Goal: Task Accomplishment & Management: Manage account settings

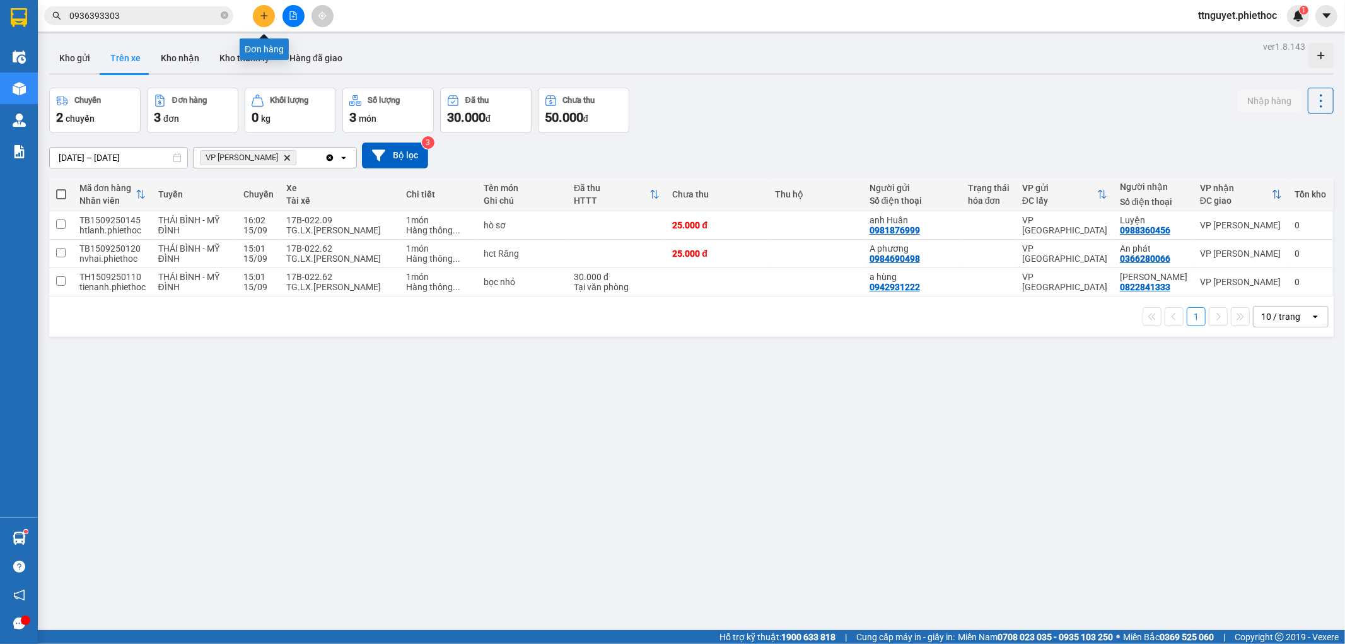
click at [266, 19] on icon "plus" at bounding box center [264, 15] width 9 height 9
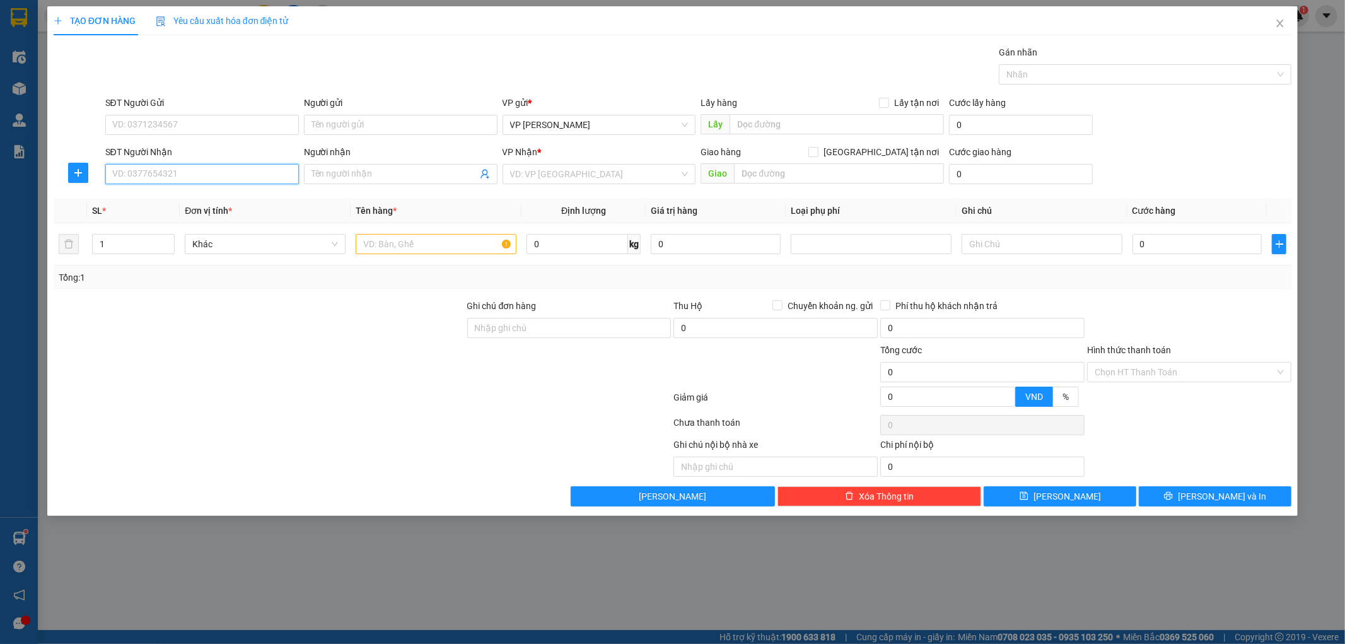
click at [181, 180] on input "SĐT Người Nhận" at bounding box center [202, 174] width 194 height 20
type input "0919918989"
click at [173, 203] on div "0919918989 - kh" at bounding box center [202, 199] width 178 height 14
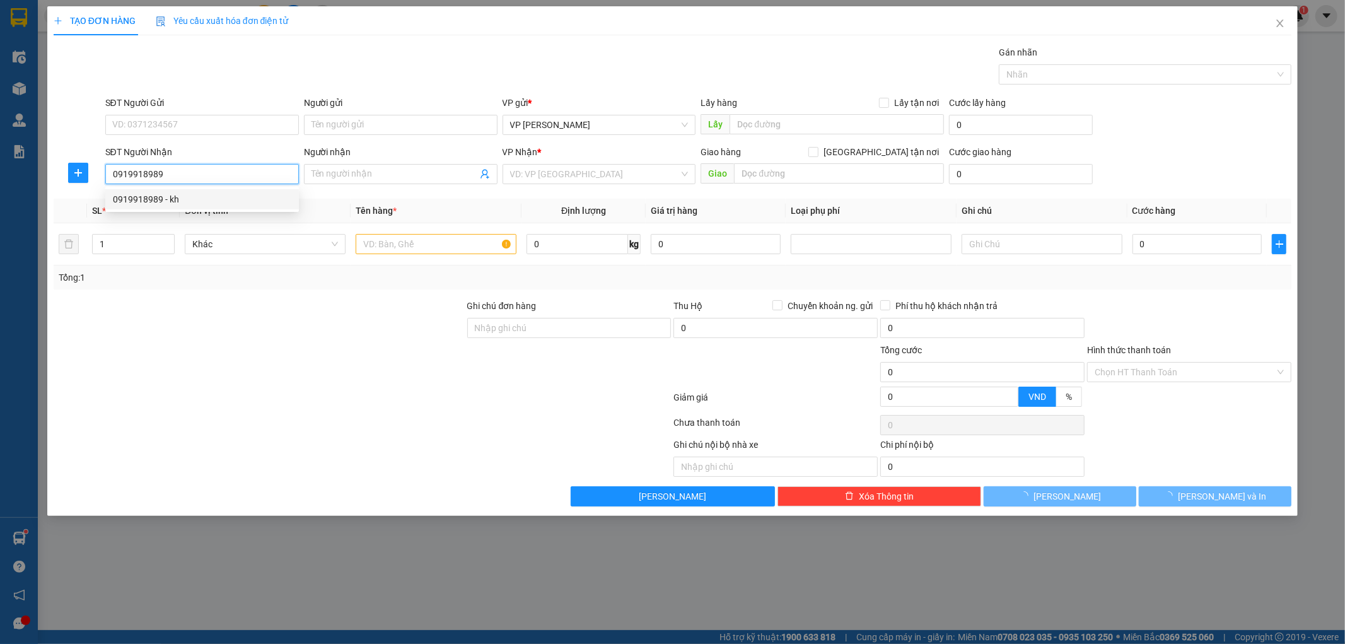
type input "kh"
type input "bici nam đinh"
type input "5.000"
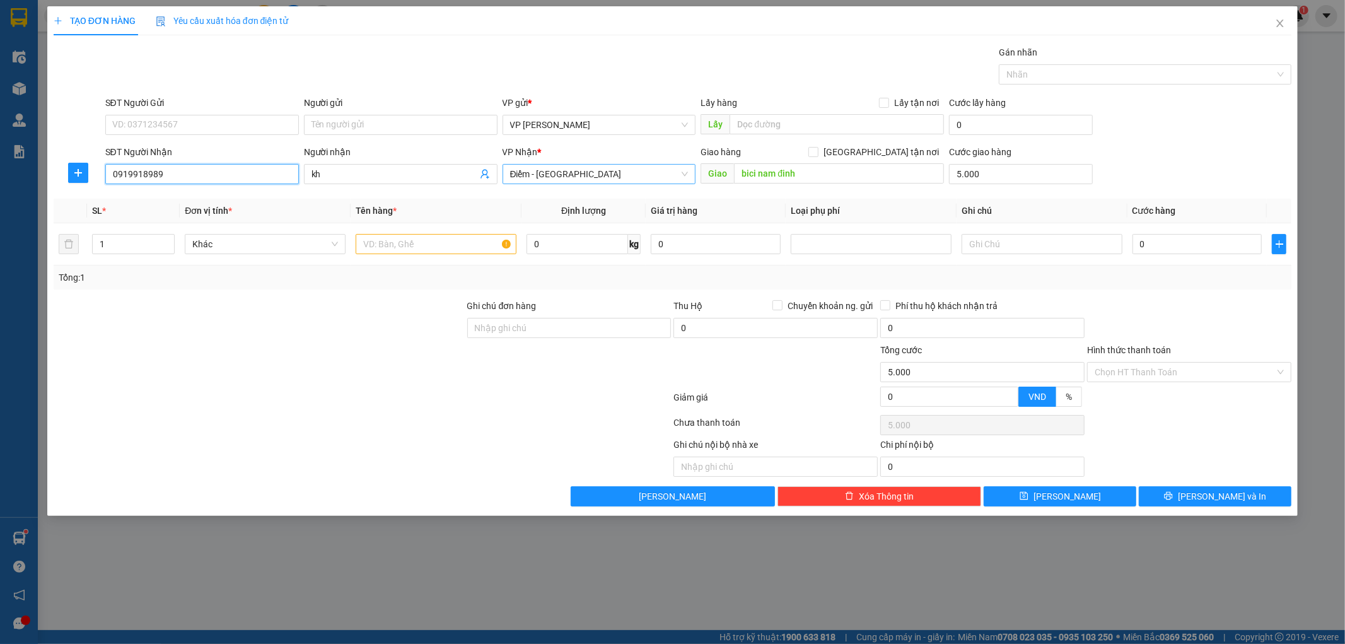
click at [573, 177] on span "Điểm - [GEOGRAPHIC_DATA]" at bounding box center [599, 174] width 178 height 19
type input "0919918989"
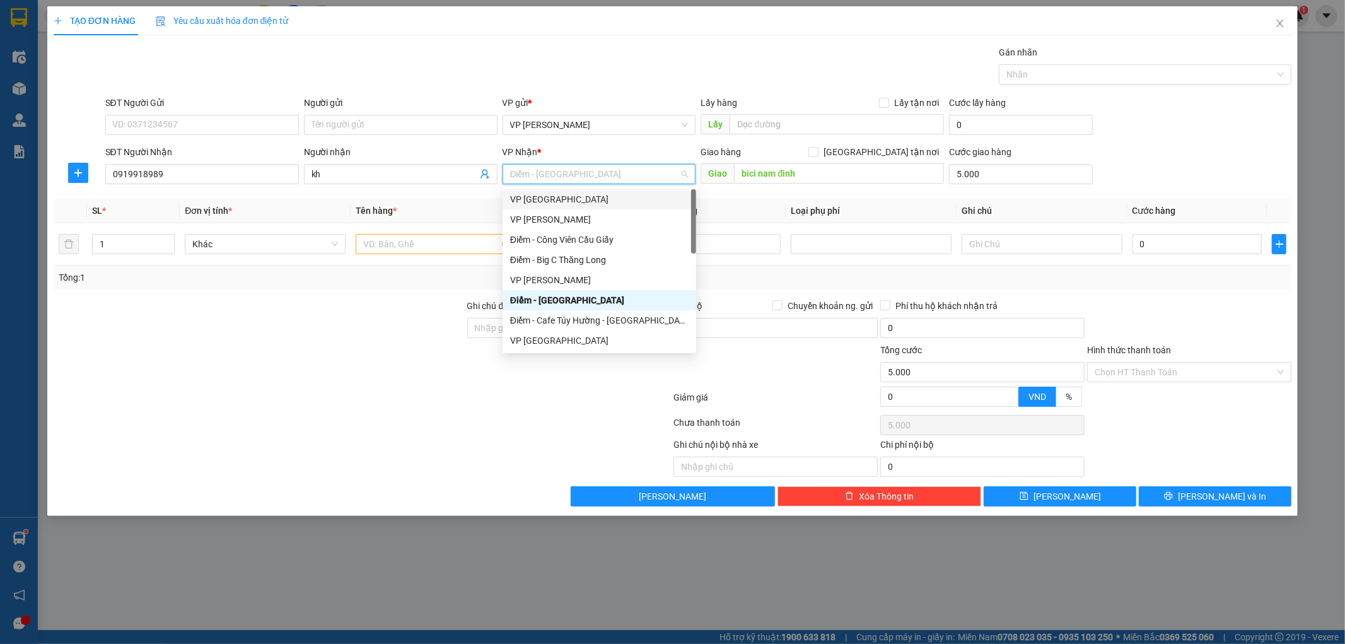
click at [547, 196] on div "VP [GEOGRAPHIC_DATA]" at bounding box center [599, 199] width 178 height 14
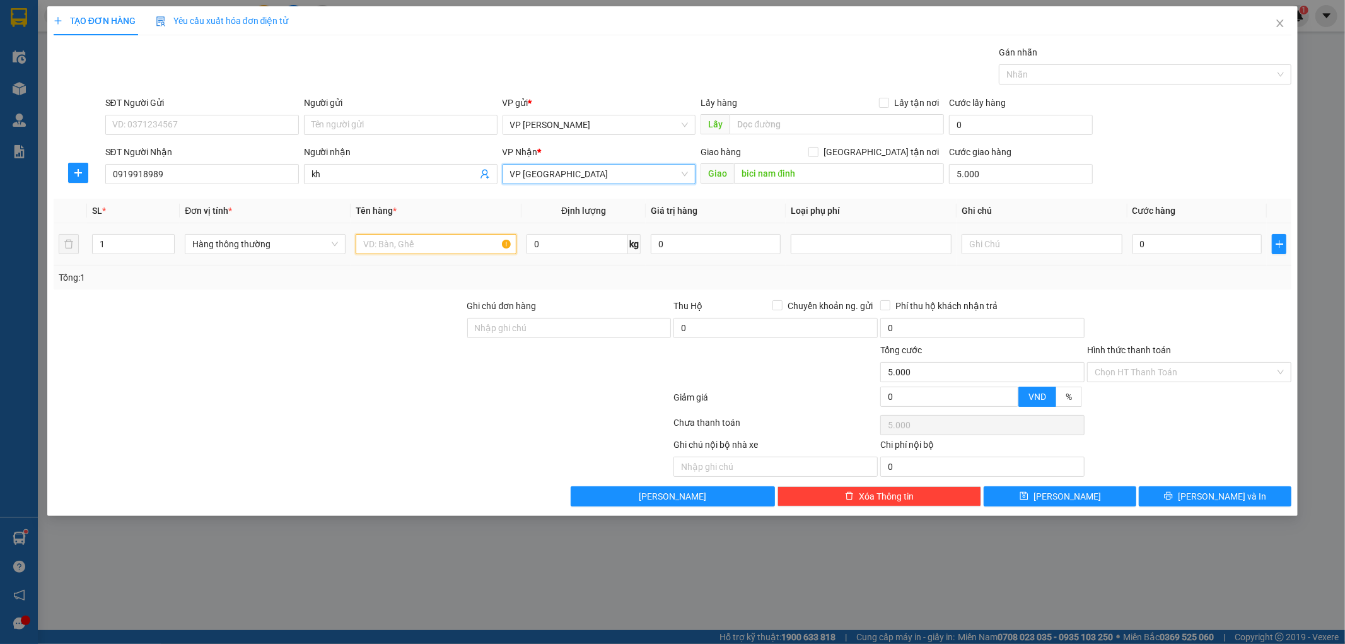
click at [438, 243] on input "text" at bounding box center [436, 244] width 161 height 20
type input "hct"
click at [1178, 243] on input "0" at bounding box center [1198, 244] width 130 height 20
type input "04"
type input "5.004"
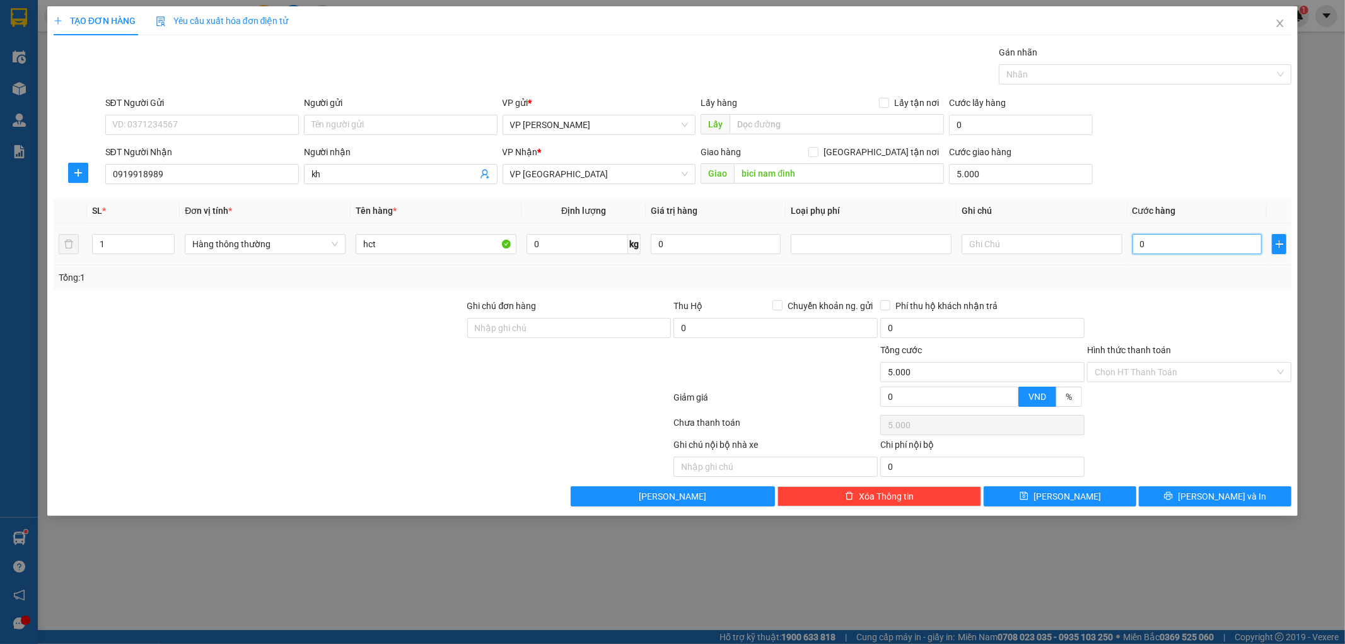
type input "5.004"
type input "045"
type input "5.045"
type input "45.000"
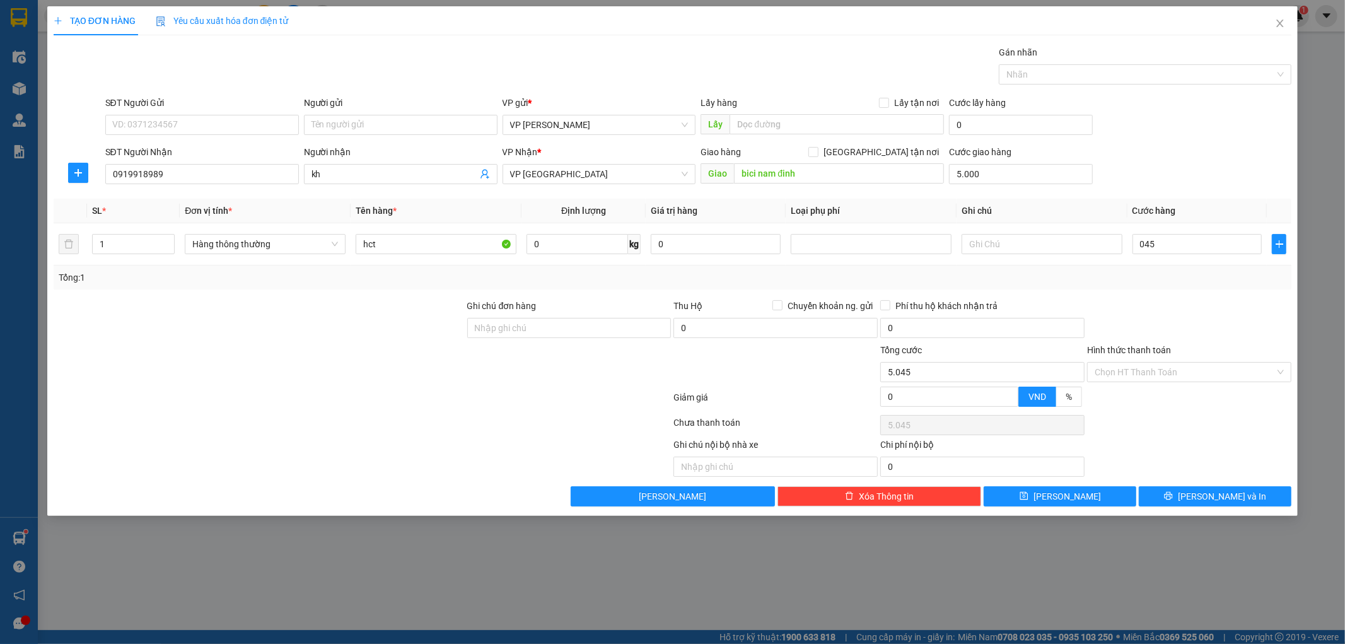
type input "50.000"
click at [1201, 279] on div "Tổng: 1" at bounding box center [673, 278] width 1229 height 14
click at [1207, 488] on button "[PERSON_NAME] và In" at bounding box center [1215, 496] width 153 height 20
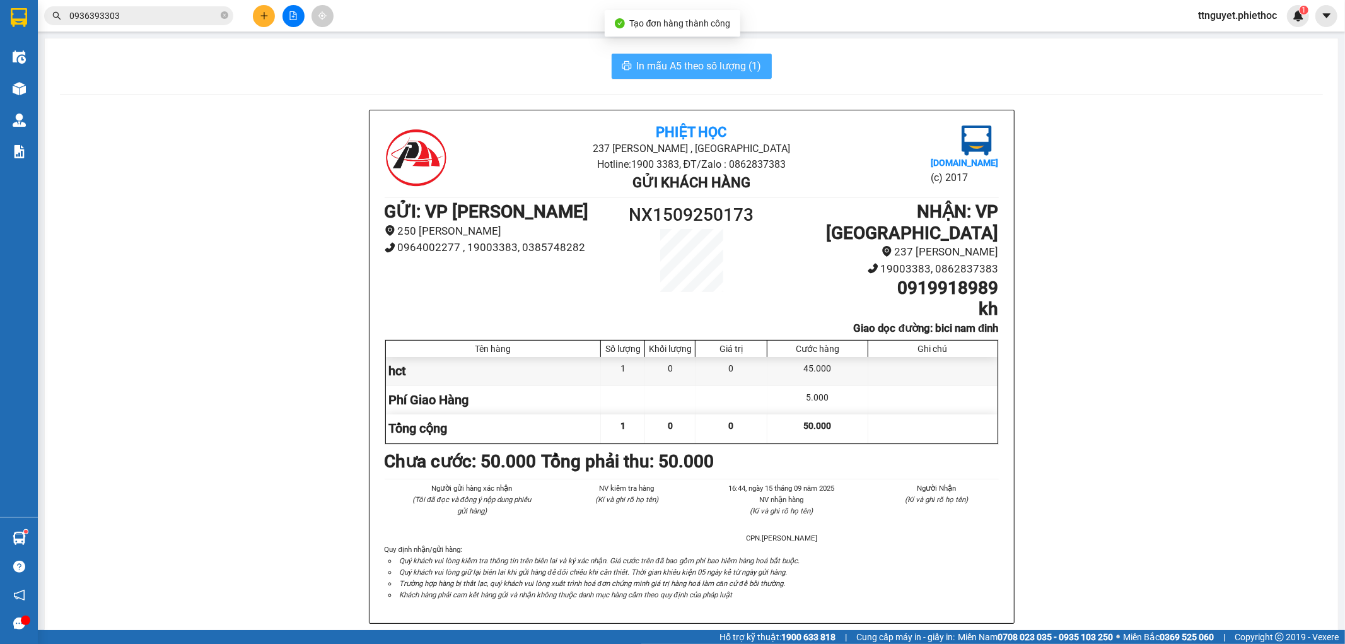
click at [708, 63] on span "In mẫu A5 theo số lượng (1)" at bounding box center [699, 66] width 125 height 16
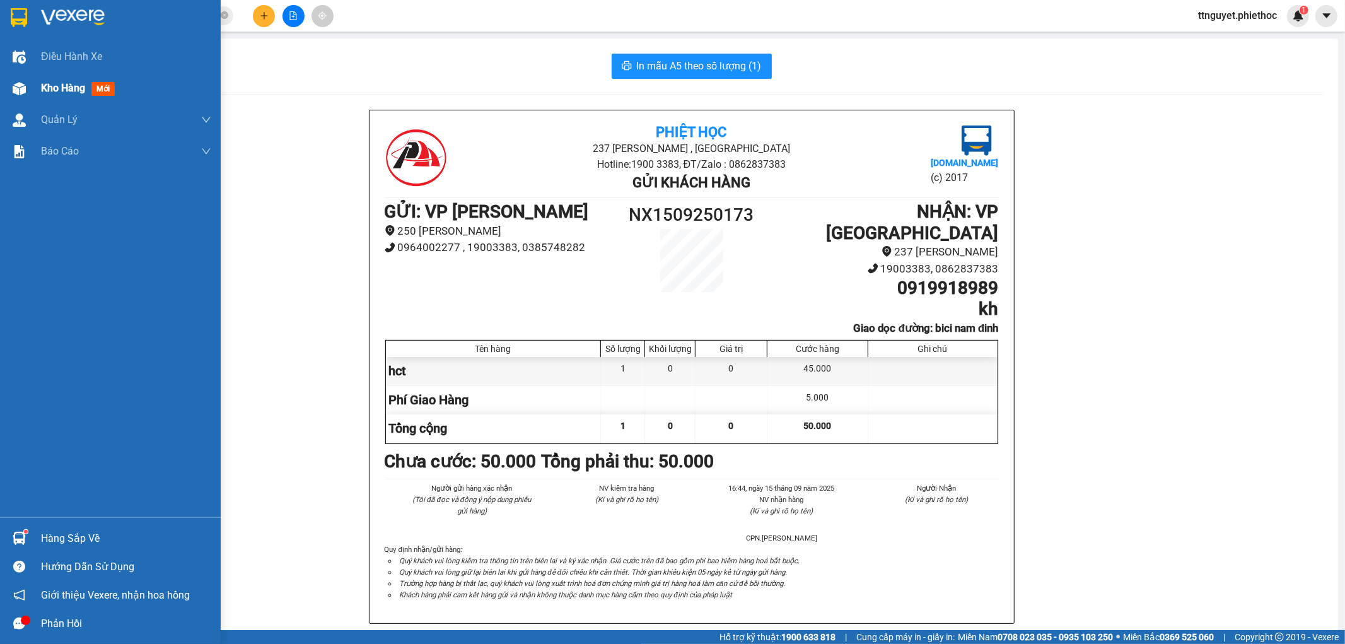
click at [23, 85] on img at bounding box center [19, 88] width 13 height 13
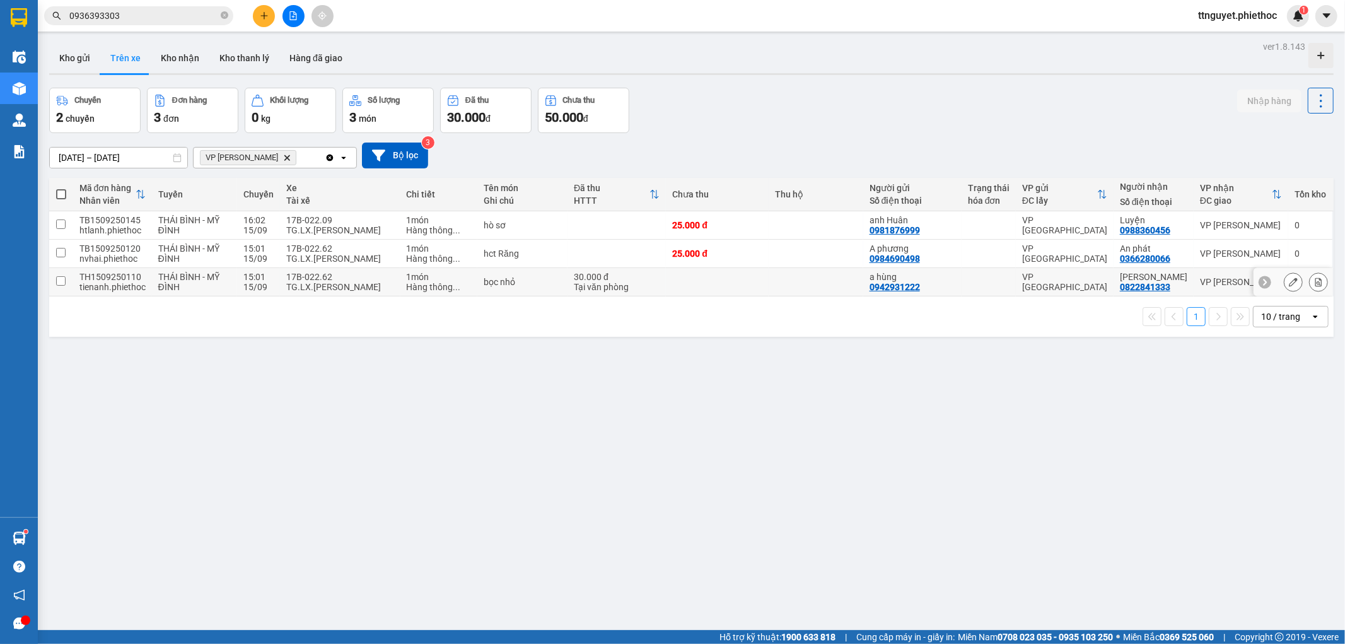
click at [272, 284] on div "15/09" at bounding box center [258, 287] width 30 height 10
checkbox input "true"
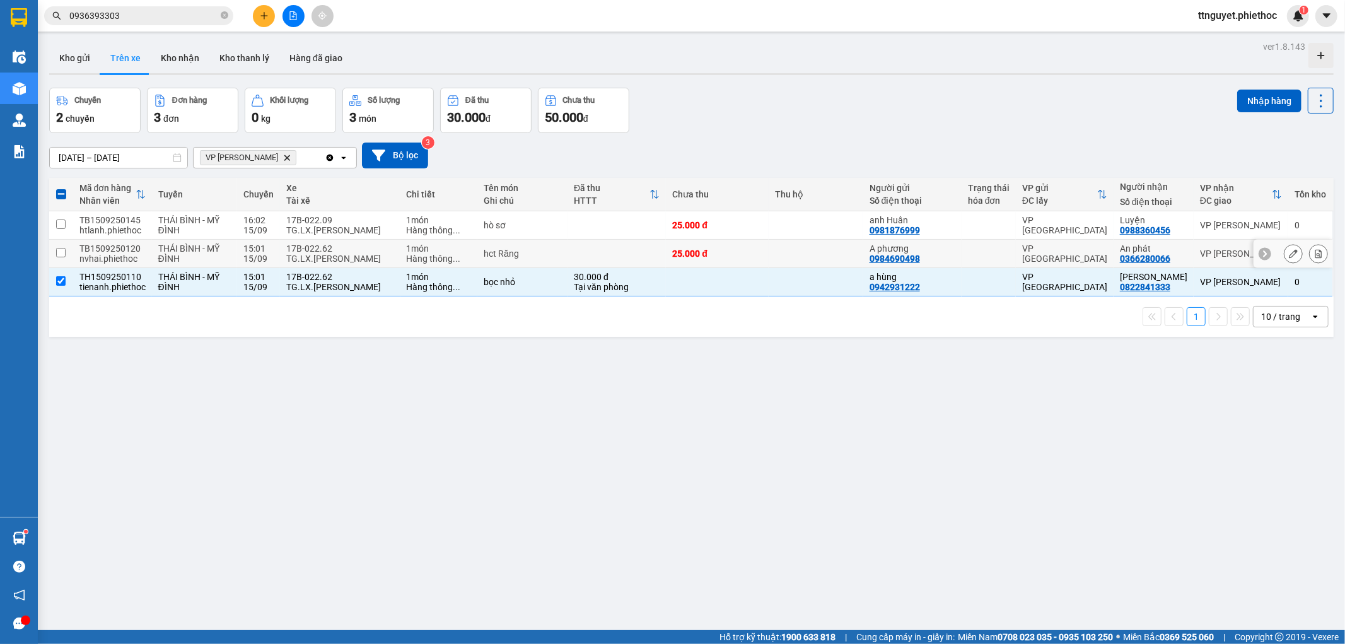
click at [280, 251] on td "17B-022.62 TG.LX.[PERSON_NAME]" at bounding box center [340, 254] width 120 height 28
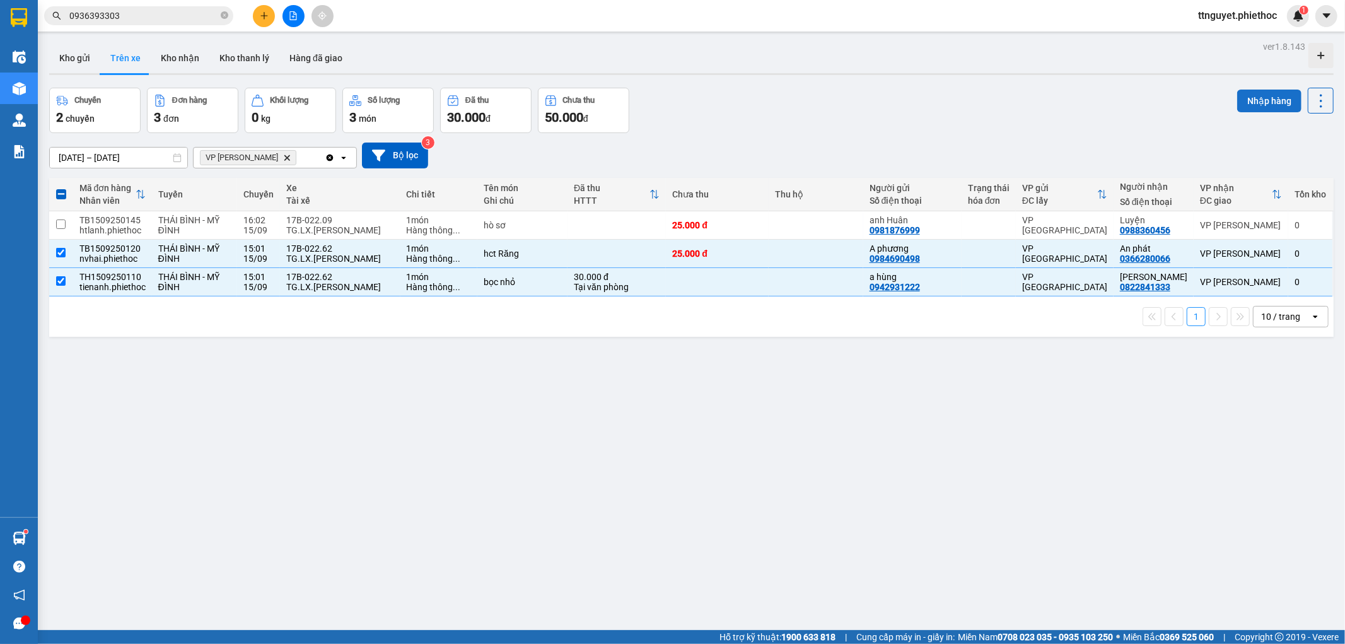
click at [1253, 98] on button "Nhập hàng" at bounding box center [1269, 101] width 64 height 23
checkbox input "false"
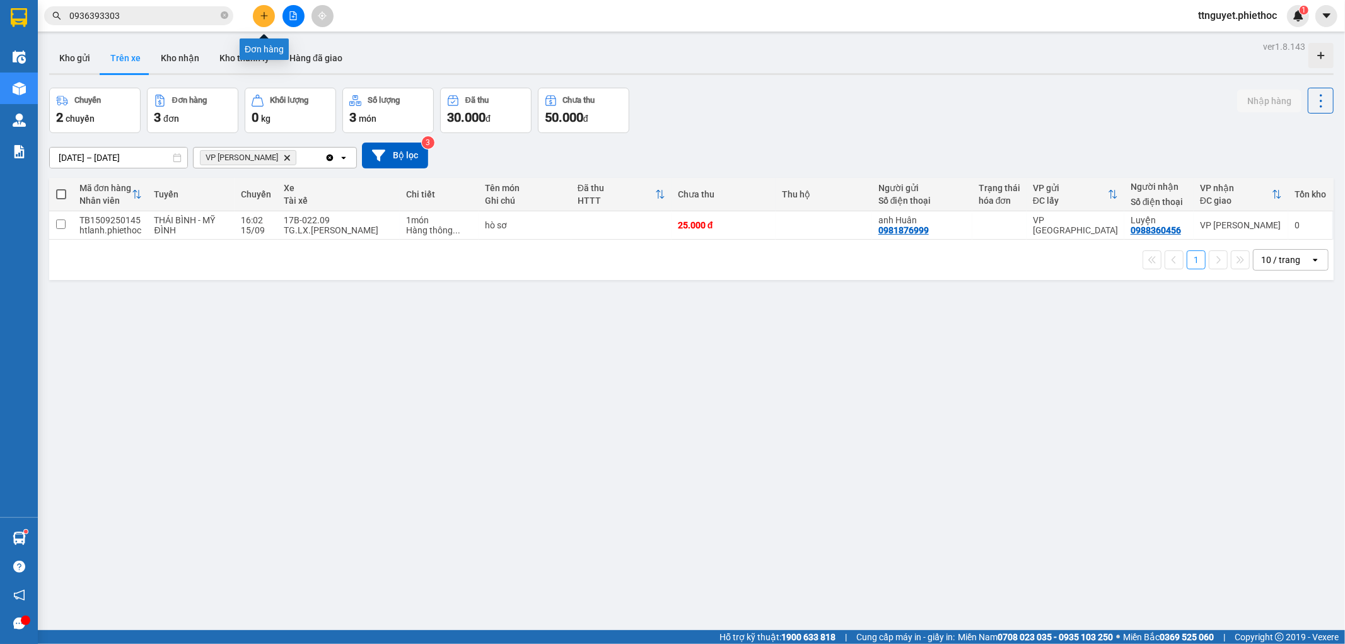
click at [262, 10] on button at bounding box center [264, 16] width 22 height 22
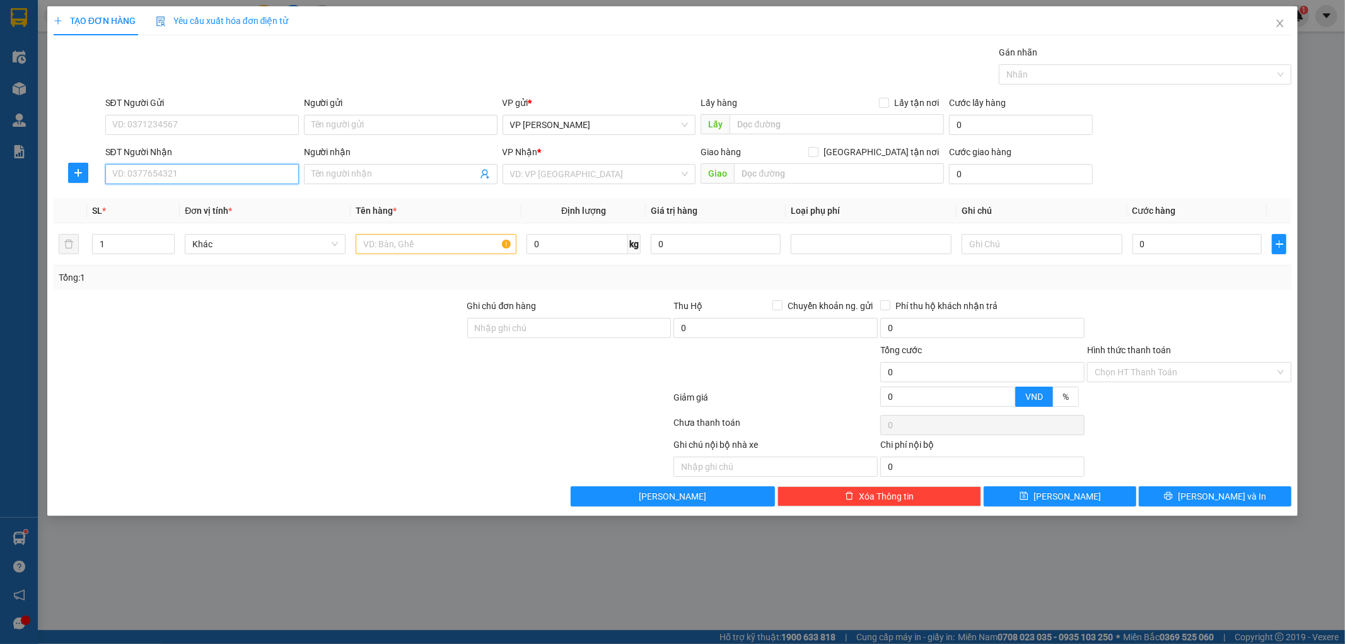
click at [216, 181] on input "SĐT Người Nhận" at bounding box center [202, 174] width 194 height 20
type input "0397737848"
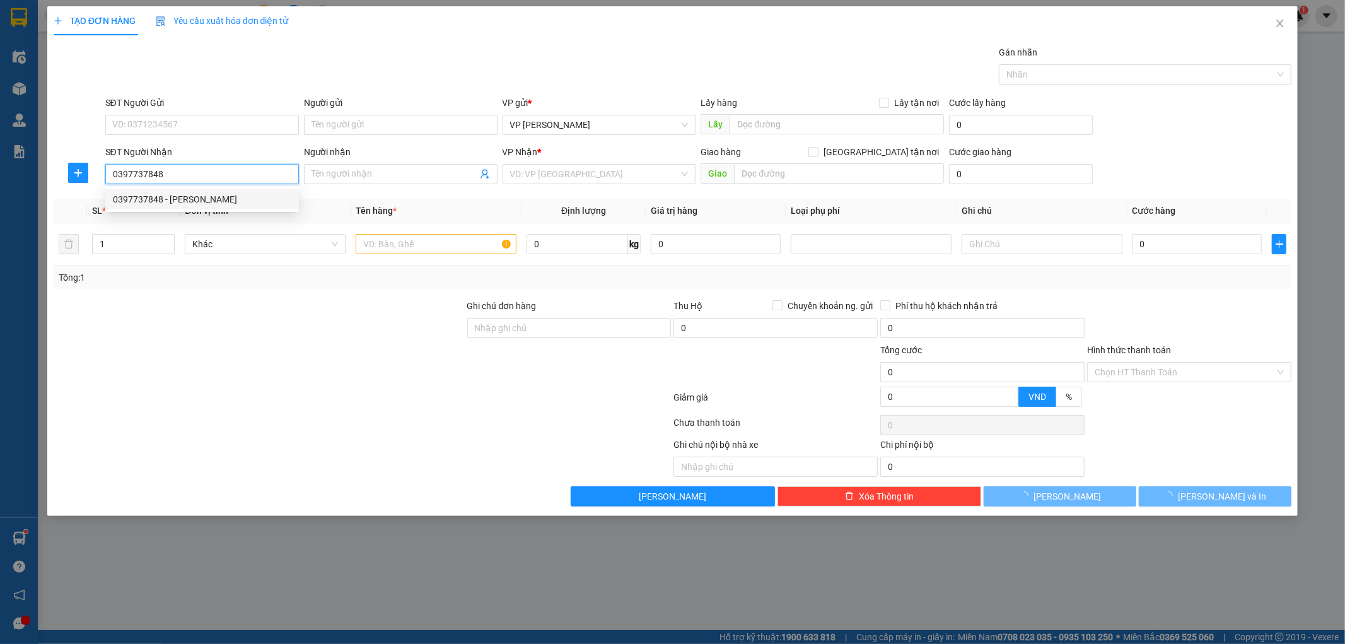
click at [230, 209] on div "0397737848 - [PERSON_NAME]" at bounding box center [202, 199] width 194 height 20
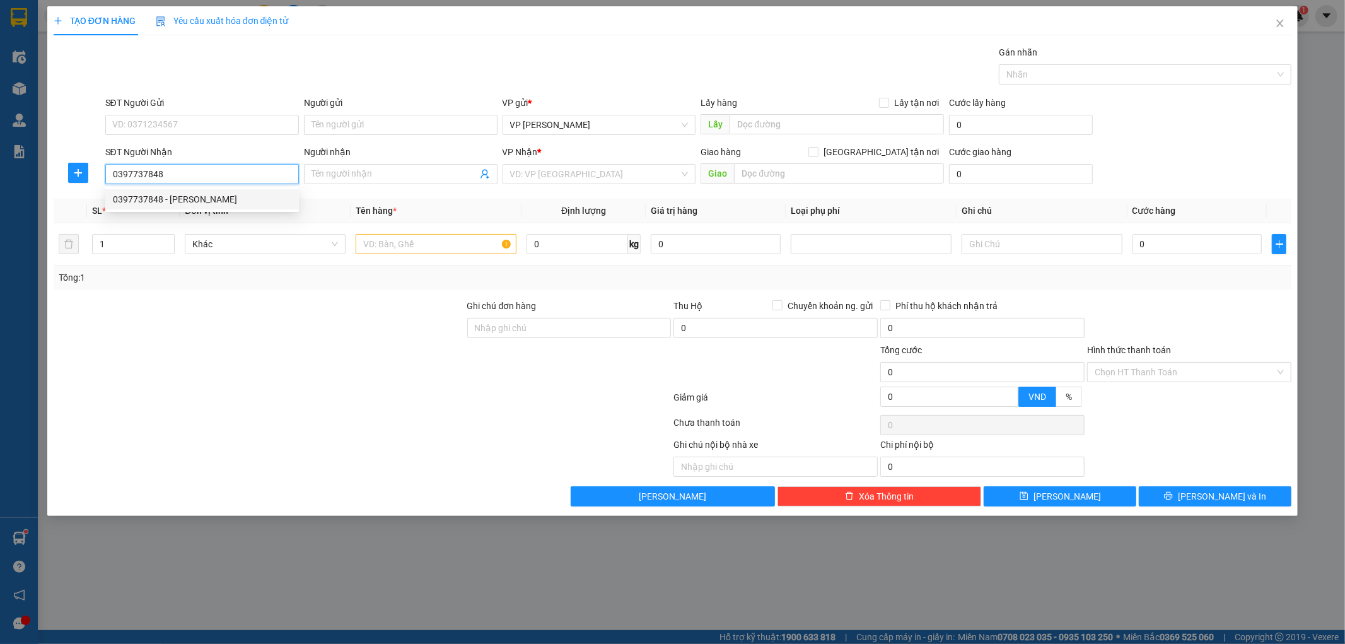
type input "văn anh"
type input "CẦU VÔ HỐI"
type input "10.000"
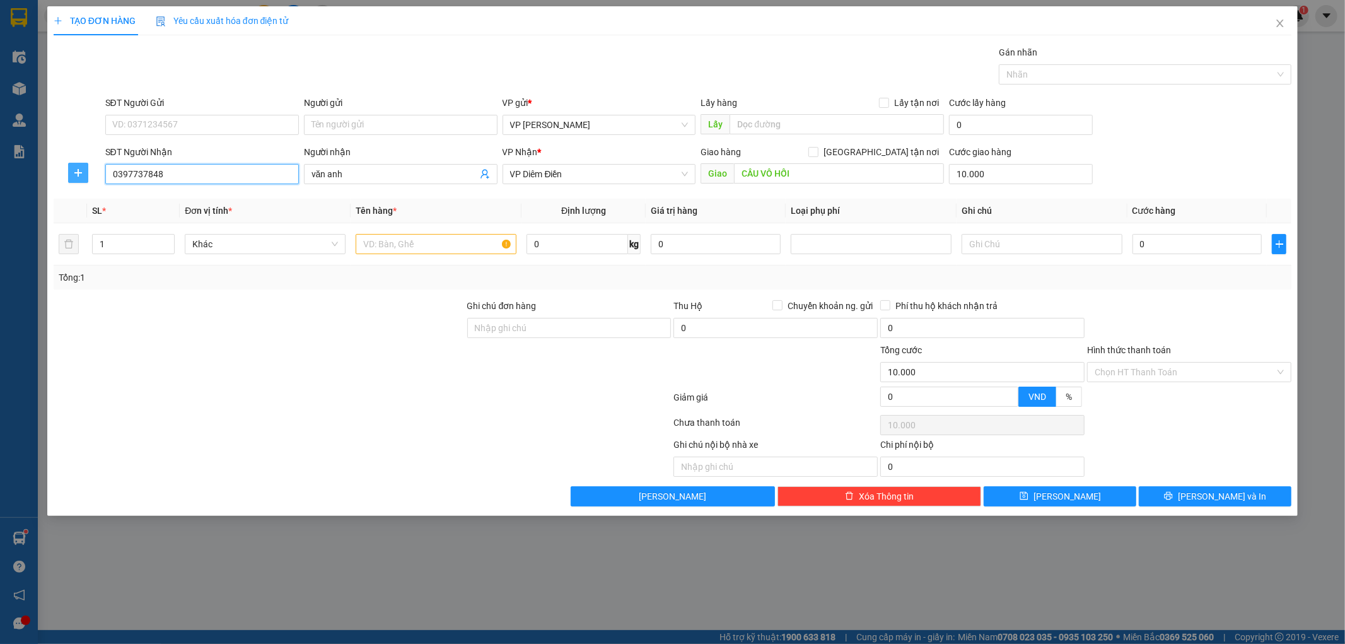
type input "0397737848"
click at [83, 172] on span "plus" at bounding box center [78, 173] width 19 height 10
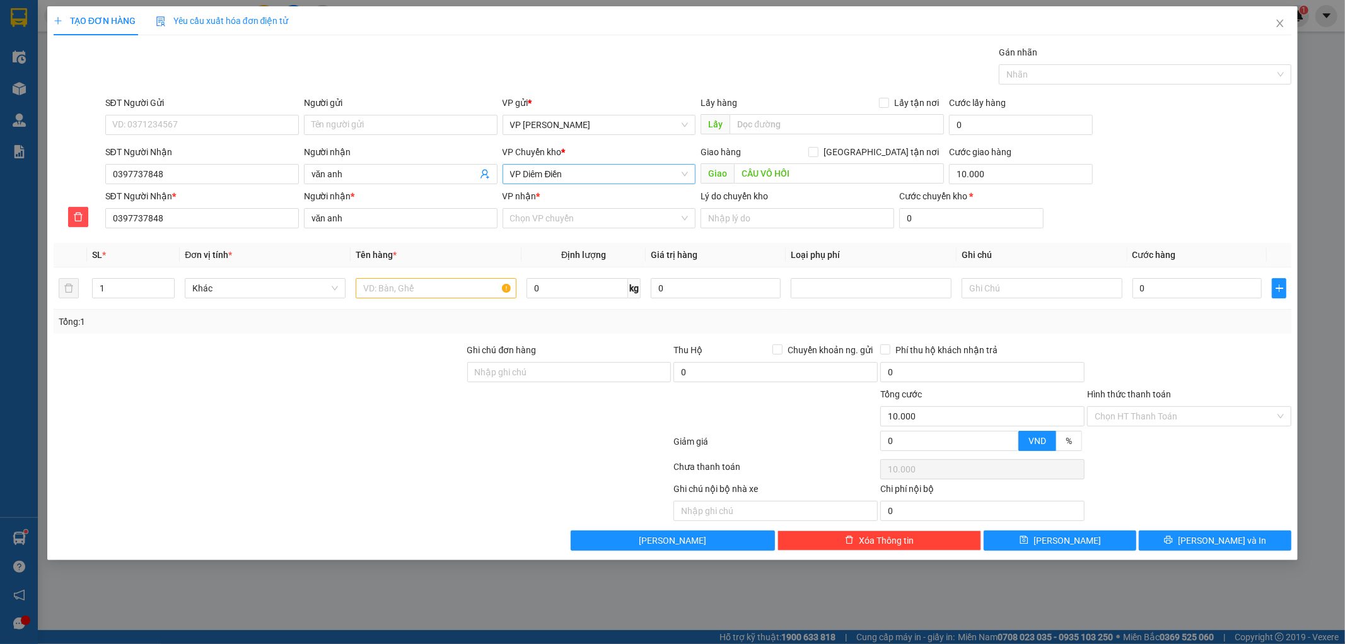
click at [545, 179] on span "VP Diêm Điền" at bounding box center [599, 174] width 178 height 19
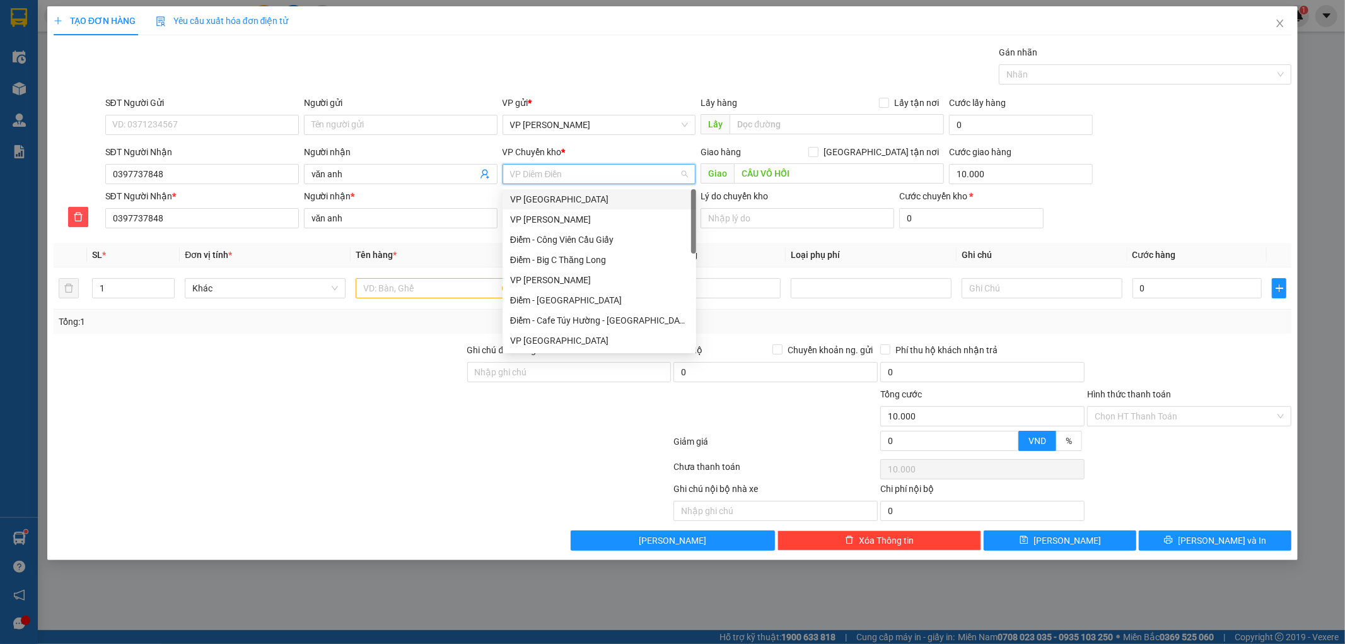
click at [597, 197] on div "VP [GEOGRAPHIC_DATA]" at bounding box center [599, 199] width 178 height 14
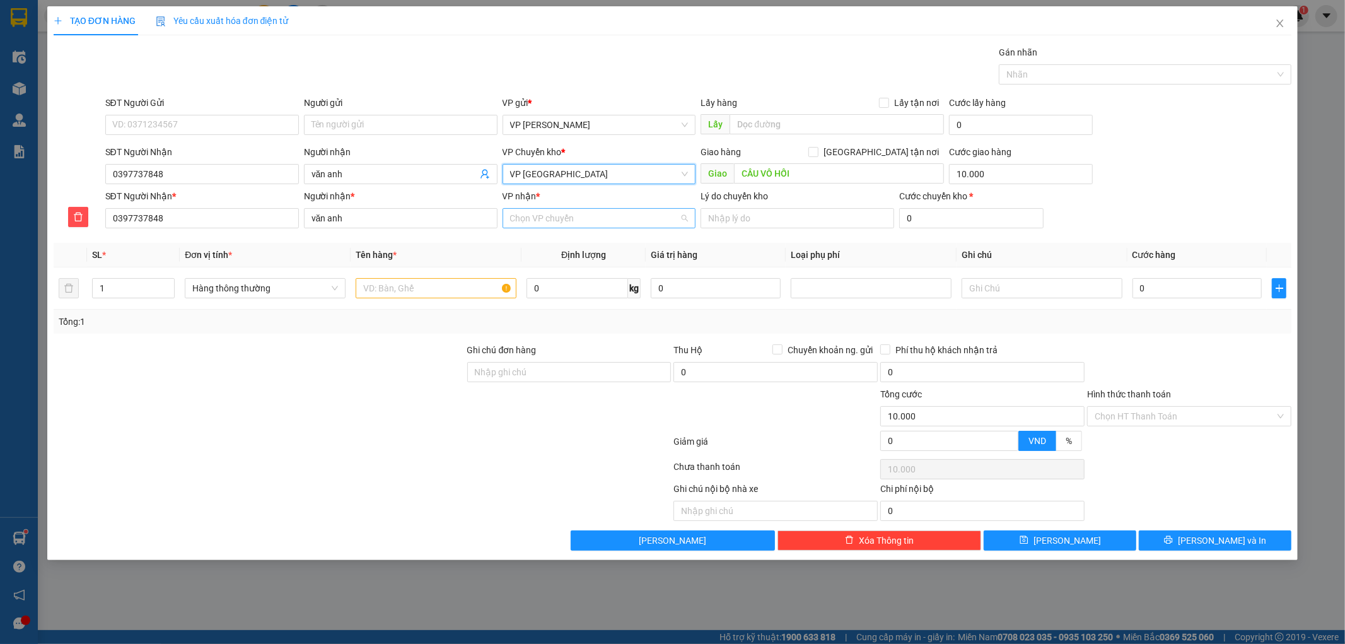
click at [566, 221] on input "VP nhận *" at bounding box center [595, 218] width 170 height 19
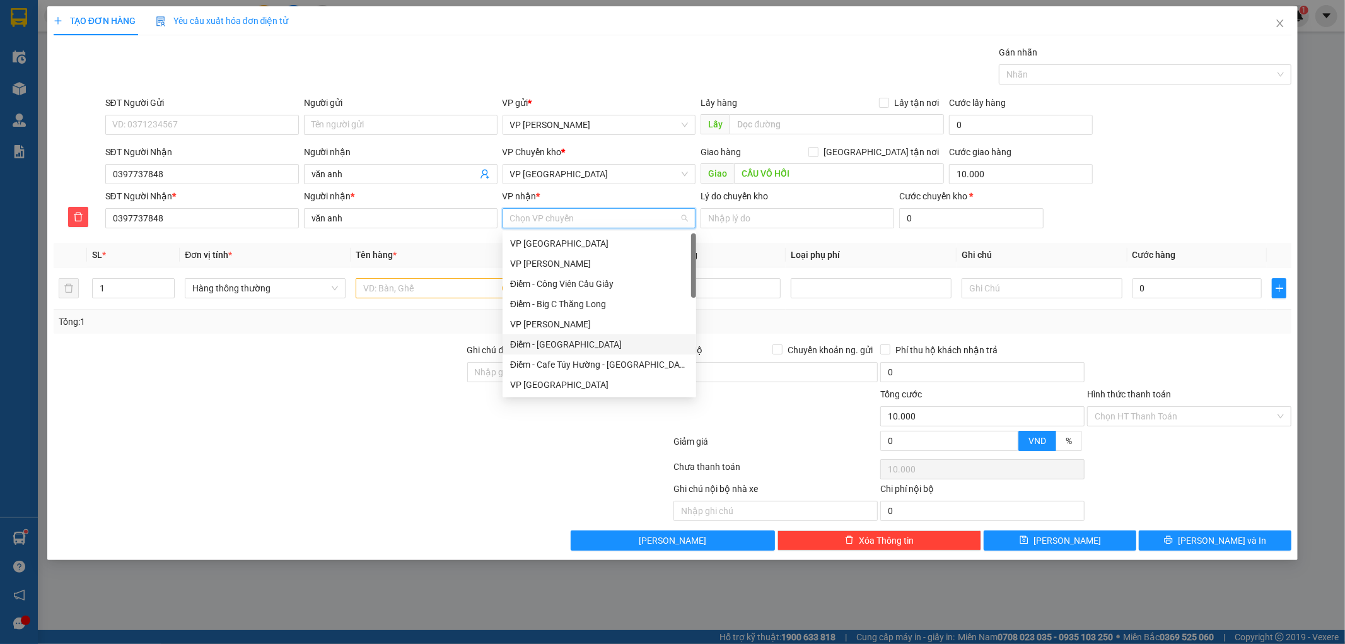
scroll to position [140, 0]
click at [555, 365] on div "VP Diêm Điền" at bounding box center [599, 366] width 178 height 14
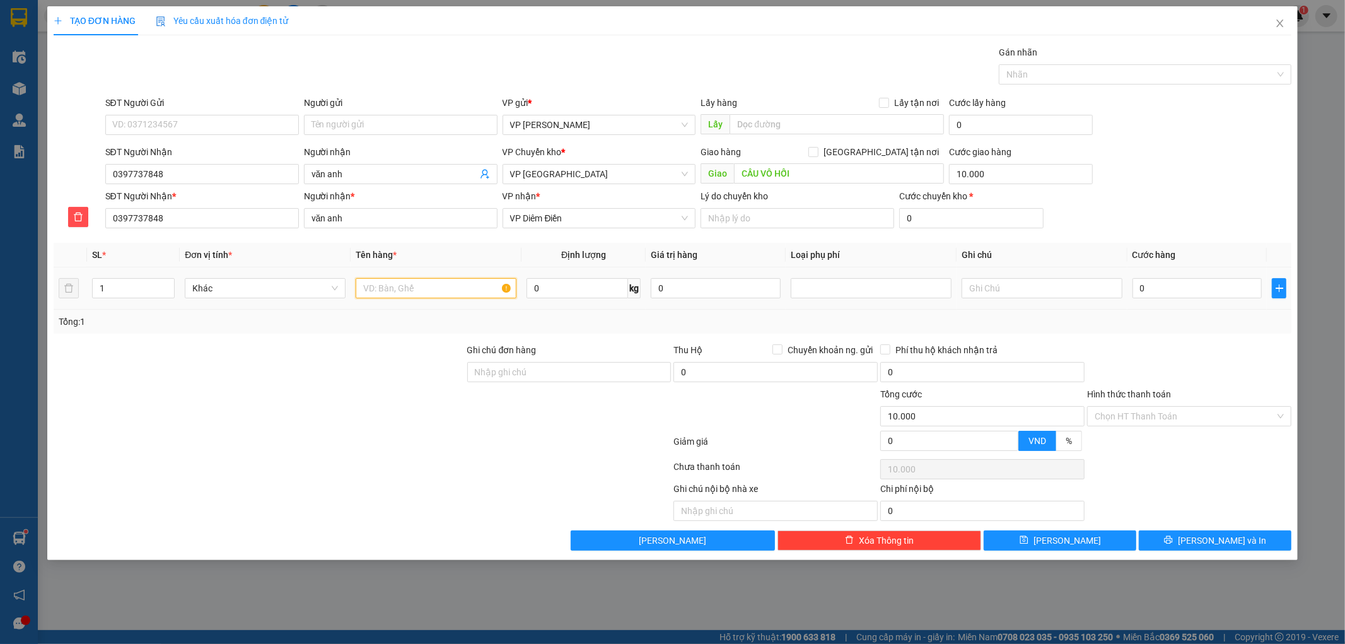
click at [439, 284] on input "text" at bounding box center [436, 288] width 161 height 20
click at [141, 295] on input "1" at bounding box center [134, 288] width 82 height 19
type input "4"
type input "5"
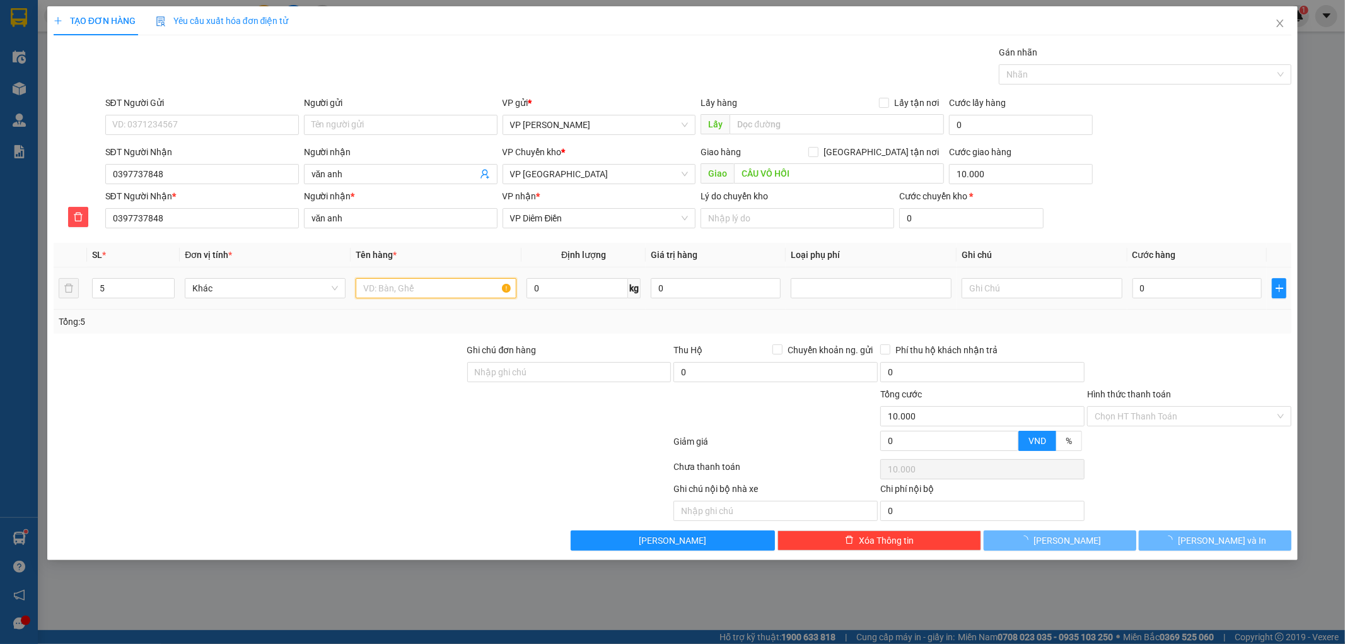
click at [404, 283] on input "text" at bounding box center [436, 288] width 161 height 20
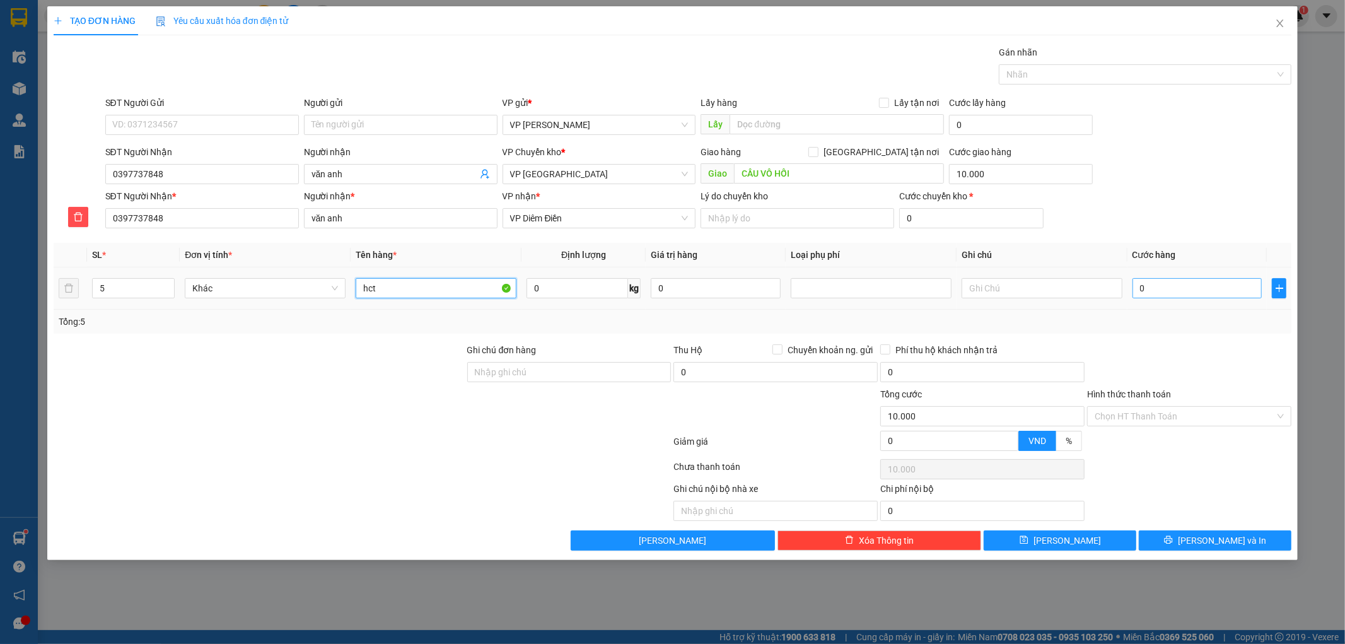
type input "hct"
click at [1189, 298] on input "0" at bounding box center [1198, 288] width 130 height 20
type input "01"
type input "10.001"
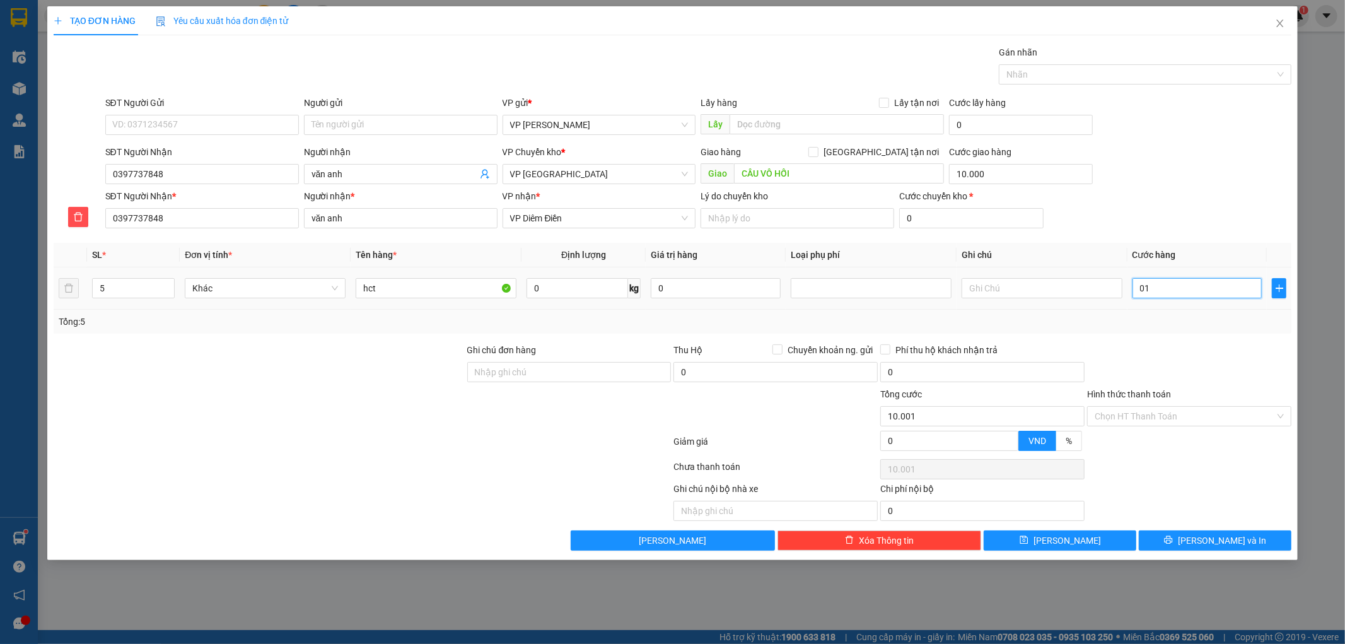
type input "015"
type input "10.015"
type input "0.150"
type input "10.150"
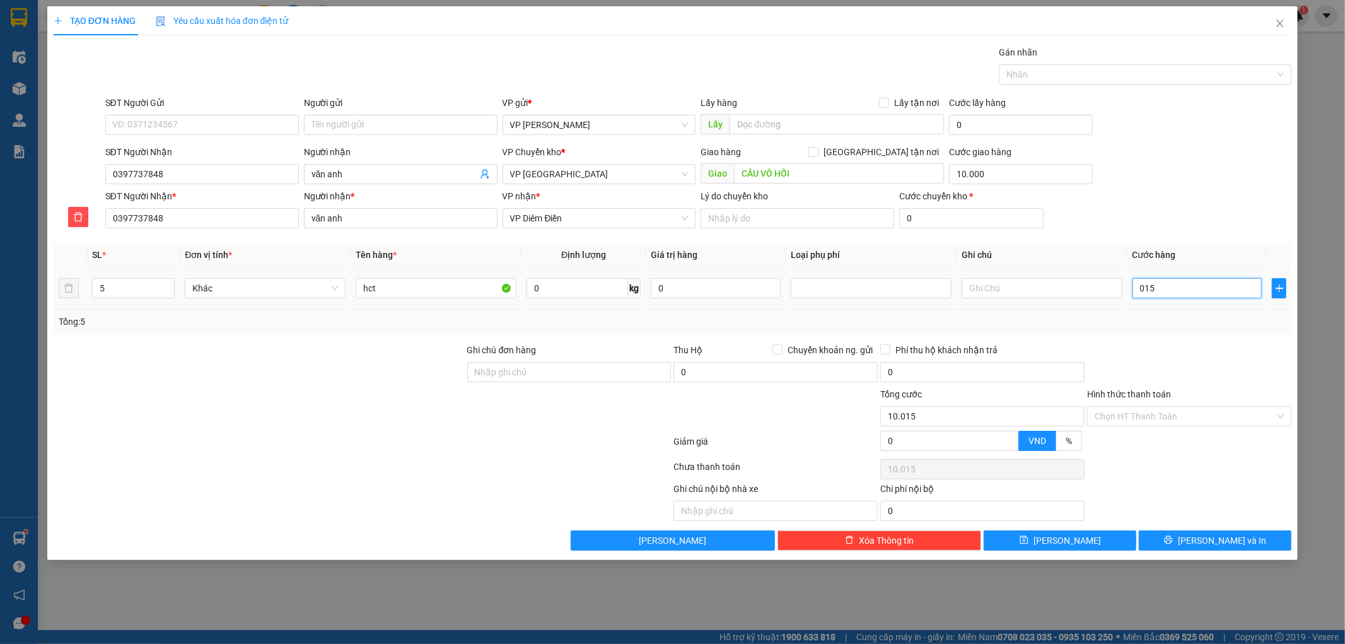
type input "10.150"
type input "150.000"
type input "160.000"
click at [1227, 317] on div "Tổng: 5" at bounding box center [673, 322] width 1229 height 14
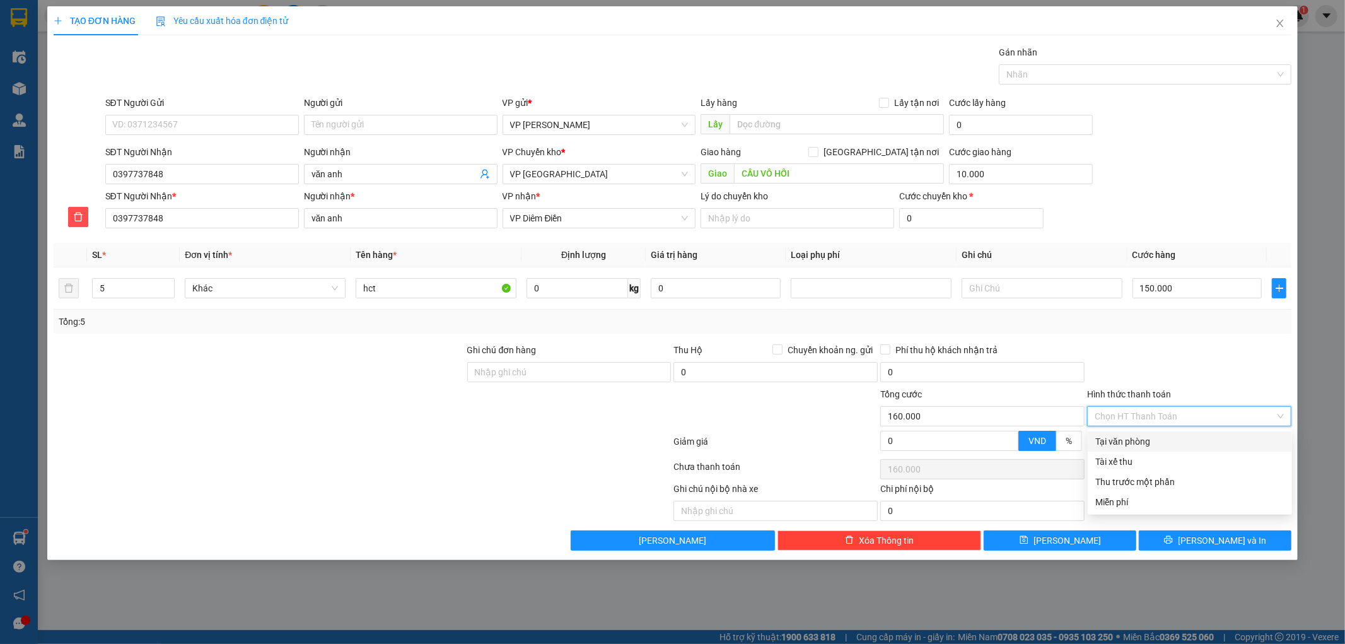
click at [1206, 421] on input "Hình thức thanh toán" at bounding box center [1185, 416] width 180 height 19
click at [1193, 435] on div "Tại văn phòng" at bounding box center [1189, 442] width 189 height 14
type input "0"
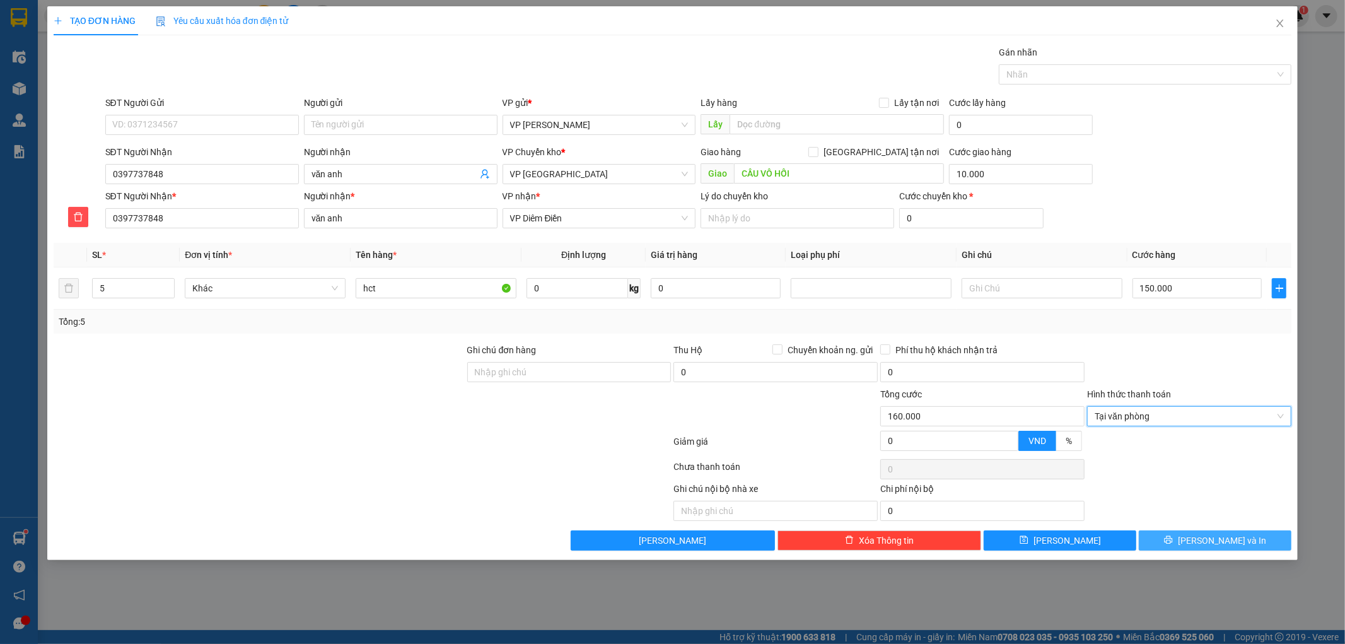
click at [1171, 542] on button "[PERSON_NAME] và In" at bounding box center [1215, 540] width 153 height 20
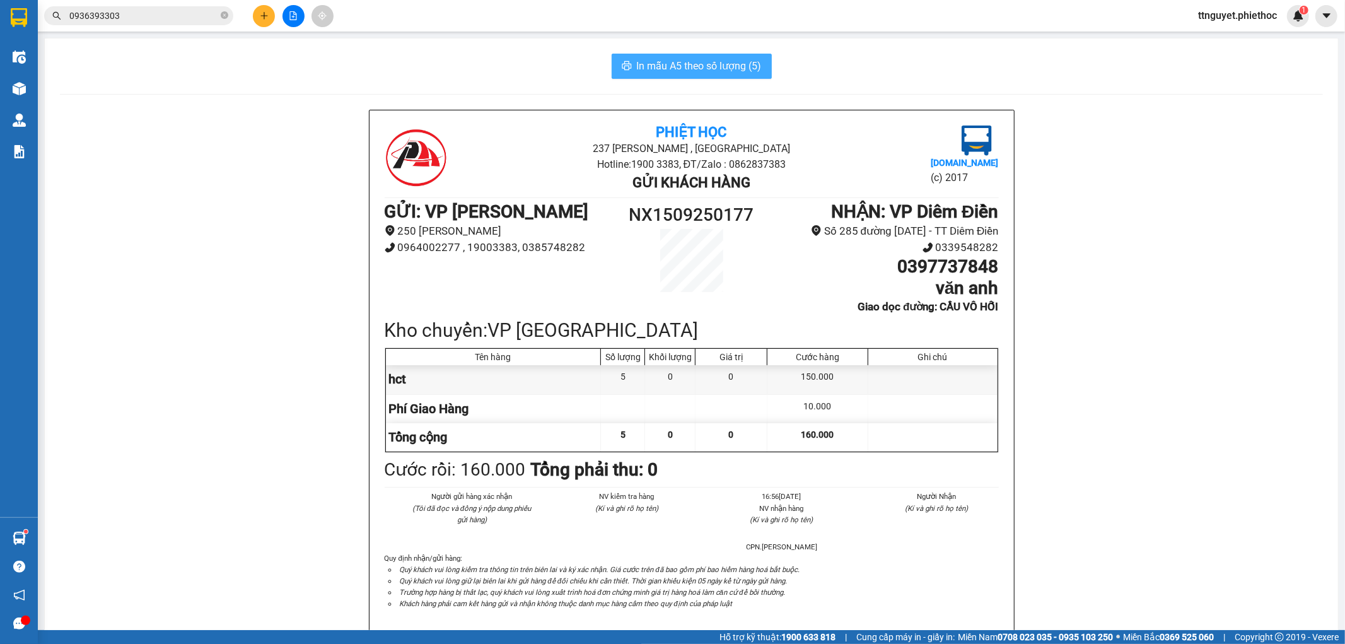
click at [691, 60] on span "In mẫu A5 theo số lượng (5)" at bounding box center [699, 66] width 125 height 16
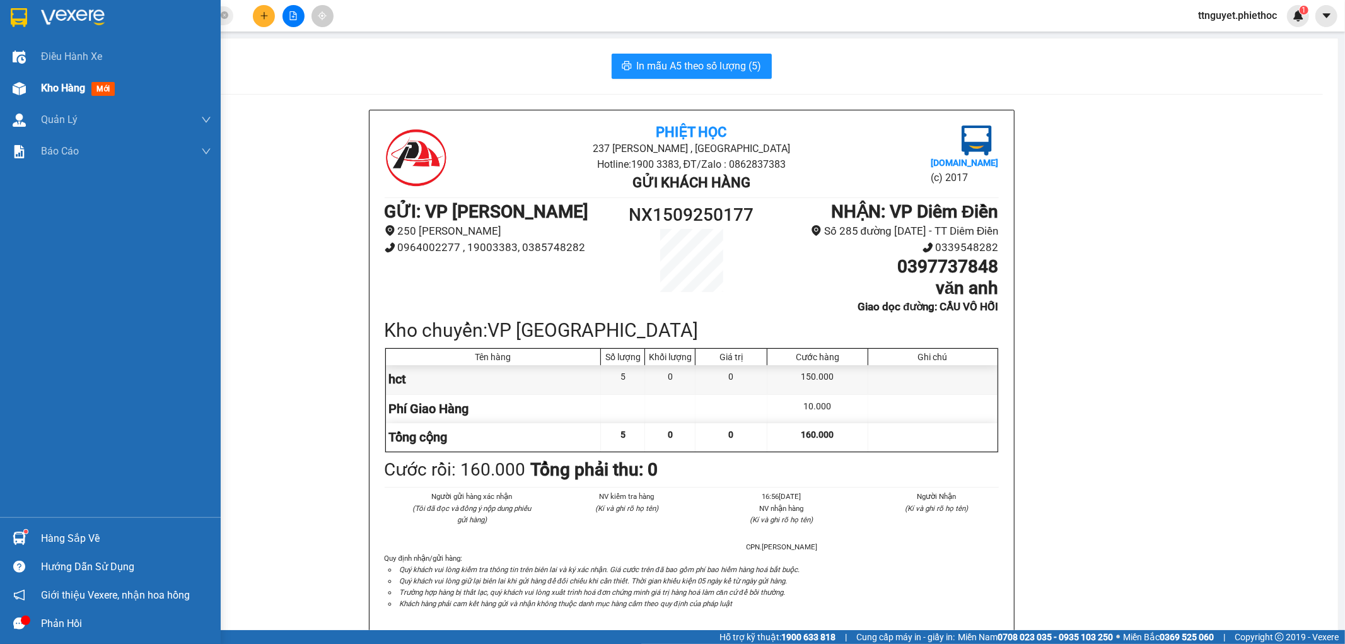
click at [9, 78] on div at bounding box center [19, 89] width 22 height 22
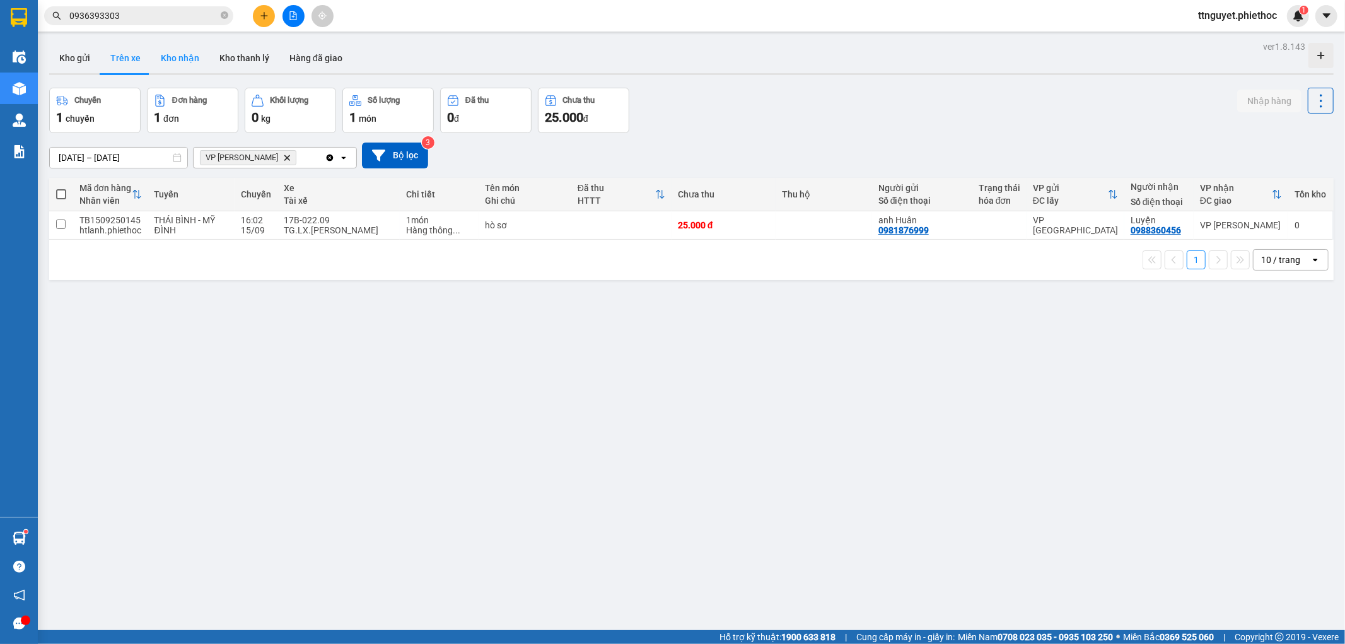
click at [191, 61] on button "Kho nhận" at bounding box center [180, 58] width 59 height 30
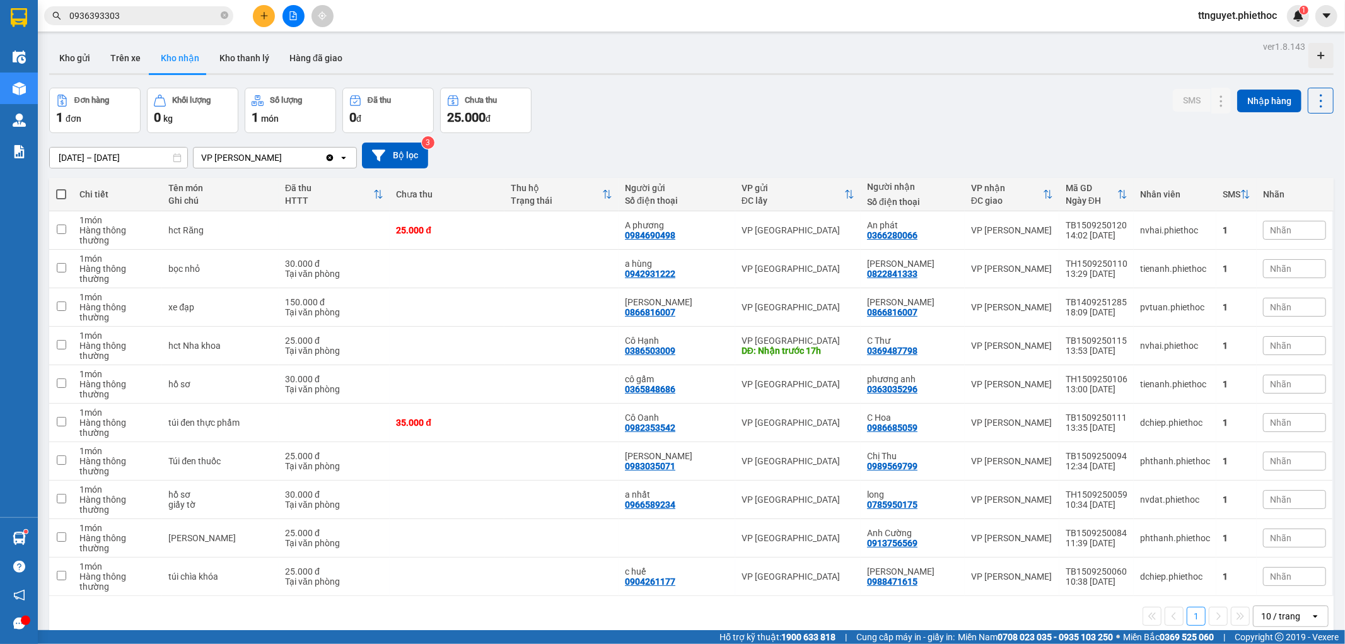
click at [168, 19] on input "0936393303" at bounding box center [143, 16] width 149 height 14
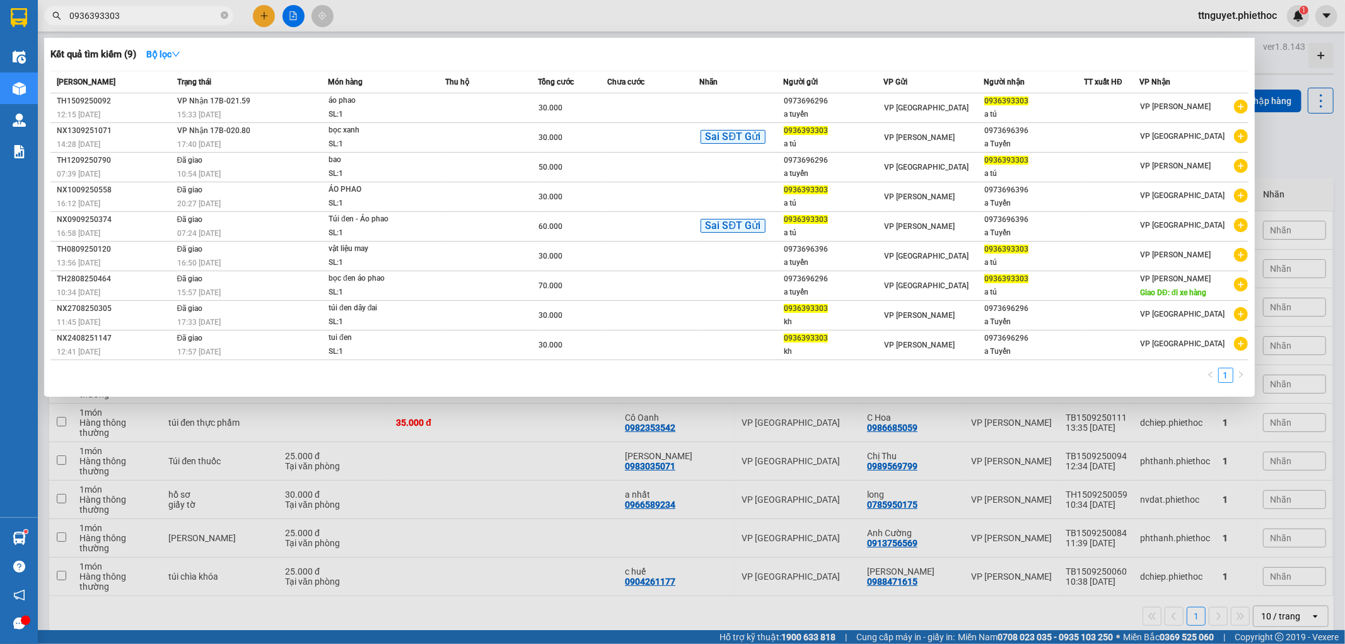
click at [168, 19] on input "0936393303" at bounding box center [143, 16] width 149 height 14
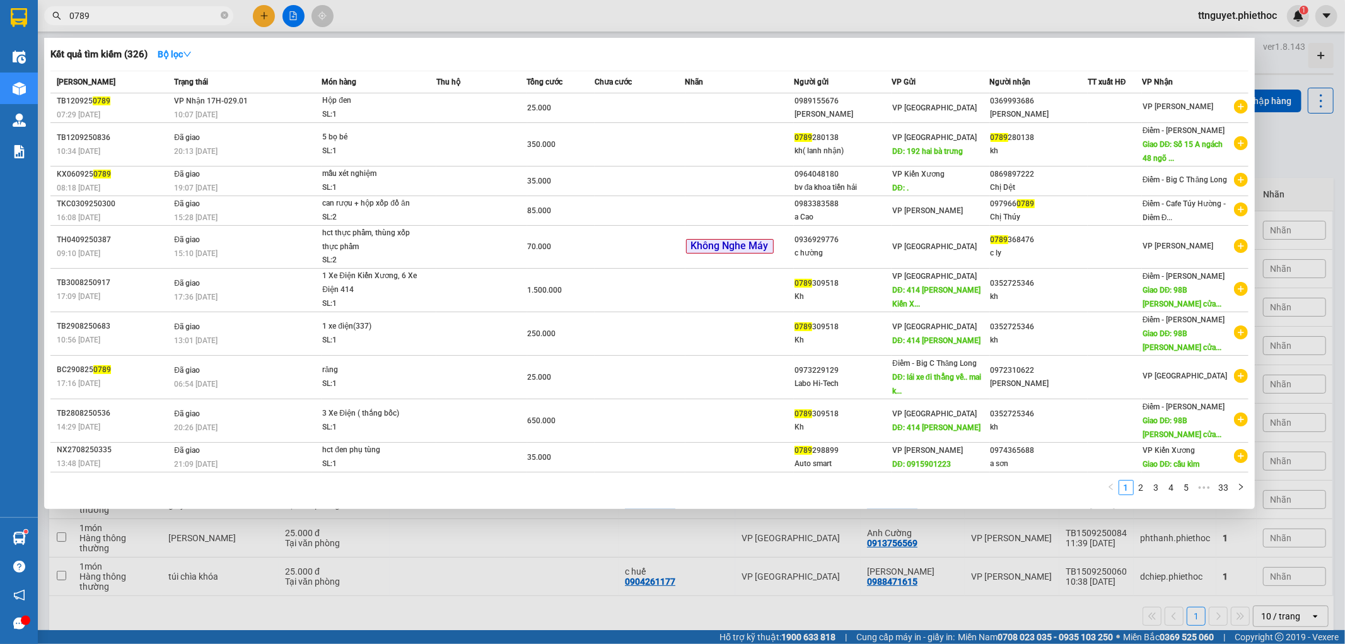
type input "0789"
click at [204, 91] on th "Trạng thái" at bounding box center [246, 82] width 151 height 22
click at [204, 105] on span "VP Nhận 17H-029.01" at bounding box center [211, 100] width 74 height 9
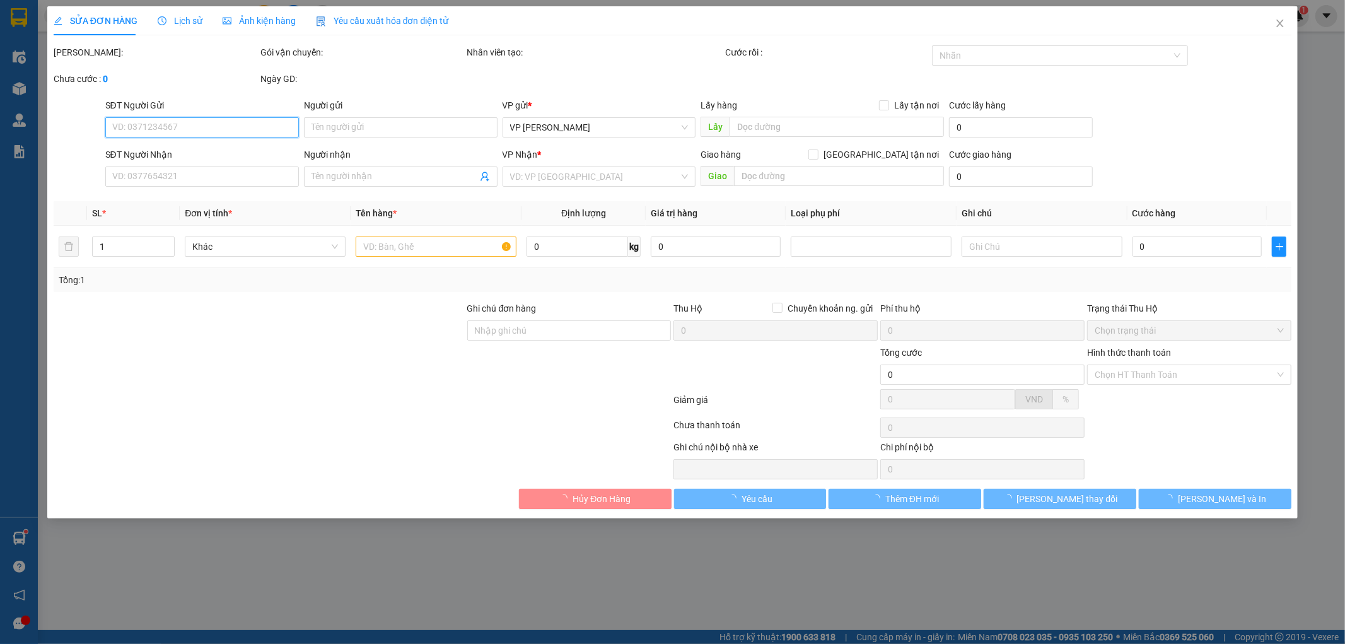
type input "0989155676"
type input "[PERSON_NAME]"
type input "0369993686"
type input "[PERSON_NAME]"
type input "25.000"
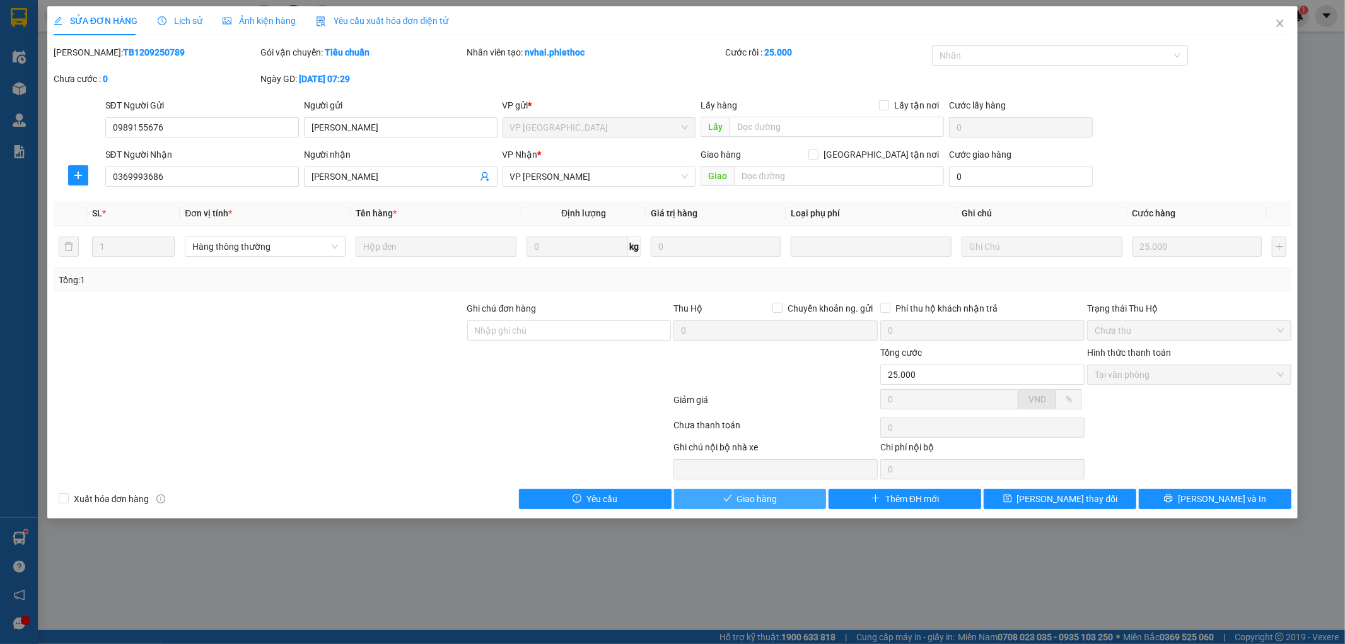
click at [789, 494] on button "Giao hàng" at bounding box center [750, 499] width 153 height 20
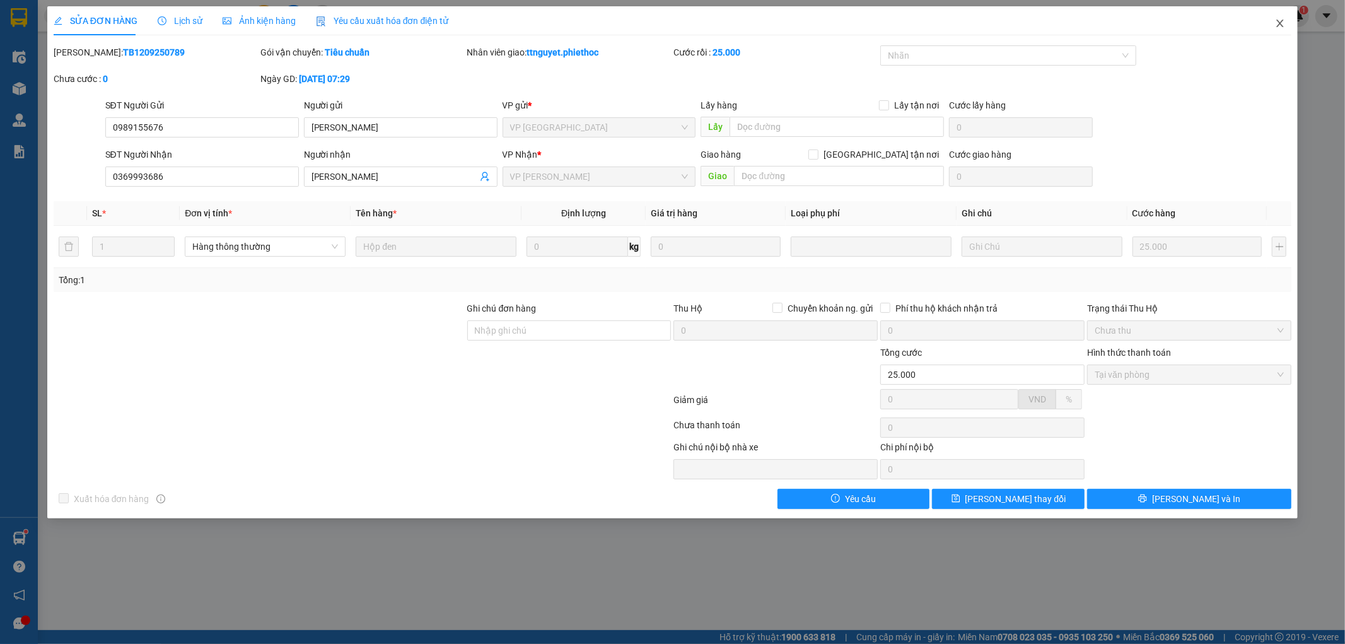
click at [1285, 23] on icon "close" at bounding box center [1280, 23] width 10 height 10
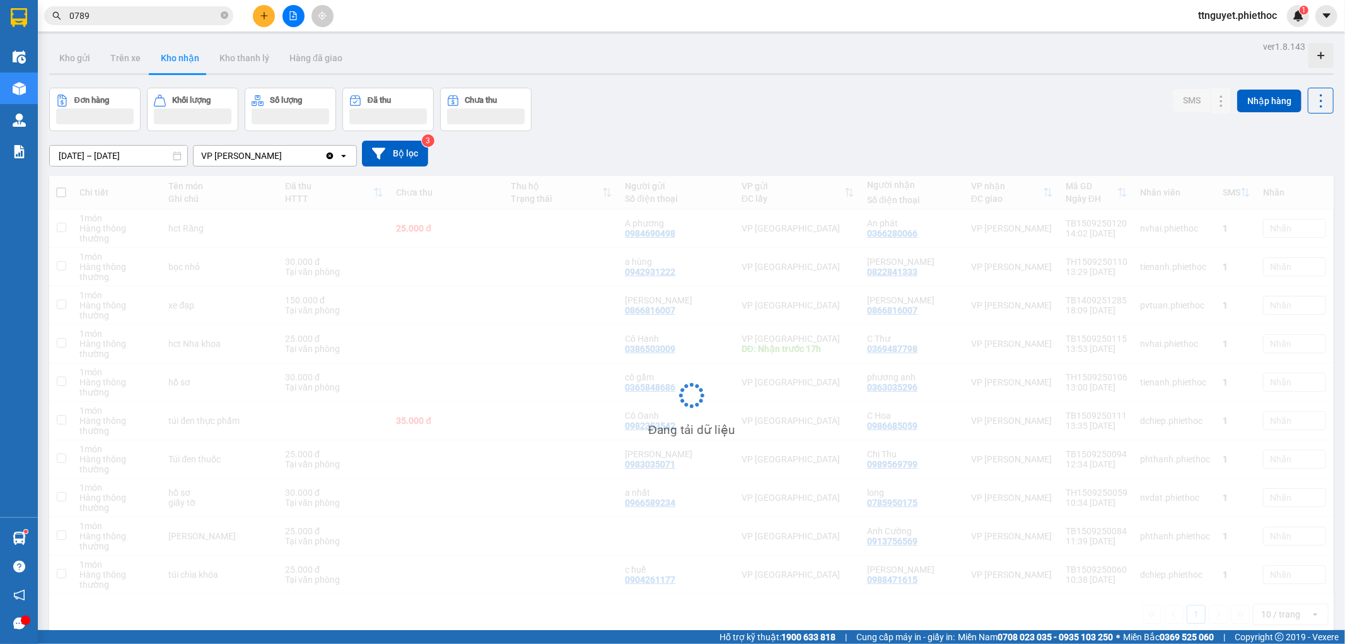
click at [158, 15] on input "0789" at bounding box center [143, 16] width 149 height 14
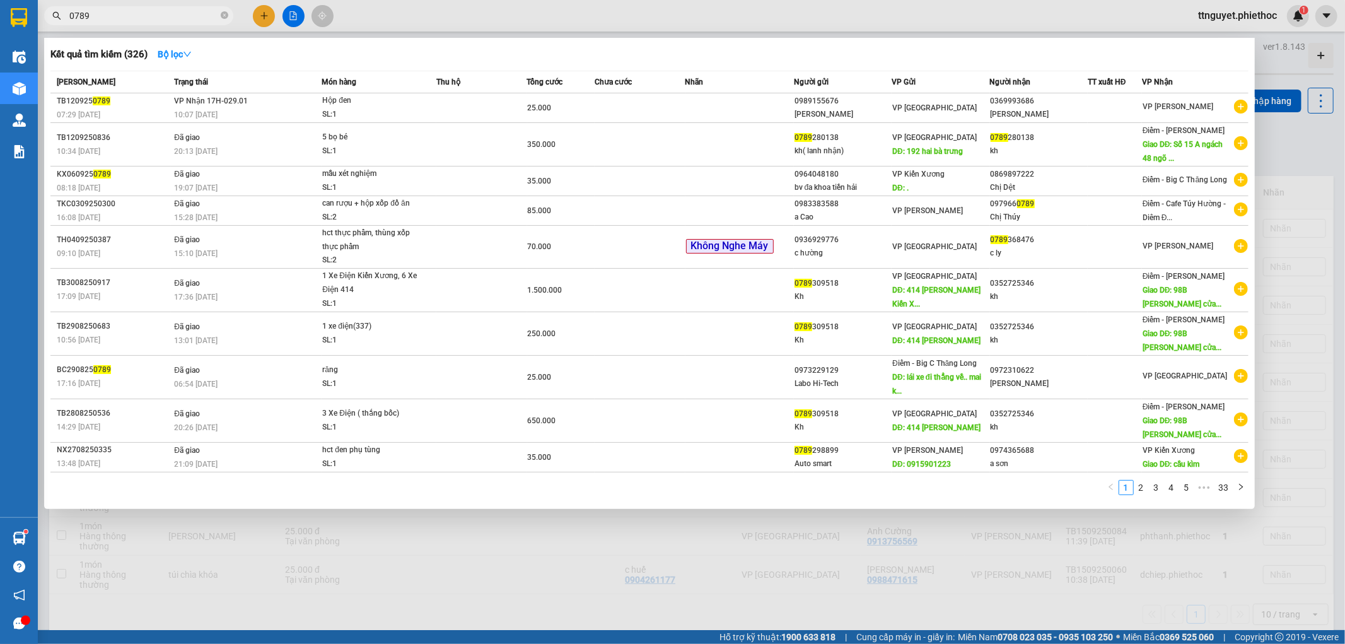
click at [158, 15] on input "0789" at bounding box center [143, 16] width 149 height 14
type input "0031"
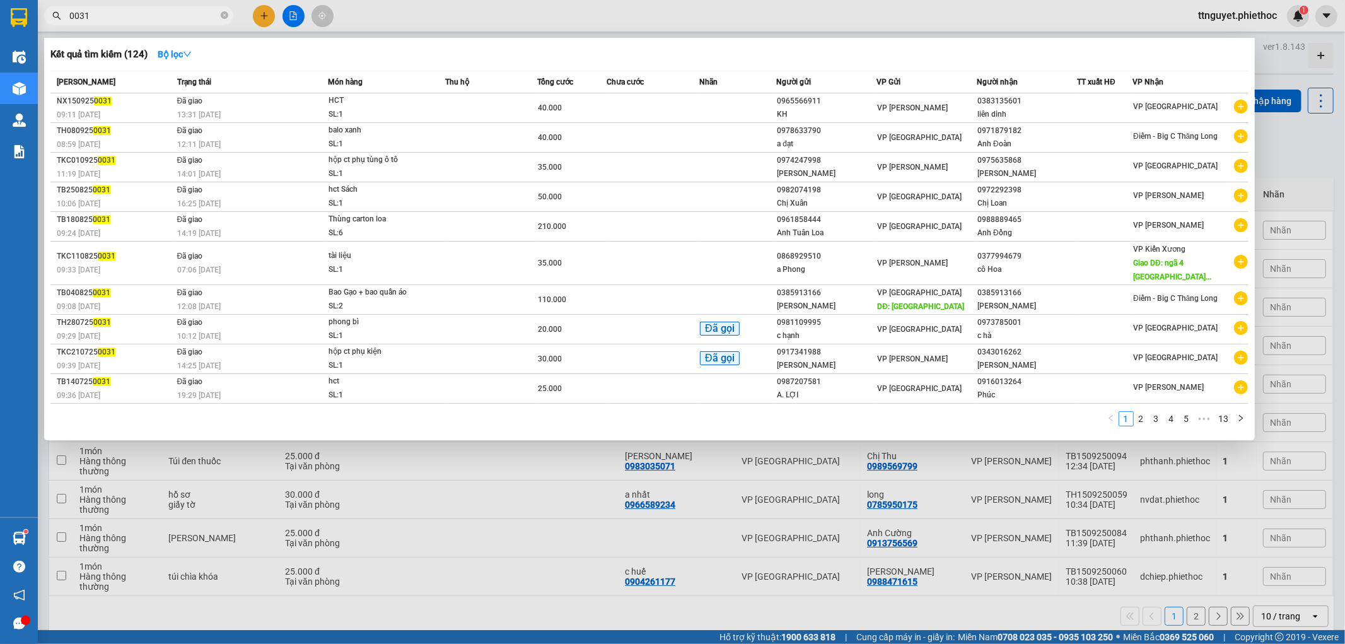
click at [151, 22] on input "0031" at bounding box center [143, 16] width 149 height 14
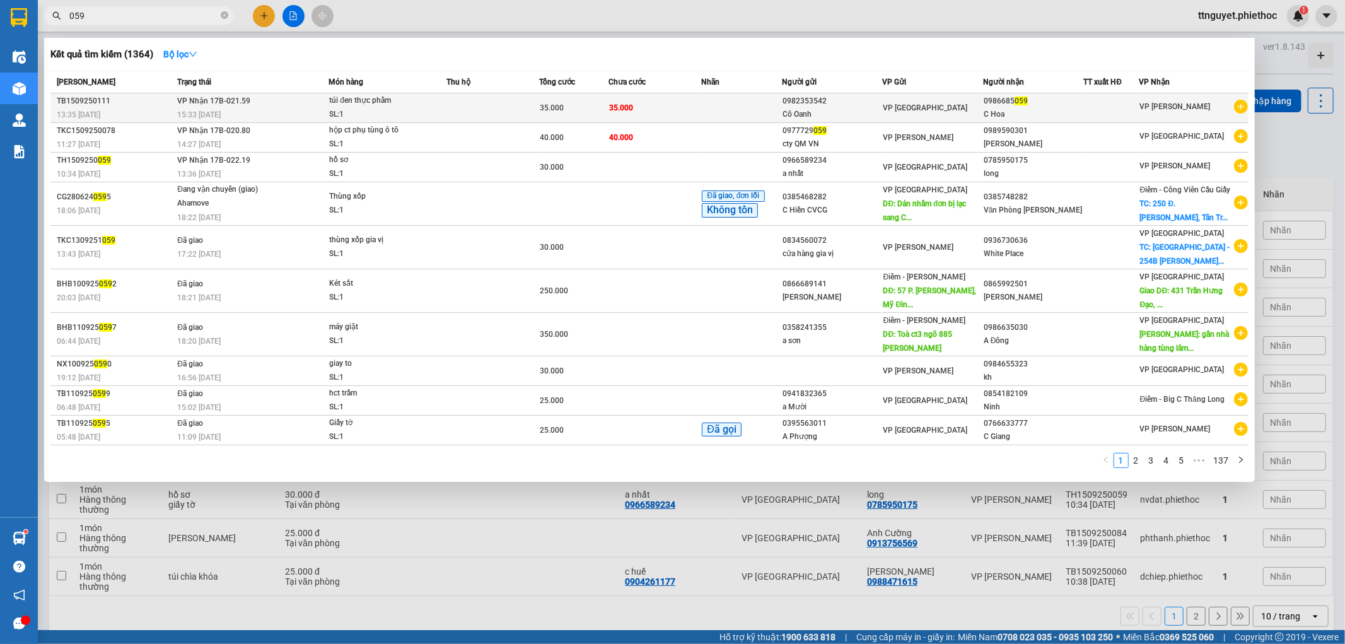
type input "059"
click at [452, 103] on td at bounding box center [493, 108] width 93 height 30
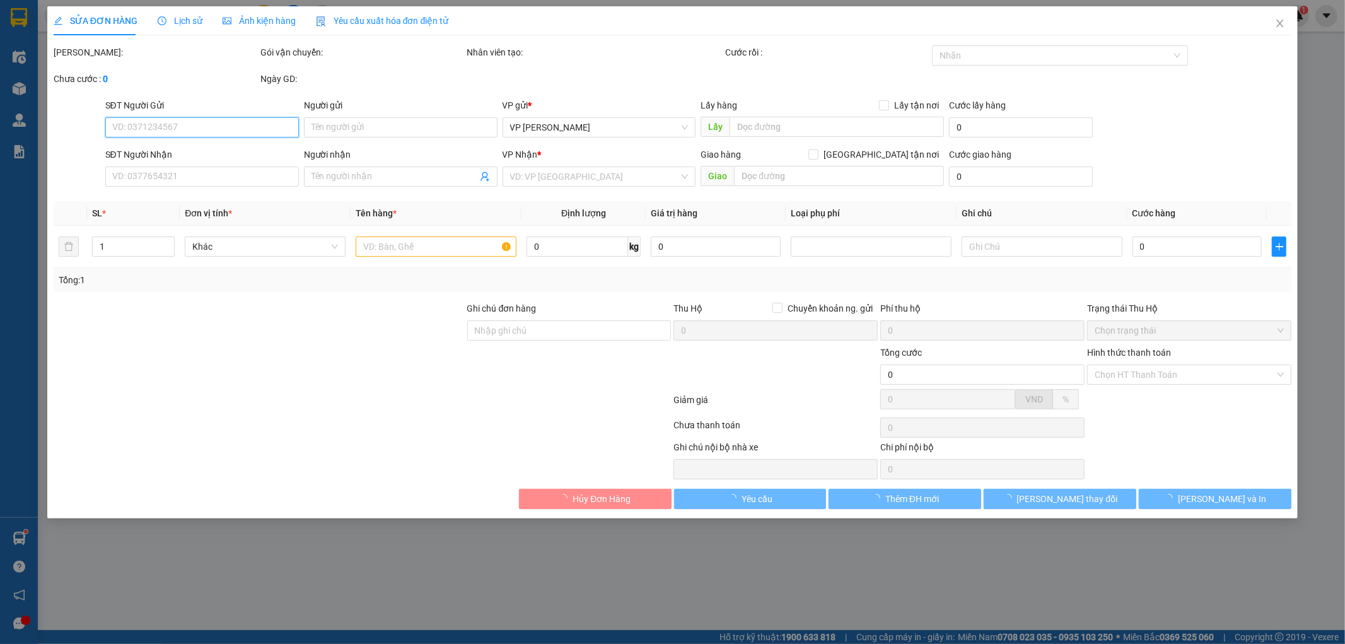
type input "0982353542"
type input "Cô Oanh"
type input "0986685059"
type input "C Hoa"
type input "35.000"
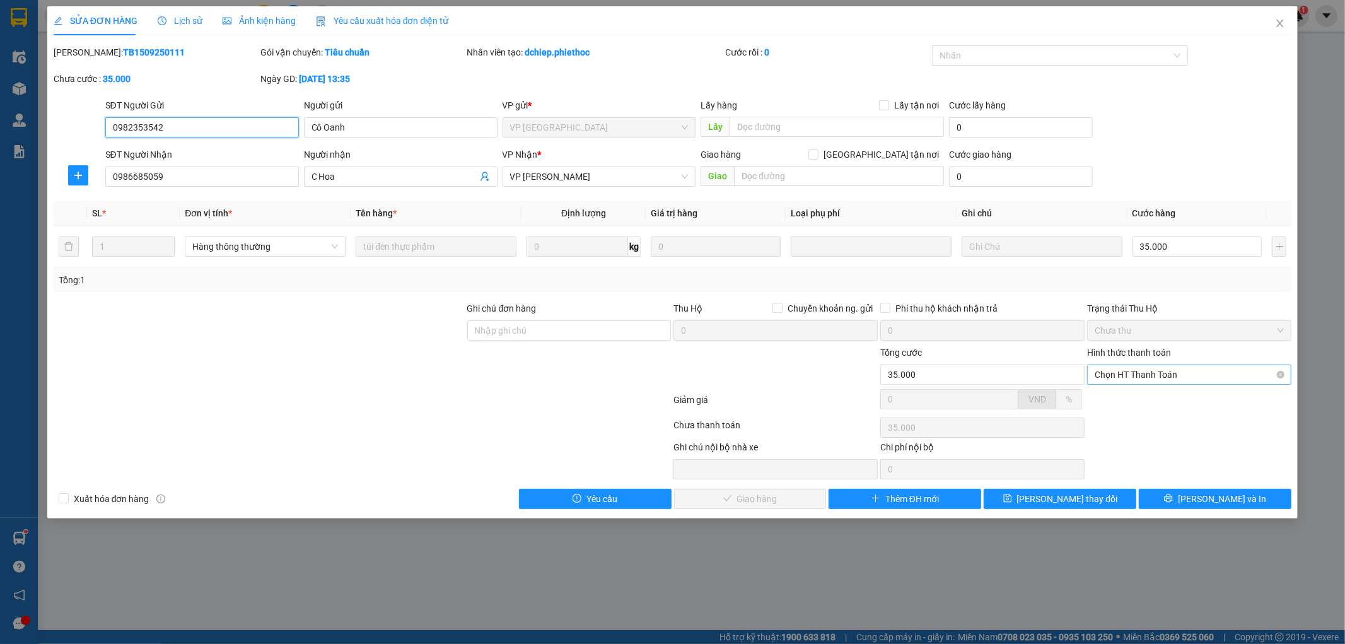
click at [1140, 375] on span "Chọn HT Thanh Toán" at bounding box center [1189, 374] width 189 height 19
click at [1134, 394] on div "Tại văn phòng" at bounding box center [1189, 400] width 189 height 14
type input "0"
click at [760, 502] on span "[PERSON_NAME] và Giao hàng" at bounding box center [758, 499] width 121 height 14
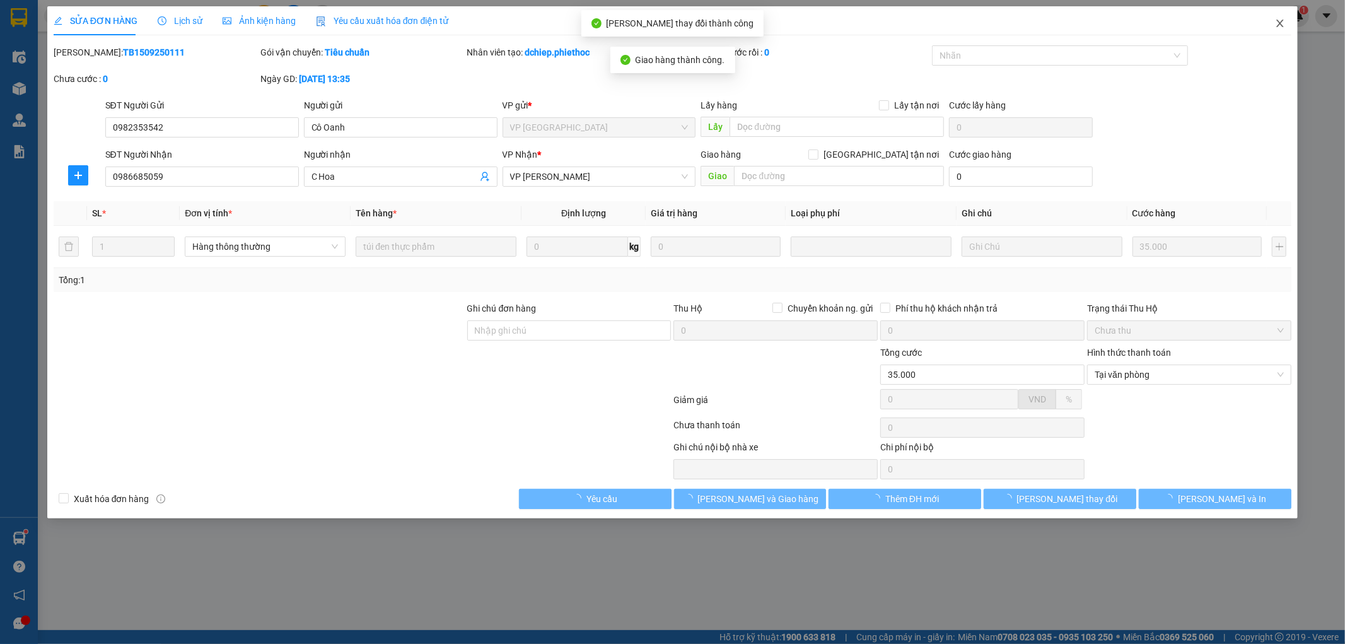
click at [1285, 23] on span "Close" at bounding box center [1280, 23] width 35 height 35
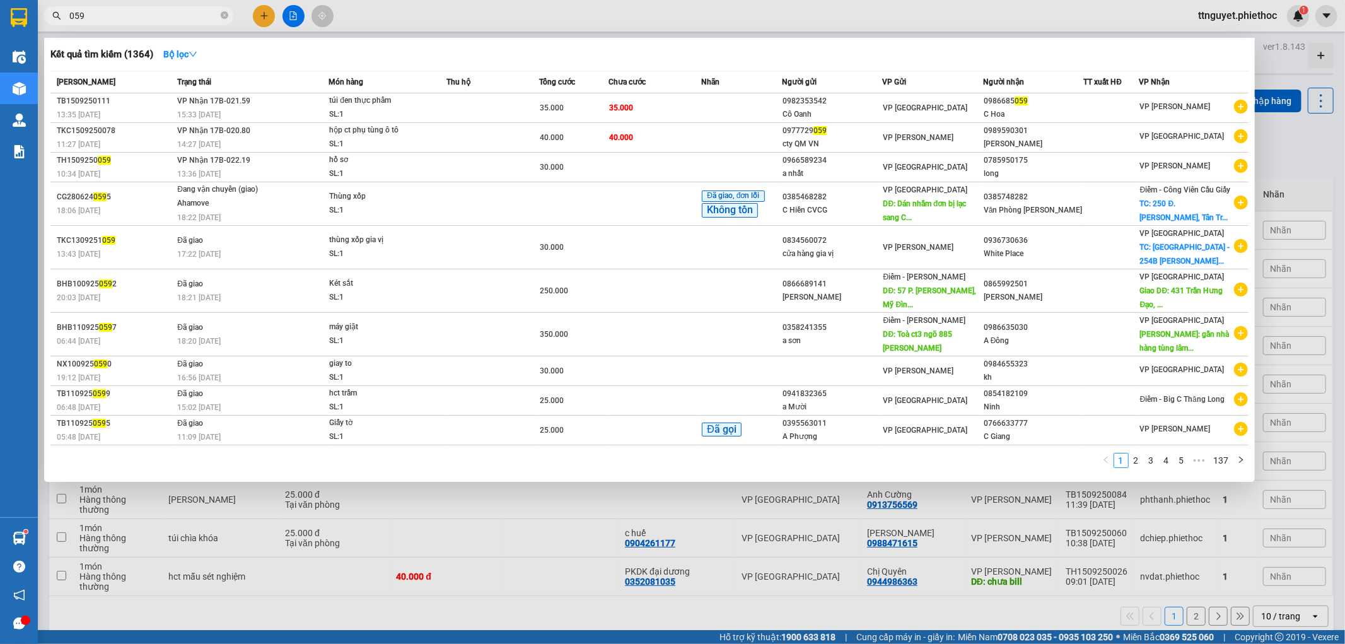
click at [117, 16] on input "059" at bounding box center [143, 16] width 149 height 14
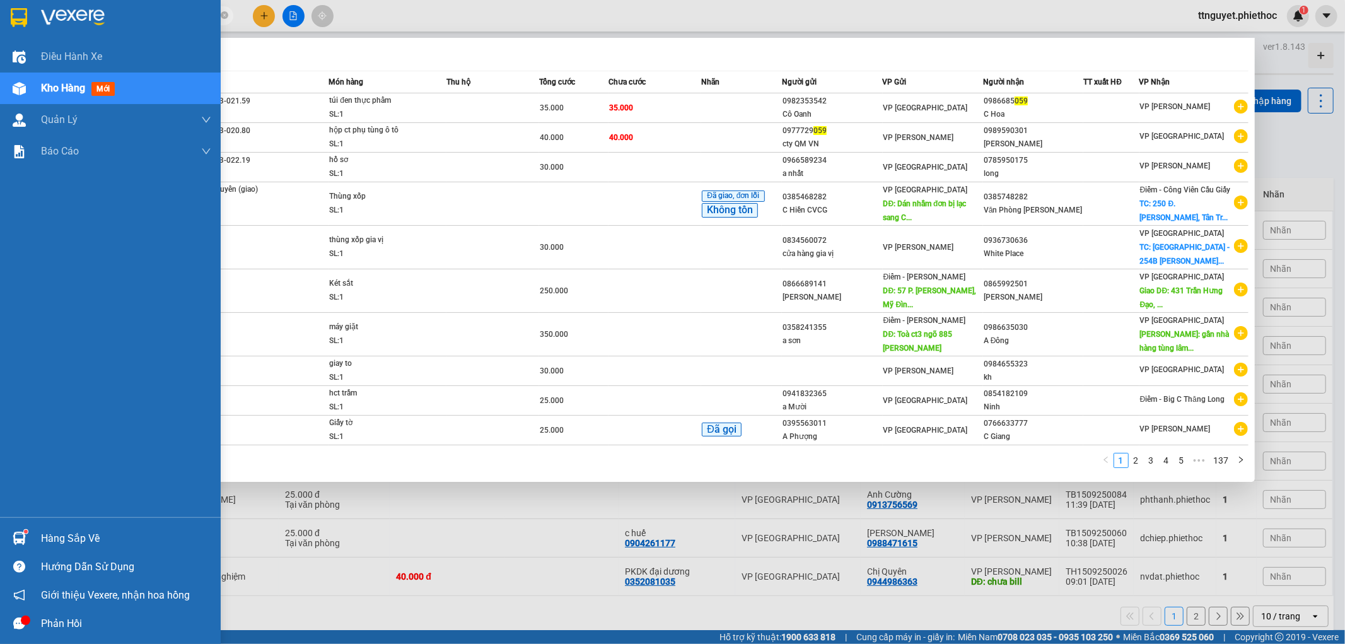
click at [15, 83] on img at bounding box center [19, 88] width 13 height 13
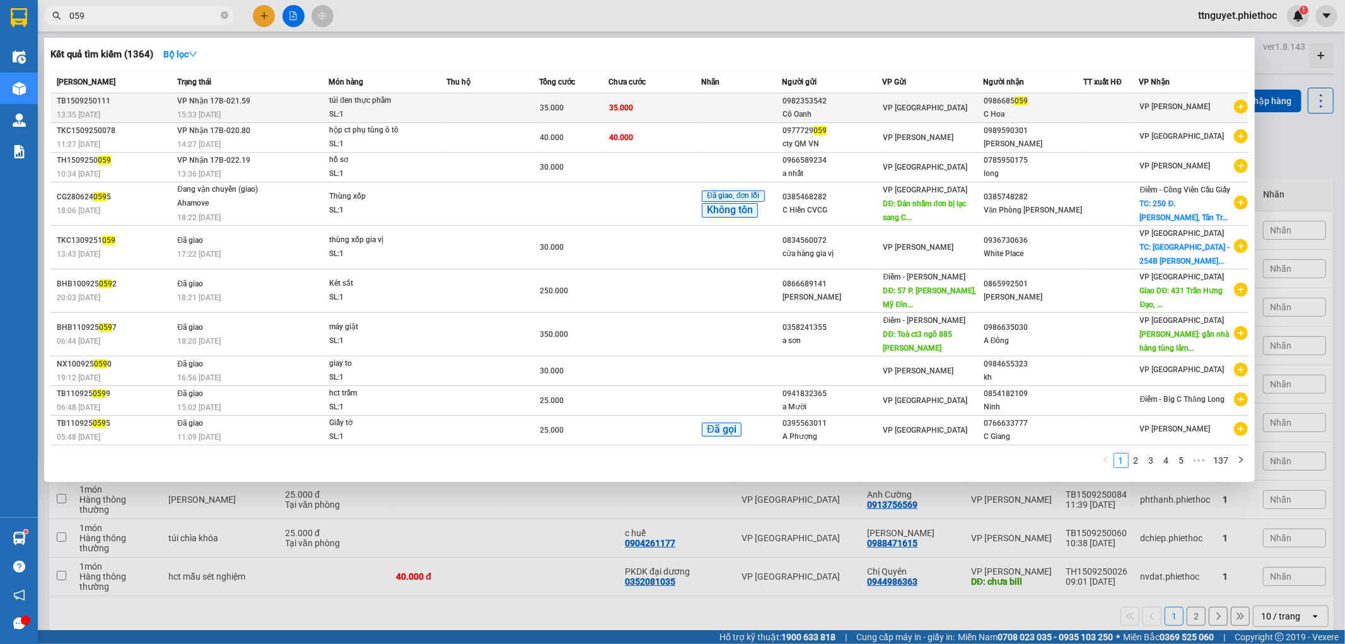
click at [229, 100] on span "VP Nhận 17B-021.59" at bounding box center [213, 100] width 73 height 9
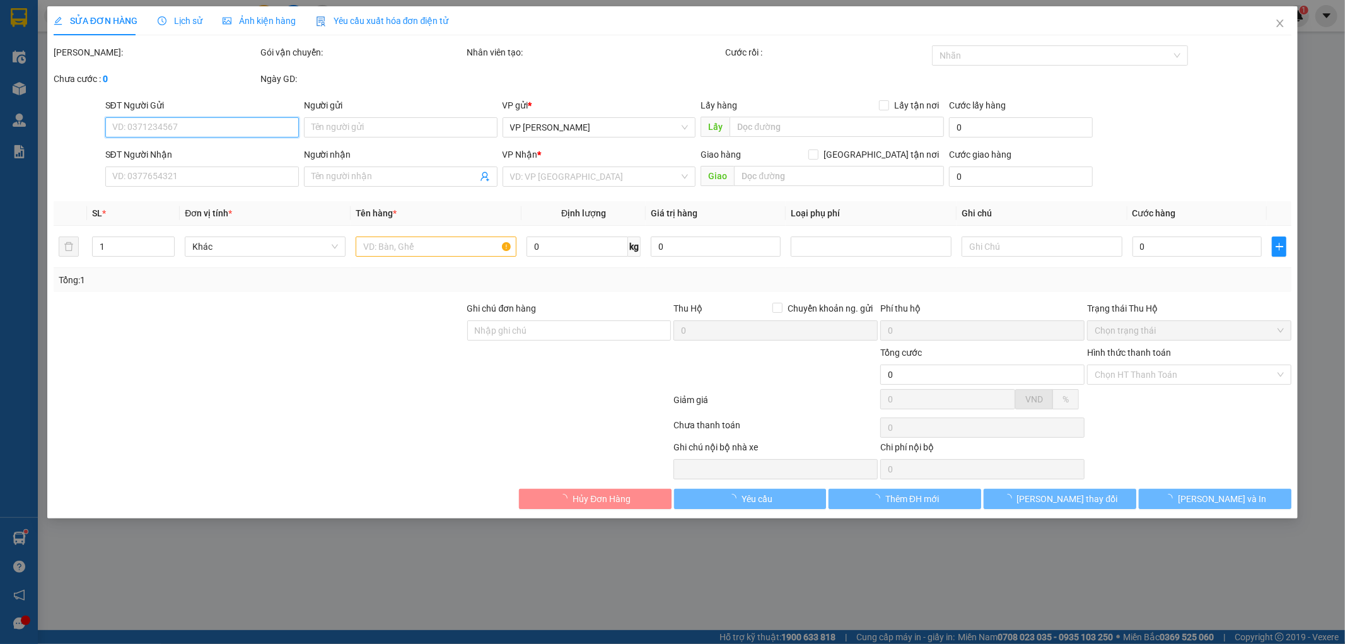
type input "0982353542"
type input "Cô Oanh"
type input "0986685059"
type input "C Hoa"
type input "35.000"
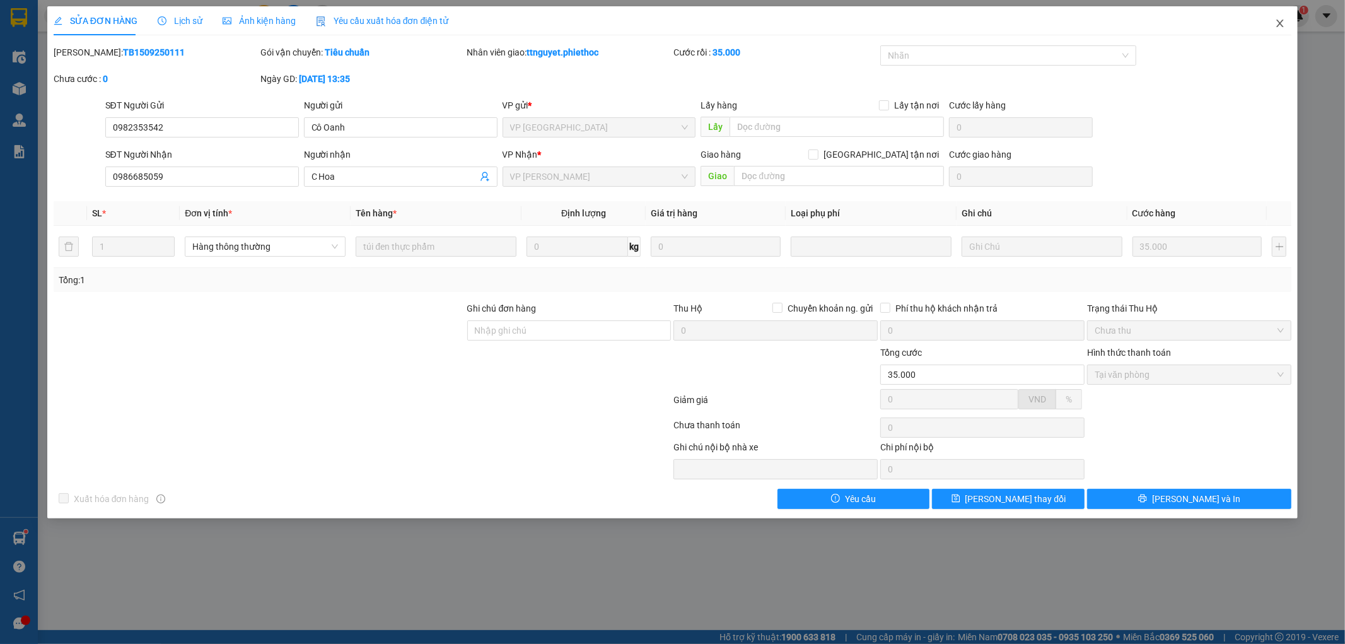
click at [1281, 20] on icon "close" at bounding box center [1280, 23] width 10 height 10
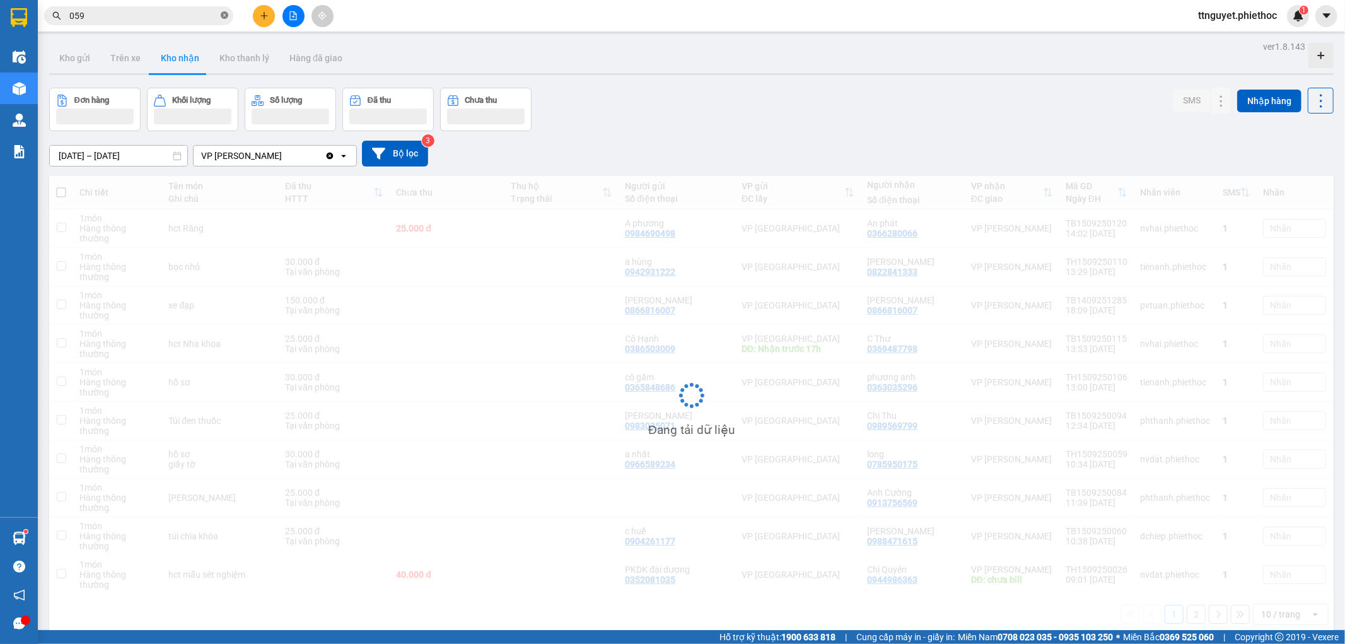
click at [221, 11] on icon "close-circle" at bounding box center [225, 15] width 8 height 8
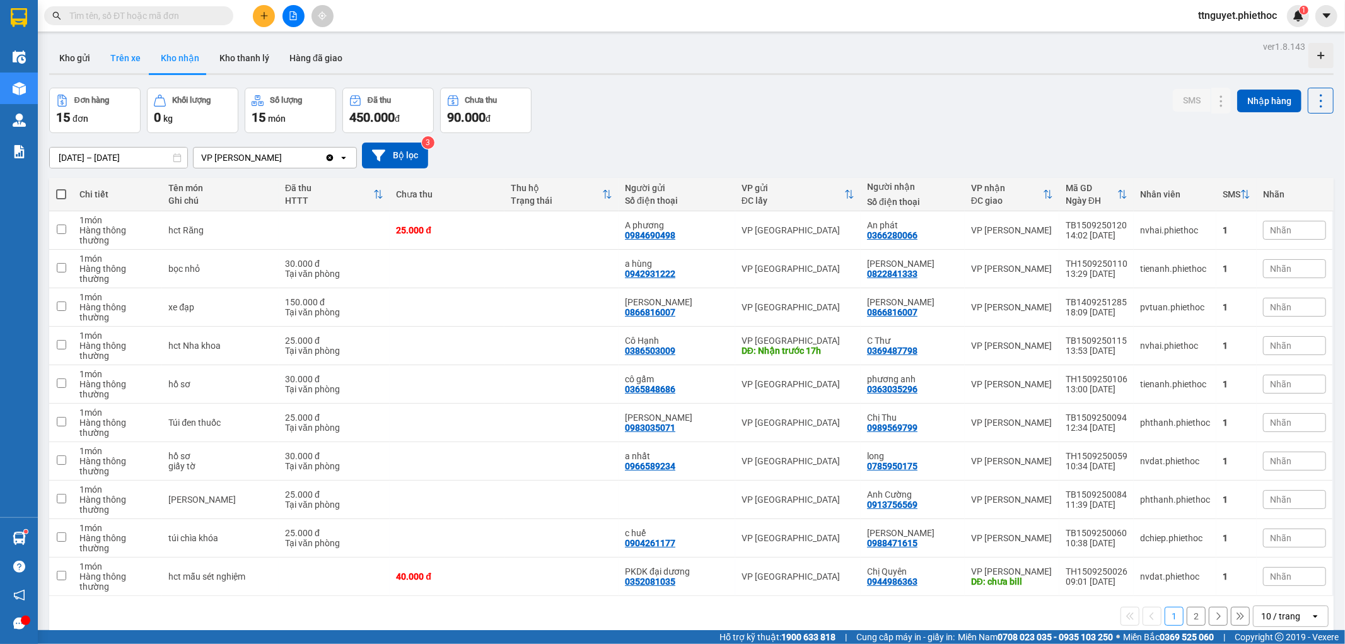
click at [134, 57] on button "Trên xe" at bounding box center [125, 58] width 50 height 30
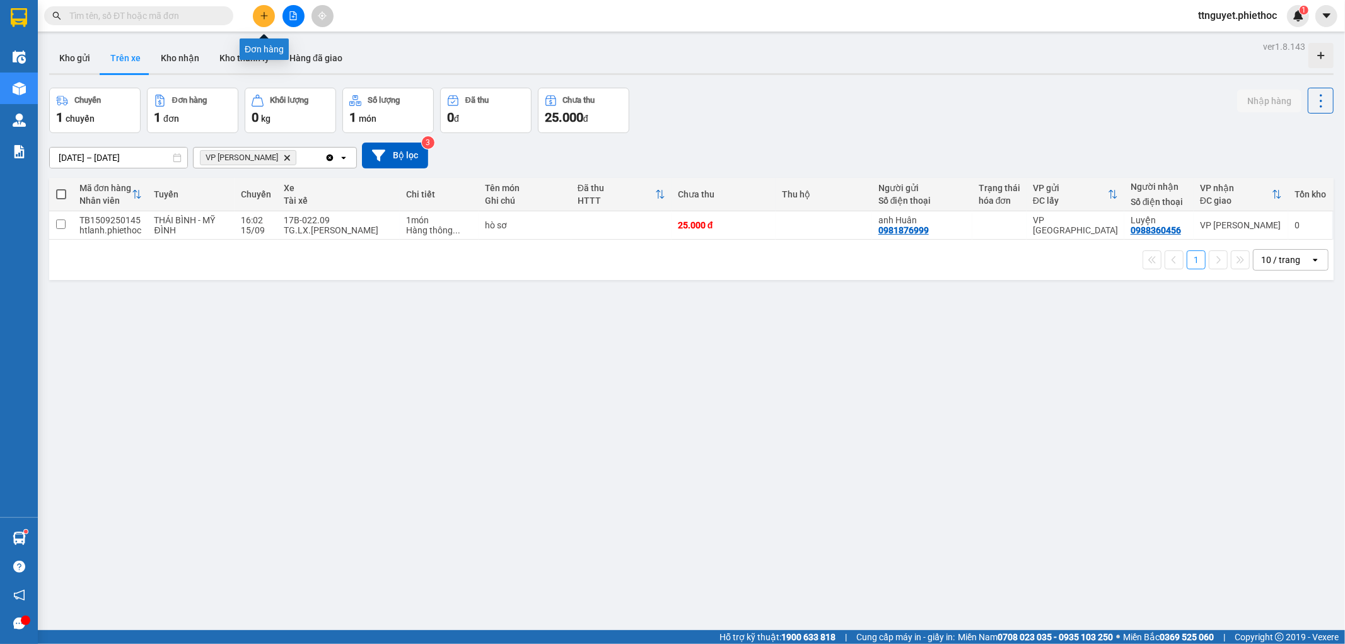
click at [262, 20] on button at bounding box center [264, 16] width 22 height 22
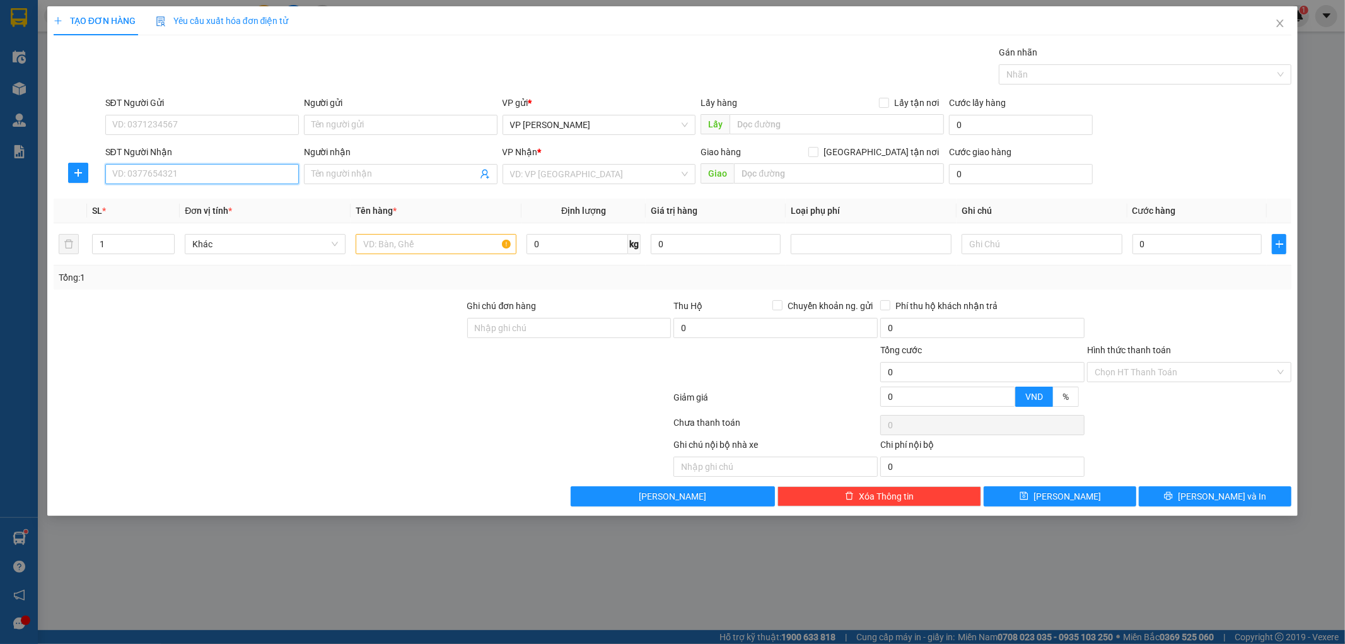
click at [187, 183] on input "SĐT Người Nhận" at bounding box center [202, 174] width 194 height 20
click at [181, 202] on div "0972310622 - [PERSON_NAME]" at bounding box center [202, 199] width 178 height 14
type input "0972310622"
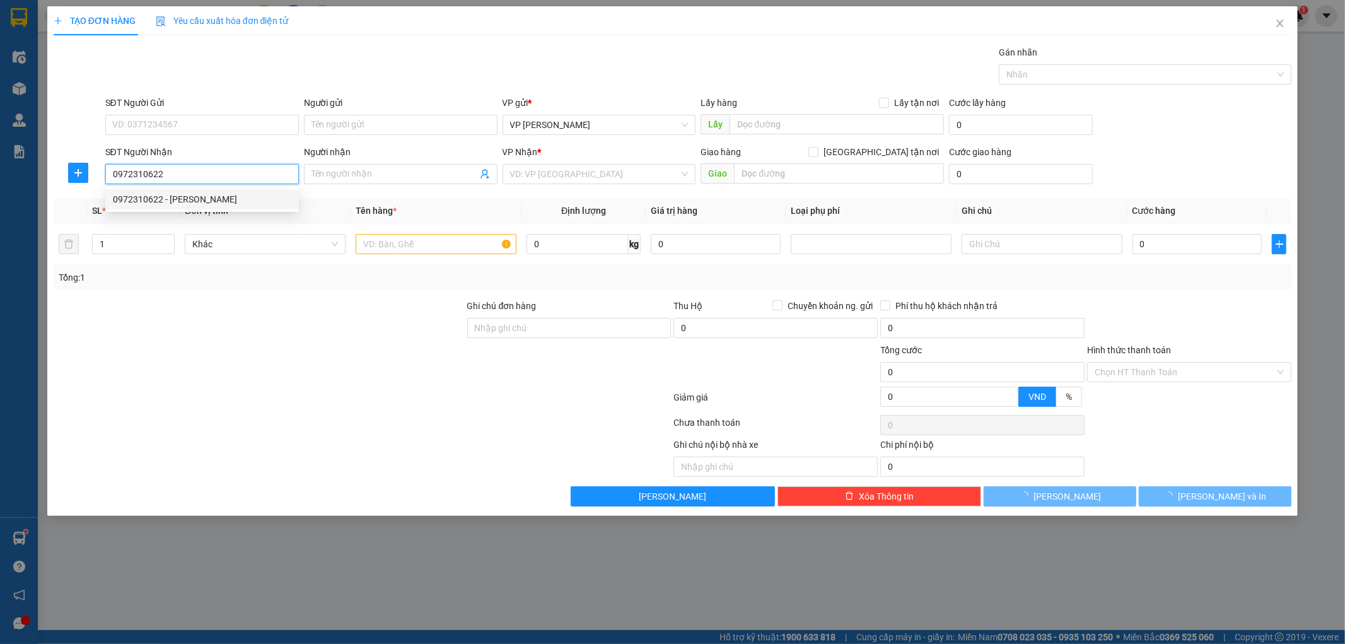
type input "[PERSON_NAME]"
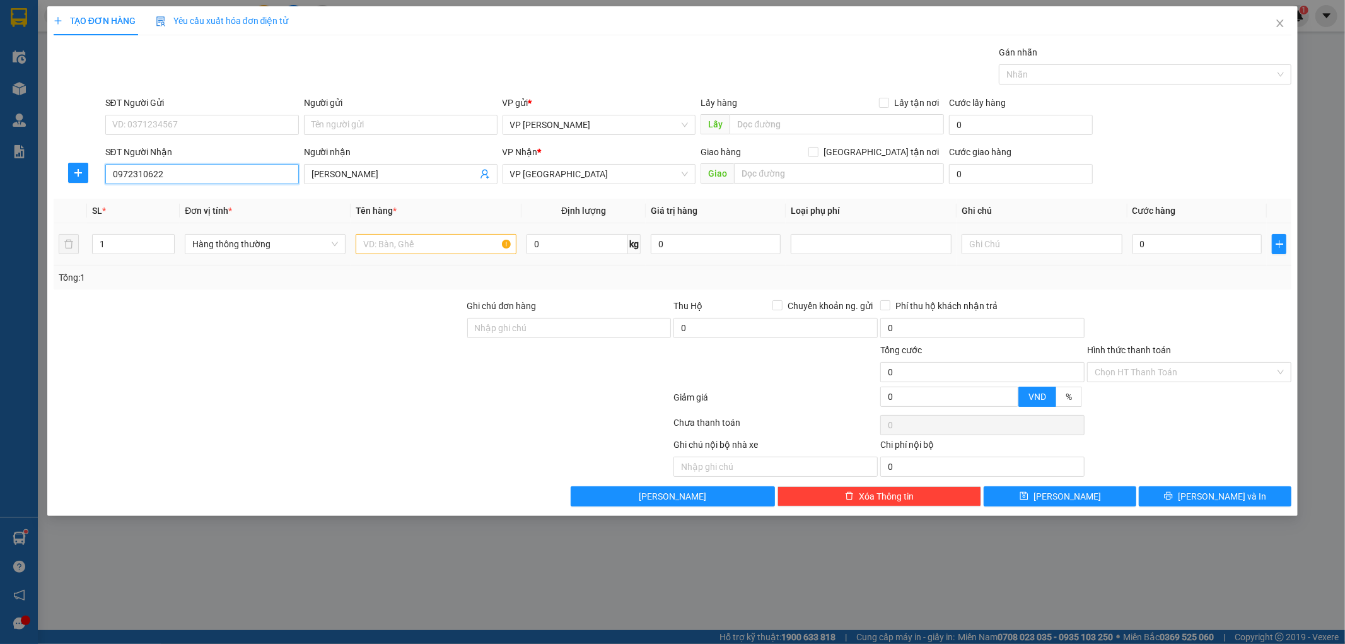
type input "0972310622"
click at [446, 251] on input "text" at bounding box center [436, 244] width 161 height 20
type input "hct"
click at [1183, 242] on input "0" at bounding box center [1198, 244] width 130 height 20
type input "03"
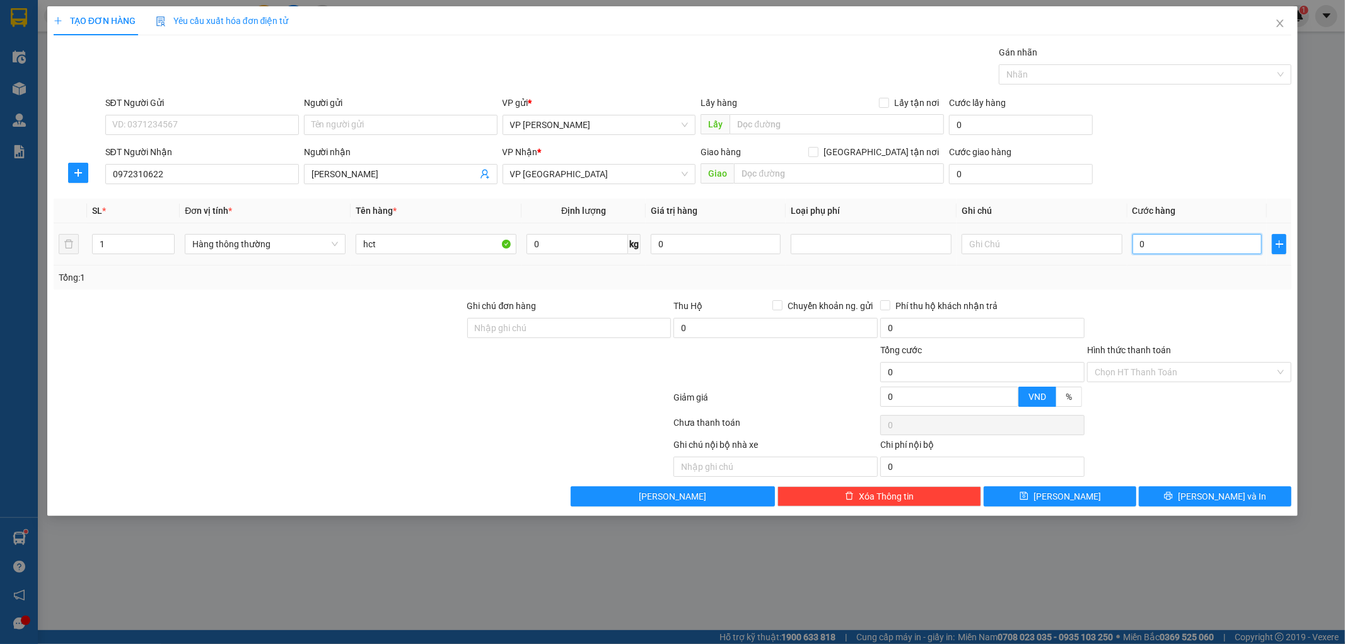
type input "3"
type input "030"
type input "30"
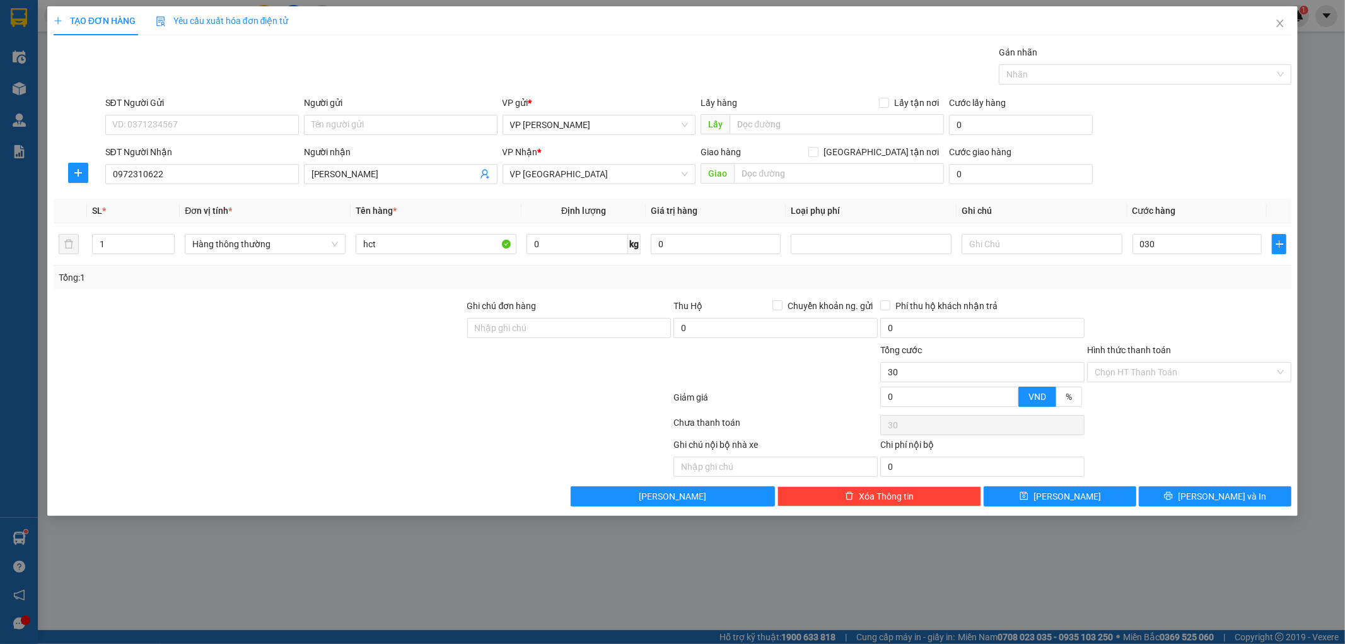
type input "30.000"
click at [1205, 295] on div "Transit Pickup Surcharge Ids Transit Deliver Surcharge Ids Transit Deliver Surc…" at bounding box center [673, 275] width 1239 height 461
click at [1186, 369] on input "Hình thức thanh toán" at bounding box center [1185, 372] width 180 height 19
click at [1174, 391] on div "Tại văn phòng" at bounding box center [1189, 397] width 189 height 14
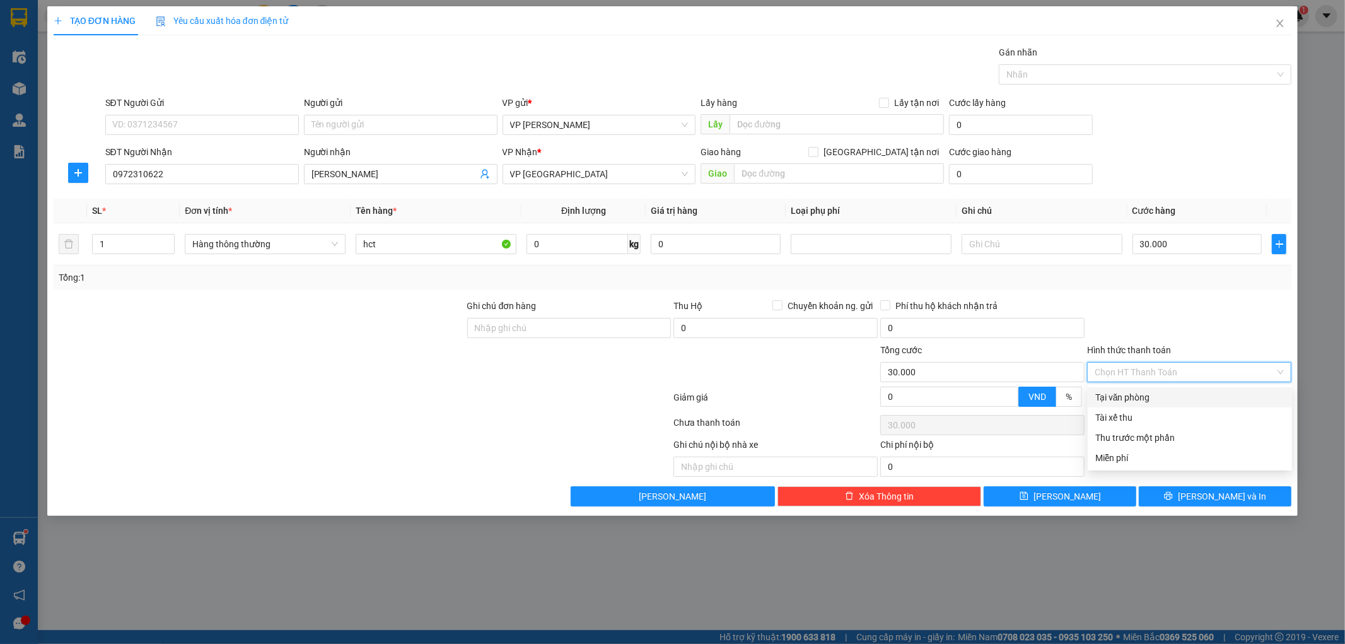
type input "0"
click at [1186, 493] on button "[PERSON_NAME] và In" at bounding box center [1215, 496] width 153 height 20
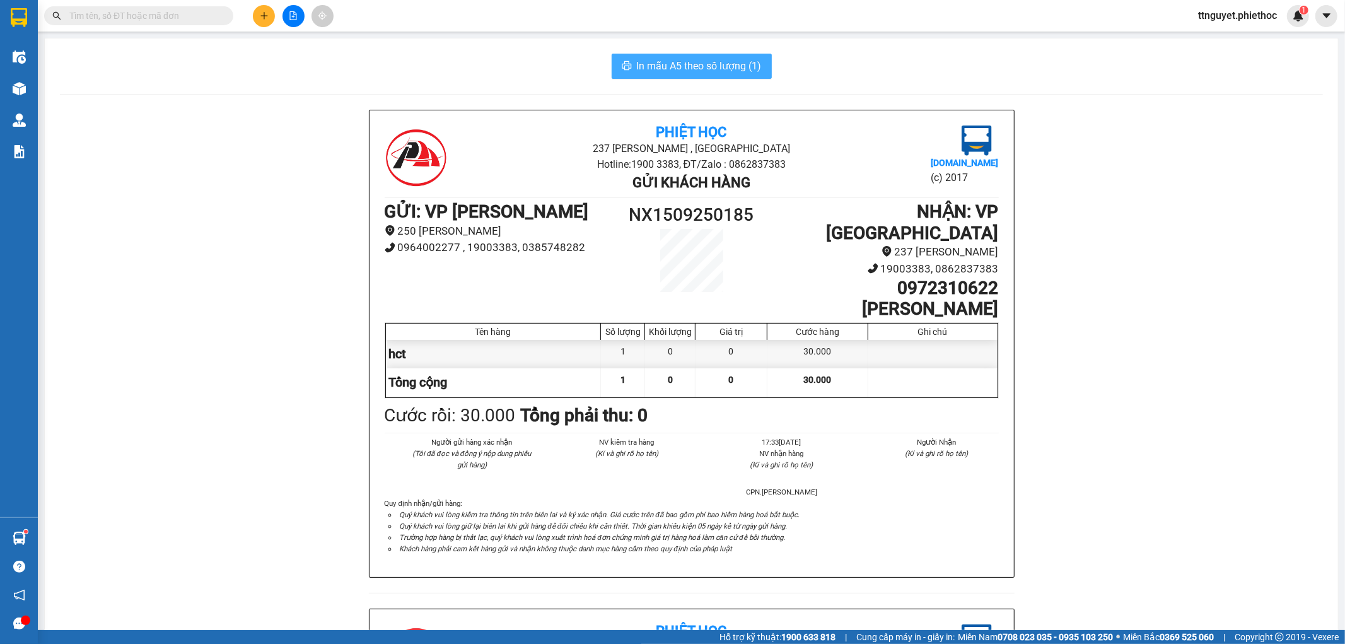
click at [683, 63] on span "In mẫu A5 theo số lượng (1)" at bounding box center [699, 66] width 125 height 16
click at [167, 11] on input "text" at bounding box center [143, 16] width 149 height 14
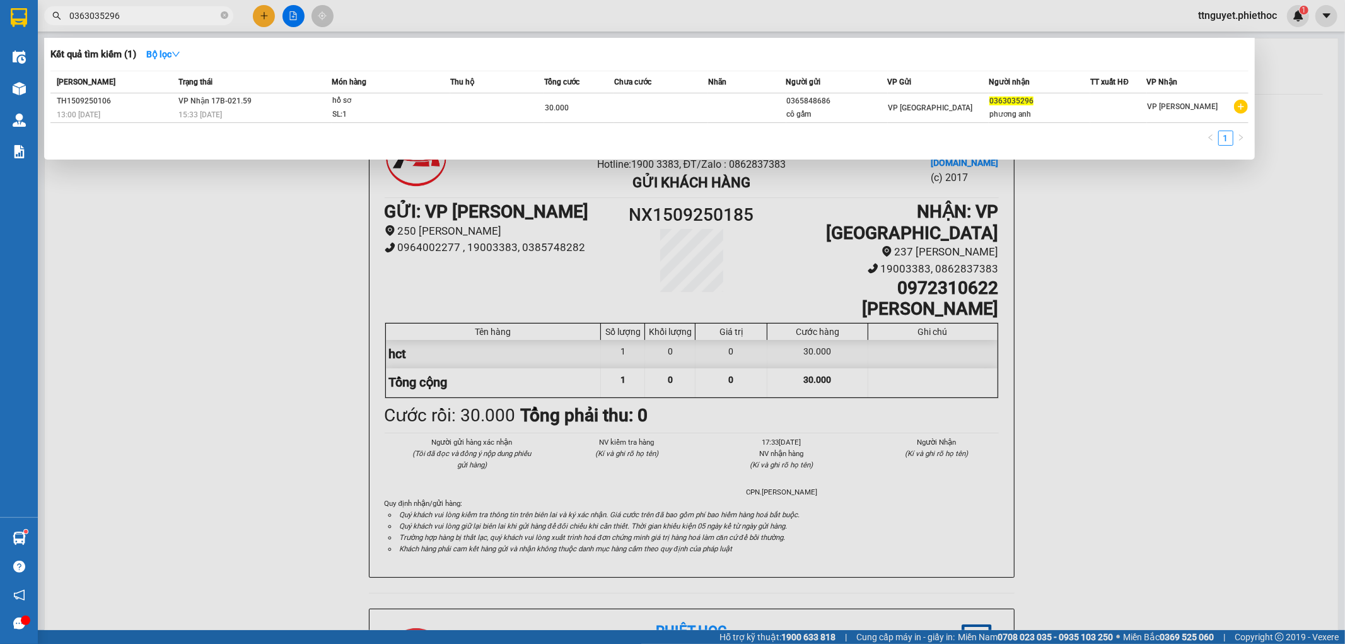
type input "0363035296"
click at [262, 11] on div at bounding box center [672, 322] width 1345 height 644
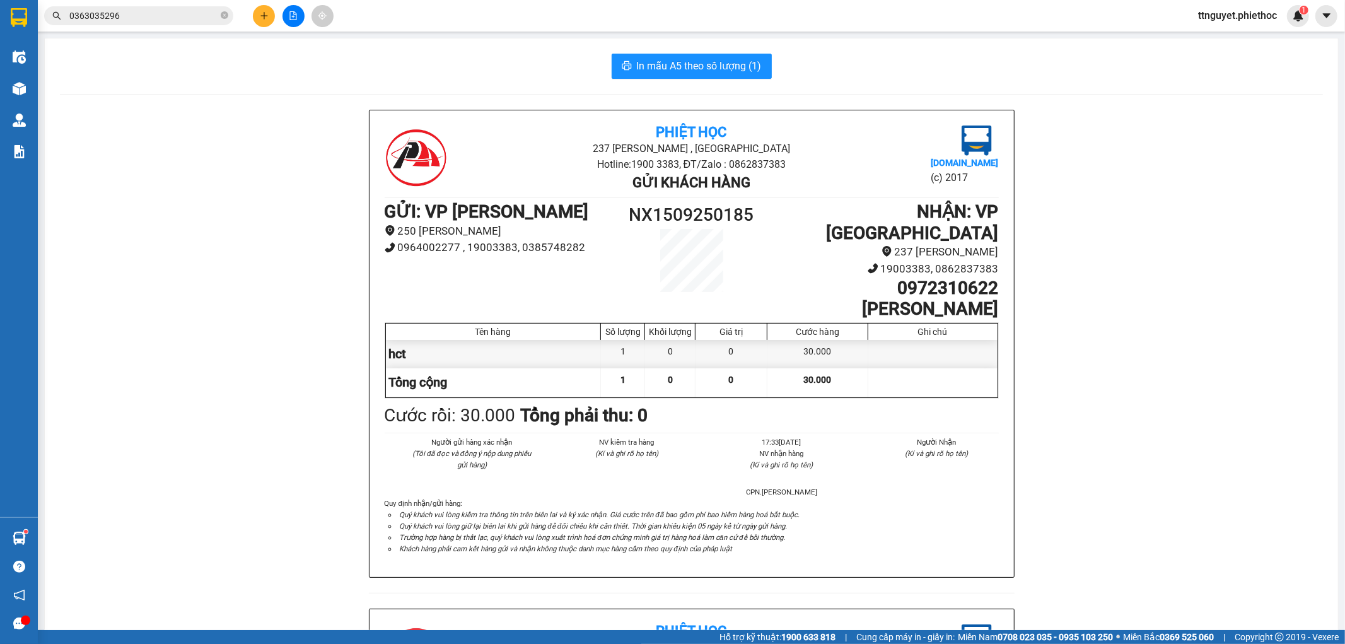
click at [262, 18] on icon "plus" at bounding box center [264, 15] width 9 height 9
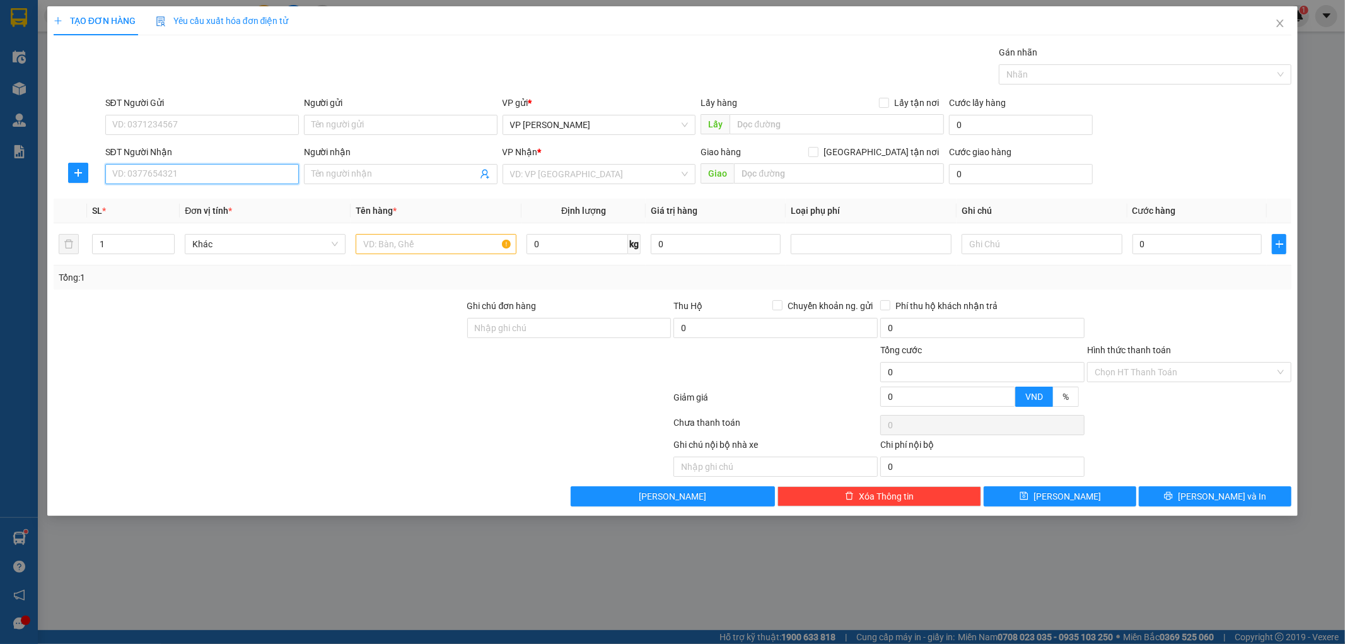
click at [188, 174] on input "SĐT Người Nhận" at bounding box center [202, 174] width 194 height 20
type input "0988999729"
click at [199, 193] on div "0988999729 - ANH NGHĨA" at bounding box center [202, 199] width 178 height 14
type input "ANH NGHĨA"
type input "0988999729"
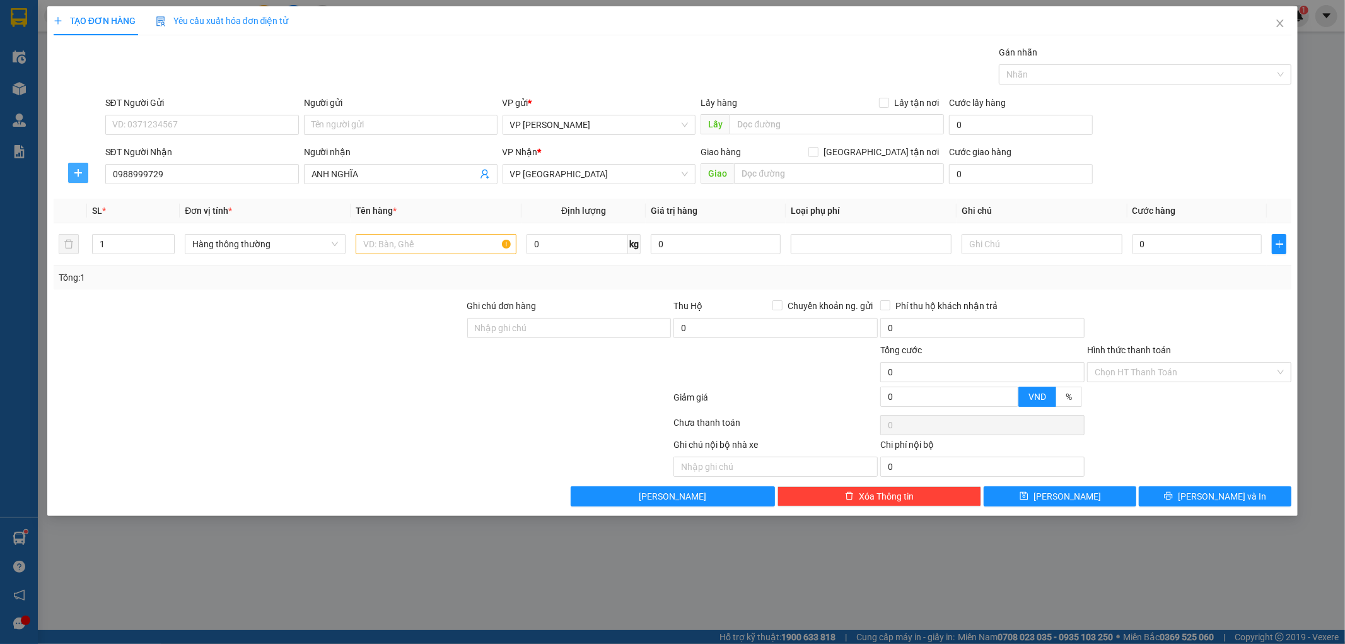
drag, startPoint x: 69, startPoint y: 166, endPoint x: 374, endPoint y: 150, distance: 305.1
click at [70, 166] on button "button" at bounding box center [78, 173] width 20 height 20
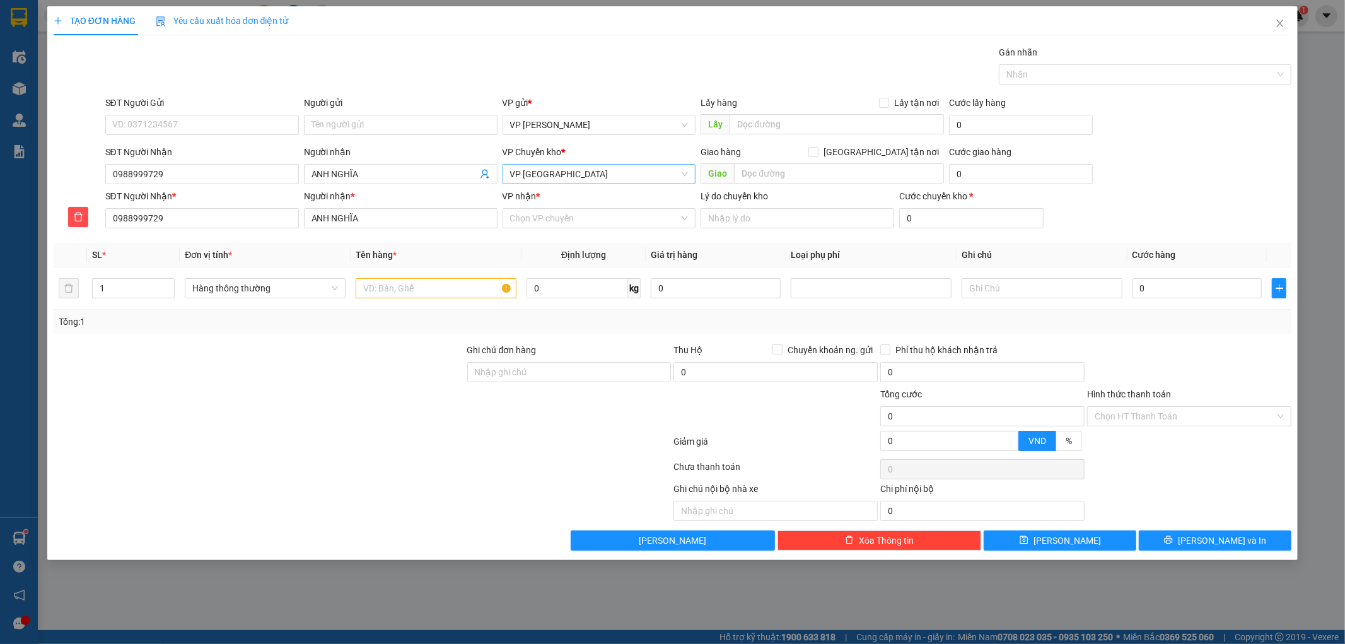
click at [571, 177] on span "VP [GEOGRAPHIC_DATA]" at bounding box center [599, 174] width 178 height 19
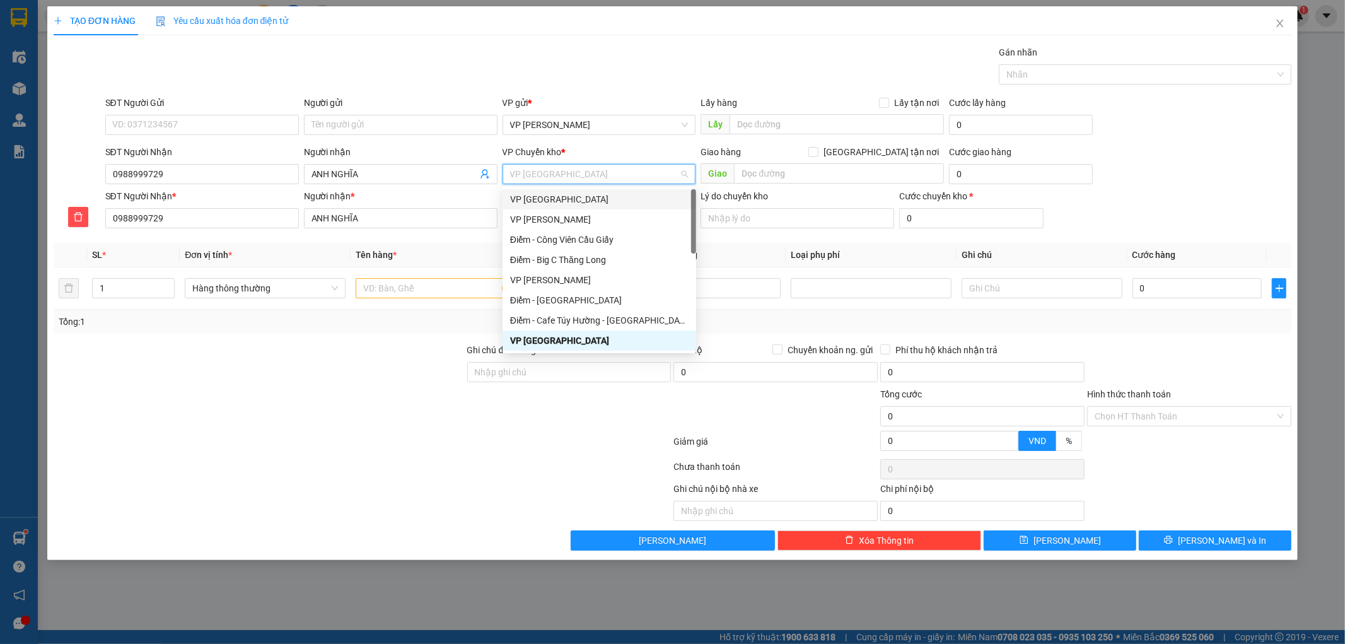
click at [569, 199] on div "VP [GEOGRAPHIC_DATA]" at bounding box center [599, 199] width 178 height 14
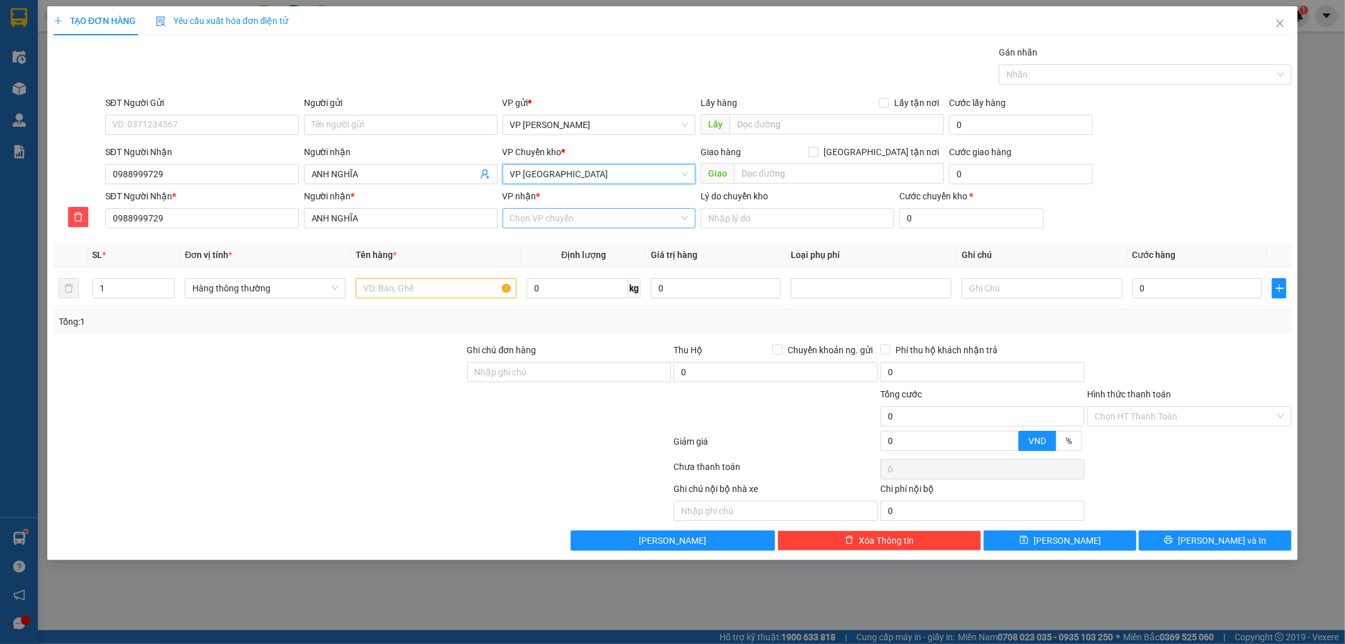
click at [558, 219] on input "VP nhận *" at bounding box center [595, 218] width 170 height 19
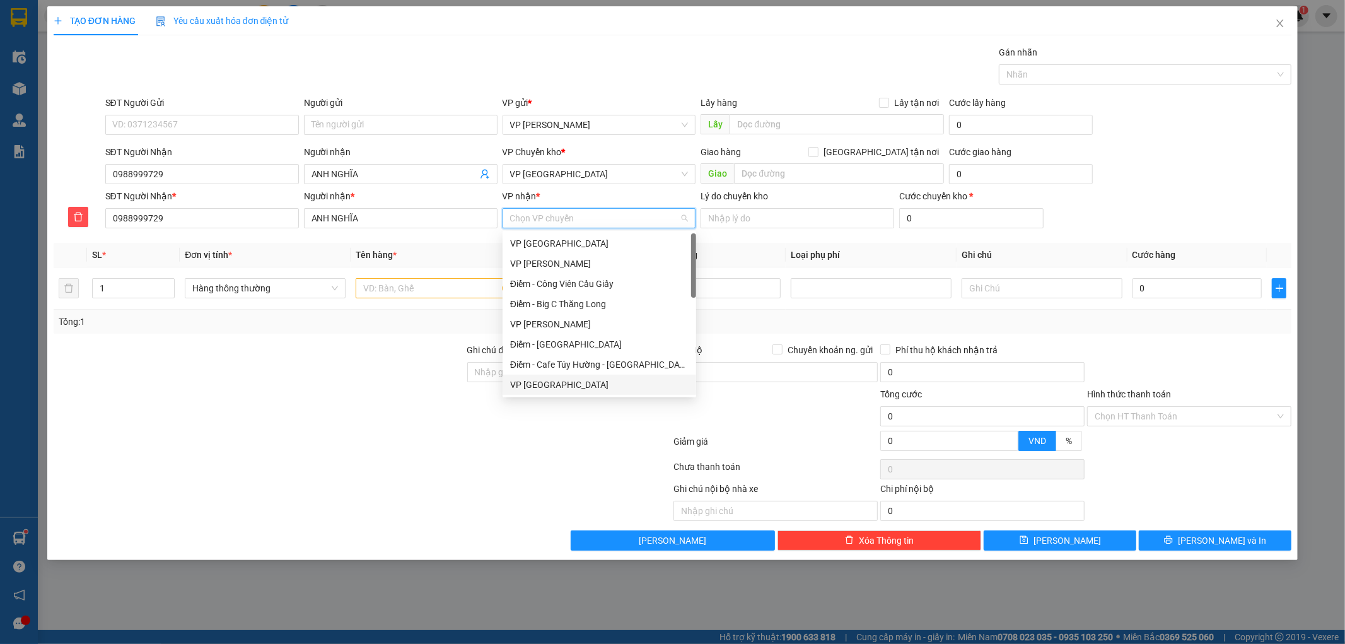
click at [546, 382] on div "VP [GEOGRAPHIC_DATA]" at bounding box center [599, 385] width 178 height 14
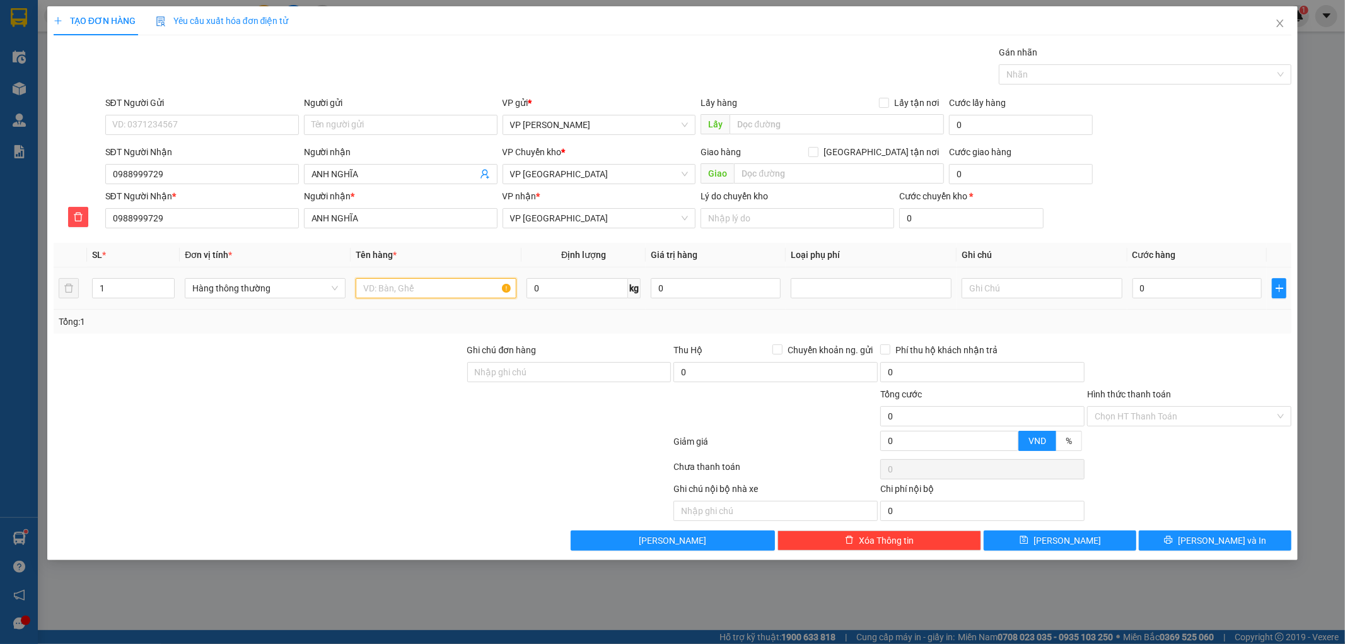
click at [432, 286] on input "text" at bounding box center [436, 288] width 161 height 20
type input "b"
type input "hct"
click at [1169, 292] on input "0" at bounding box center [1198, 288] width 130 height 20
type input "05"
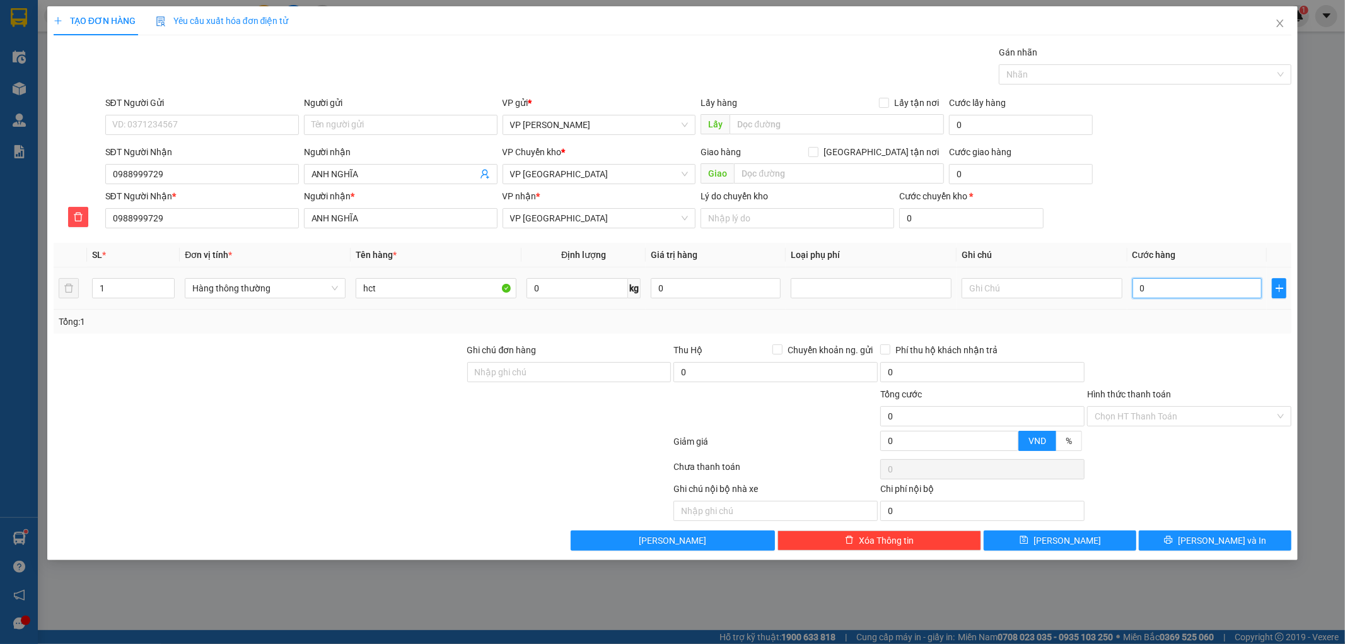
type input "5"
type input "050"
type input "50"
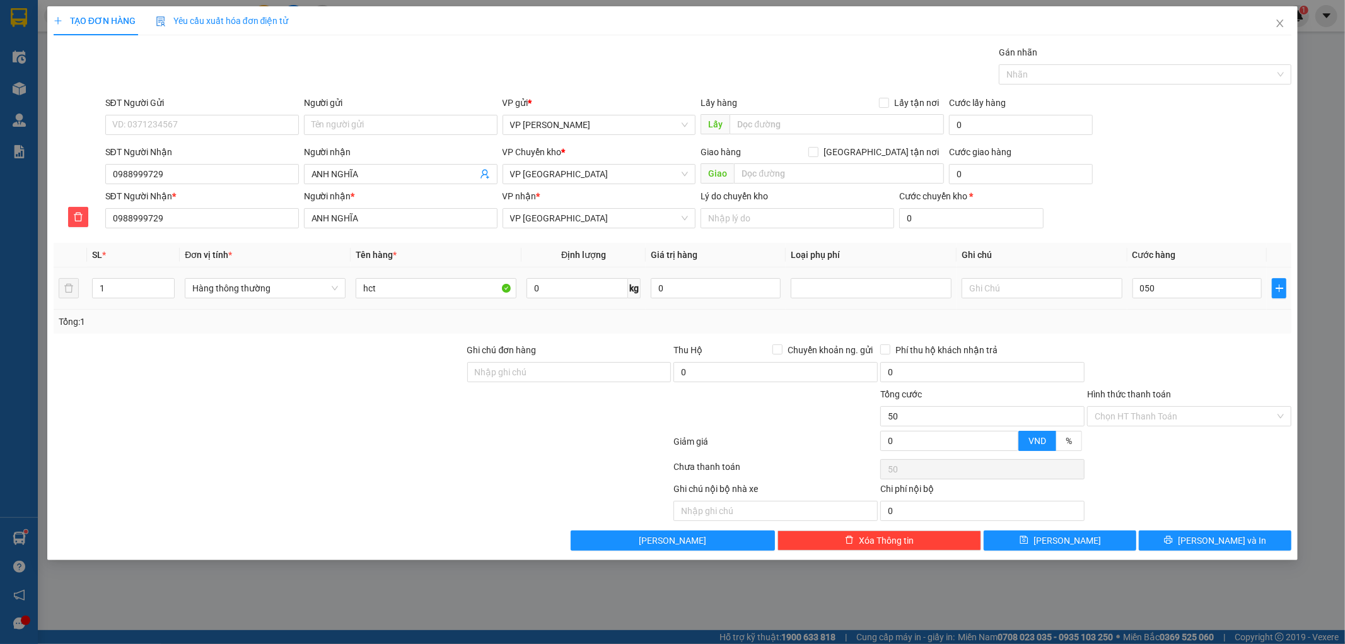
type input "50.000"
click at [1218, 362] on div at bounding box center [1189, 365] width 207 height 44
click at [1173, 540] on icon "printer" at bounding box center [1168, 539] width 9 height 9
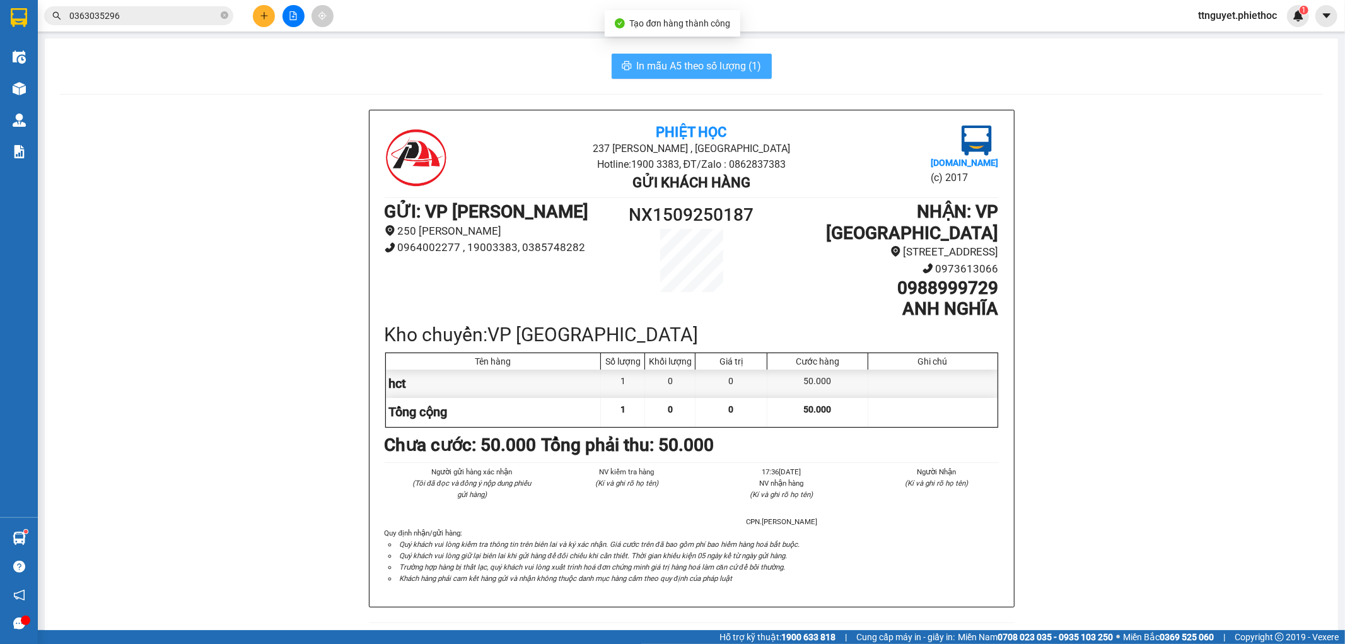
click at [659, 67] on span "In mẫu A5 theo số lượng (1)" at bounding box center [699, 66] width 125 height 16
click at [252, 15] on div at bounding box center [293, 16] width 95 height 22
click at [261, 15] on icon "plus" at bounding box center [263, 15] width 7 height 1
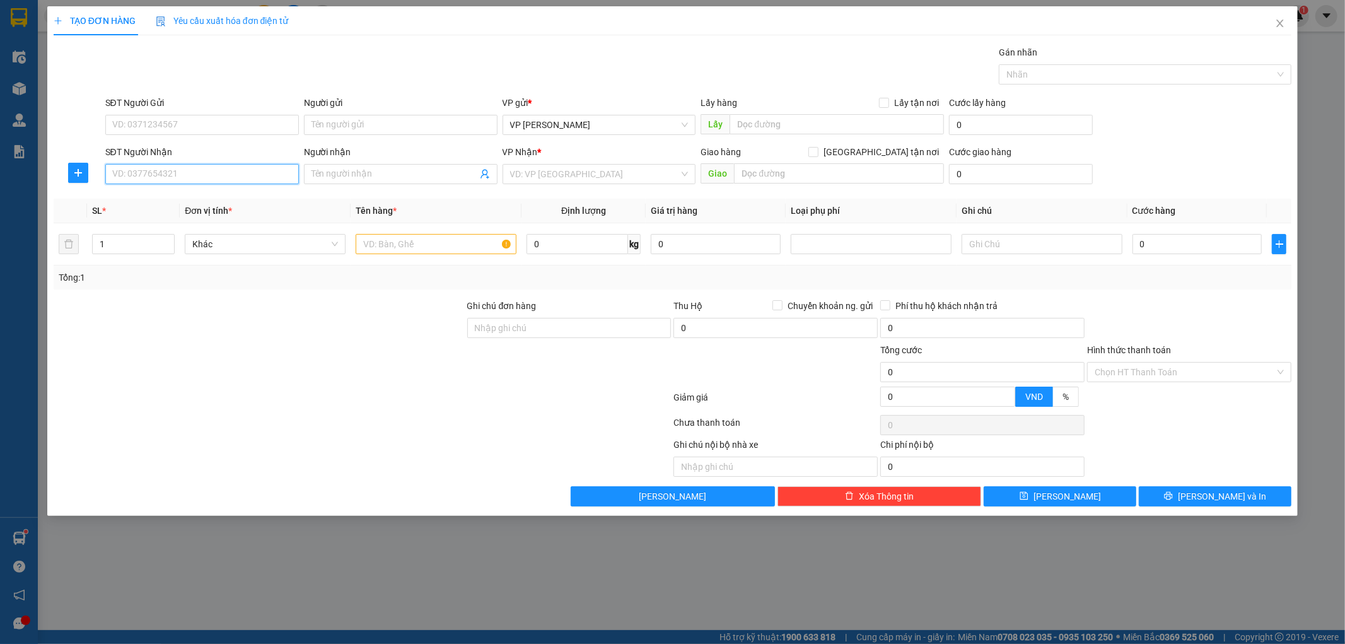
click at [196, 173] on input "SĐT Người Nhận" at bounding box center [202, 174] width 194 height 20
type input "0859023456"
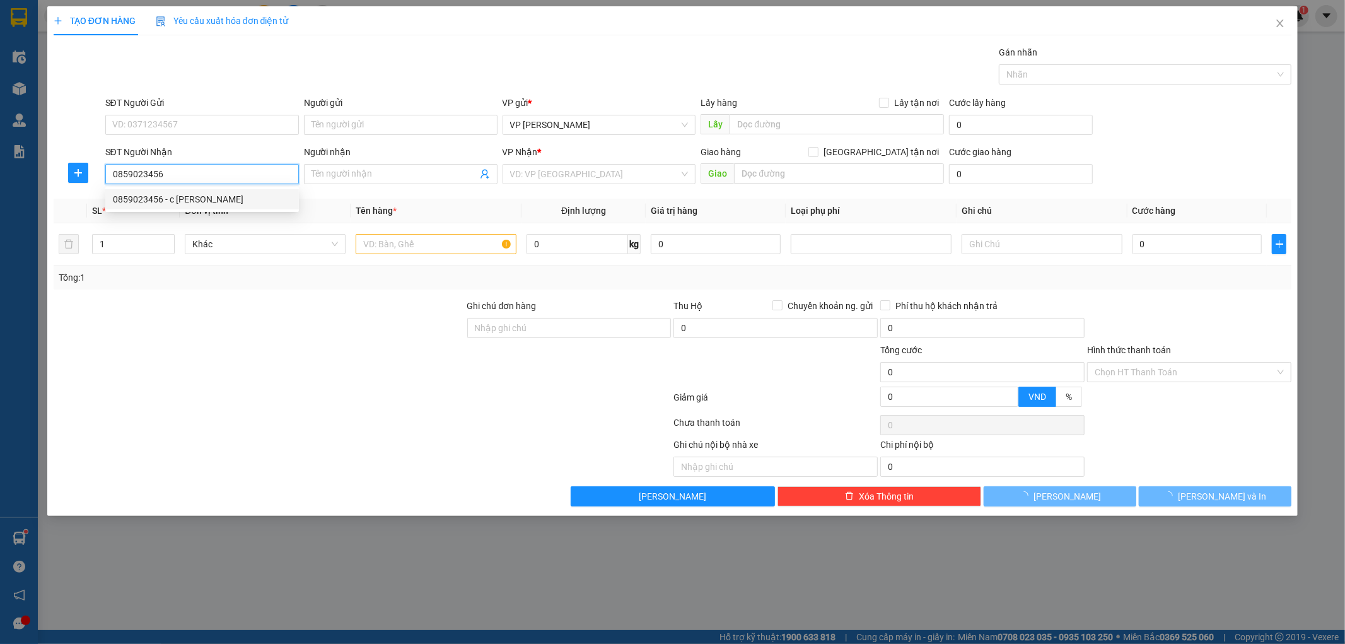
click at [175, 204] on div "0859023456 - c [PERSON_NAME]" at bounding box center [202, 199] width 178 height 14
type input "c [PERSON_NAME]"
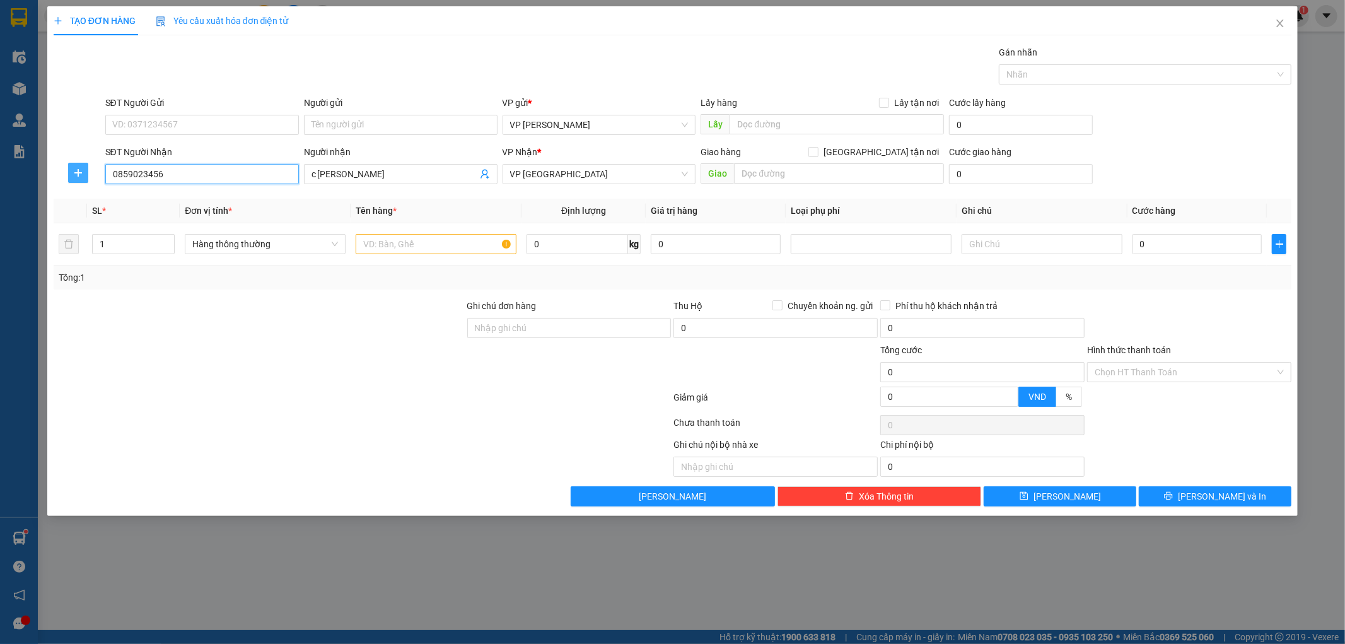
type input "0859023456"
drag, startPoint x: 85, startPoint y: 174, endPoint x: 457, endPoint y: 145, distance: 373.2
click at [85, 174] on span "plus" at bounding box center [78, 173] width 19 height 10
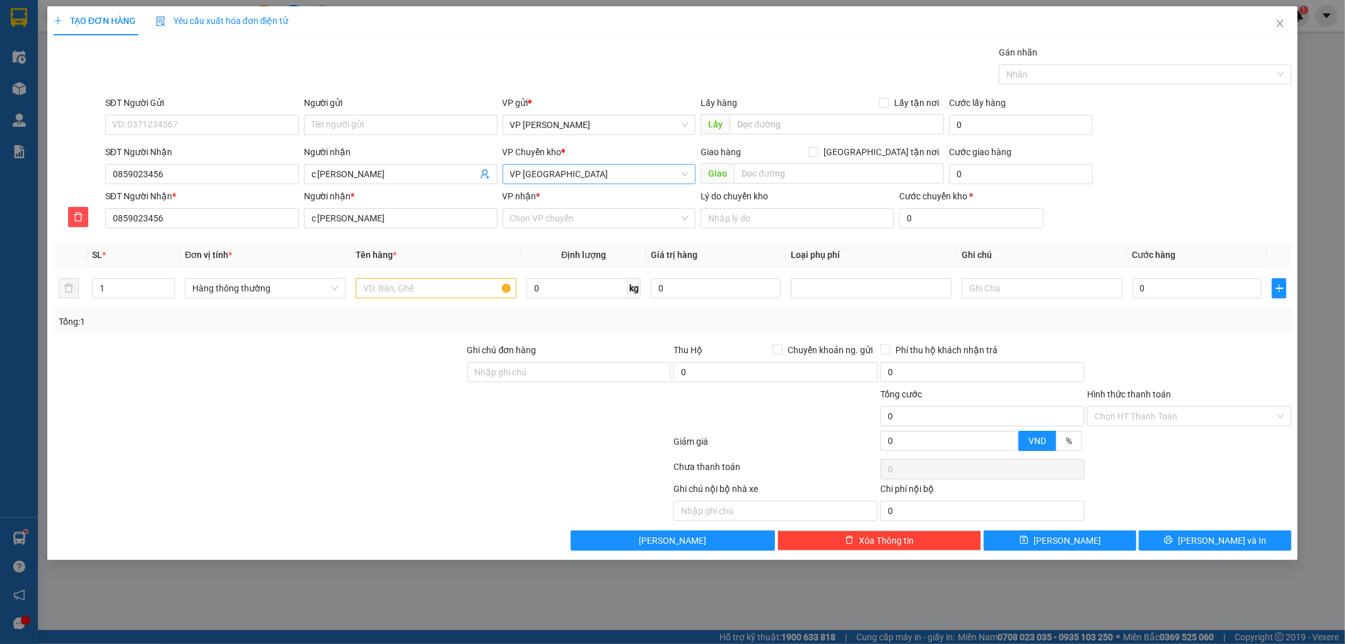
click at [550, 178] on span "VP [GEOGRAPHIC_DATA]" at bounding box center [599, 174] width 178 height 19
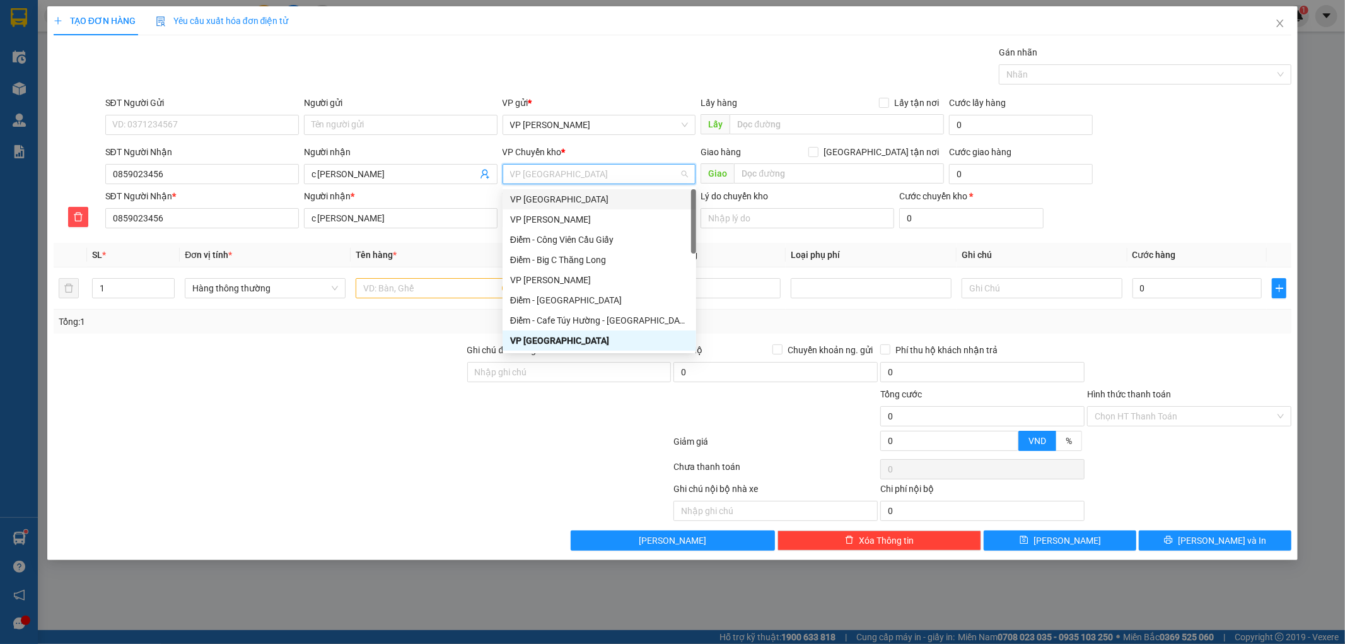
click at [560, 200] on div "VP [GEOGRAPHIC_DATA]" at bounding box center [599, 199] width 178 height 14
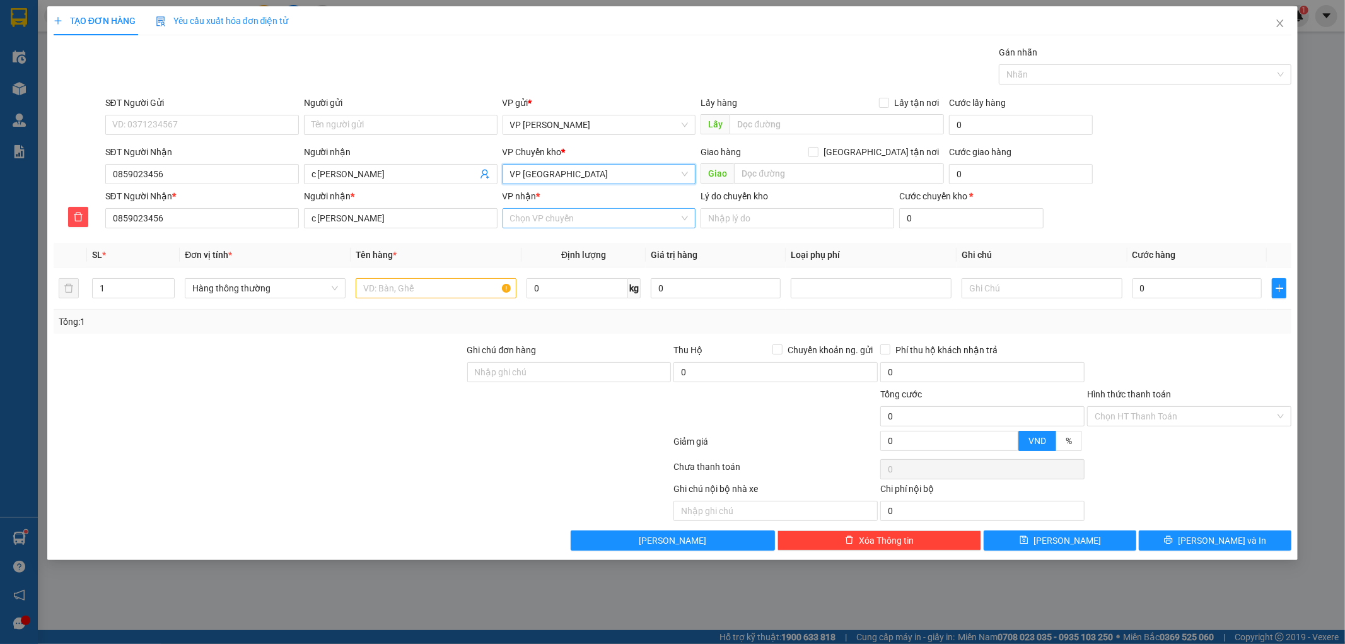
click at [552, 216] on input "VP nhận *" at bounding box center [595, 218] width 170 height 19
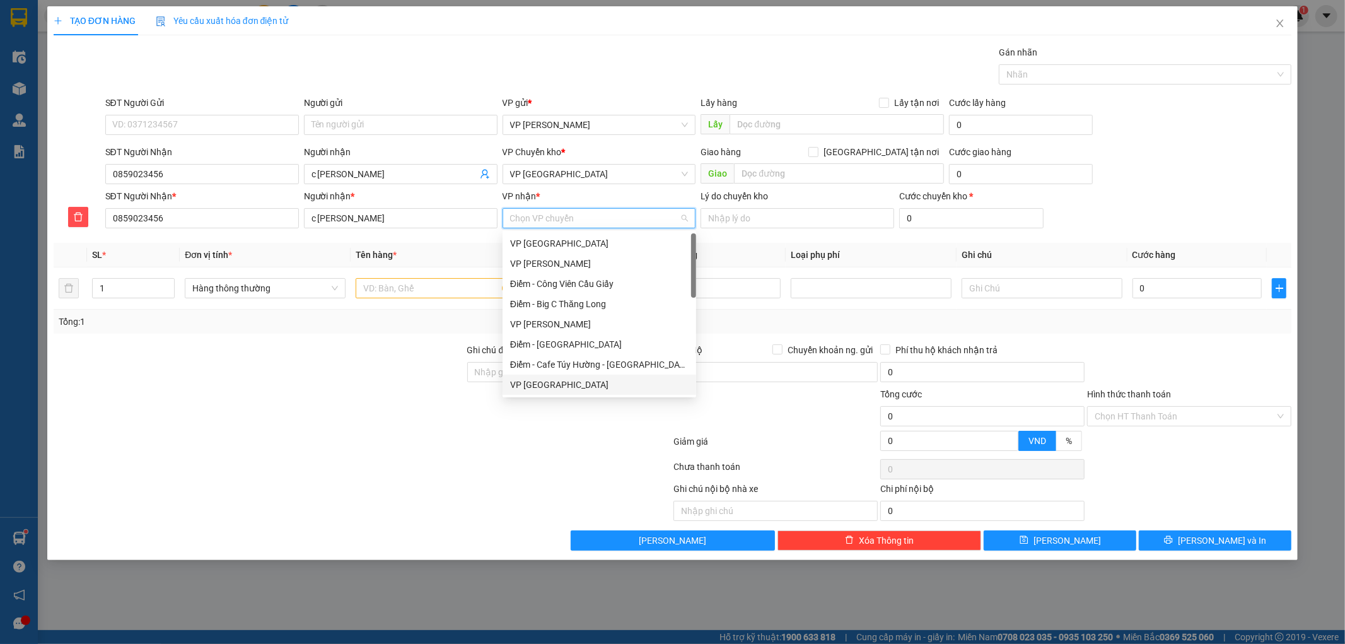
click at [530, 382] on div "VP [GEOGRAPHIC_DATA]" at bounding box center [599, 385] width 178 height 14
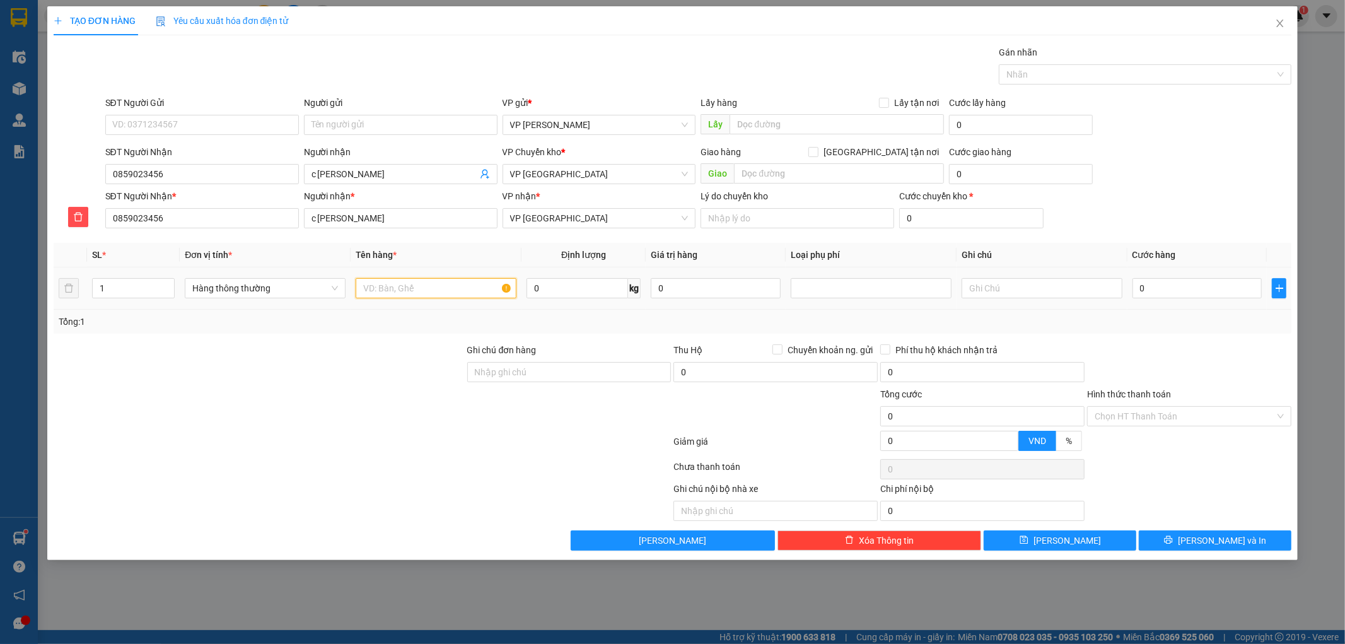
click at [450, 288] on input "text" at bounding box center [436, 288] width 161 height 20
type input "h"
type input "ct"
click at [1196, 297] on input "0" at bounding box center [1198, 288] width 130 height 20
type input "04"
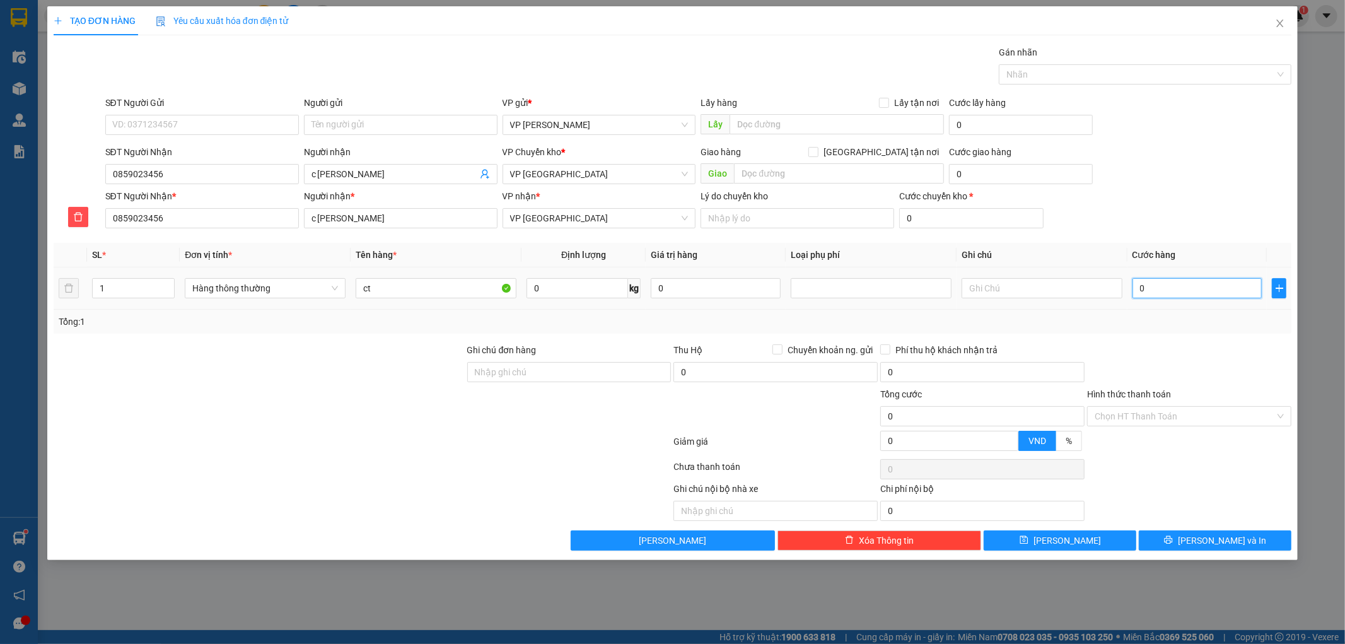
type input "4"
type input "040"
type input "40"
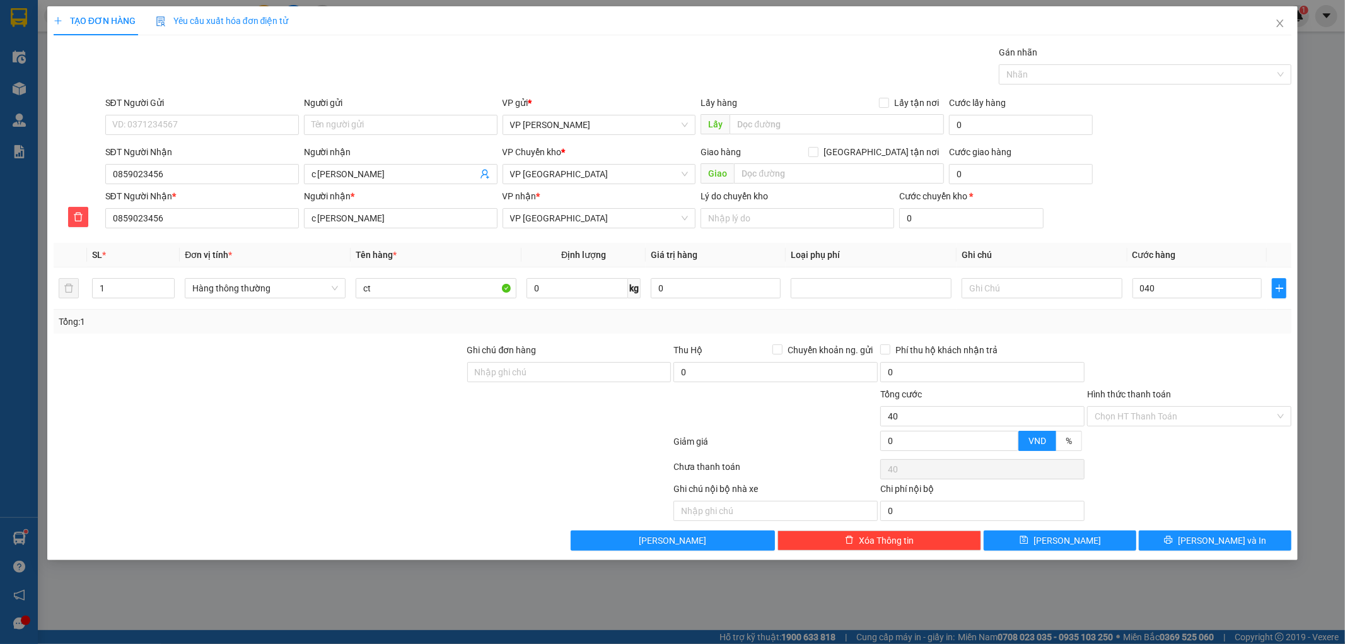
type input "40.000"
click at [1232, 322] on div "Tổng: 1" at bounding box center [673, 322] width 1229 height 14
click at [1178, 539] on button "[PERSON_NAME] và In" at bounding box center [1215, 540] width 153 height 20
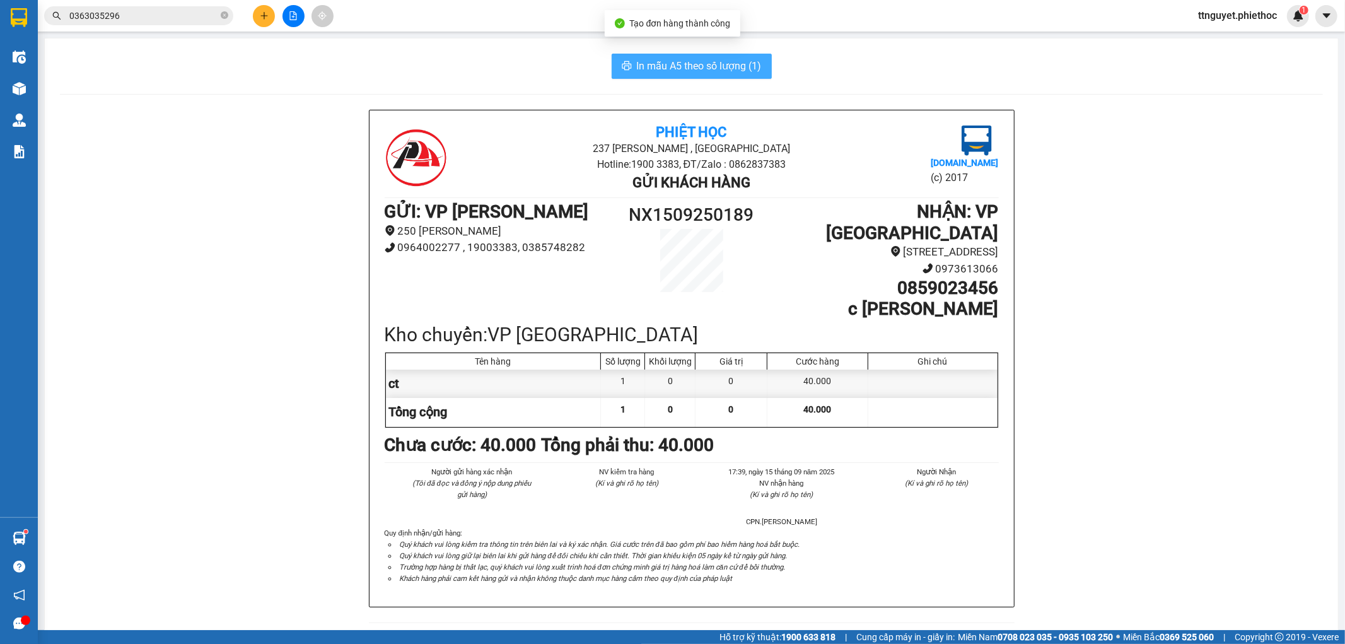
click at [658, 67] on span "In mẫu A5 theo số lượng (1)" at bounding box center [699, 66] width 125 height 16
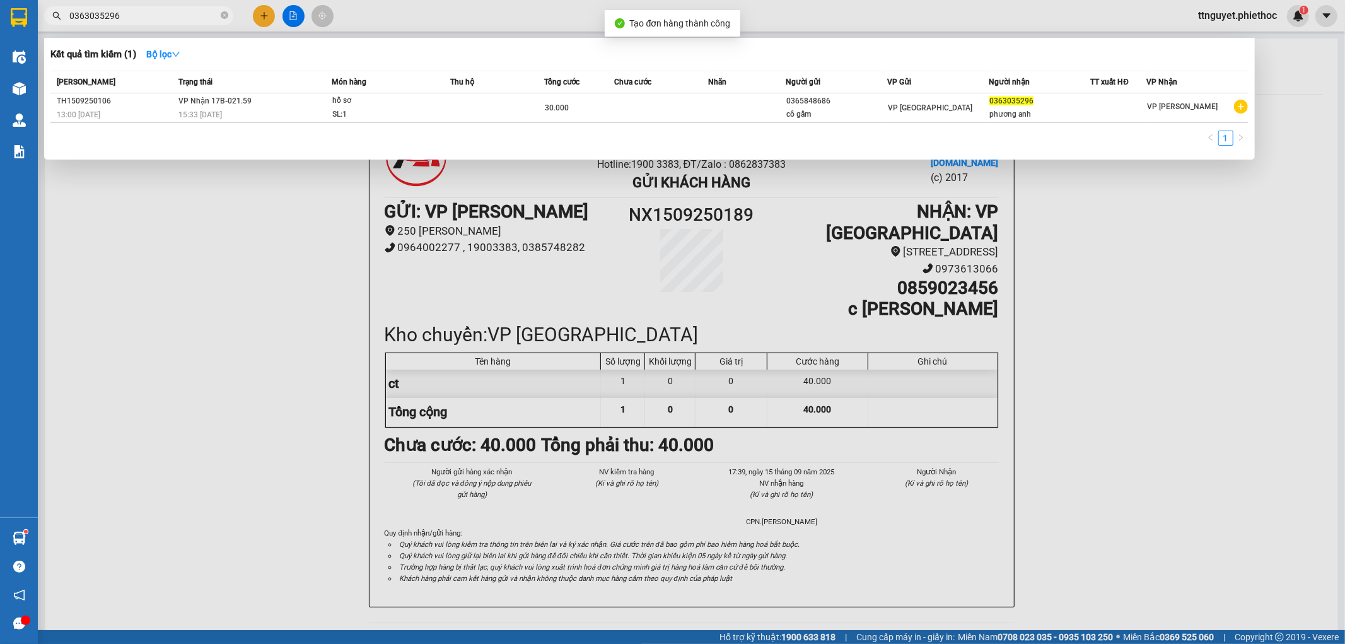
drag, startPoint x: 659, startPoint y: 71, endPoint x: 143, endPoint y: 13, distance: 519.1
click at [143, 13] on input "0363035296" at bounding box center [143, 16] width 149 height 14
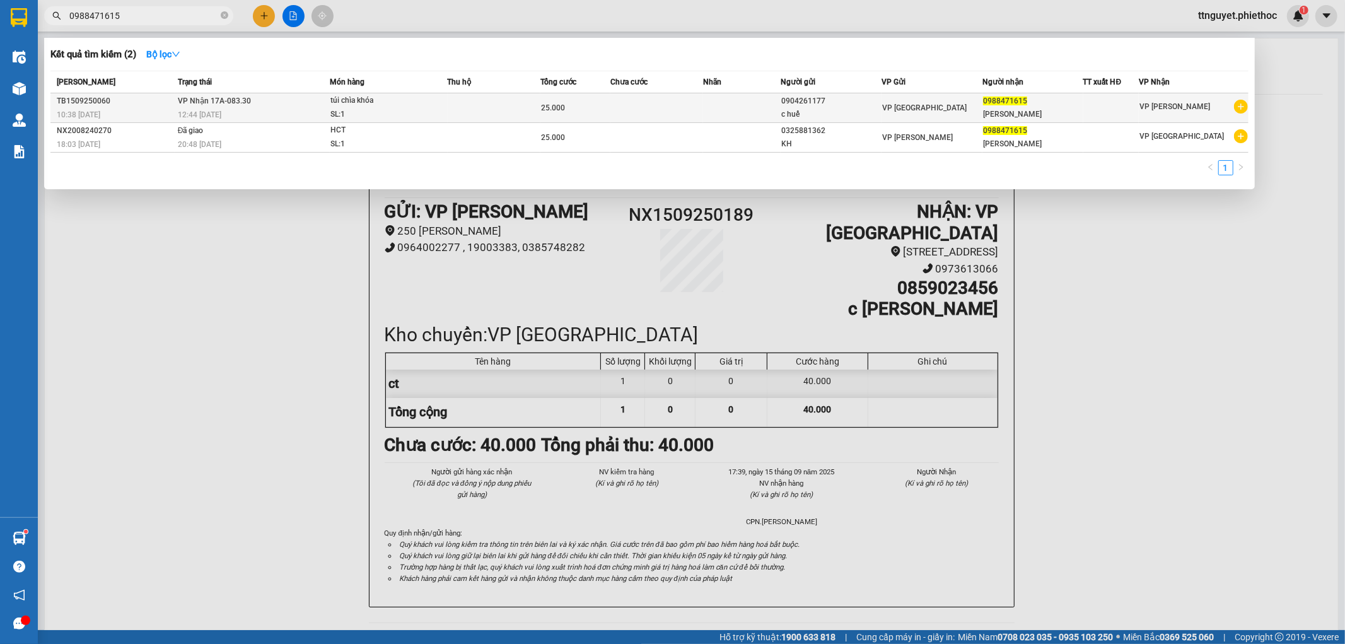
type input "0988471615"
click at [373, 101] on div "túi chìa khóa" at bounding box center [377, 101] width 95 height 14
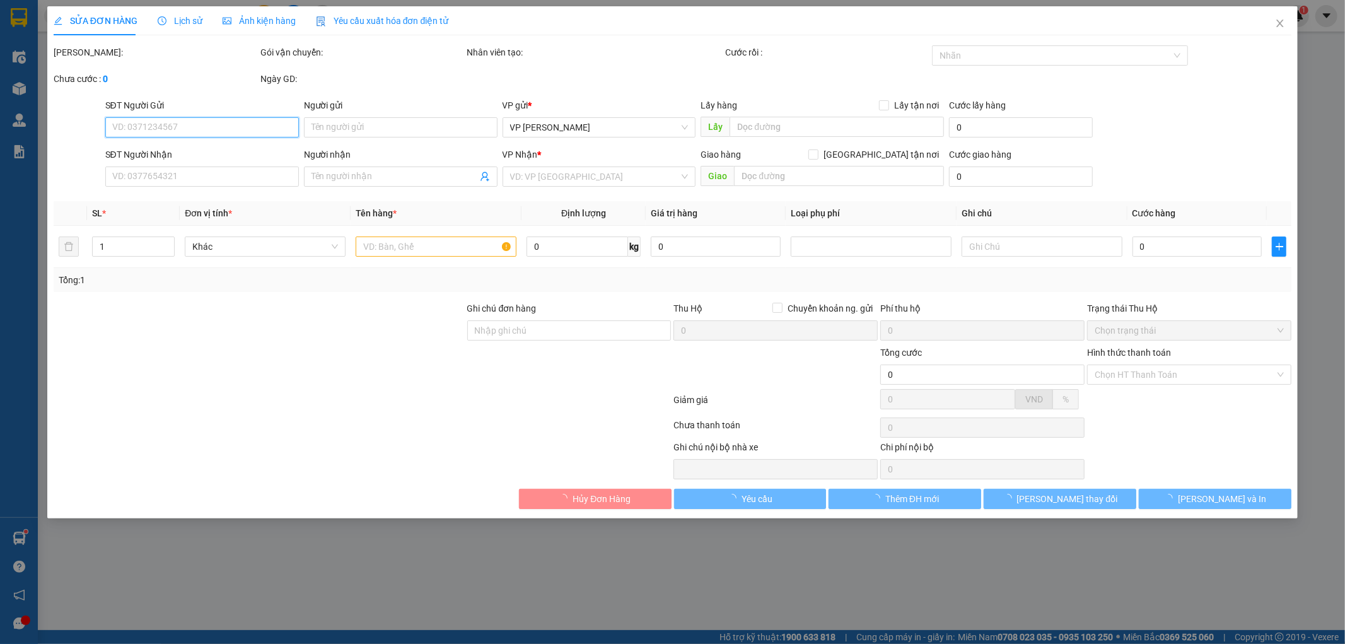
type input "0904261177"
type input "c huế"
type input "0988471615"
type input "[PERSON_NAME]"
type input "25.000"
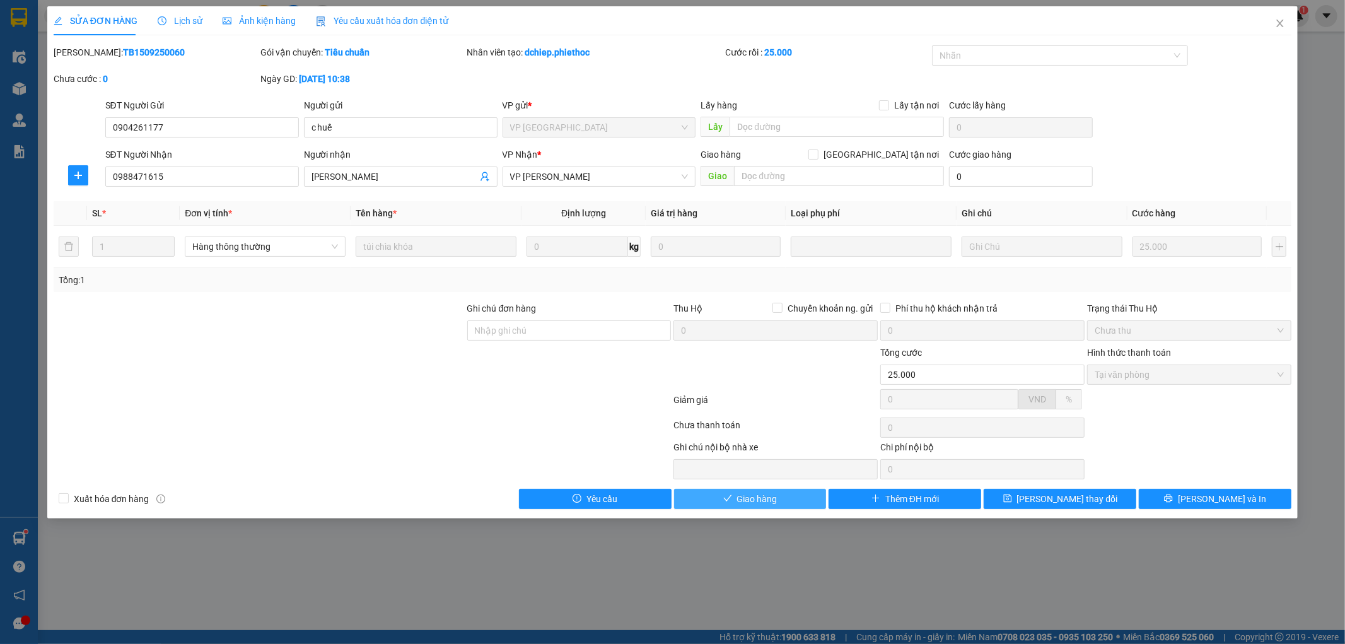
click at [756, 503] on span "Giao hàng" at bounding box center [757, 499] width 40 height 14
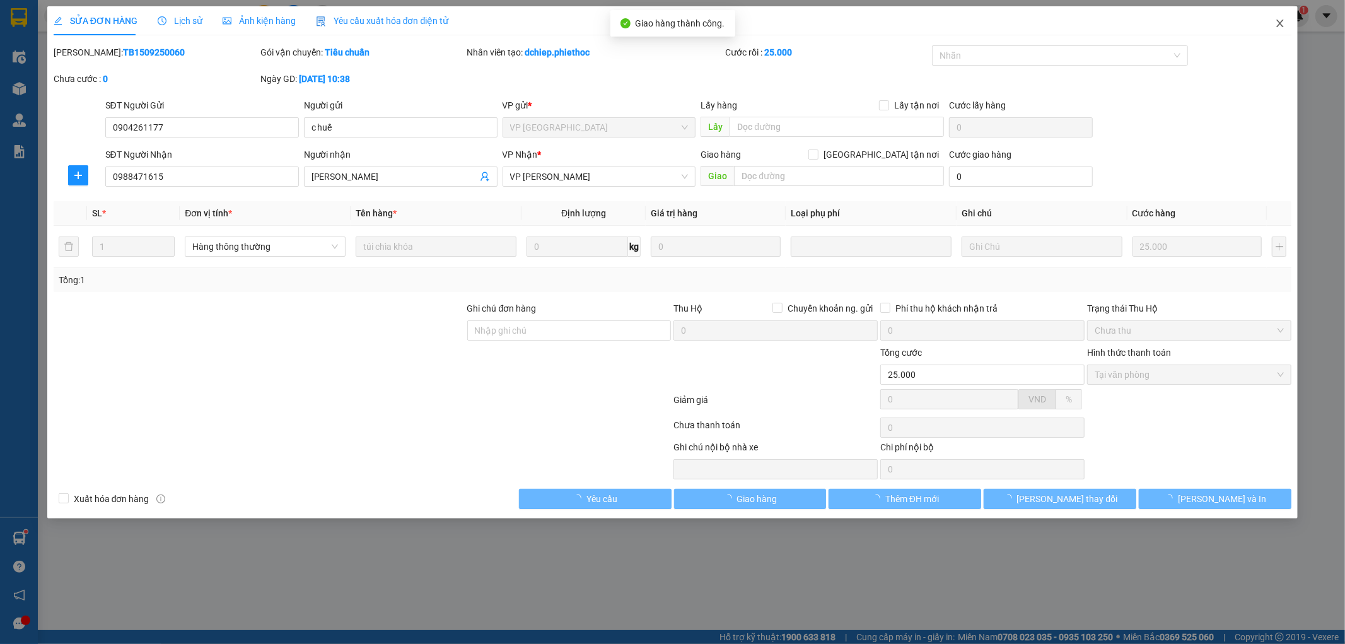
click at [1273, 28] on span "Close" at bounding box center [1280, 23] width 35 height 35
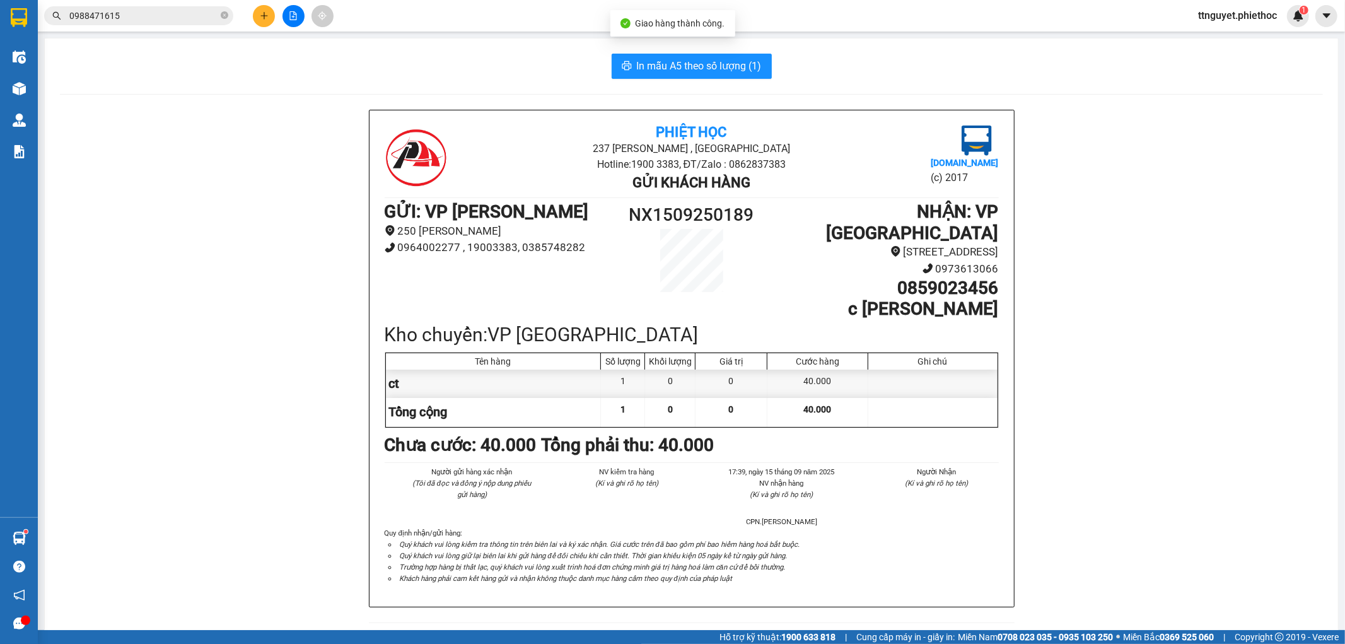
click at [163, 16] on input "0988471615" at bounding box center [143, 16] width 149 height 14
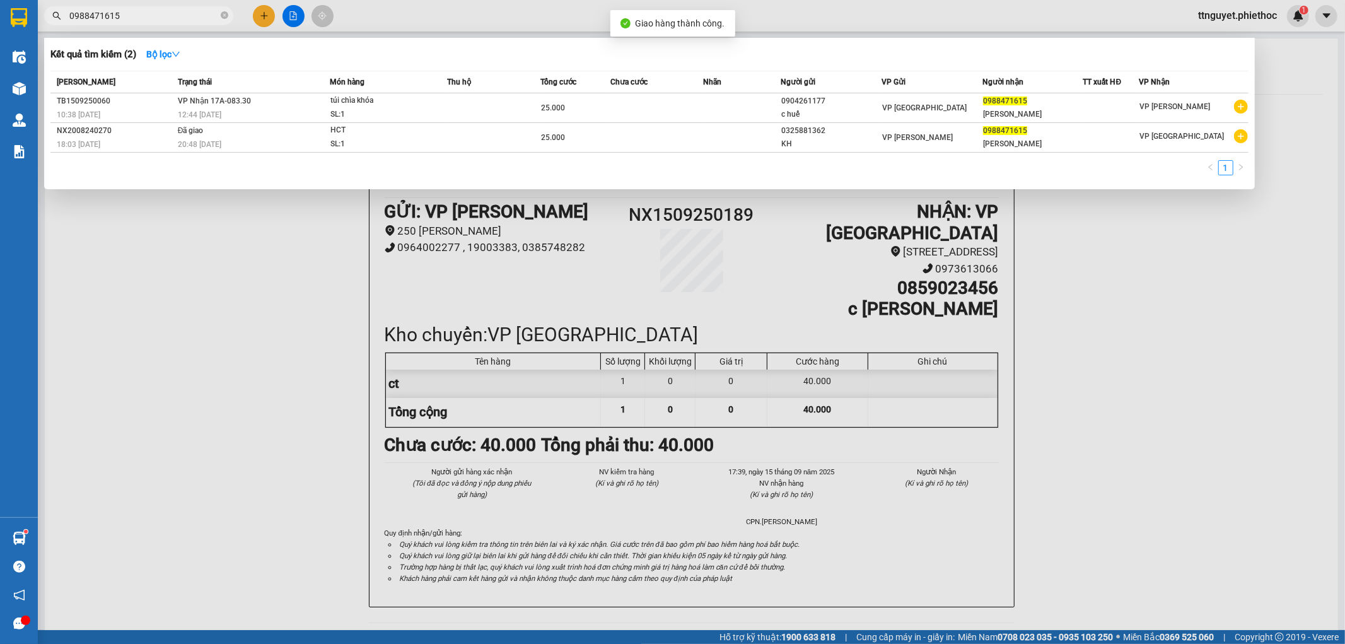
click at [163, 16] on input "0988471615" at bounding box center [143, 16] width 149 height 14
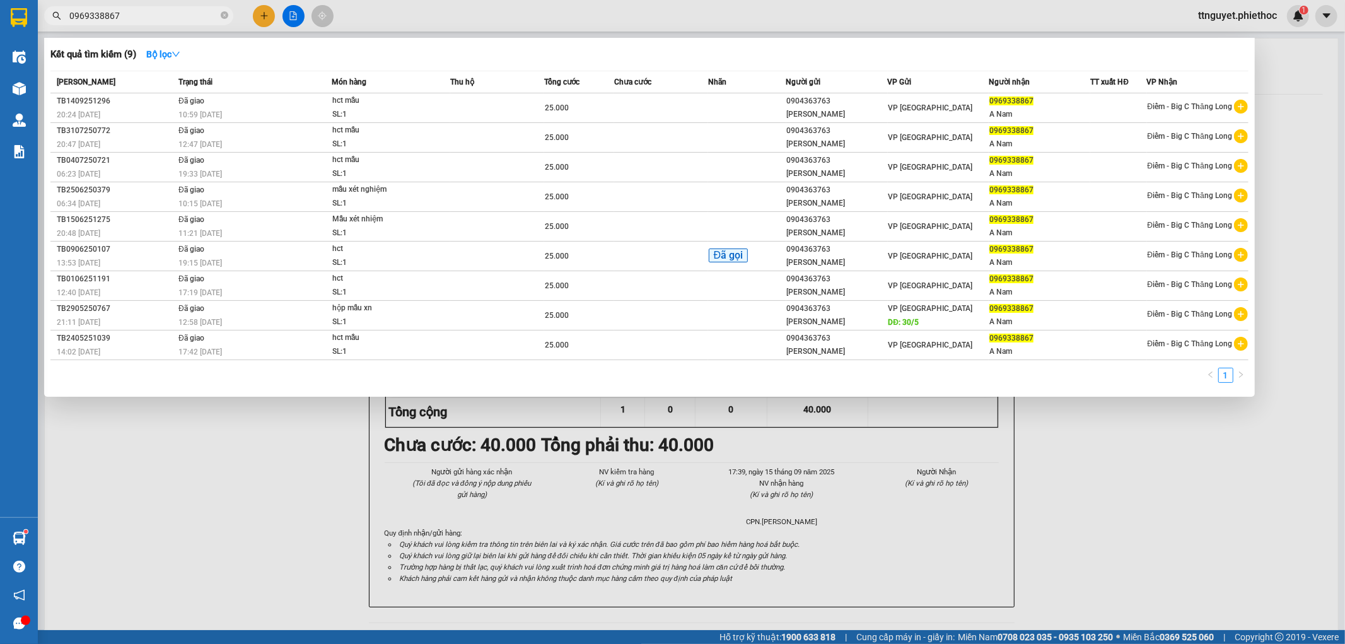
type input "0969338867"
click at [1124, 433] on div at bounding box center [672, 322] width 1345 height 644
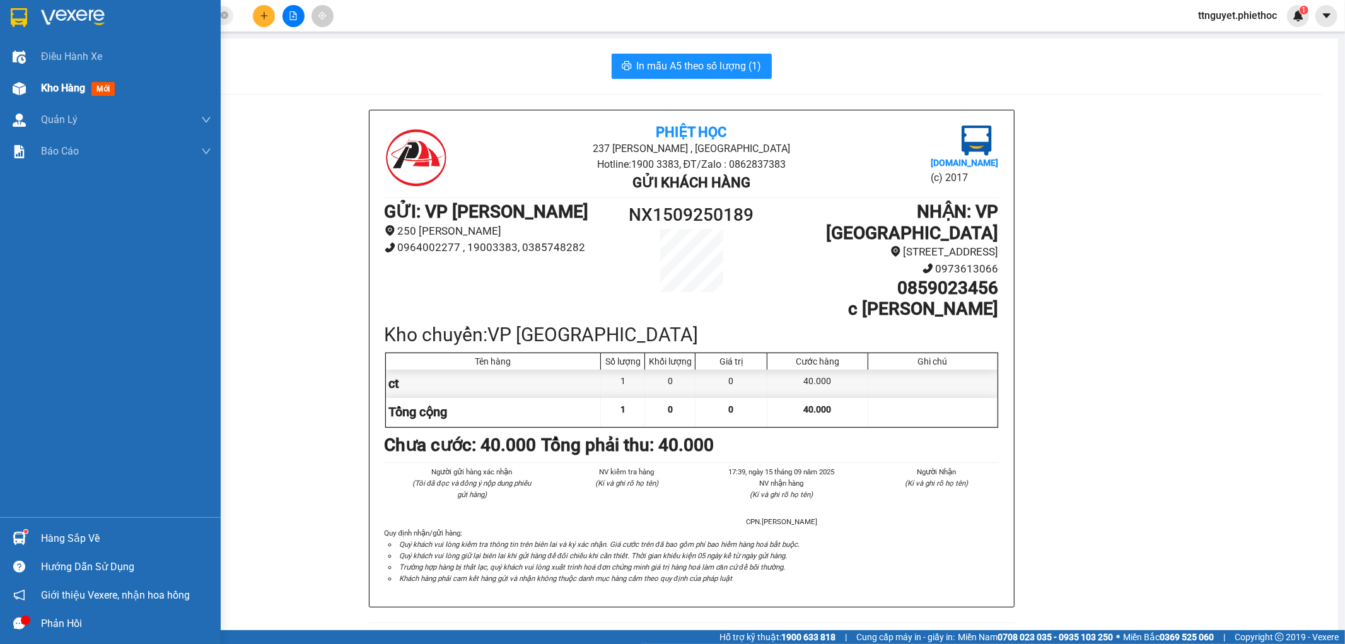
click at [0, 79] on div "Kho hàng mới" at bounding box center [110, 89] width 221 height 32
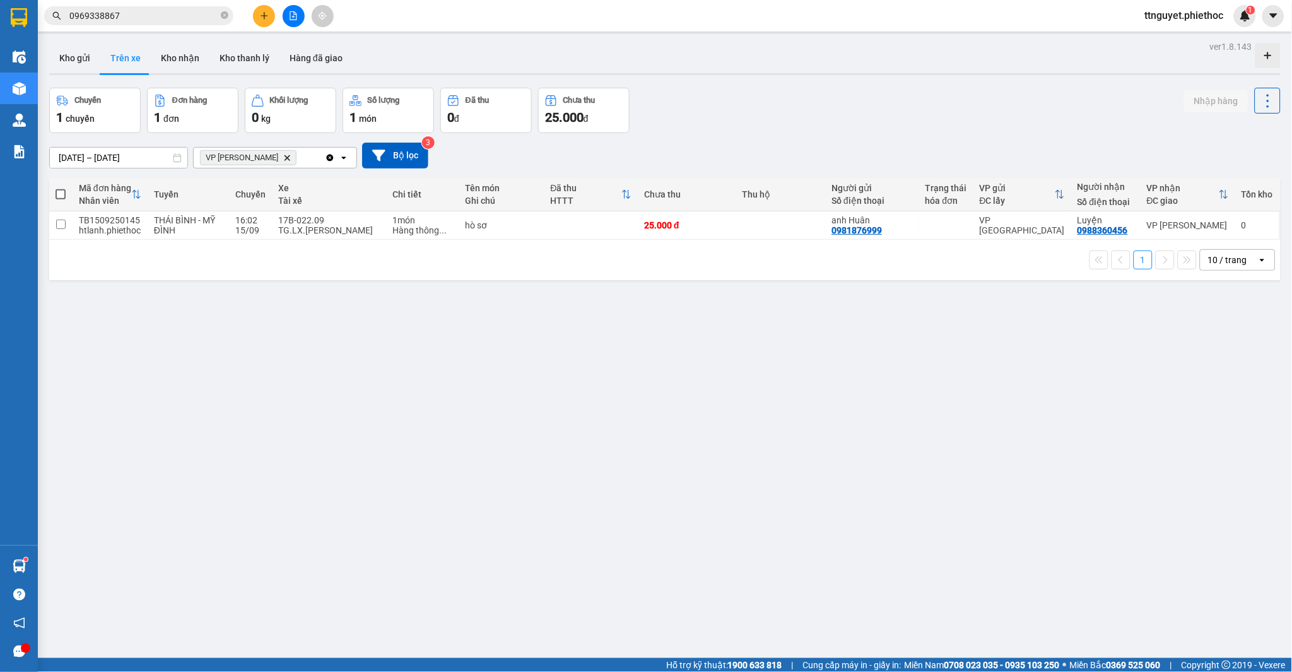
click at [262, 14] on icon "plus" at bounding box center [264, 15] width 9 height 9
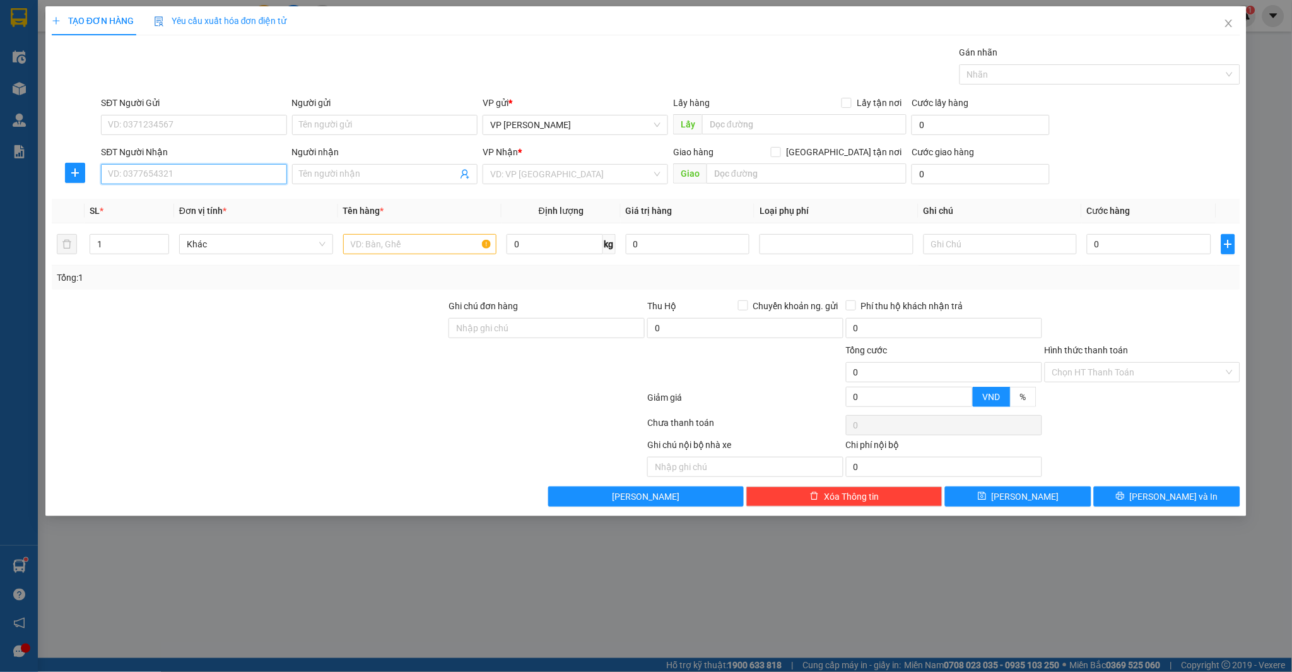
click at [197, 179] on input "SĐT Người Nhận" at bounding box center [193, 174] width 185 height 20
type input "0399241998"
click at [182, 197] on div "0399241998 - C Oanh" at bounding box center [193, 199] width 170 height 14
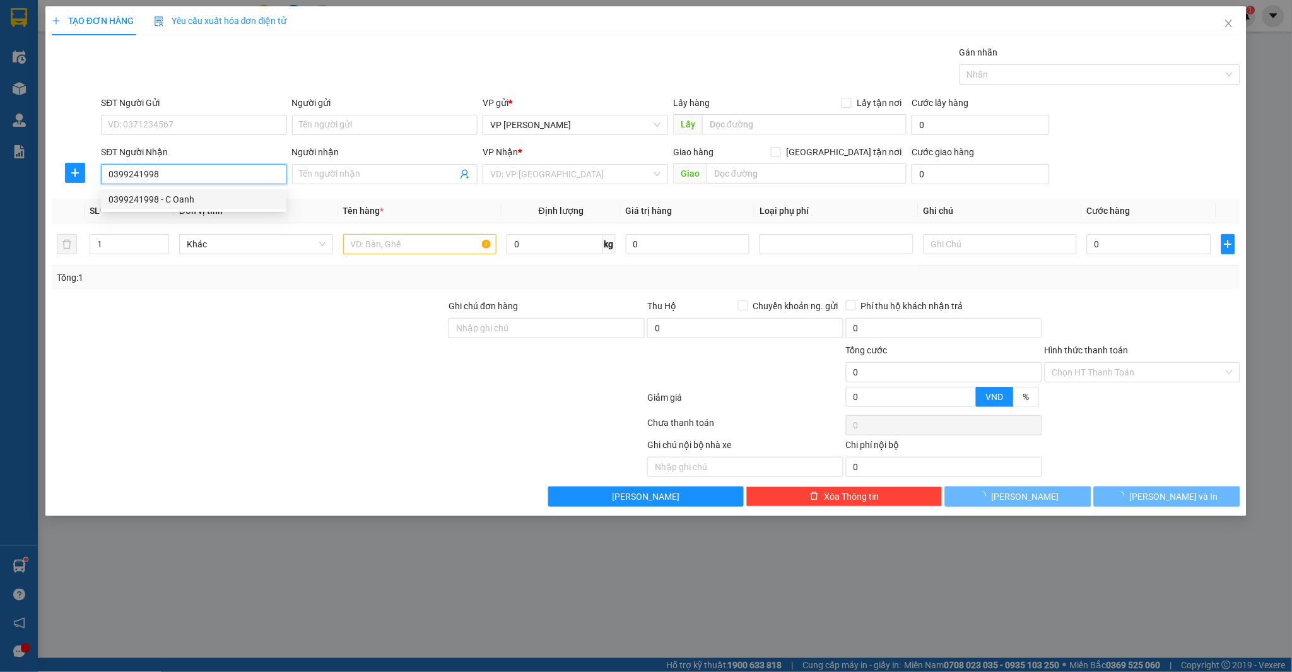
type input "C Oanh"
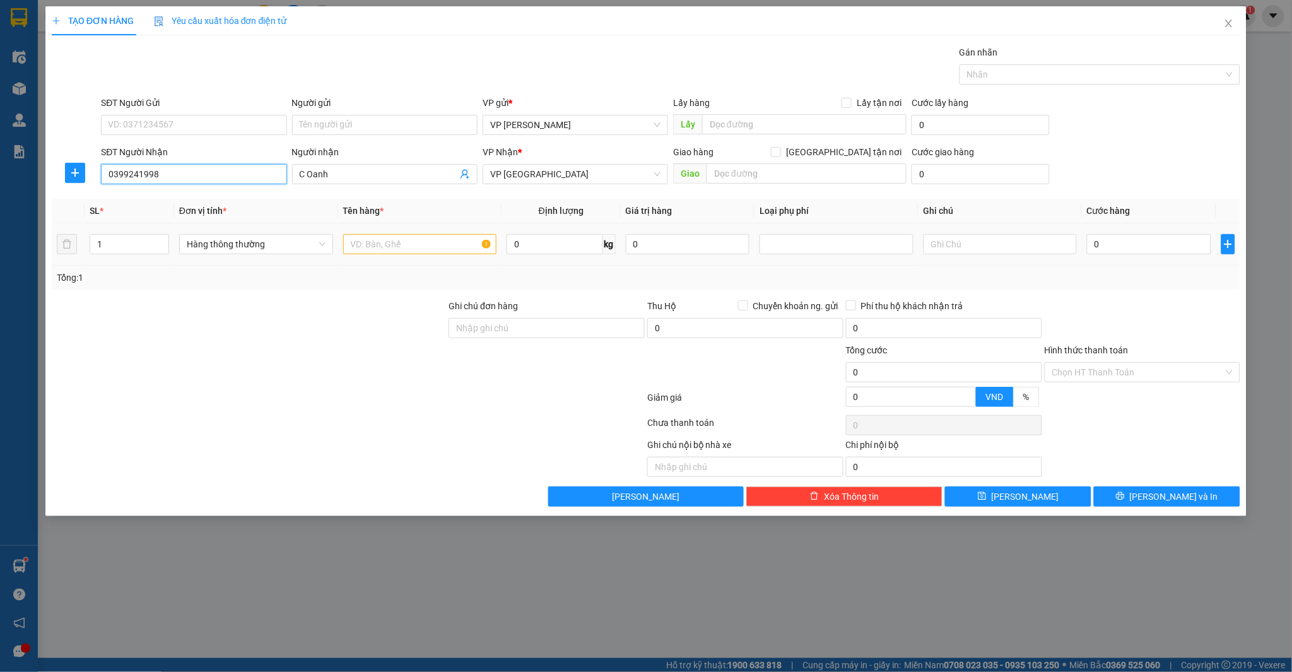
type input "0399241998"
click at [451, 247] on input "text" at bounding box center [420, 244] width 154 height 20
type input "hct"
click at [1143, 251] on input "0" at bounding box center [1149, 244] width 124 height 20
type input "02"
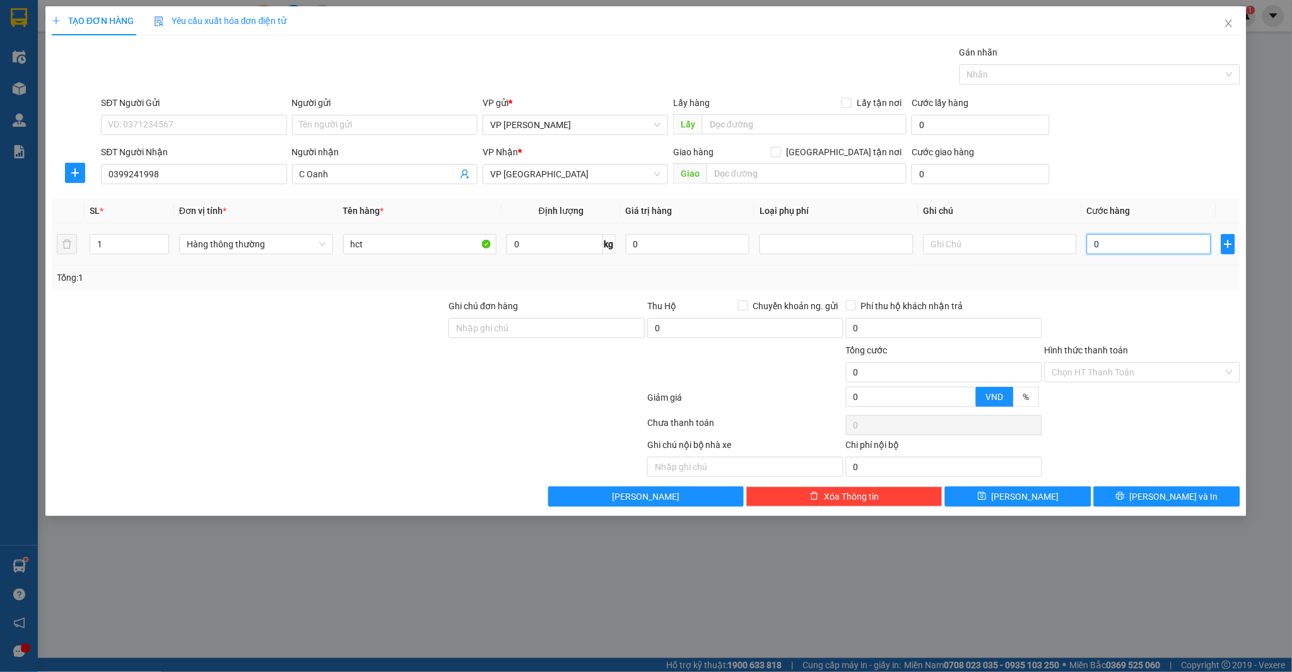
type input "2"
type input "025"
type input "25"
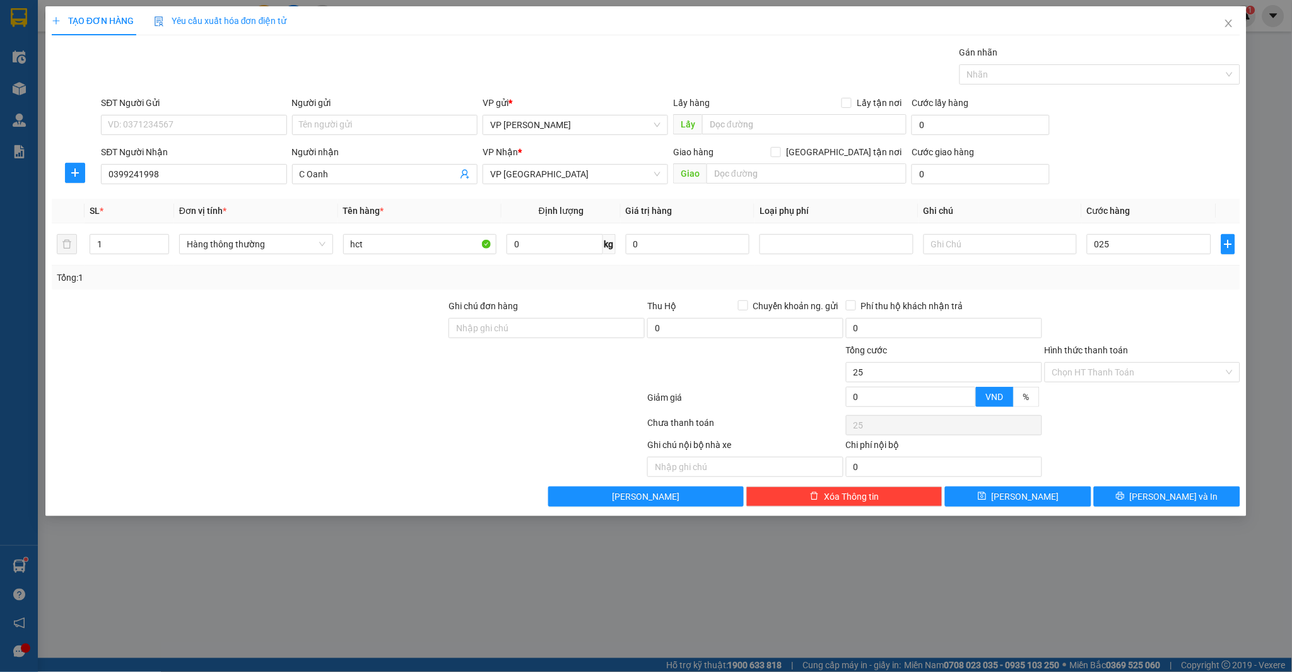
type input "25.000"
click at [1165, 278] on div "Tổng: 1" at bounding box center [646, 278] width 1179 height 14
click at [1126, 493] on button "[PERSON_NAME] và In" at bounding box center [1167, 496] width 146 height 20
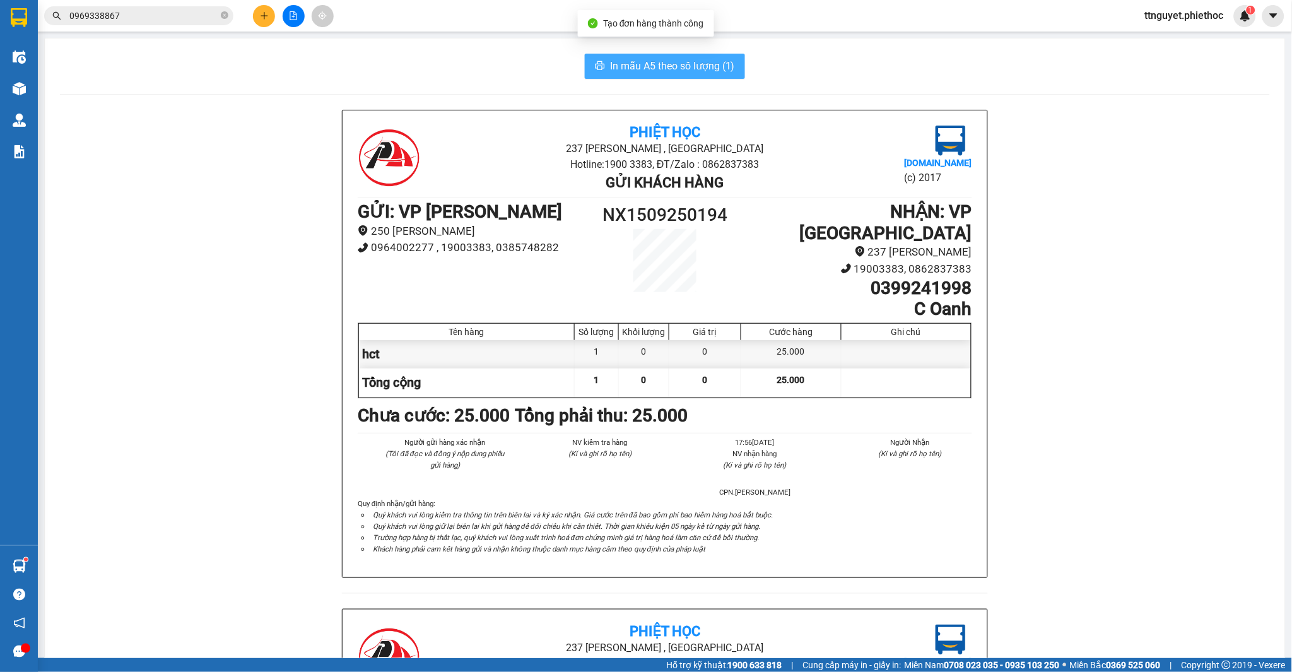
click at [646, 70] on span "In mẫu A5 theo số lượng (1)" at bounding box center [672, 66] width 125 height 16
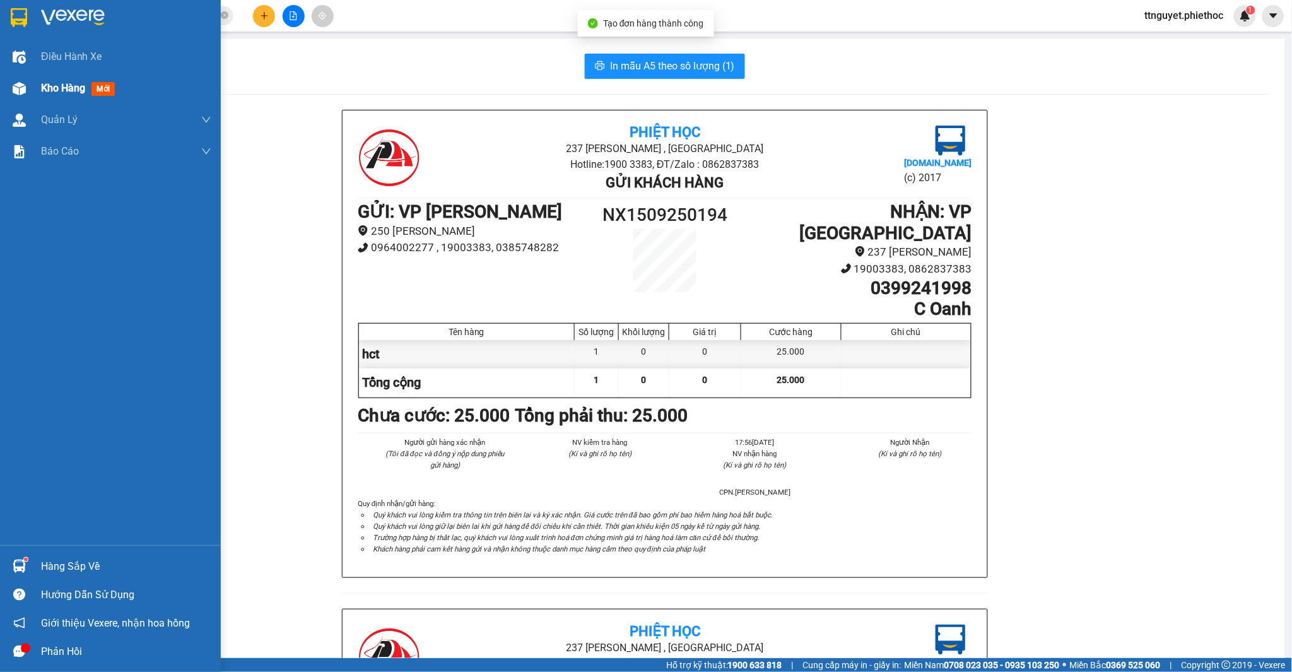
click at [28, 86] on div at bounding box center [19, 89] width 22 height 22
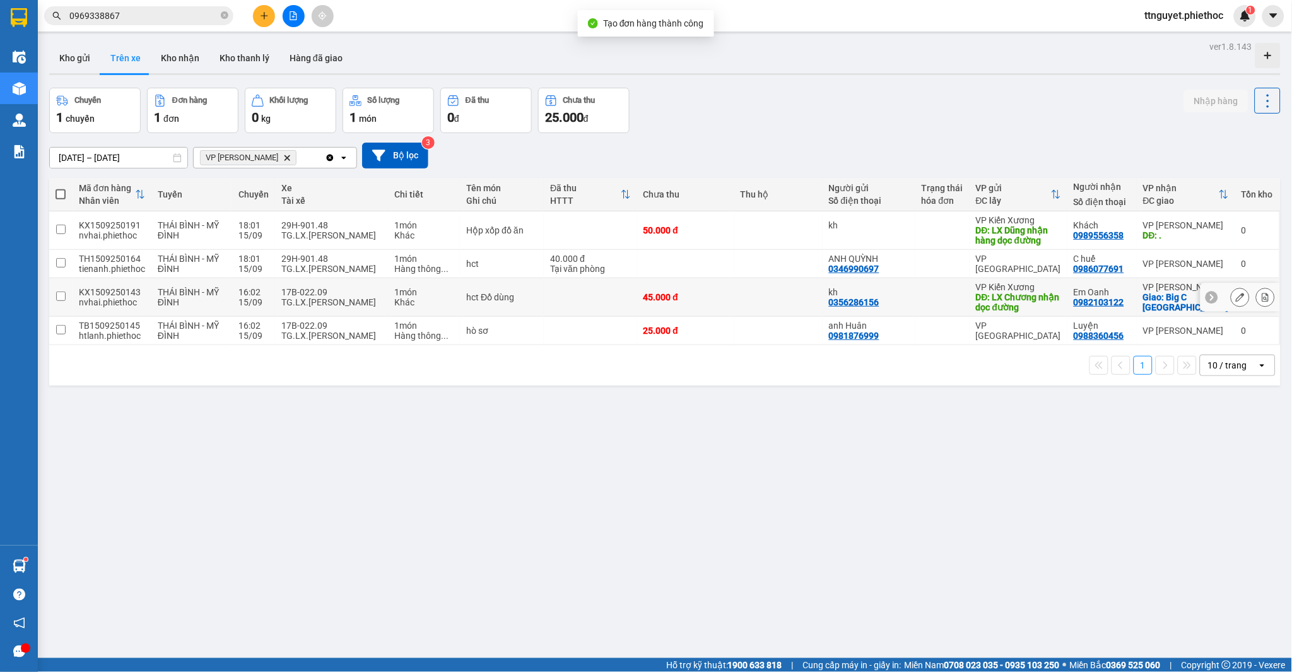
click at [535, 297] on div "hct Đồ dùng" at bounding box center [501, 297] width 71 height 10
checkbox input "true"
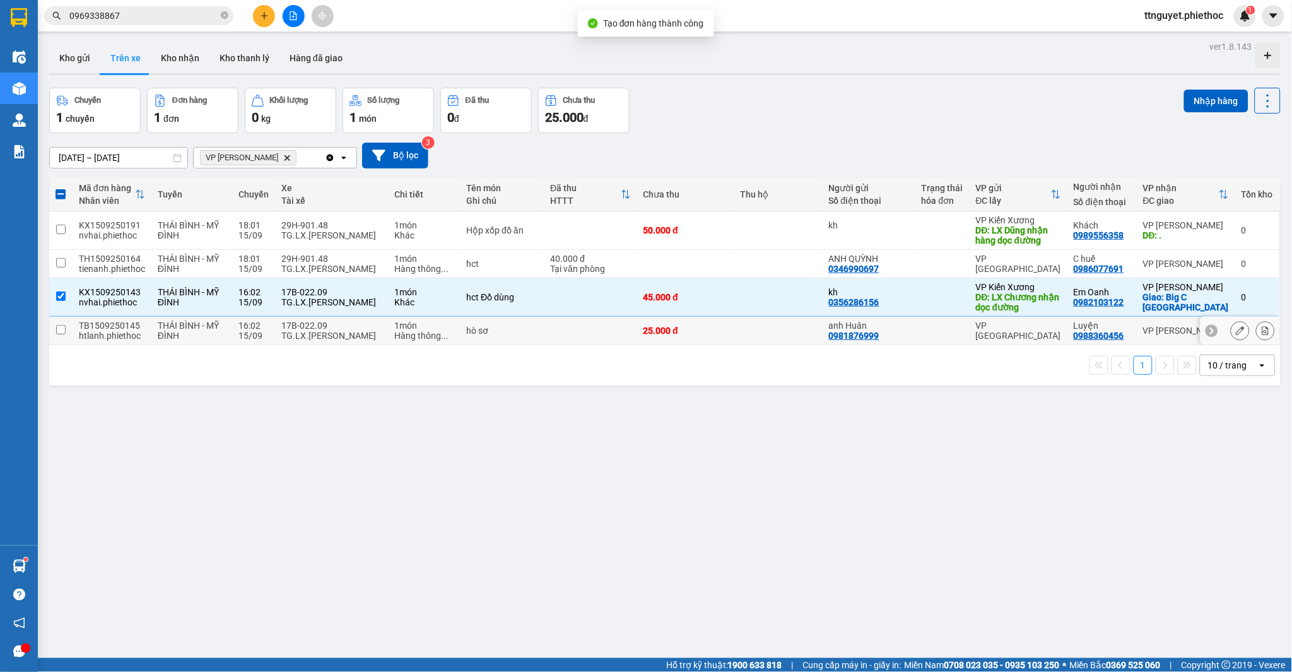
click at [515, 336] on div "hò sơ" at bounding box center [501, 330] width 71 height 10
checkbox input "true"
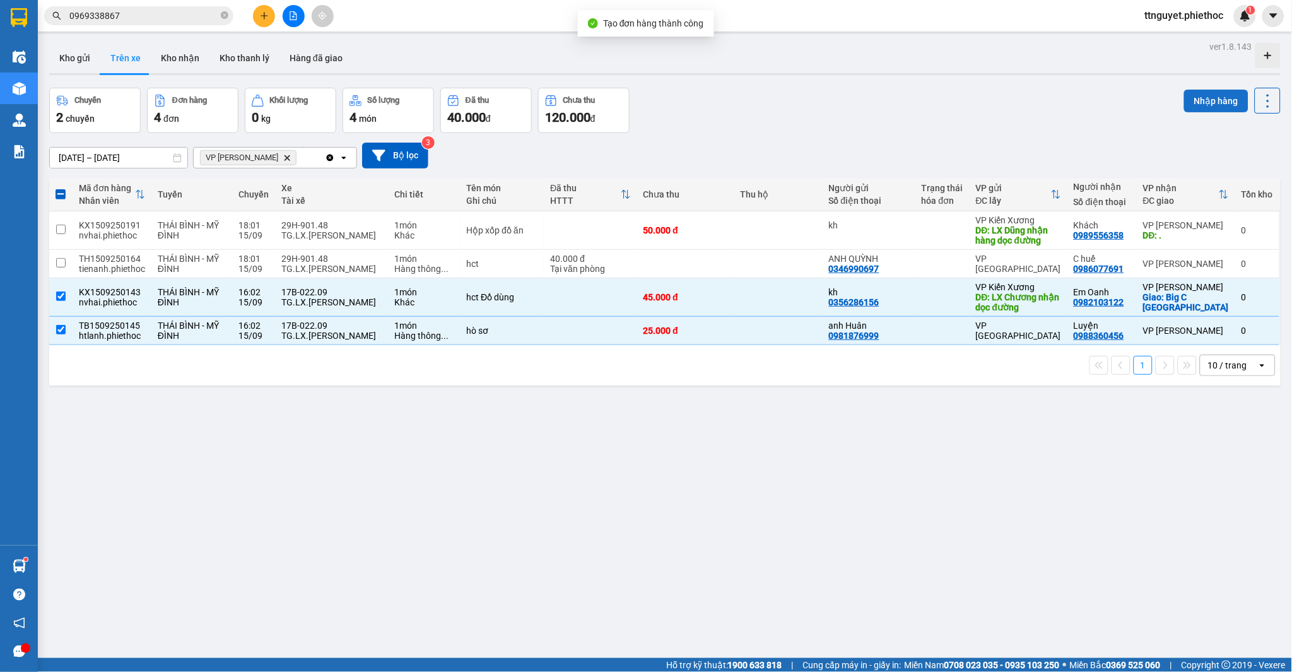
click at [1207, 101] on button "Nhập hàng" at bounding box center [1216, 101] width 64 height 23
checkbox input "false"
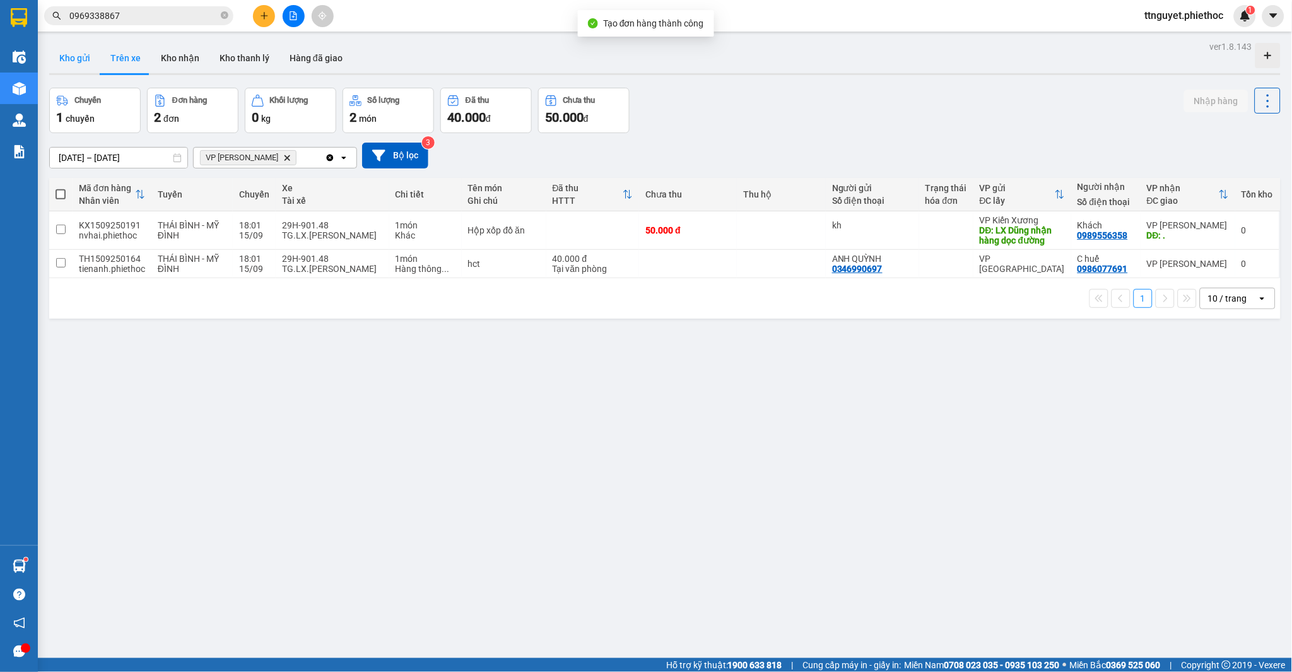
click at [64, 50] on button "Kho gửi" at bounding box center [74, 58] width 51 height 30
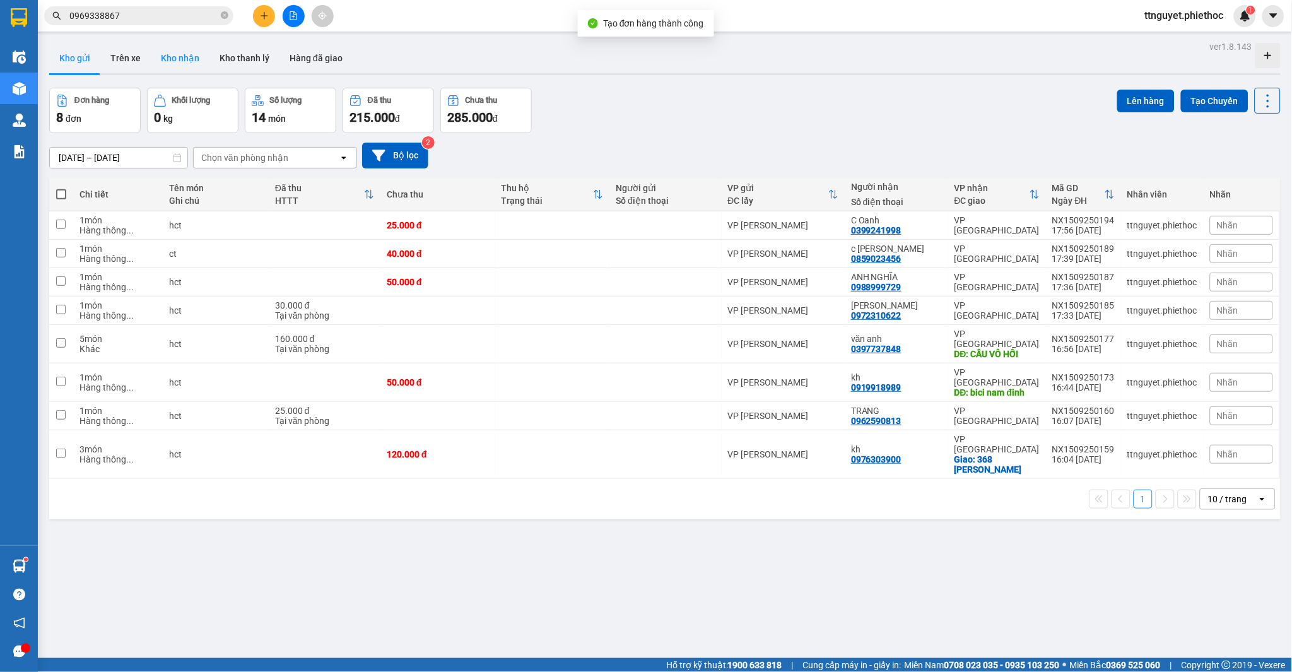
click at [186, 58] on button "Kho nhận" at bounding box center [180, 58] width 59 height 30
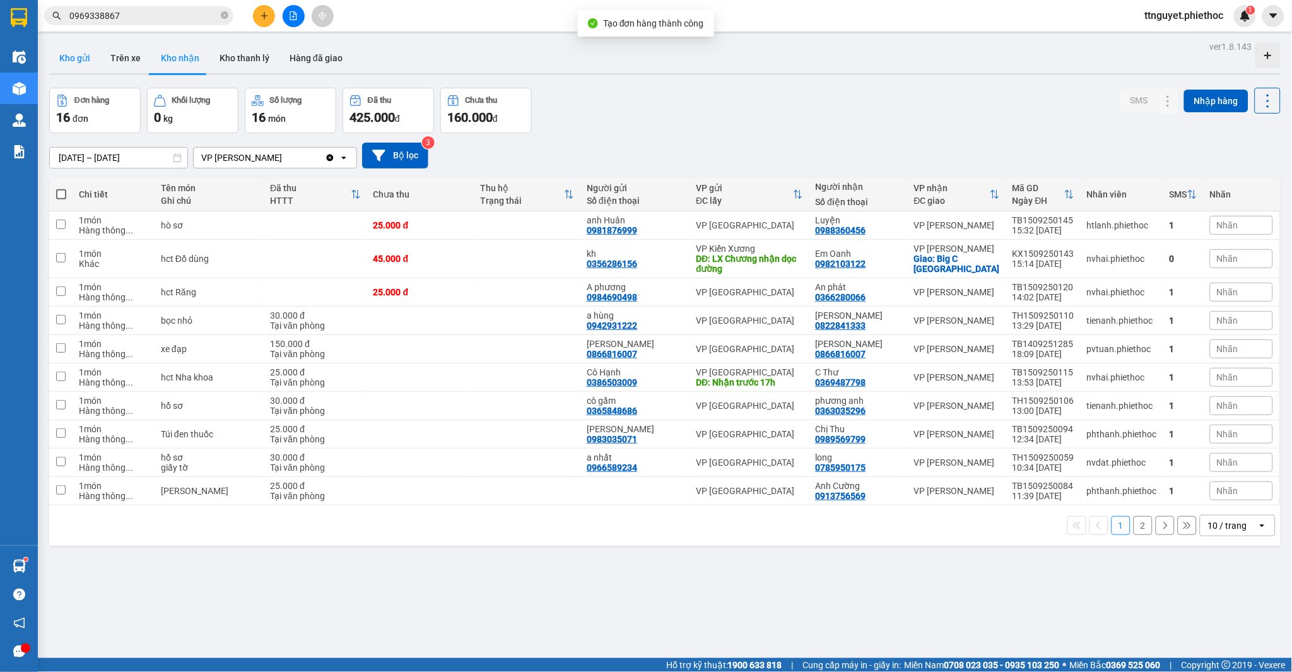
click at [69, 52] on button "Kho gửi" at bounding box center [74, 58] width 51 height 30
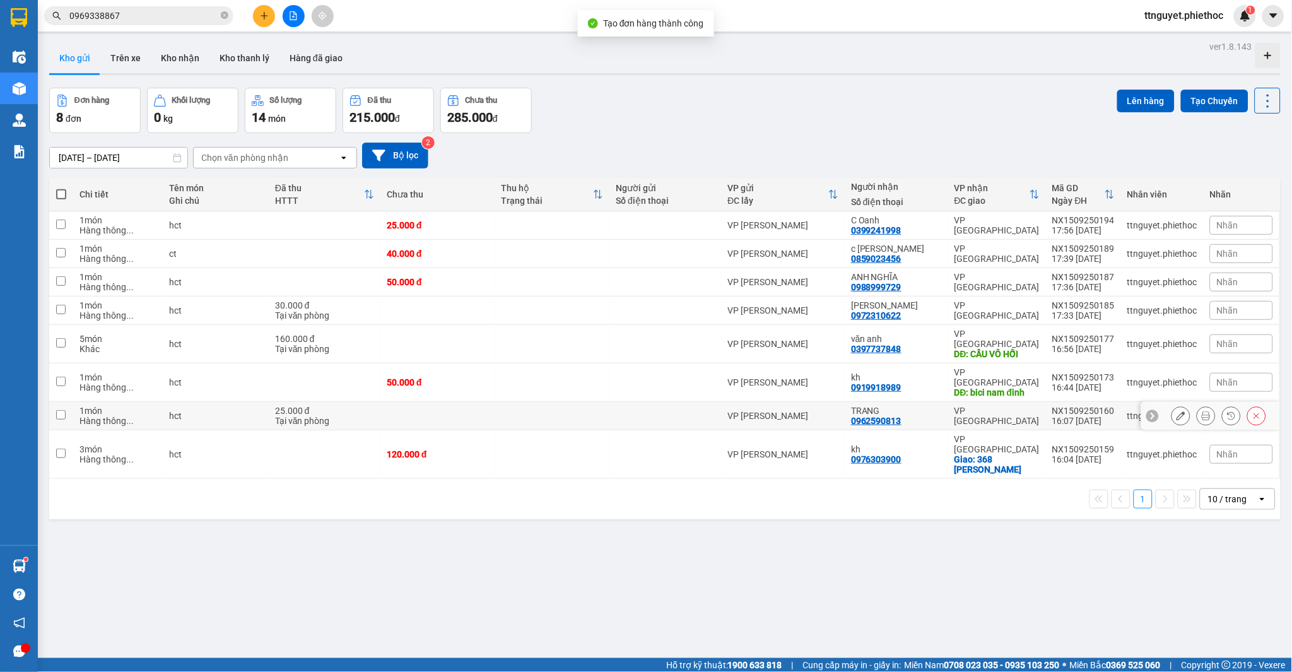
click at [177, 411] on div "hct" at bounding box center [215, 416] width 93 height 10
checkbox input "true"
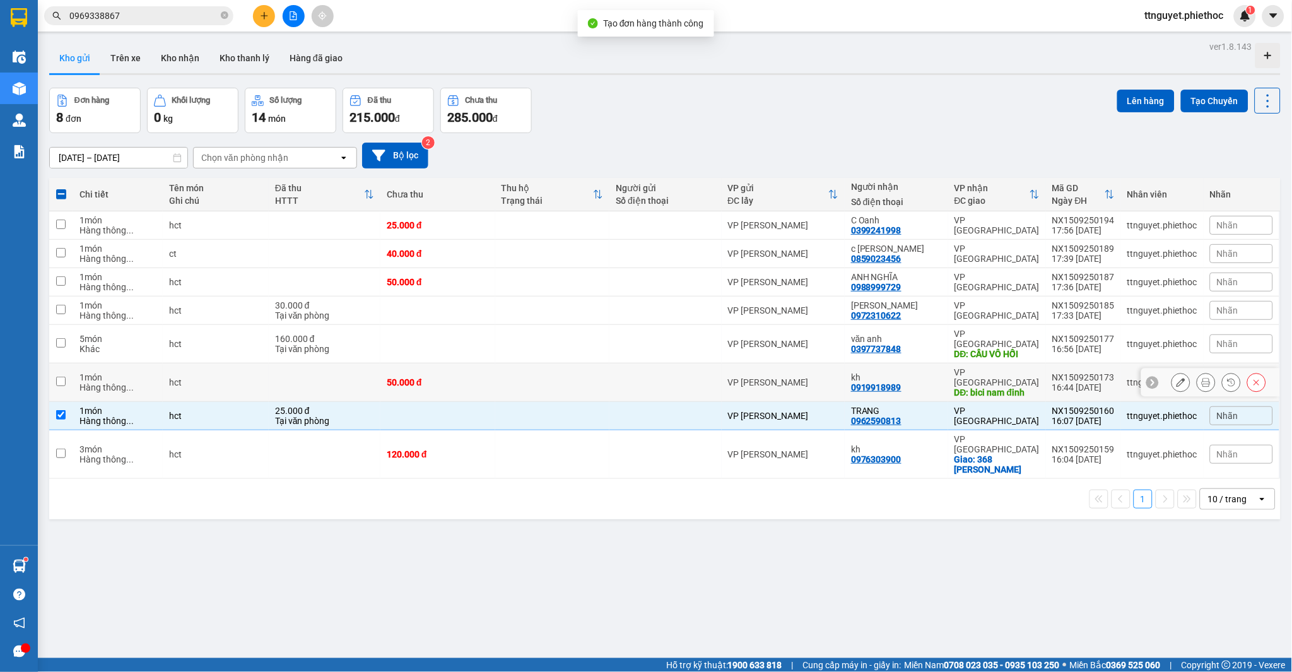
click at [177, 377] on div "hct" at bounding box center [215, 382] width 93 height 10
checkbox input "true"
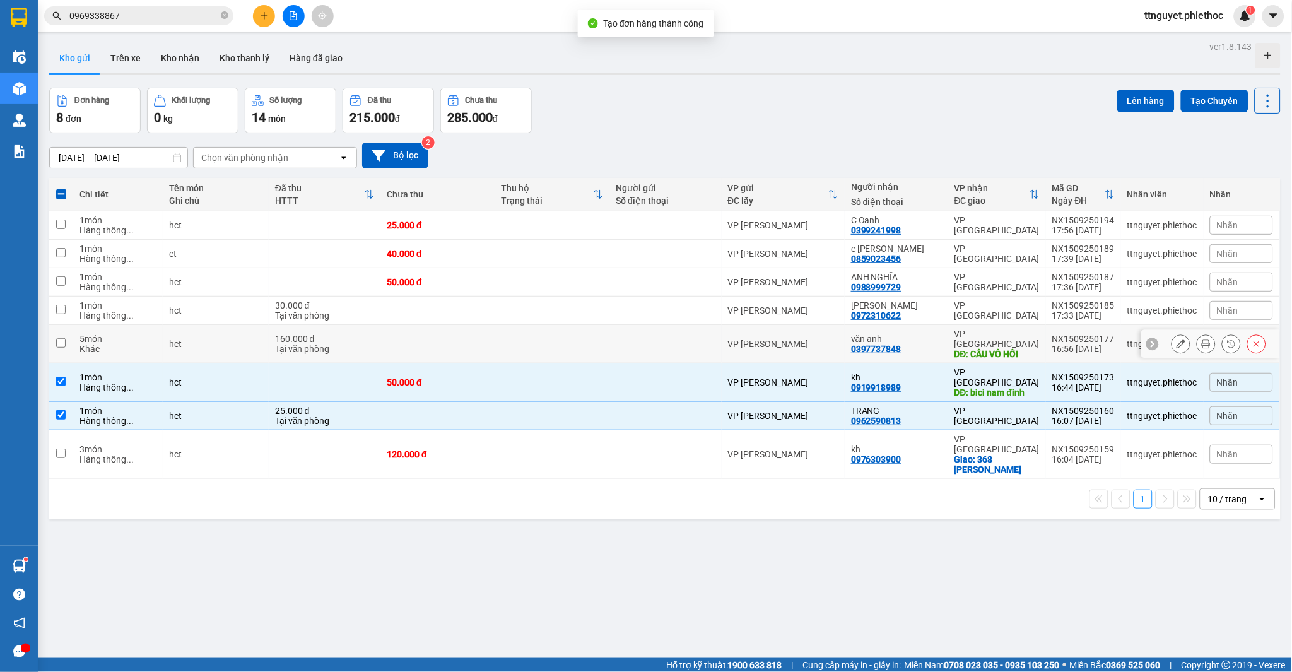
click at [817, 342] on div "VP [PERSON_NAME]" at bounding box center [783, 344] width 111 height 10
checkbox input "true"
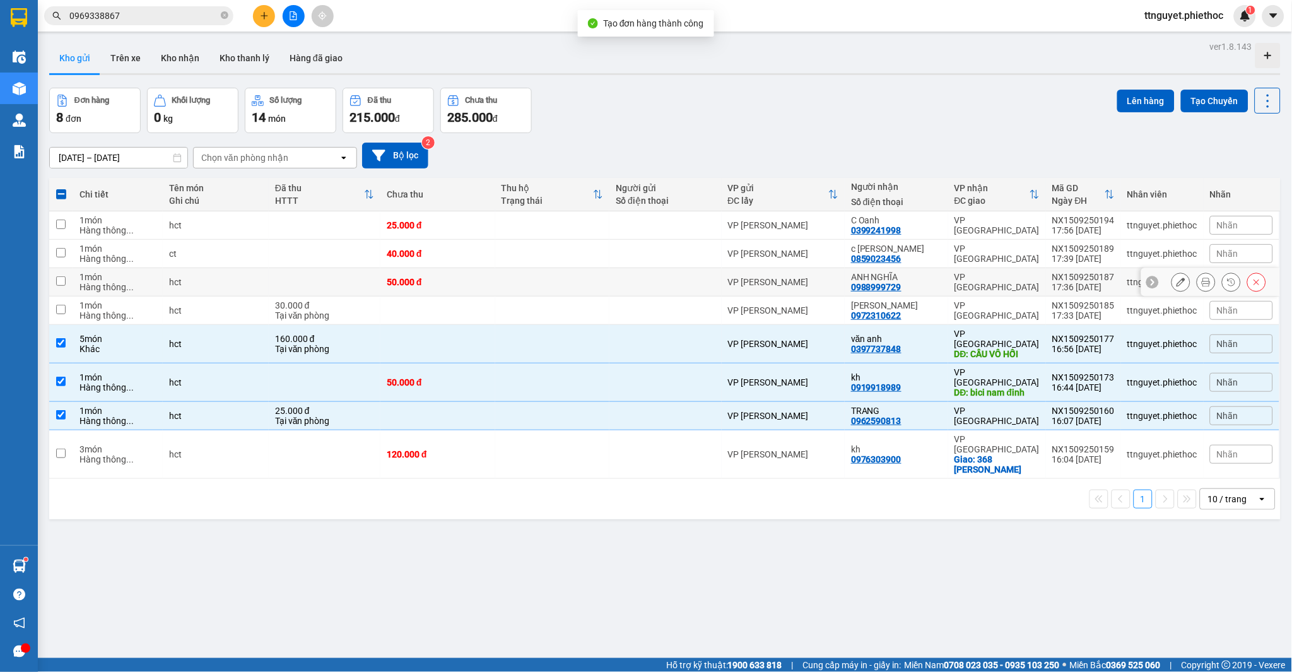
click at [834, 279] on div "VP [PERSON_NAME]" at bounding box center [783, 282] width 111 height 10
checkbox input "true"
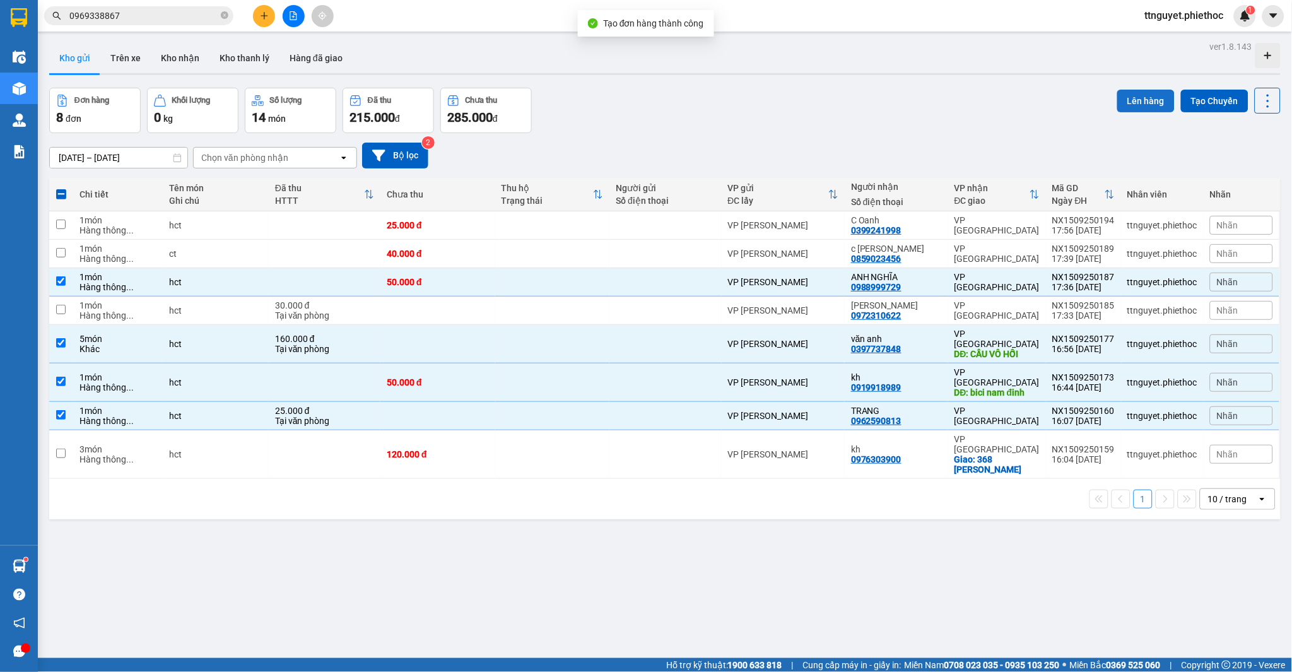
click at [1126, 100] on button "Lên hàng" at bounding box center [1145, 101] width 57 height 23
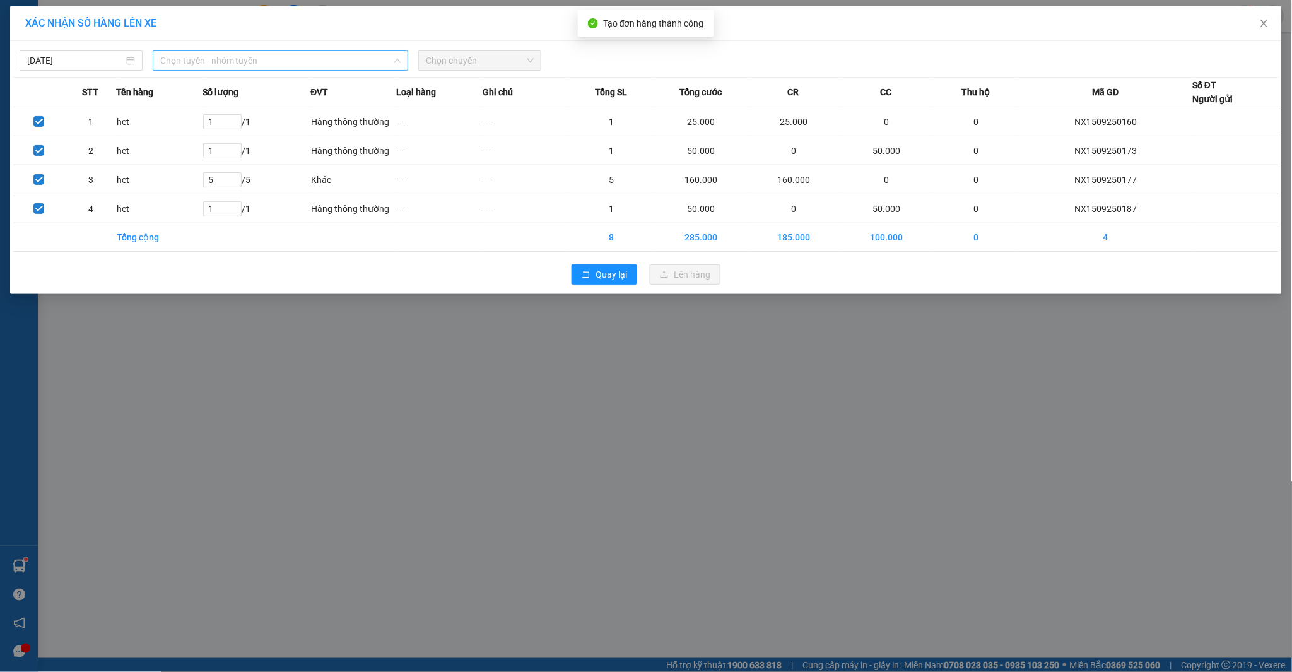
click at [241, 61] on span "Chọn tuyến - nhóm tuyến" at bounding box center [280, 60] width 240 height 19
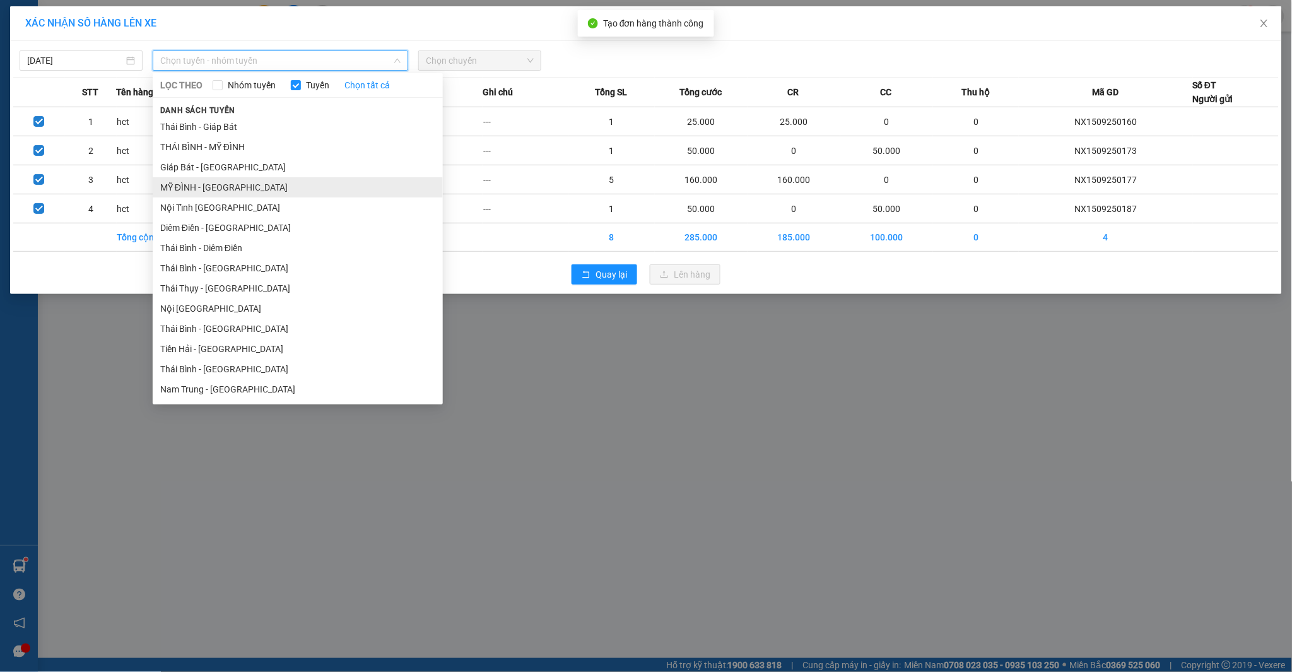
click at [192, 187] on li "MỸ ĐÌNH - [GEOGRAPHIC_DATA]" at bounding box center [298, 187] width 290 height 20
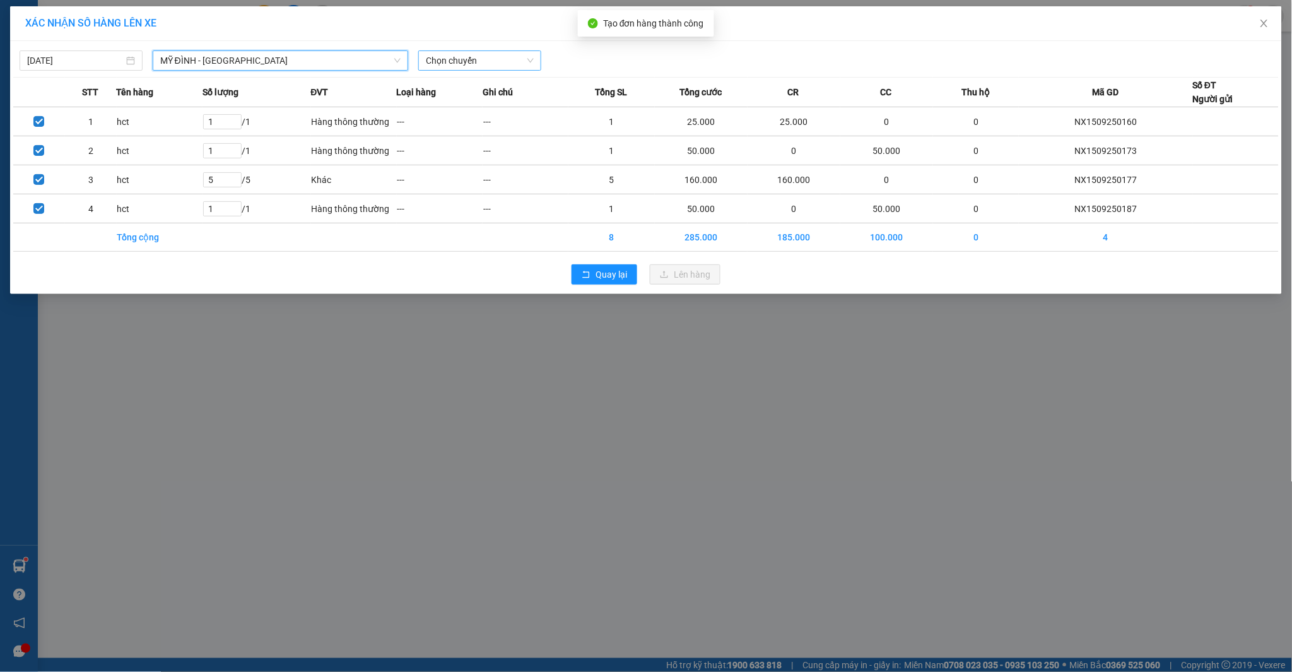
click at [481, 65] on span "Chọn chuyến" at bounding box center [480, 60] width 108 height 19
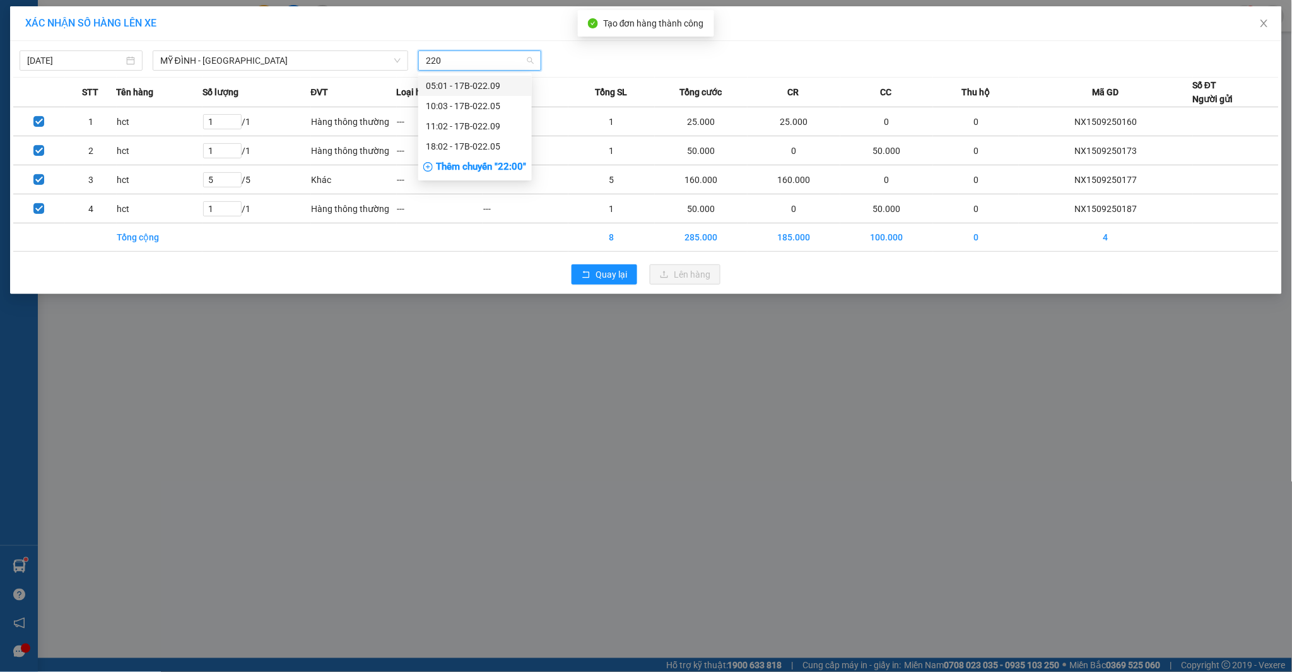
type input "2205"
click at [464, 103] on div "18:02 - 17B-022.05" at bounding box center [475, 106] width 98 height 14
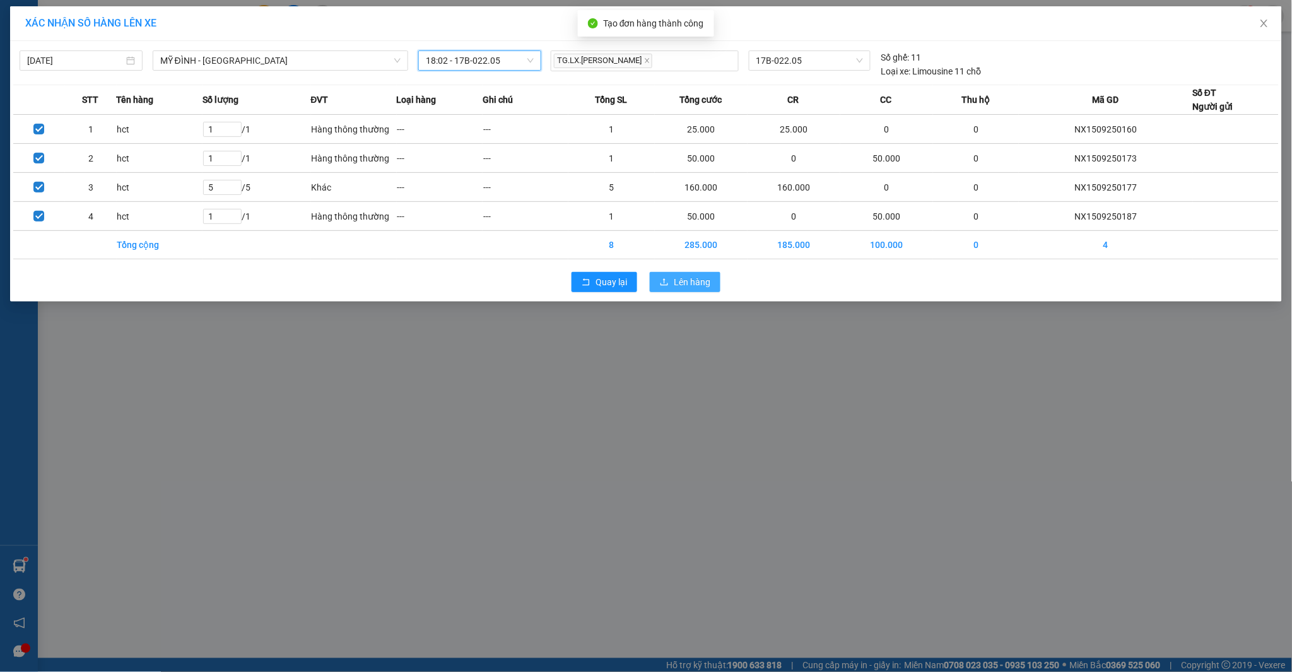
click at [675, 280] on span "Lên hàng" at bounding box center [692, 282] width 37 height 14
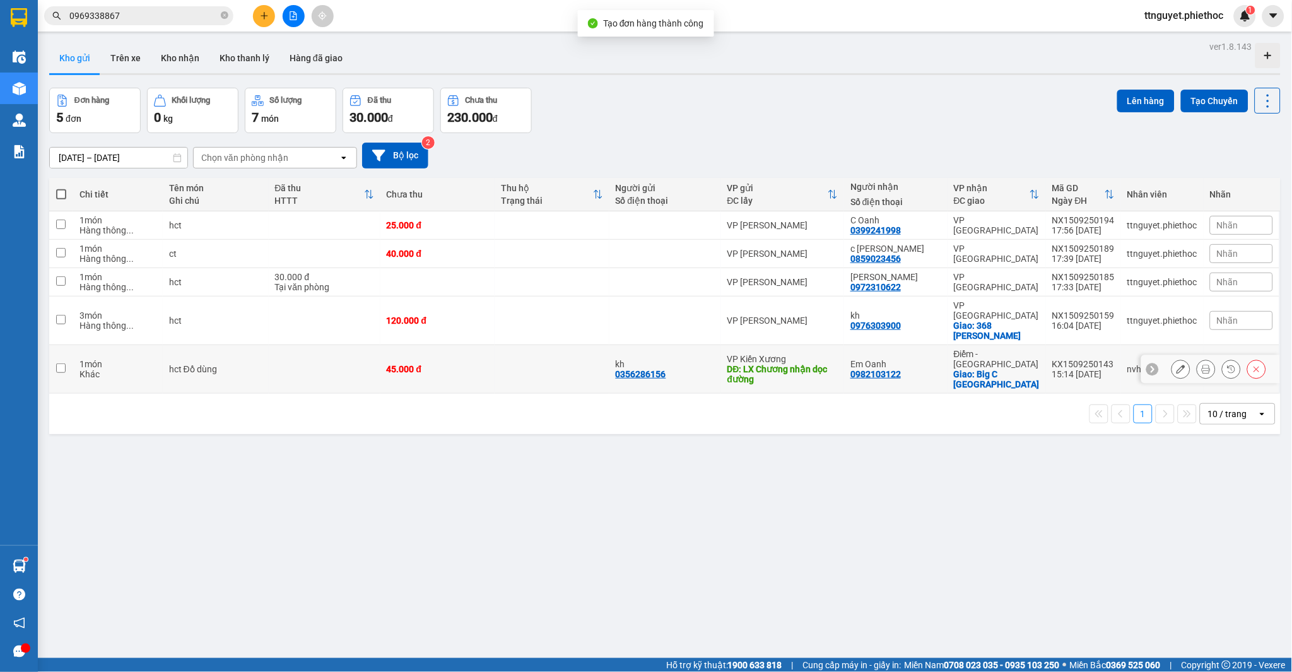
click at [57, 363] on input "checkbox" at bounding box center [60, 367] width 9 height 9
checkbox input "true"
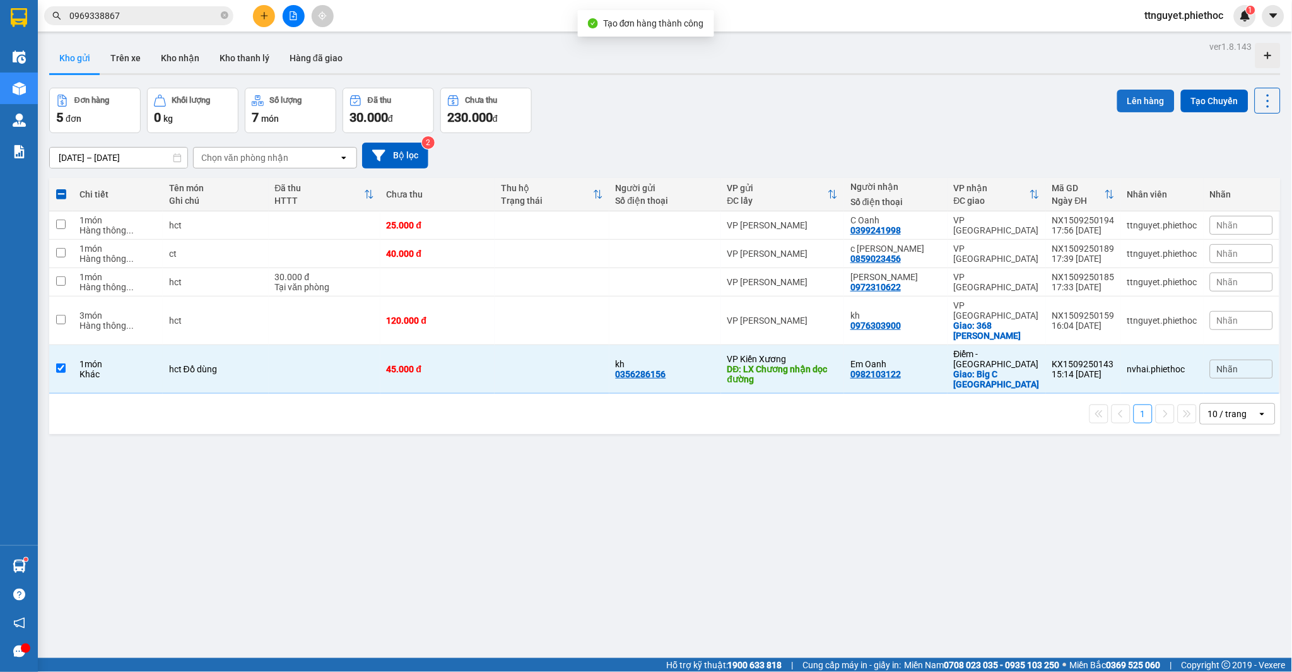
click at [1123, 102] on button "Lên hàng" at bounding box center [1145, 101] width 57 height 23
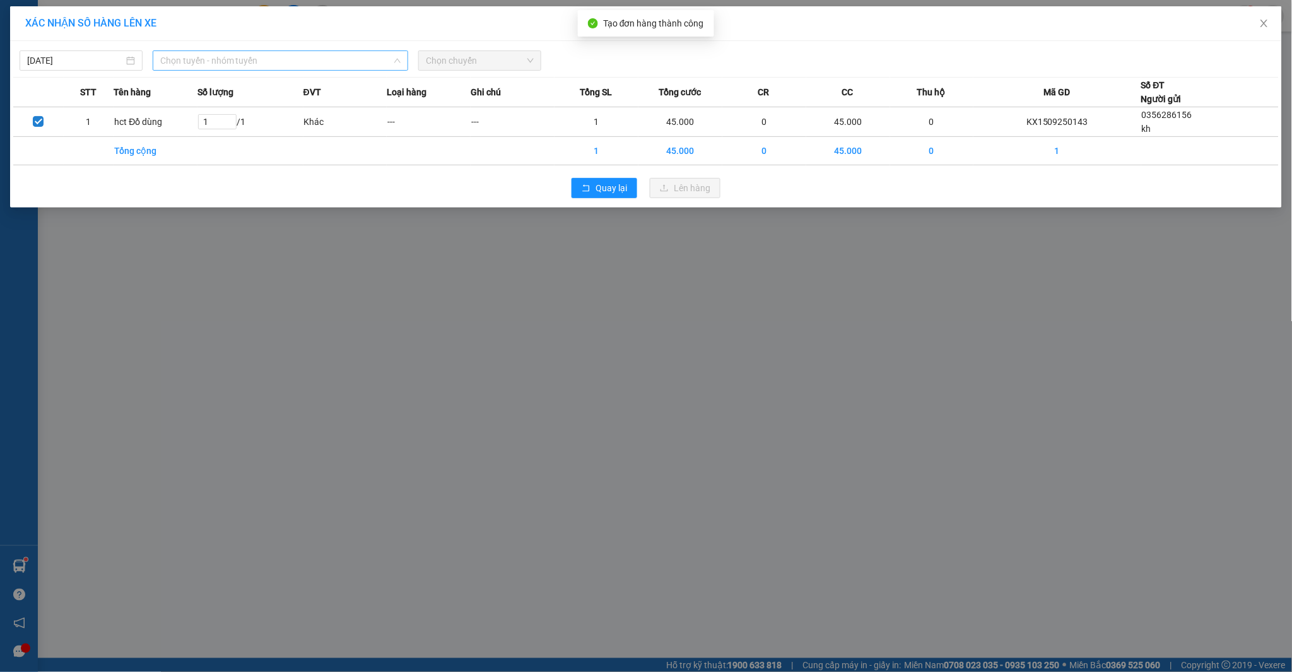
click at [222, 63] on span "Chọn tuyến - nhóm tuyến" at bounding box center [280, 60] width 240 height 19
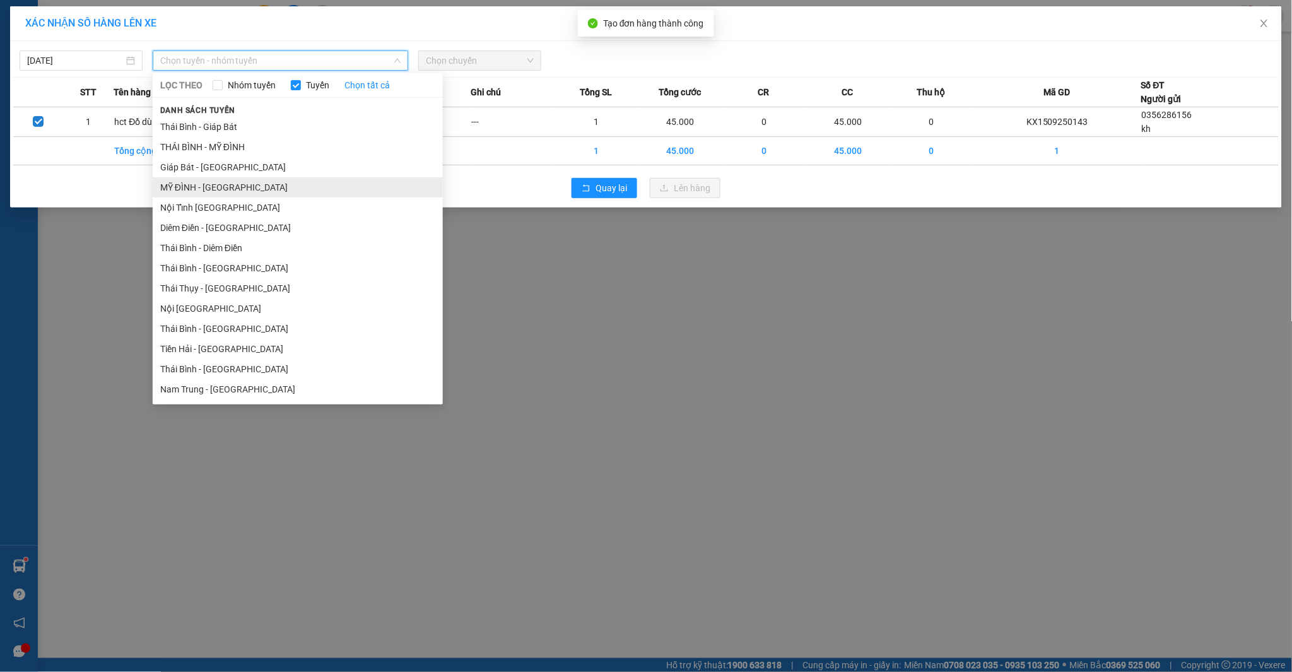
click at [172, 189] on li "MỸ ĐÌNH - [GEOGRAPHIC_DATA]" at bounding box center [298, 187] width 290 height 20
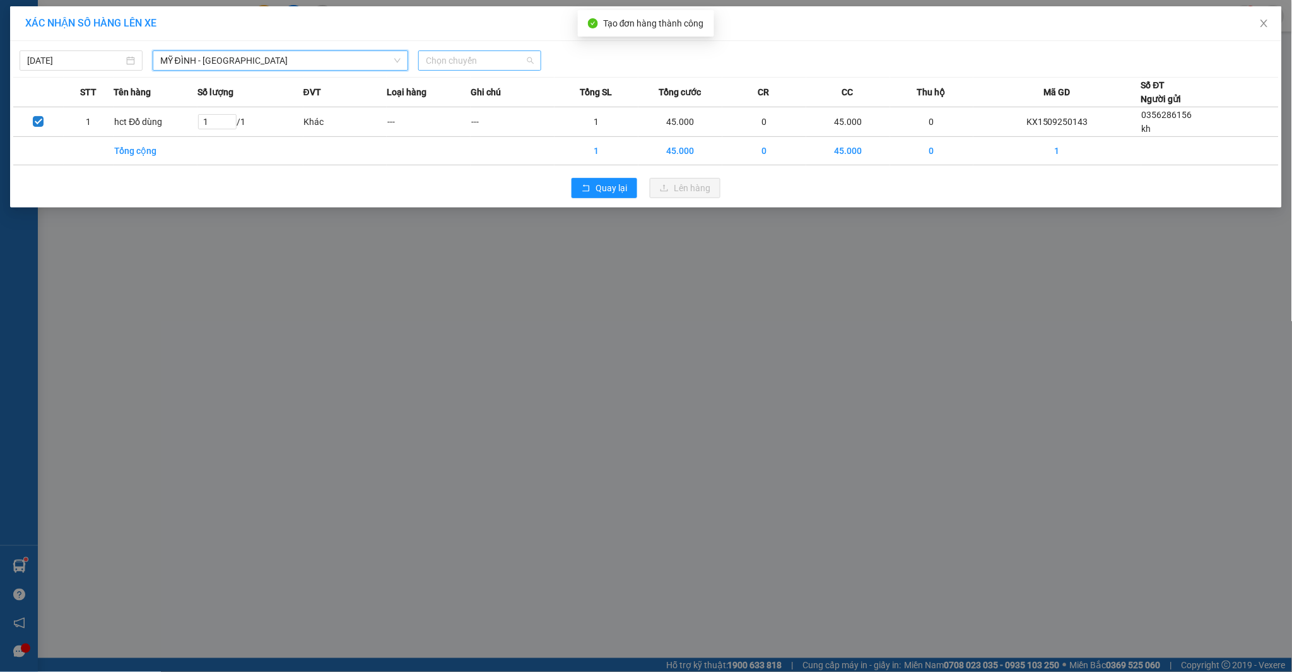
click at [471, 61] on span "Chọn chuyến" at bounding box center [480, 60] width 108 height 19
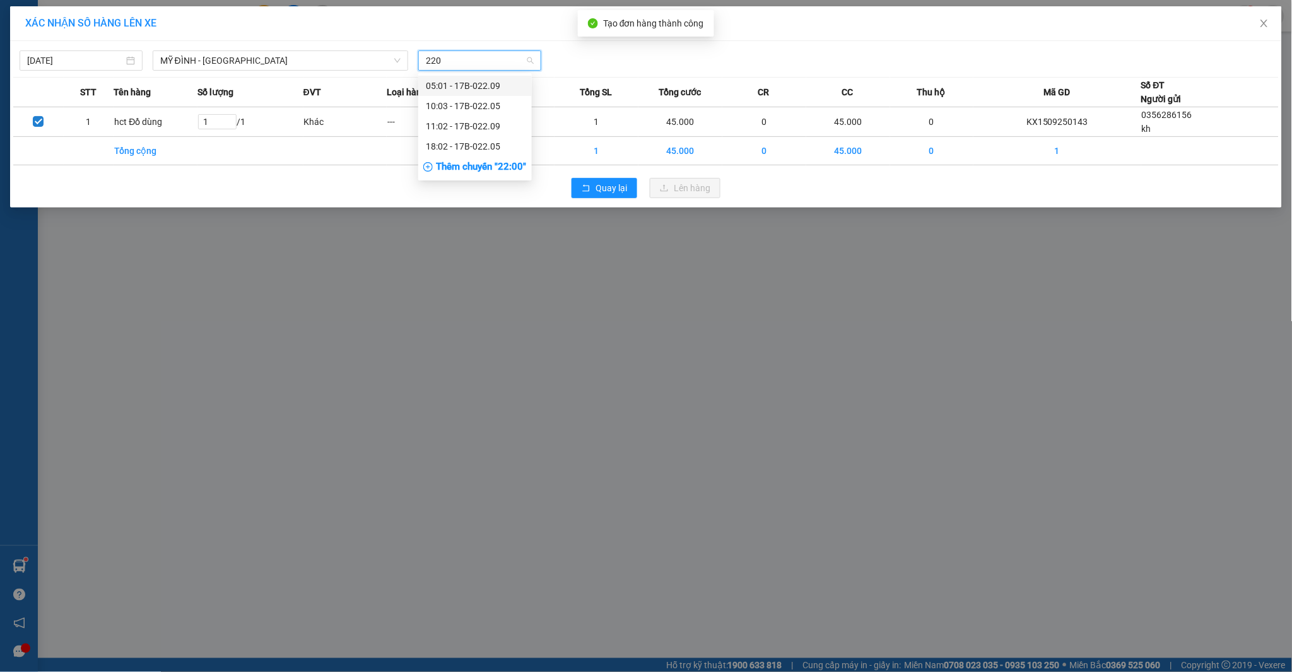
type input "2205"
click at [458, 103] on div "18:02 - 17B-022.05" at bounding box center [475, 106] width 98 height 14
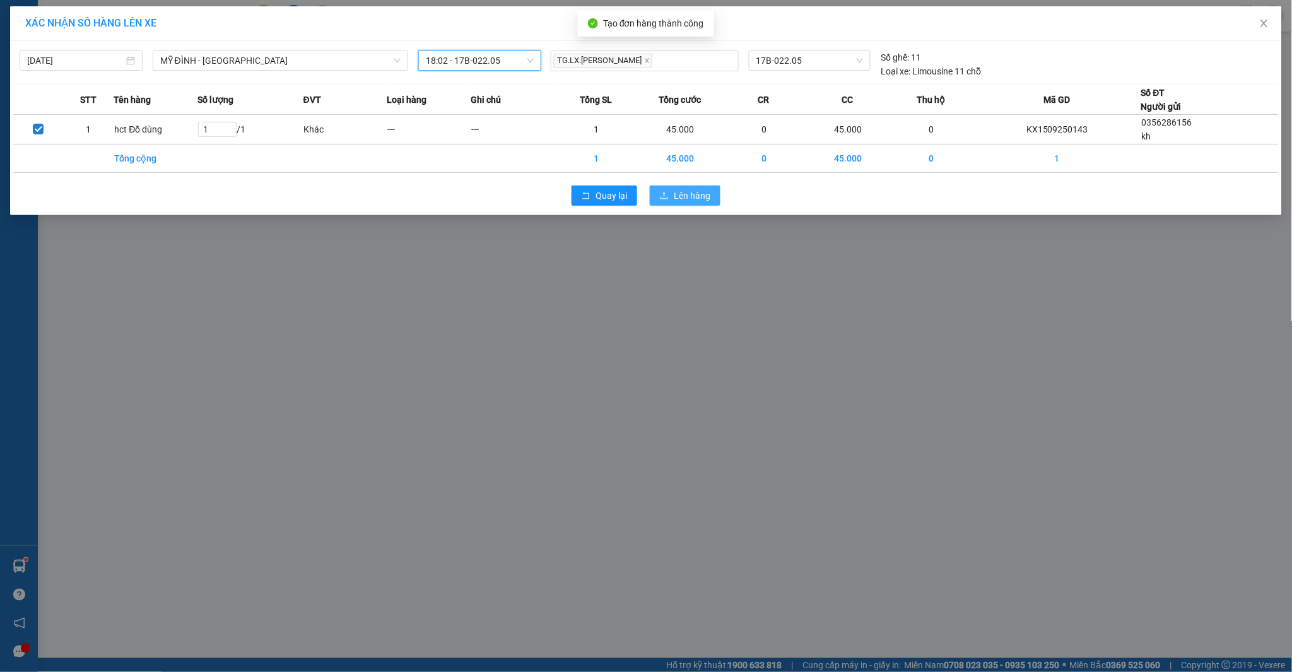
click at [699, 196] on span "Lên hàng" at bounding box center [692, 196] width 37 height 14
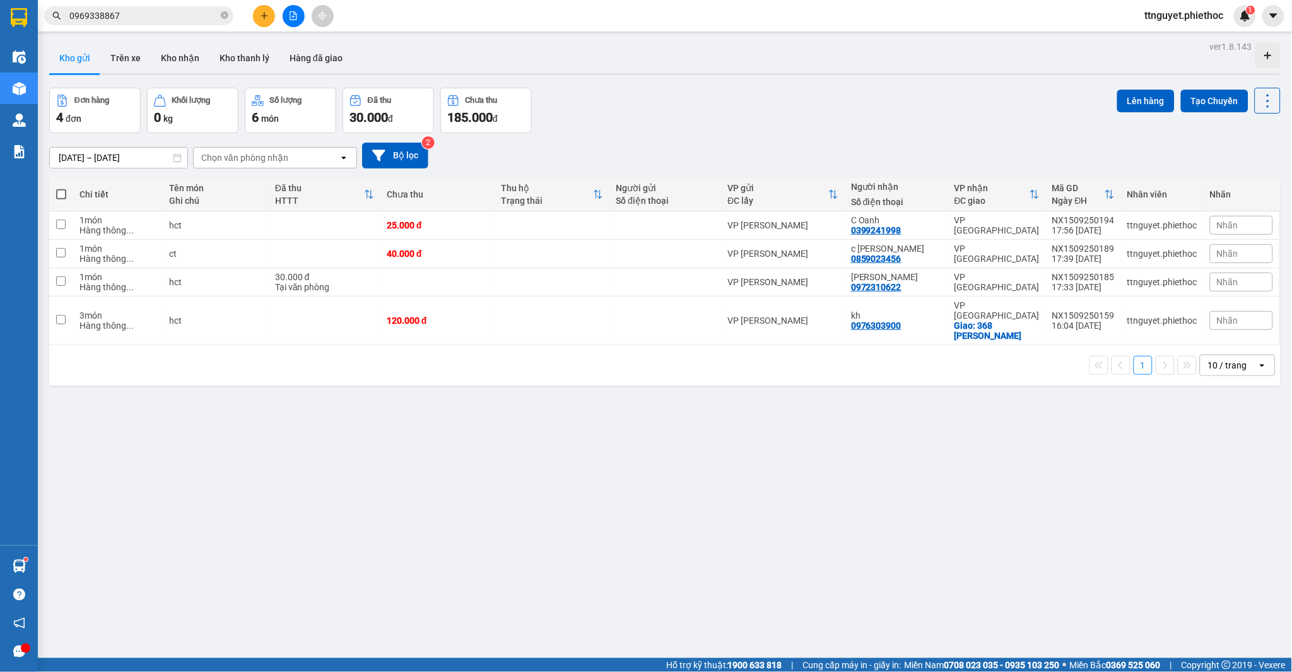
click at [255, 18] on button at bounding box center [264, 16] width 22 height 22
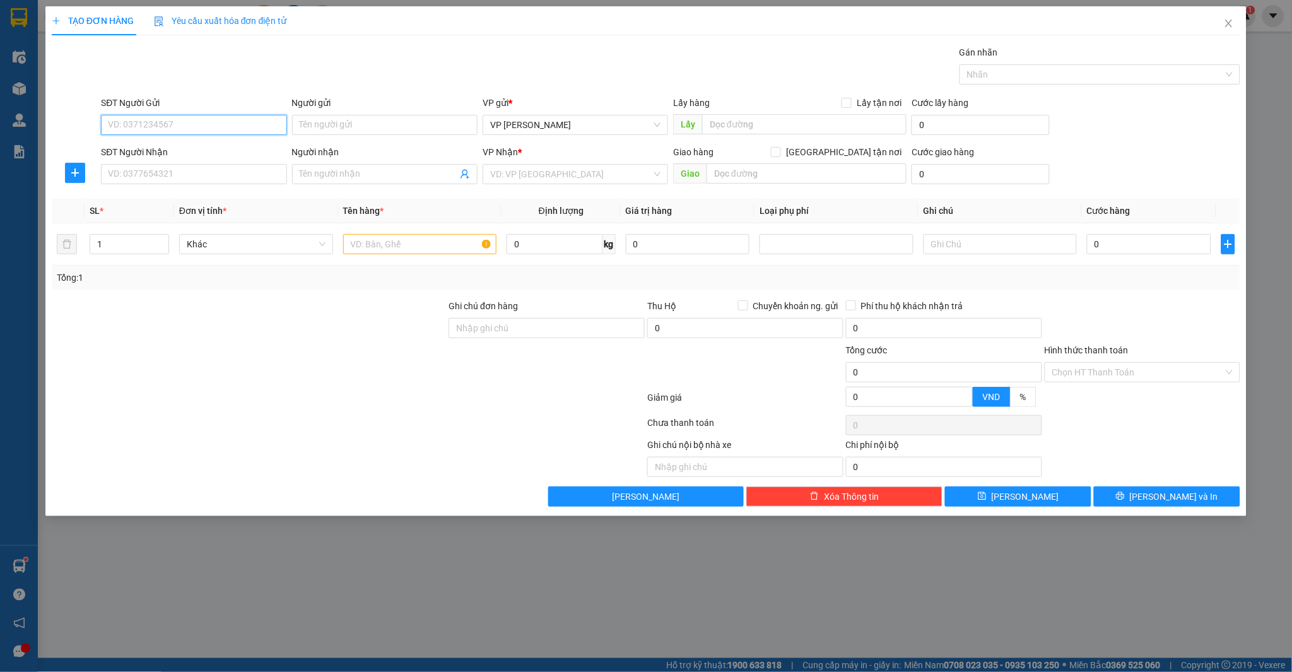
click at [178, 128] on input "SĐT Người Gửi" at bounding box center [193, 125] width 185 height 20
type input "0775379762"
click at [155, 148] on div "0775379762 - kh" at bounding box center [193, 150] width 170 height 14
type input "kh"
type input "0775379762"
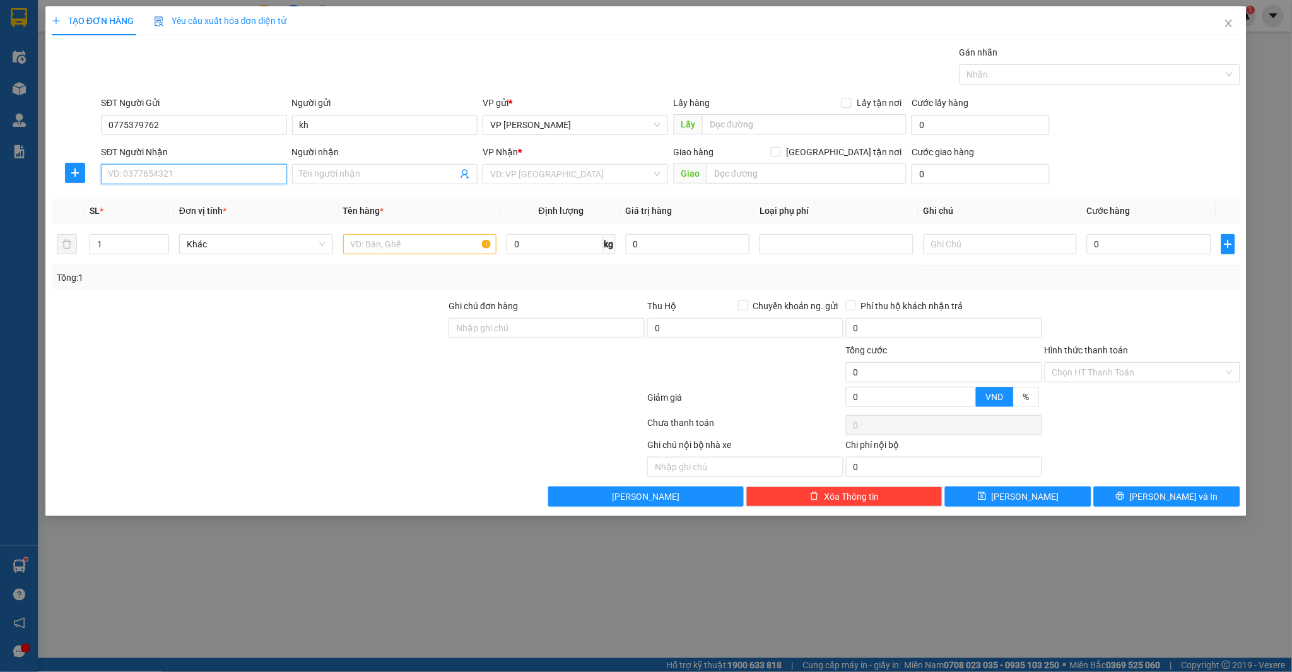
click at [155, 169] on input "SĐT Người Nhận" at bounding box center [193, 174] width 185 height 20
click at [131, 172] on input "SĐT Người Nhận" at bounding box center [193, 174] width 185 height 20
type input "0364821956"
click at [232, 198] on div "0364821956 - a Hiếu" at bounding box center [193, 199] width 170 height 14
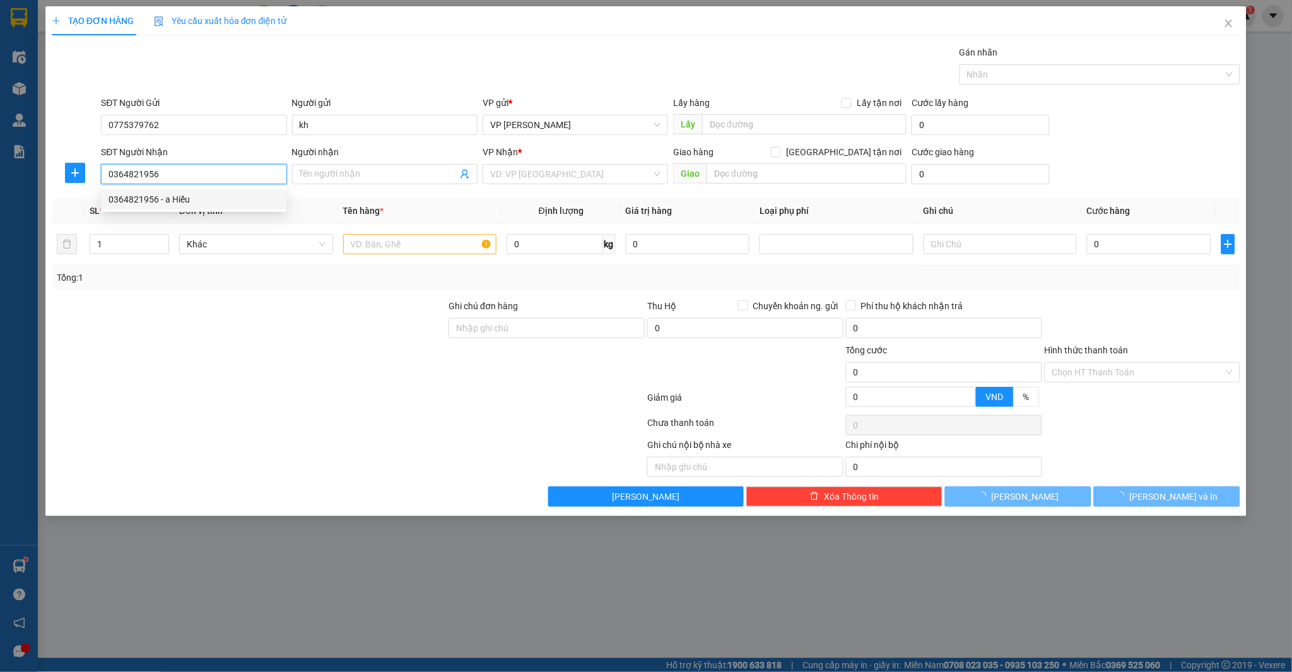
type input "a Hiếu"
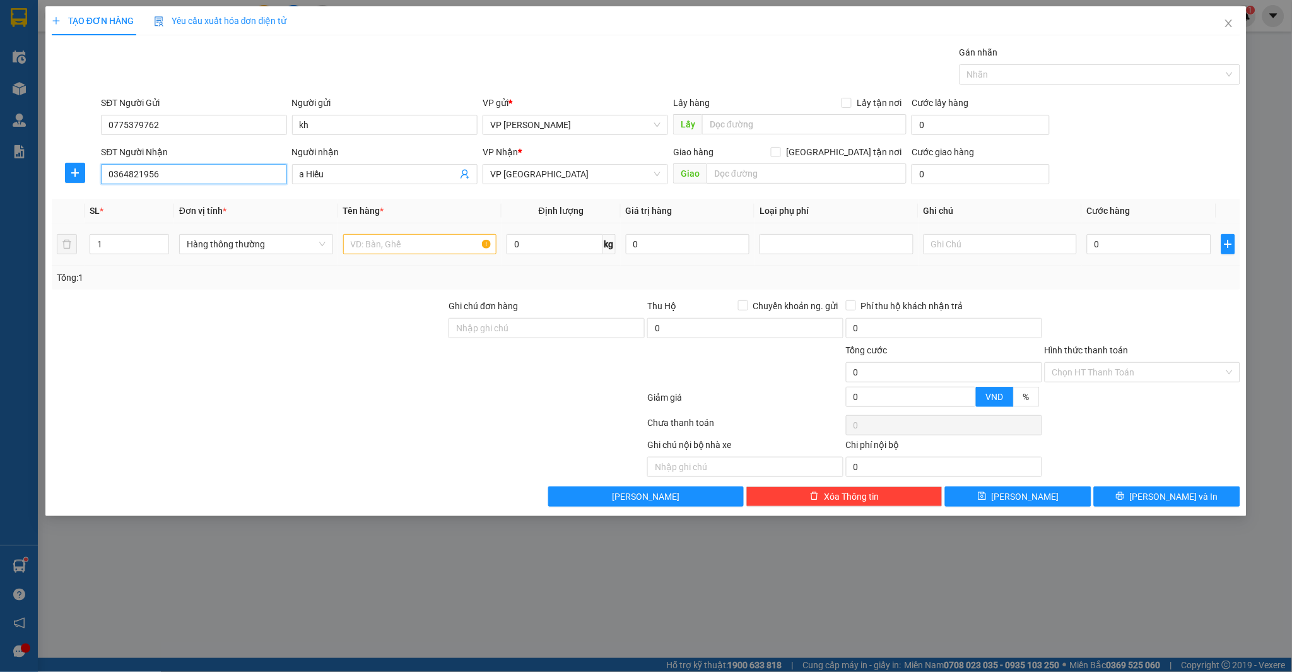
type input "0364821956"
click at [379, 248] on input "text" at bounding box center [420, 244] width 154 height 20
type input "bọc đen"
click at [1150, 256] on div "0" at bounding box center [1149, 243] width 124 height 25
click at [1184, 296] on div "Transit Pickup Surcharge Ids Transit Deliver Surcharge Ids Transit Deliver Surc…" at bounding box center [646, 275] width 1189 height 461
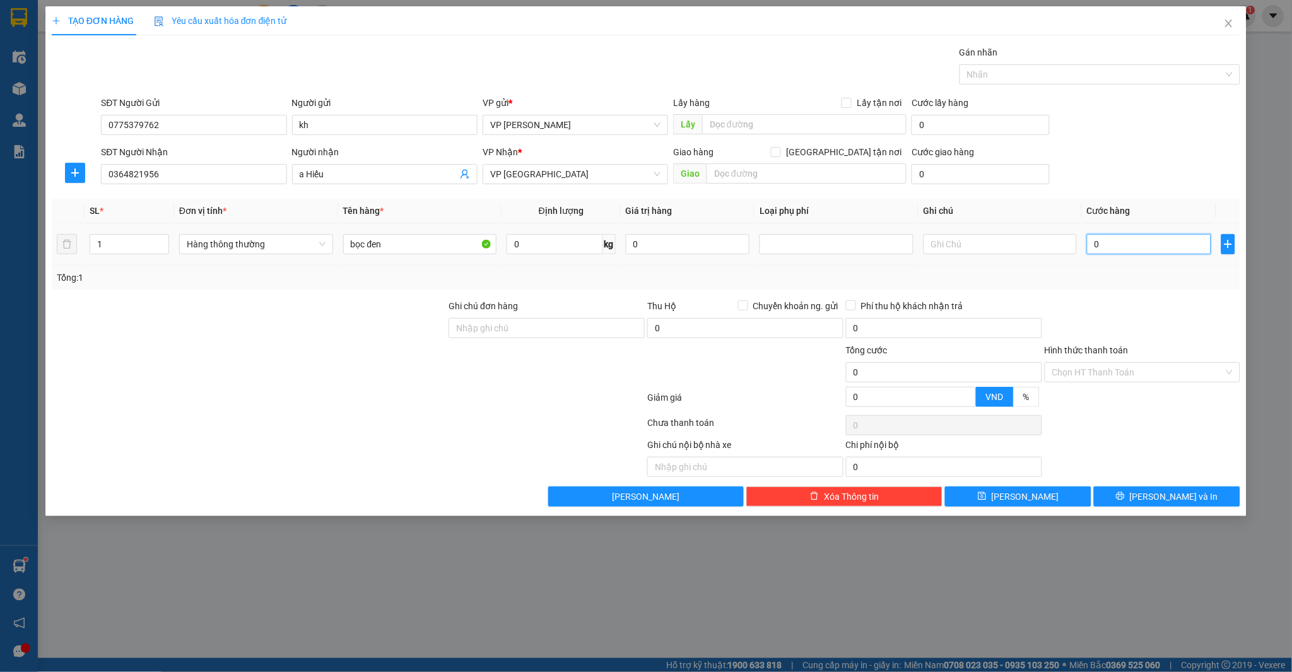
click at [1164, 242] on input "0" at bounding box center [1149, 244] width 124 height 20
type input "02"
type input "2"
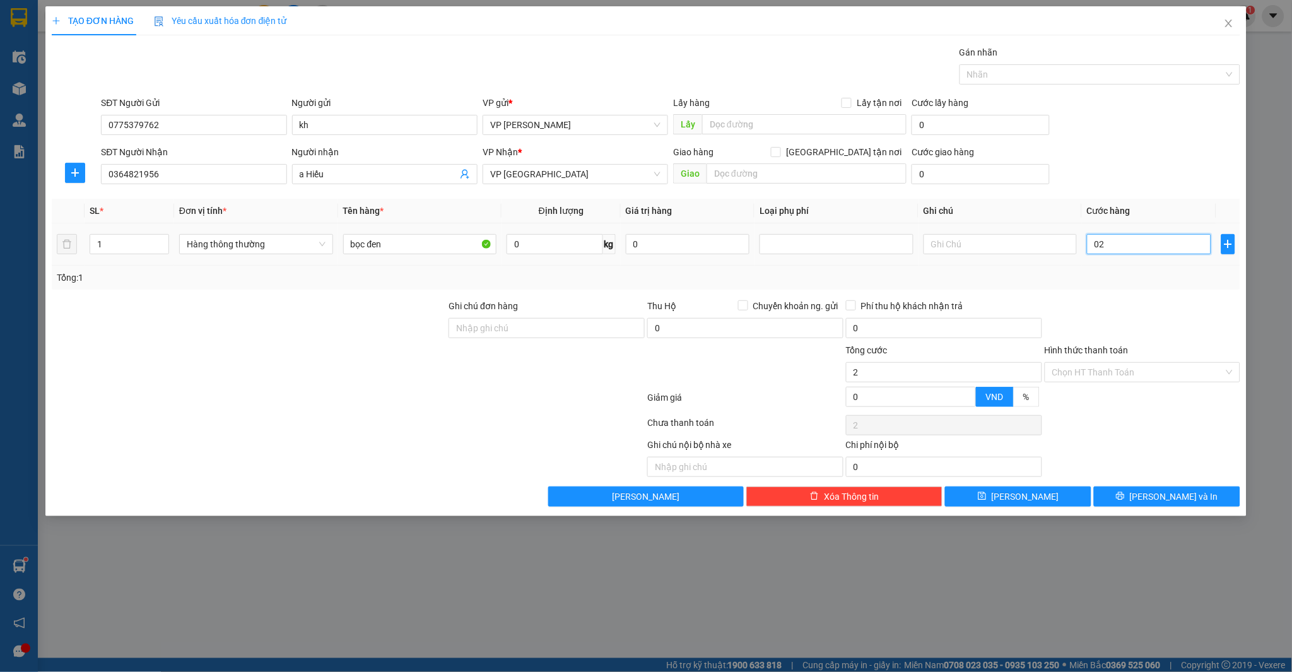
type input "025"
type input "25"
type input "25.000"
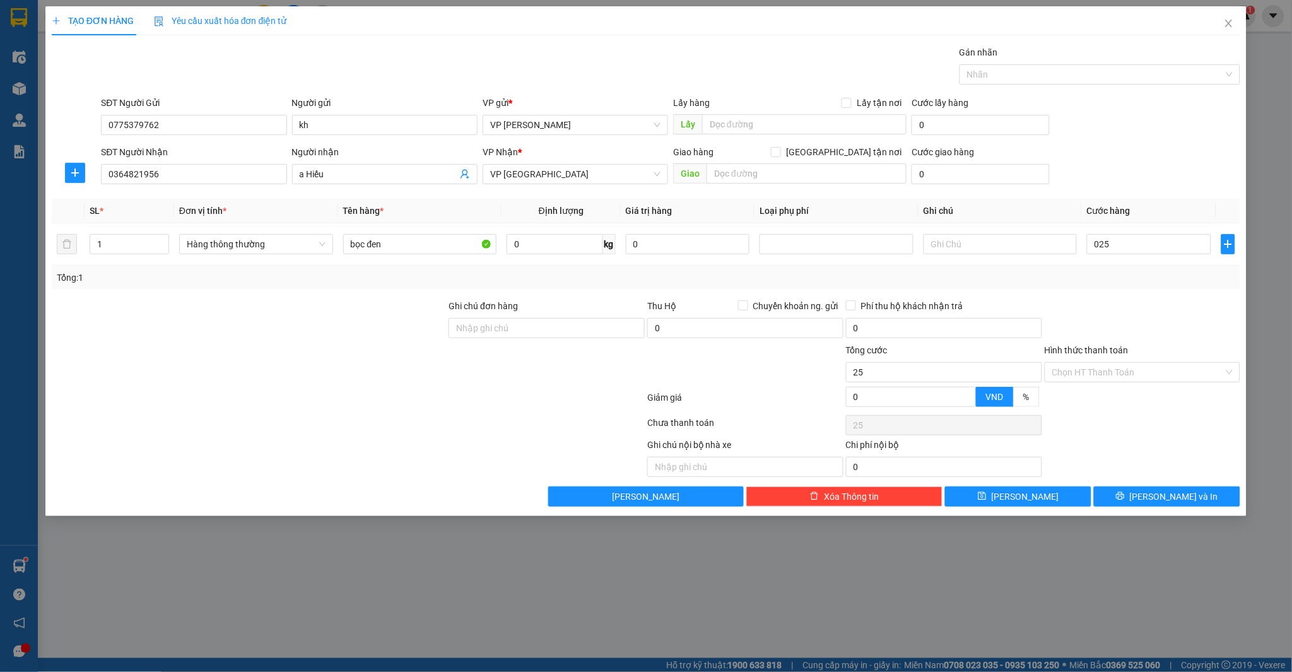
type input "25.000"
click at [1173, 274] on div "Tổng: 1" at bounding box center [646, 278] width 1179 height 14
click at [1128, 496] on button "[PERSON_NAME] và In" at bounding box center [1167, 496] width 146 height 20
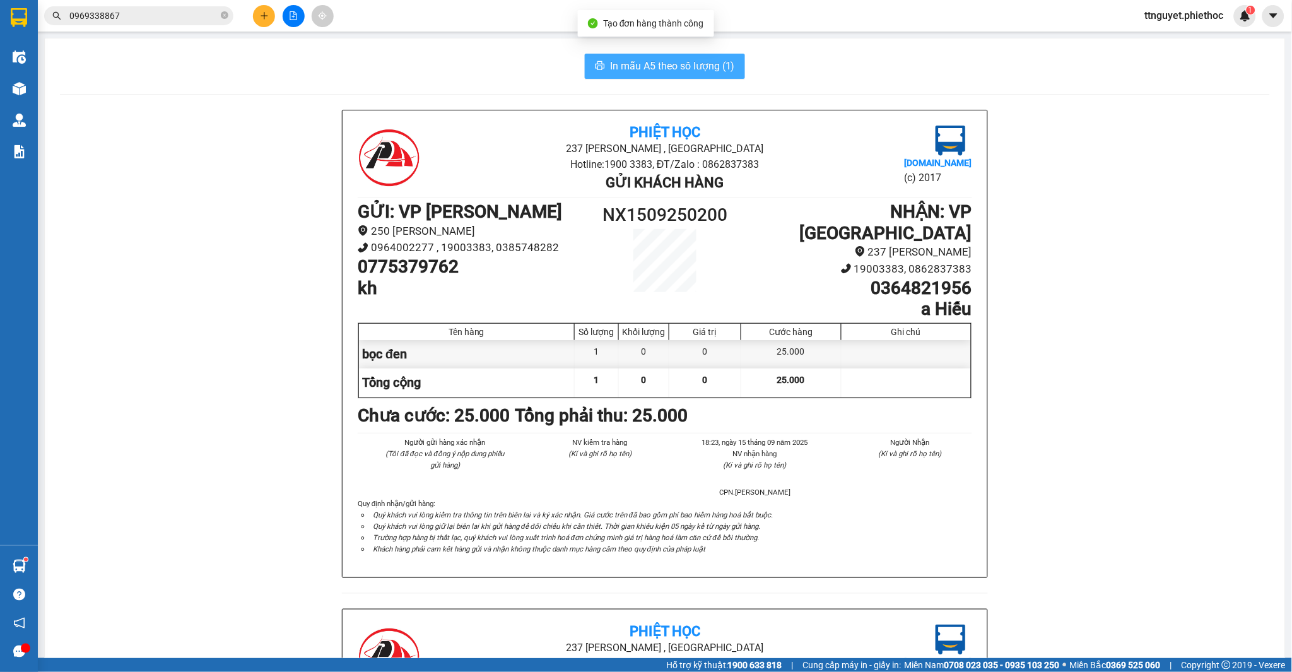
click at [696, 64] on span "In mẫu A5 theo số lượng (1)" at bounding box center [672, 66] width 125 height 16
click at [141, 16] on input "0969338867" at bounding box center [143, 16] width 149 height 14
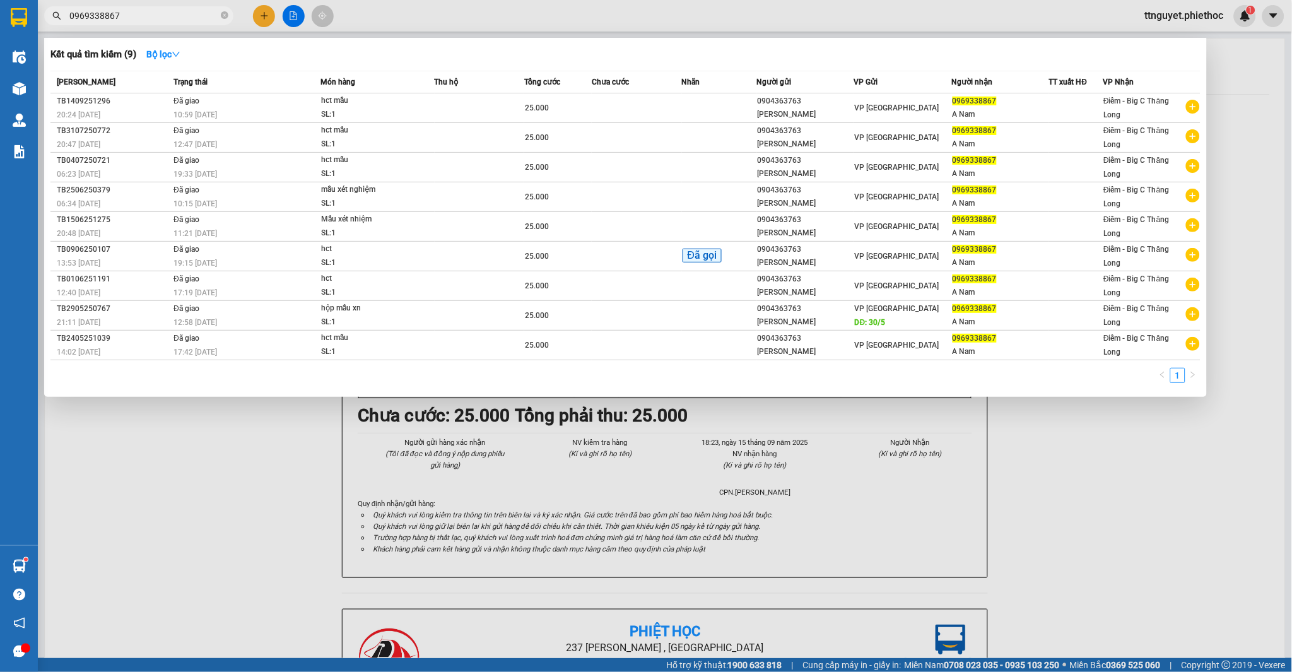
click at [141, 16] on input "0969338867" at bounding box center [143, 16] width 149 height 14
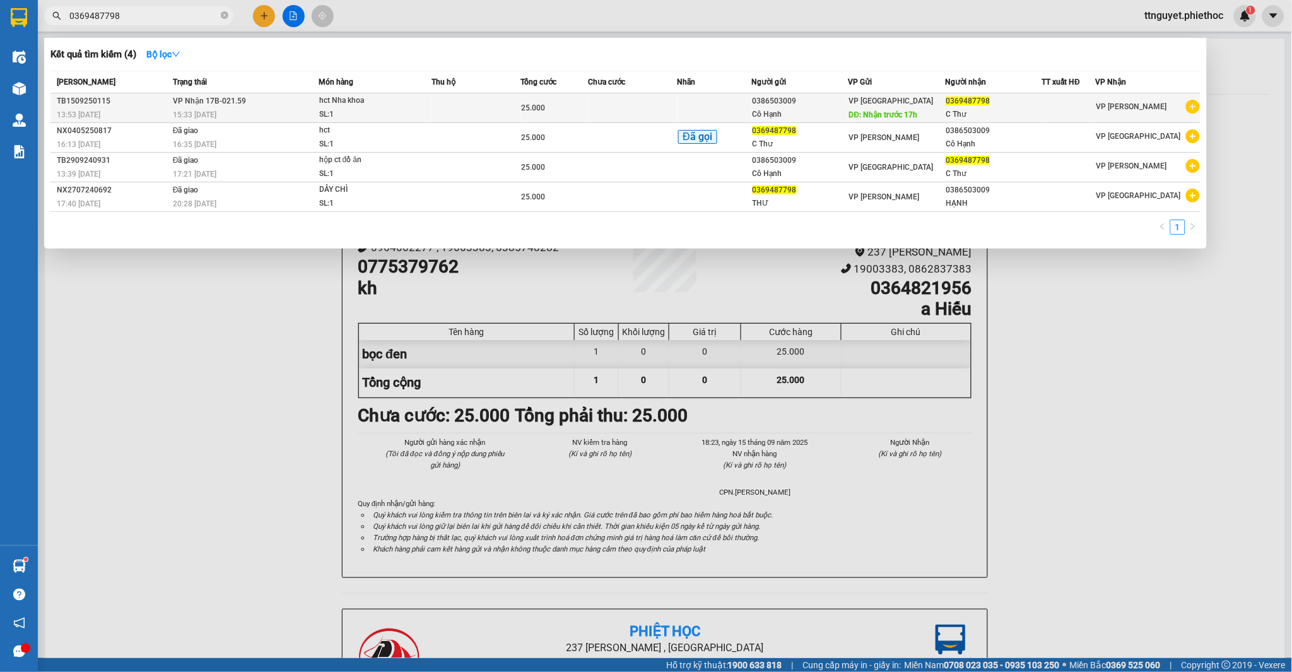
type input "0369487798"
click at [430, 111] on span "hct Nha khoa SL: 1" at bounding box center [375, 107] width 112 height 27
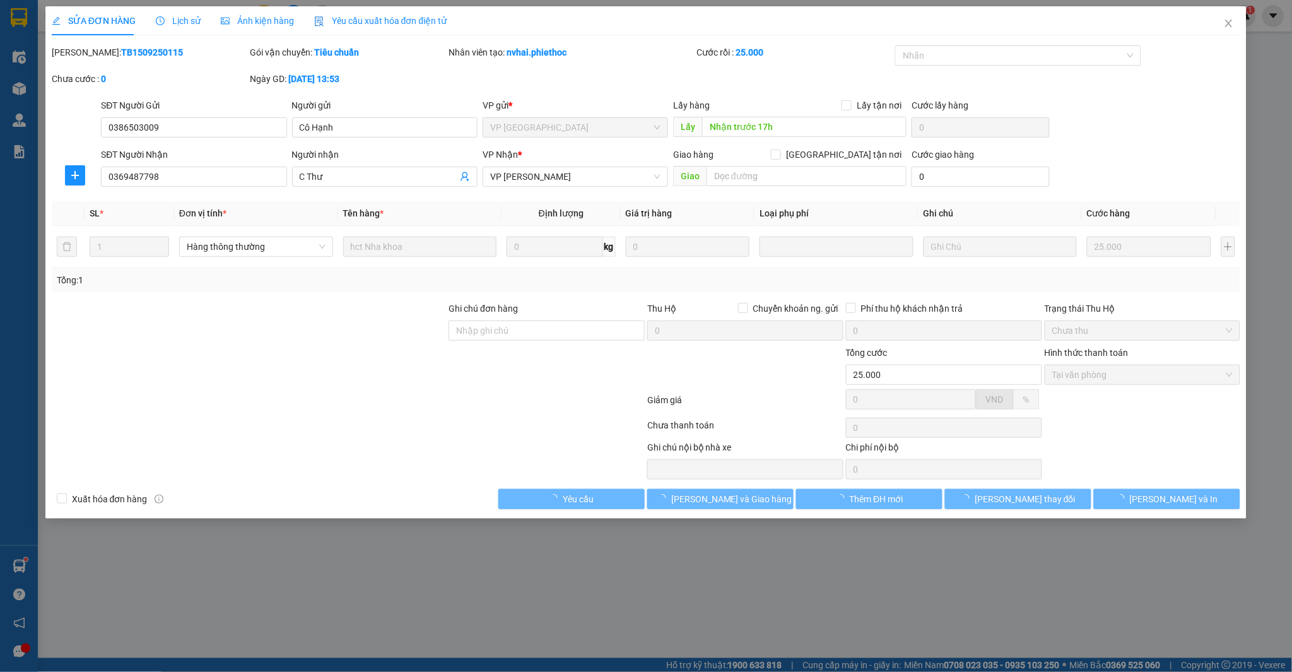
type input "0386503009"
type input "Cô Hạnh"
type input "Nhận trước 17h"
type input "0369487798"
type input "C Thư"
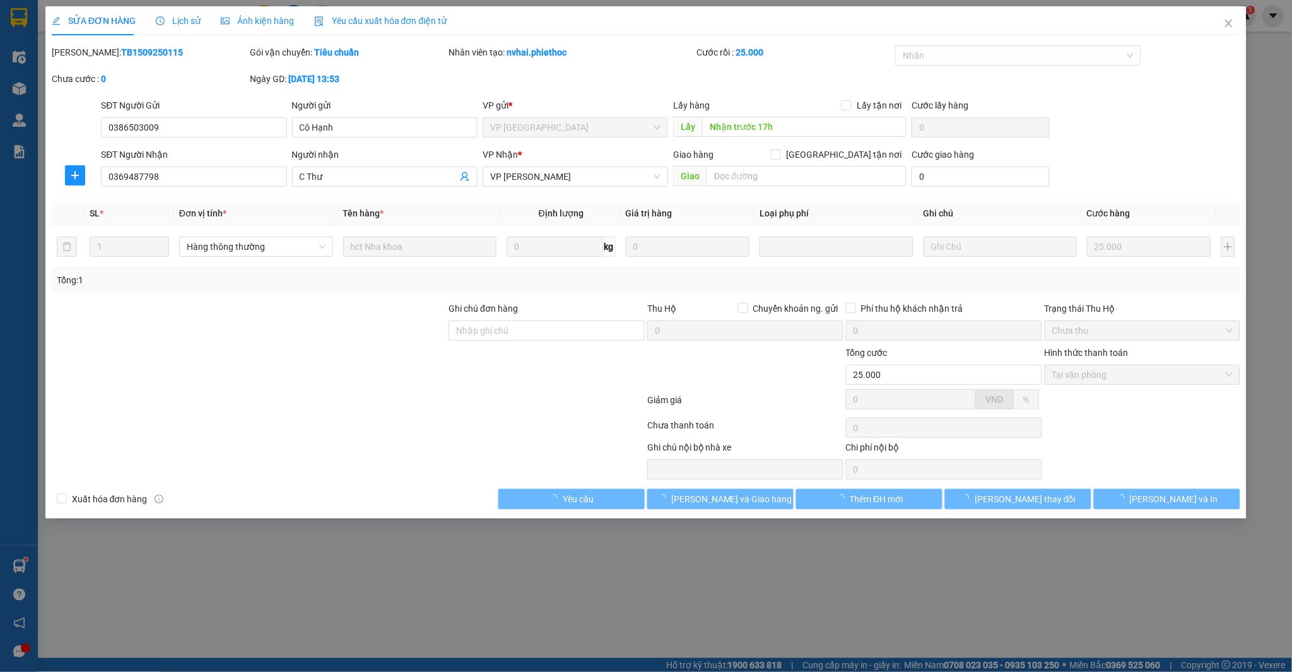
type input "25.000"
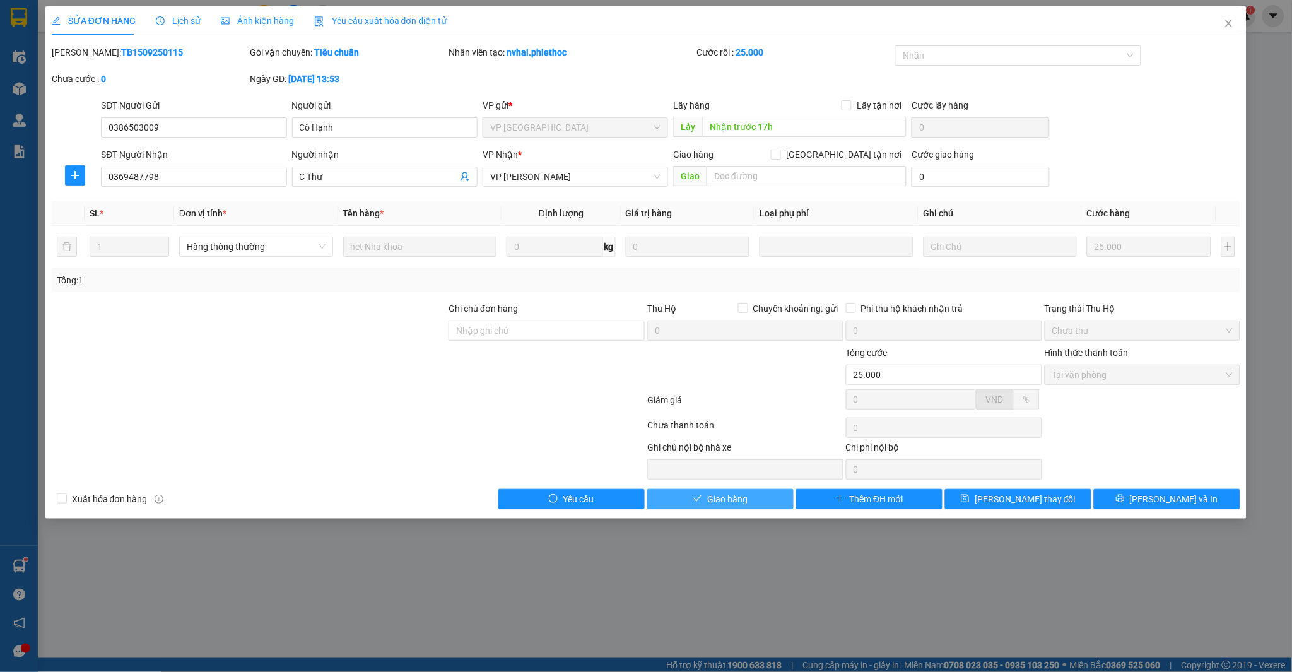
click at [716, 501] on span "Giao hàng" at bounding box center [727, 499] width 40 height 14
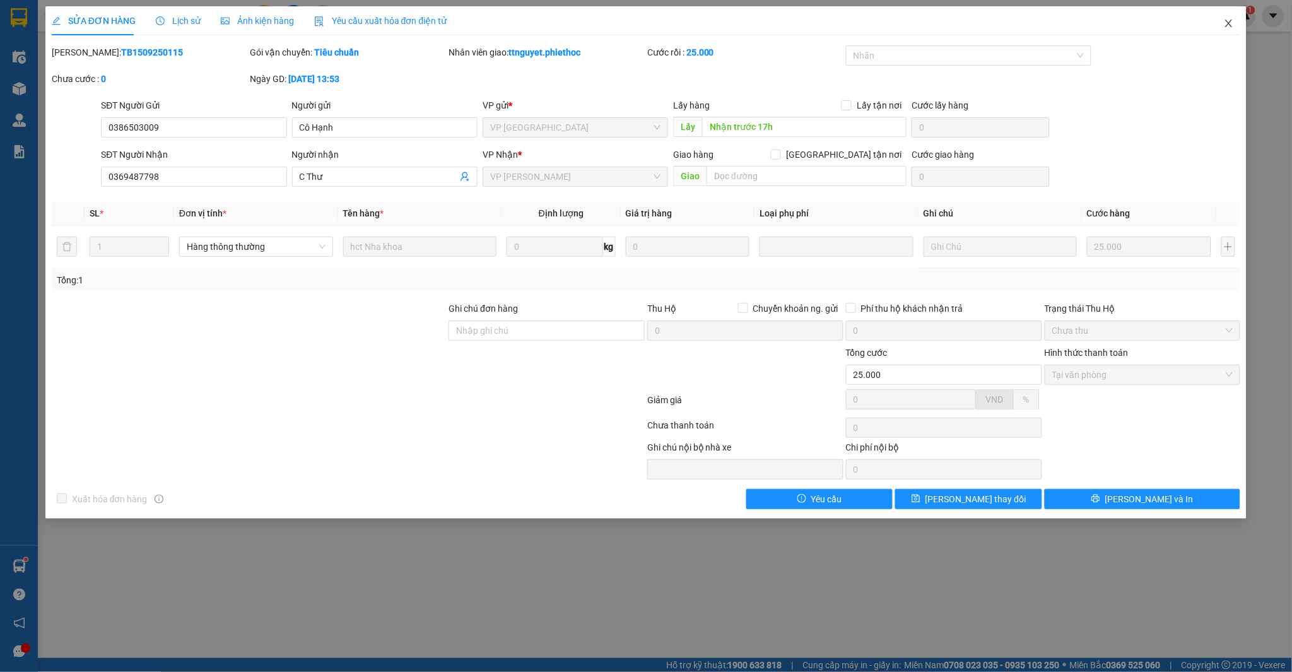
click at [1230, 21] on icon "close" at bounding box center [1228, 23] width 10 height 10
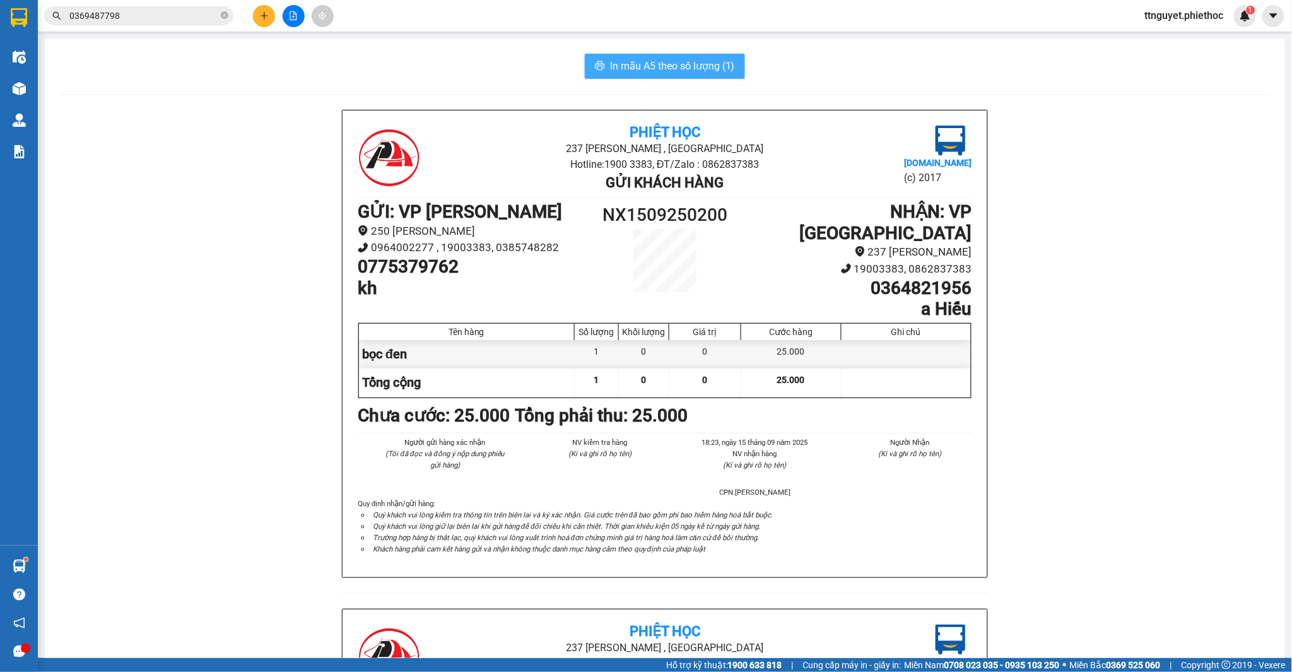
click at [657, 63] on span "In mẫu A5 theo số lượng (1)" at bounding box center [672, 66] width 125 height 16
click at [140, 16] on input "0369487798" at bounding box center [143, 16] width 149 height 14
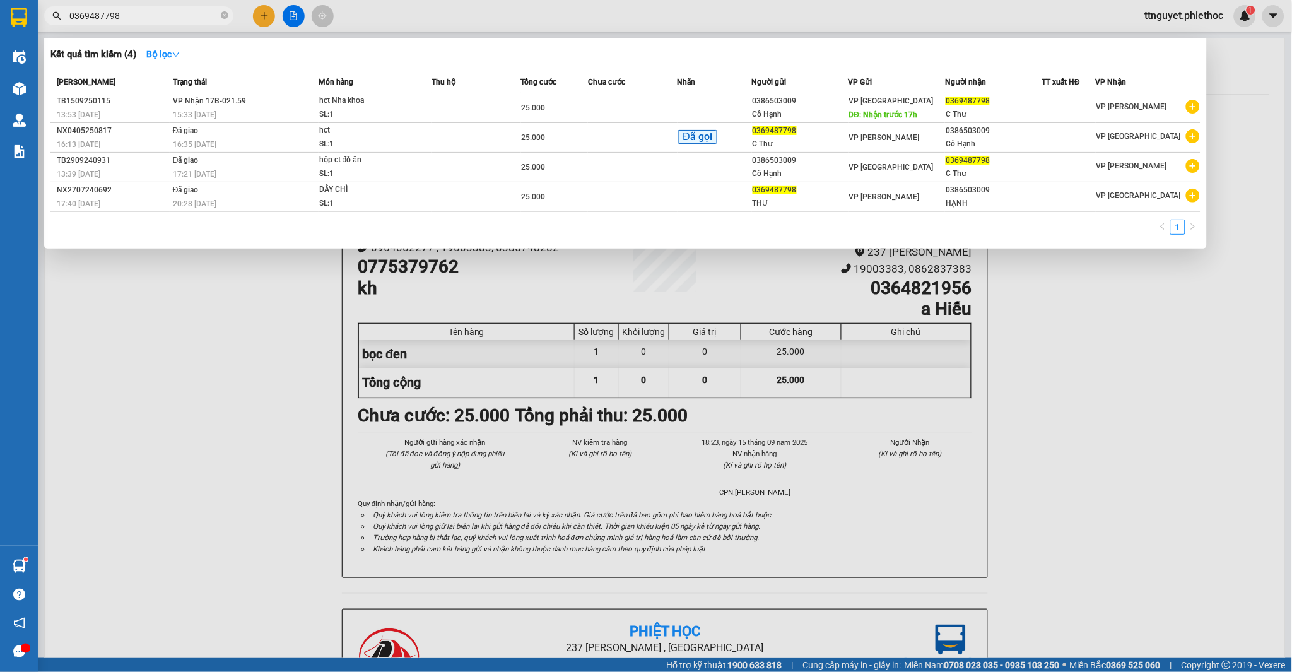
click at [140, 16] on input "0369487798" at bounding box center [143, 16] width 149 height 14
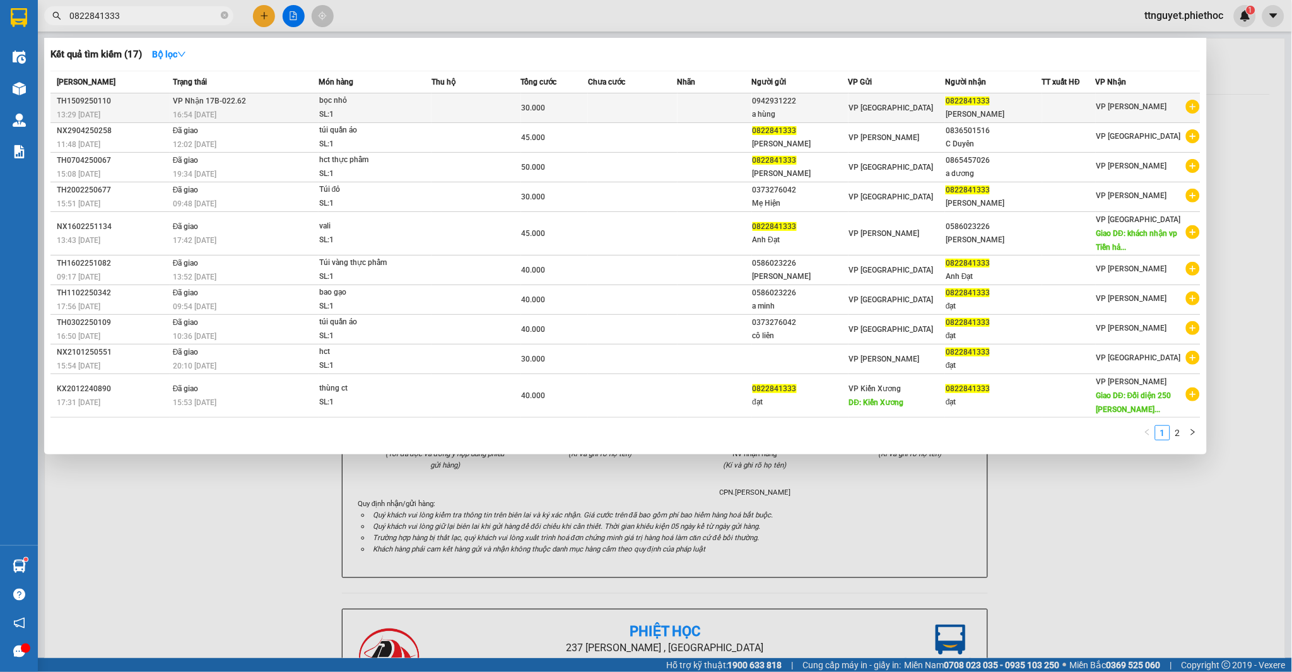
type input "0822841333"
click at [351, 104] on div "bọc nhỏ" at bounding box center [366, 101] width 95 height 14
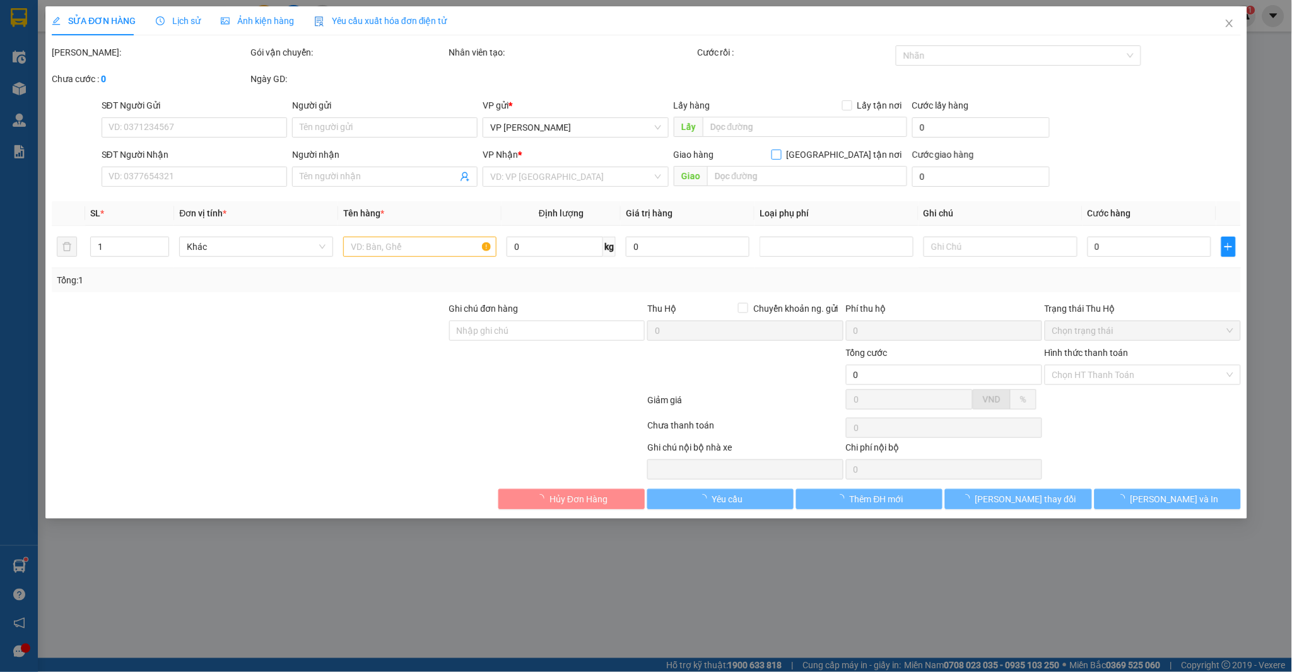
type input "0942931222"
type input "a hùng"
type input "0822841333"
type input "[PERSON_NAME]"
type input "30.000"
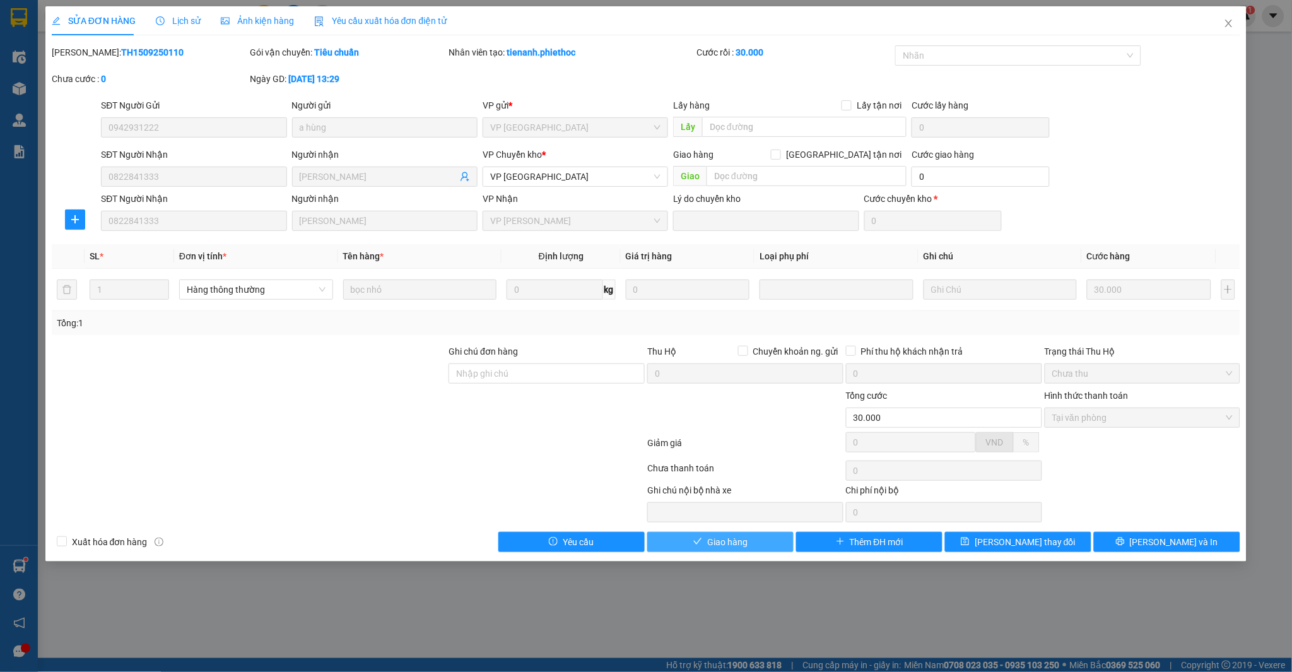
click at [711, 536] on span "Giao hàng" at bounding box center [727, 542] width 40 height 14
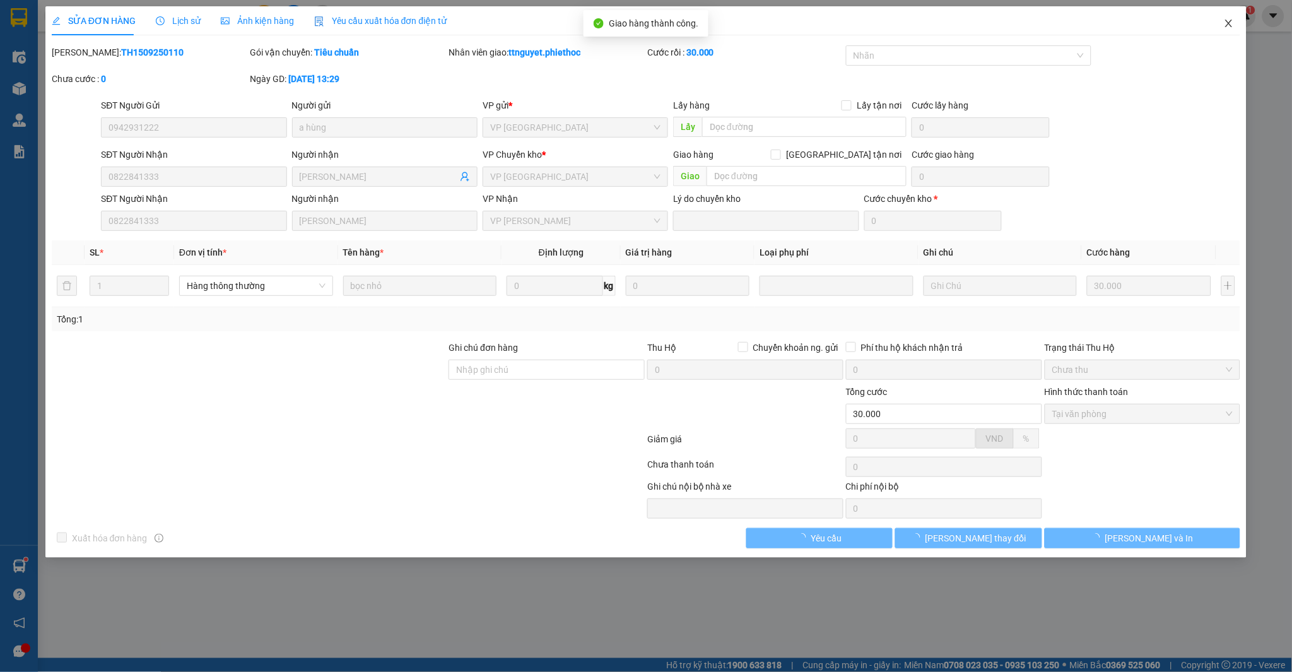
click at [1229, 26] on icon "close" at bounding box center [1228, 23] width 10 height 10
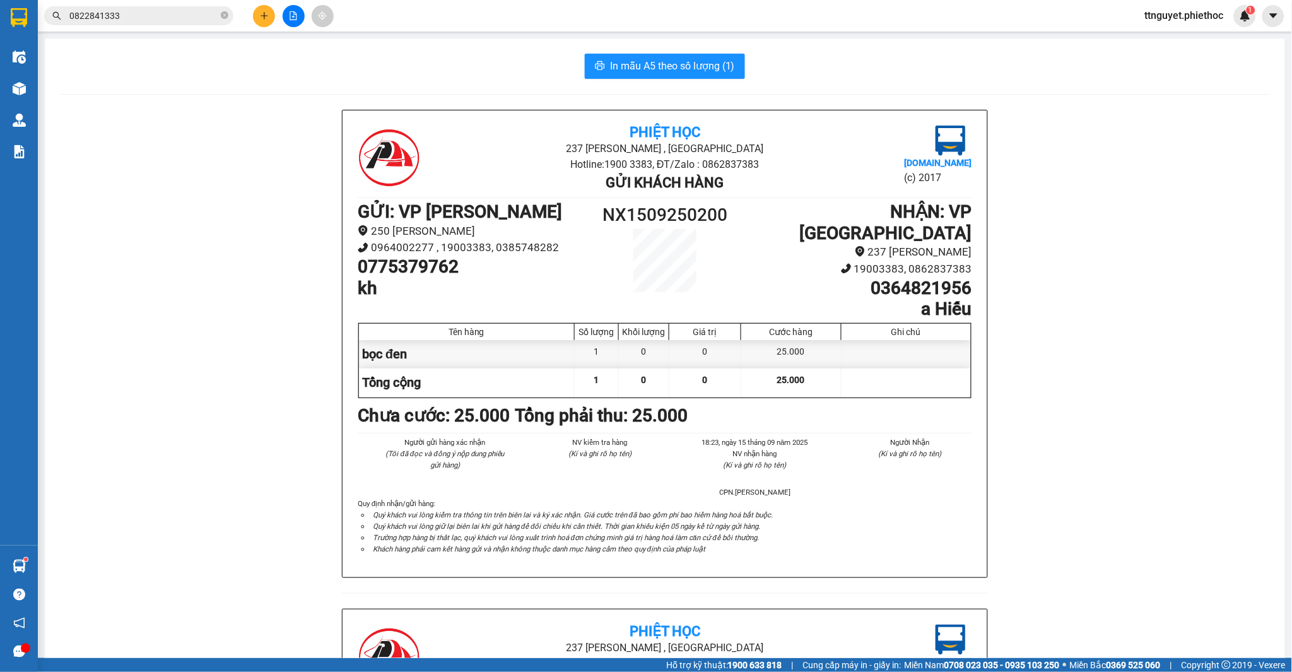
click at [191, 19] on input "0822841333" at bounding box center [143, 16] width 149 height 14
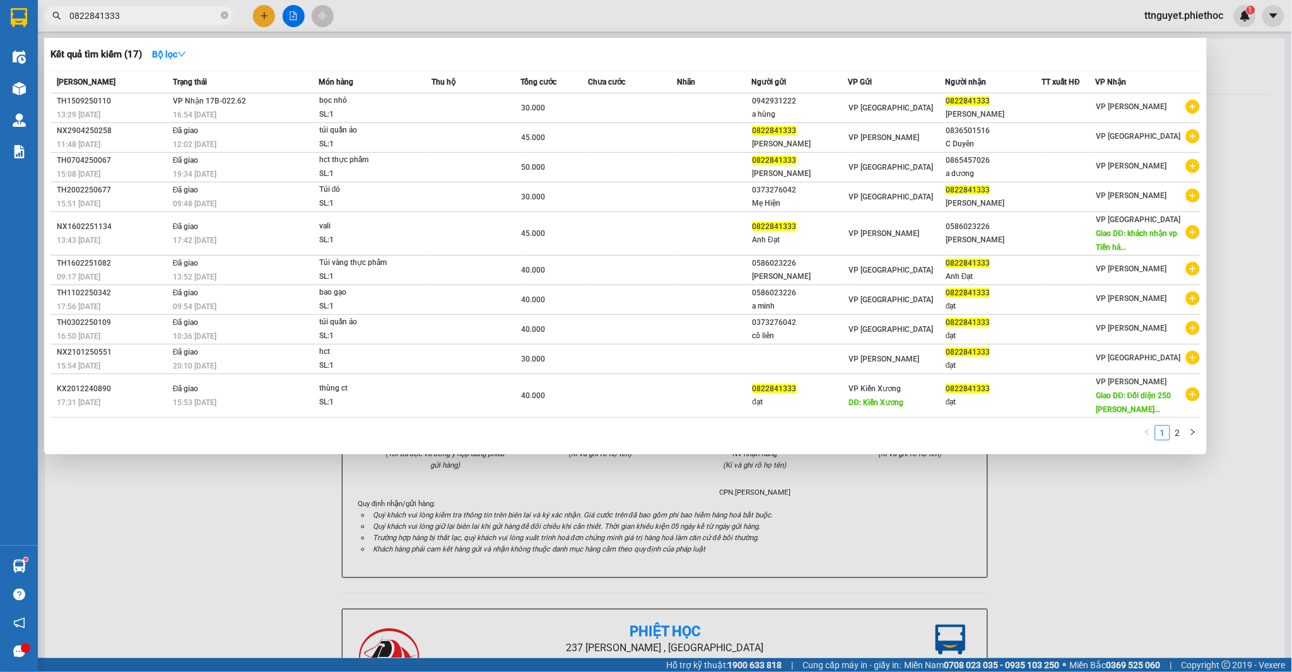
click at [191, 19] on input "0822841333" at bounding box center [143, 16] width 149 height 14
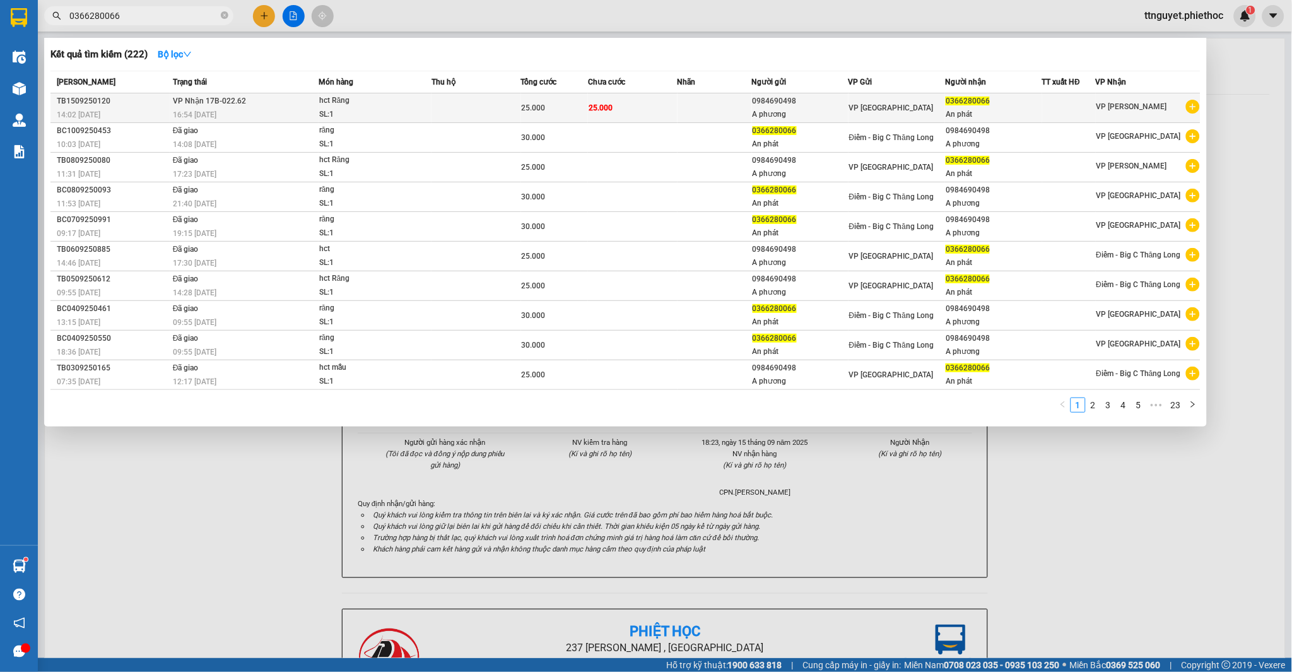
type input "0366280066"
click at [416, 103] on span "hct Răng SL: 1" at bounding box center [375, 107] width 112 height 27
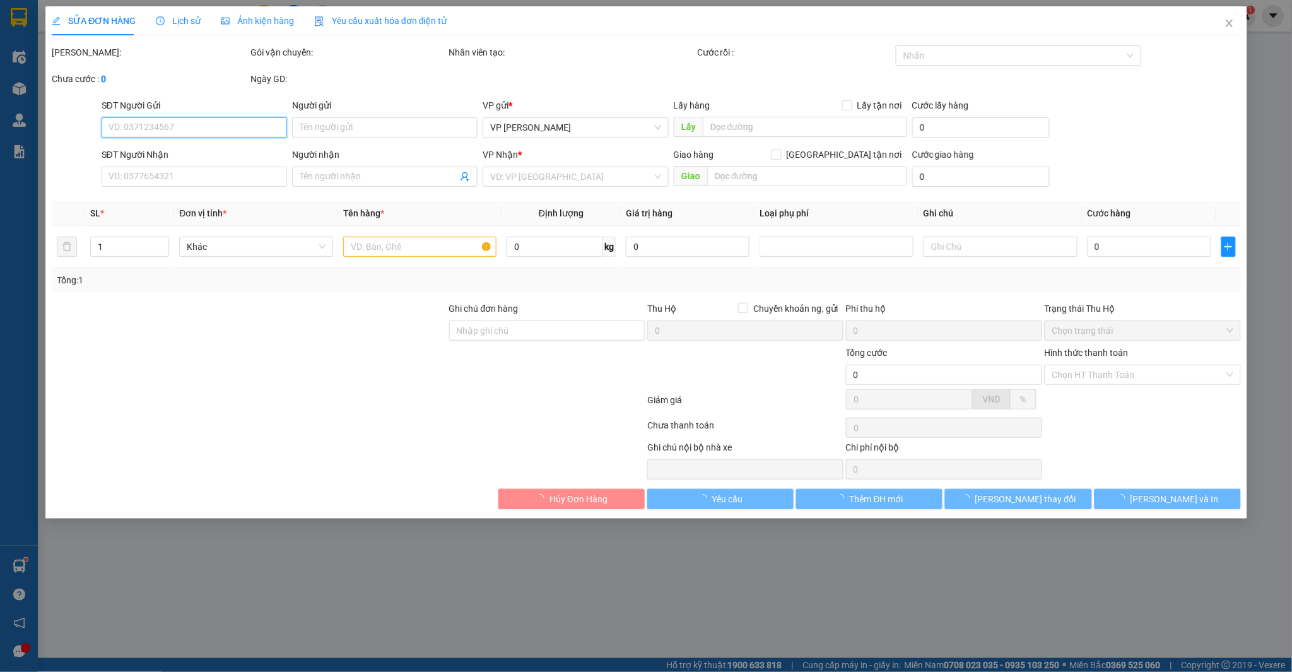
type input "0984690498"
type input "A phương"
type input "0366280066"
type input "An phát"
type input "25.000"
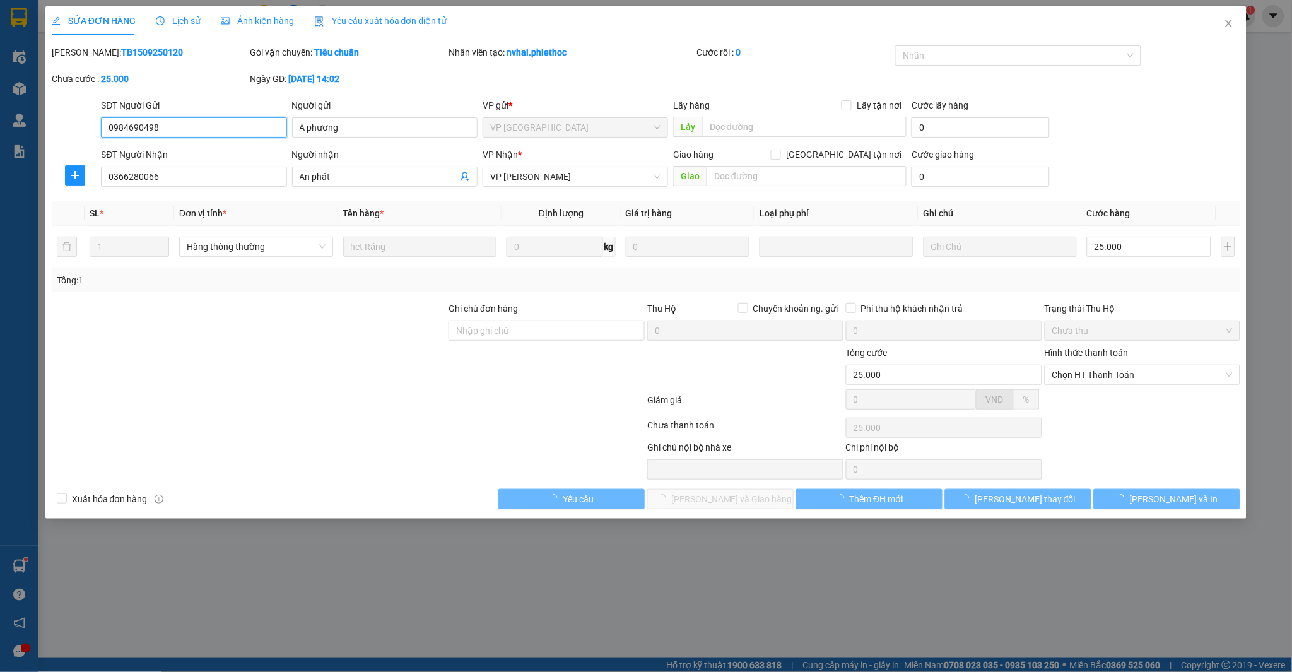
click at [1102, 377] on span "Chọn HT Thanh Toán" at bounding box center [1142, 374] width 181 height 19
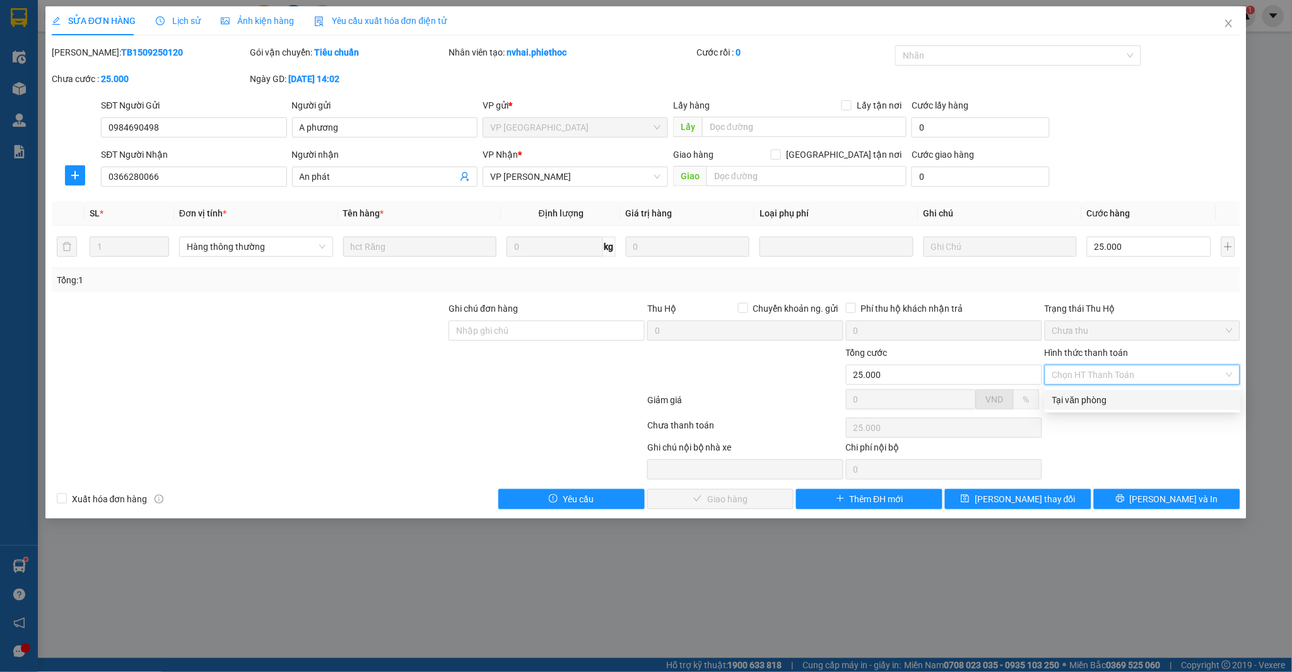
click at [1093, 400] on div "Tại văn phòng" at bounding box center [1142, 400] width 181 height 14
type input "0"
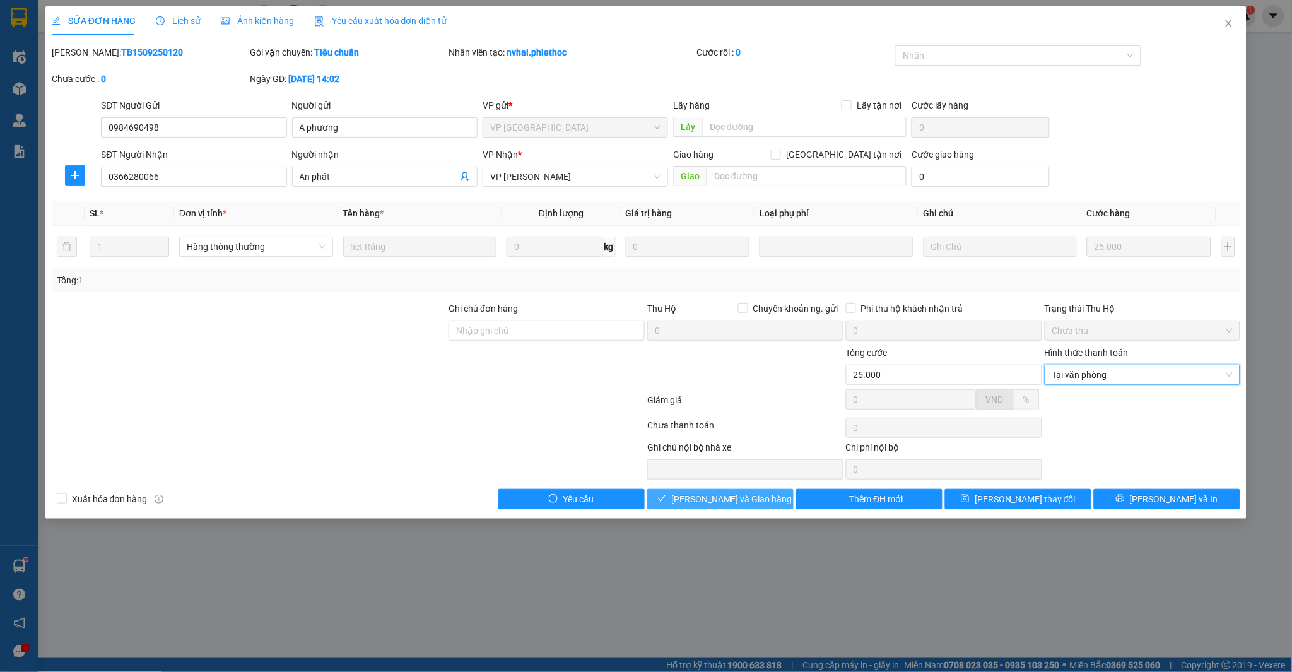
click at [722, 499] on span "[PERSON_NAME] và Giao hàng" at bounding box center [731, 499] width 121 height 14
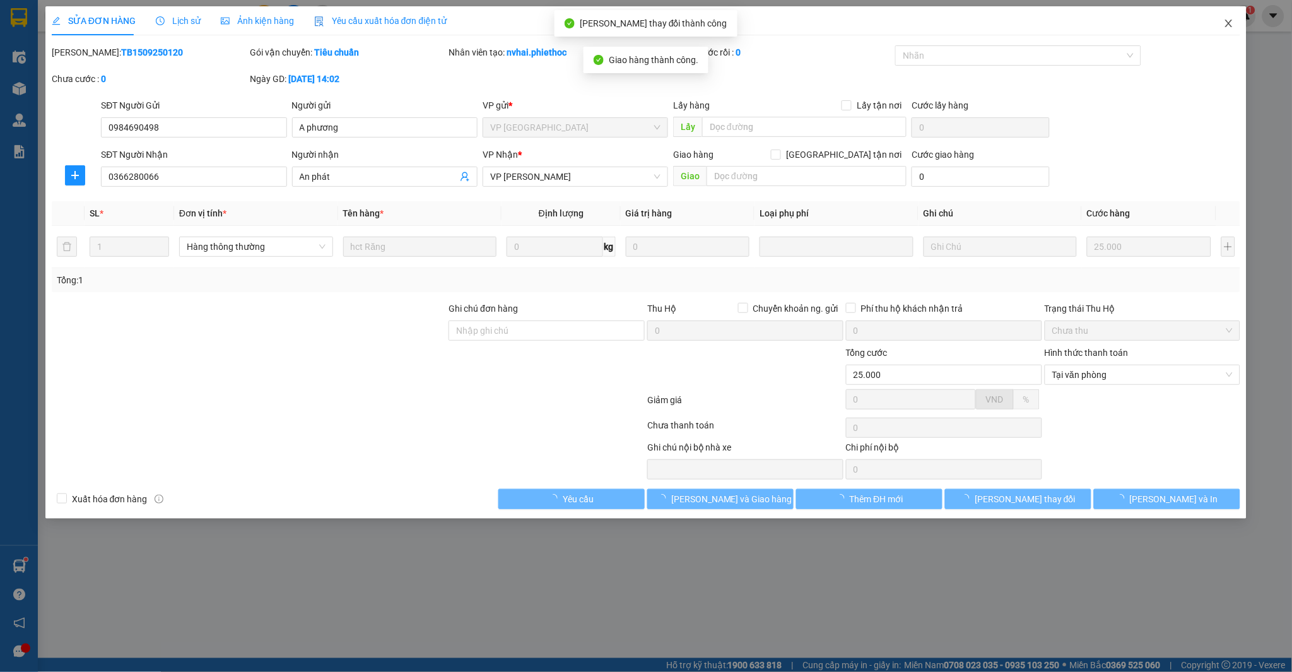
click at [1221, 21] on span "Close" at bounding box center [1228, 23] width 35 height 35
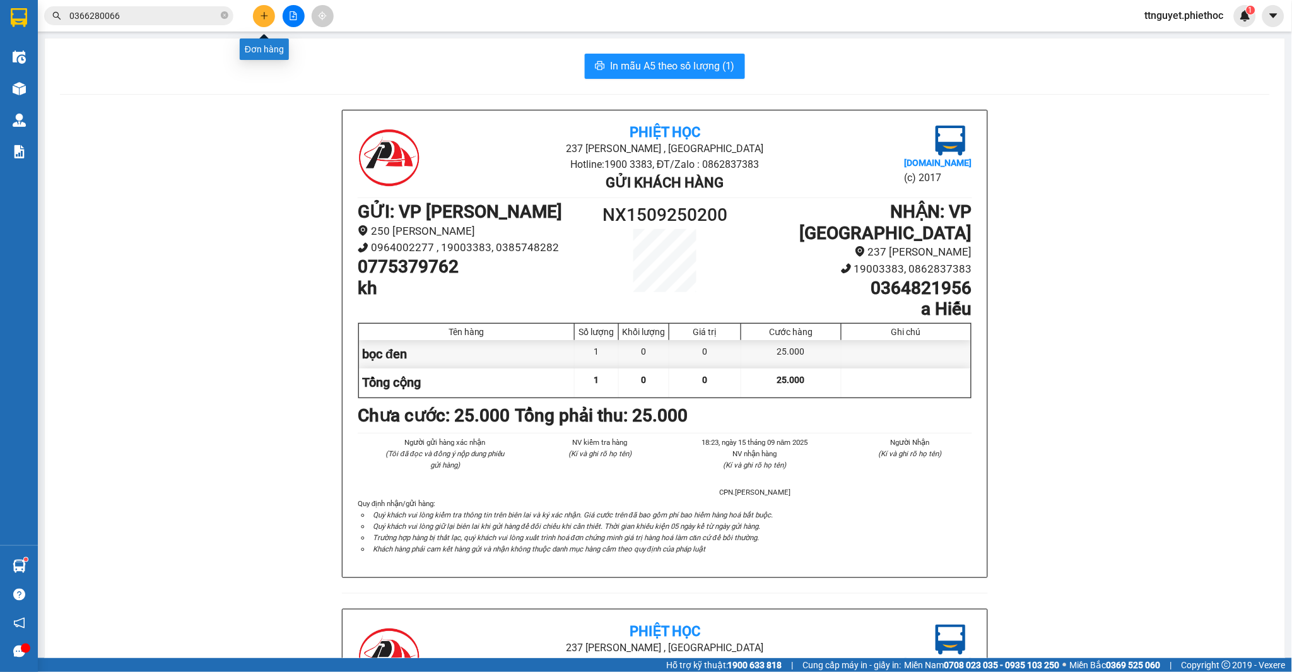
click at [257, 14] on button at bounding box center [264, 16] width 22 height 22
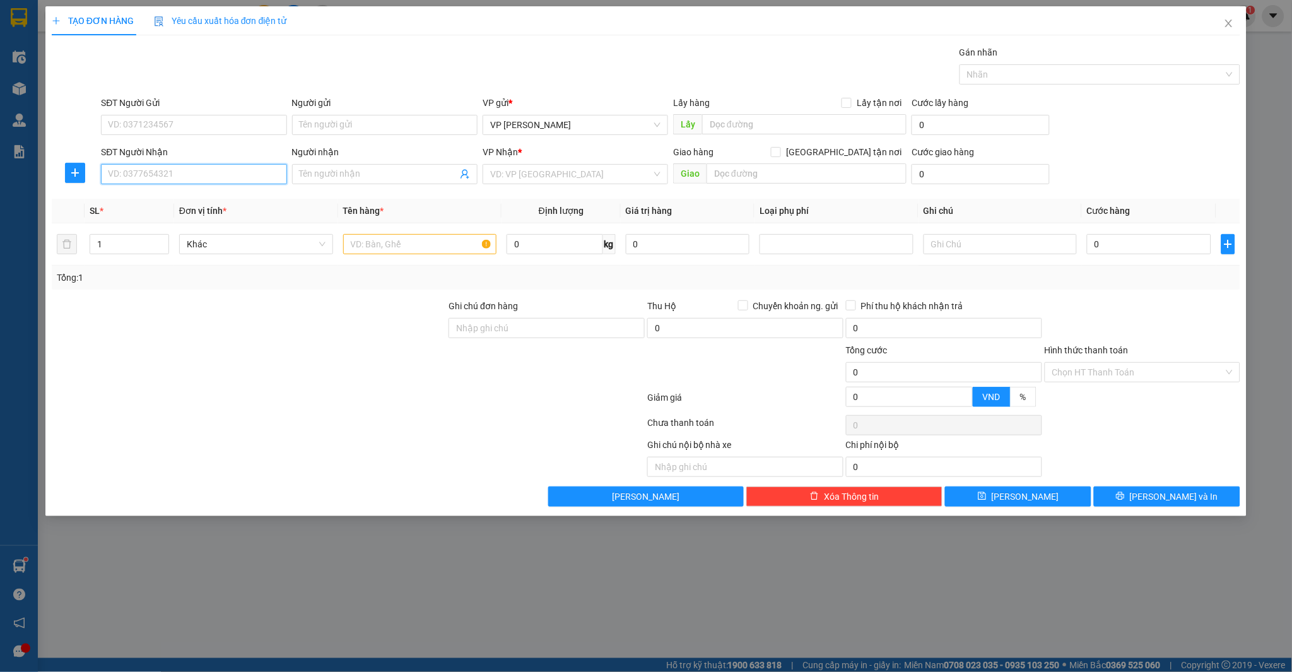
click at [175, 177] on input "SĐT Người Nhận" at bounding box center [193, 174] width 185 height 20
type input "0986243222"
click at [149, 199] on div "0986243222 - [PERSON_NAME]" at bounding box center [193, 199] width 170 height 14
type input "Anh Toản"
type input "0986243222"
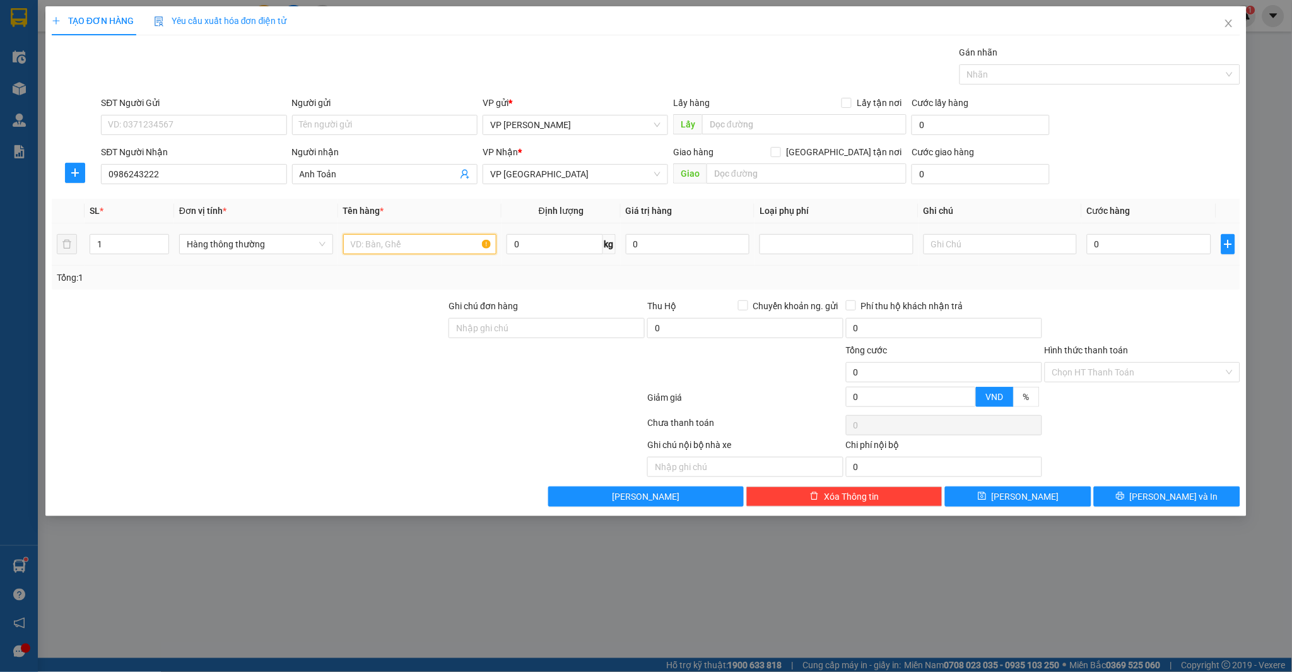
click at [390, 246] on input "text" at bounding box center [420, 244] width 154 height 20
type input "hct"
click at [1162, 251] on input "0" at bounding box center [1149, 244] width 124 height 20
type input "02"
type input "2"
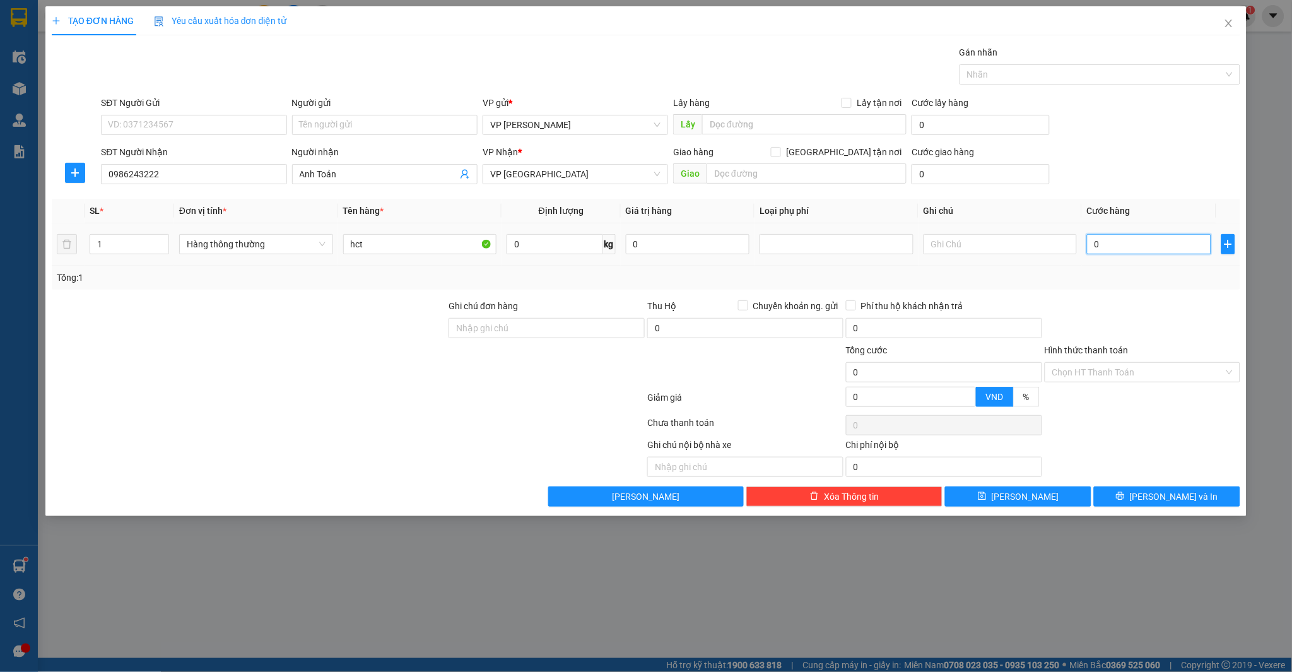
type input "2"
type input "025"
type input "25"
type input "25.000"
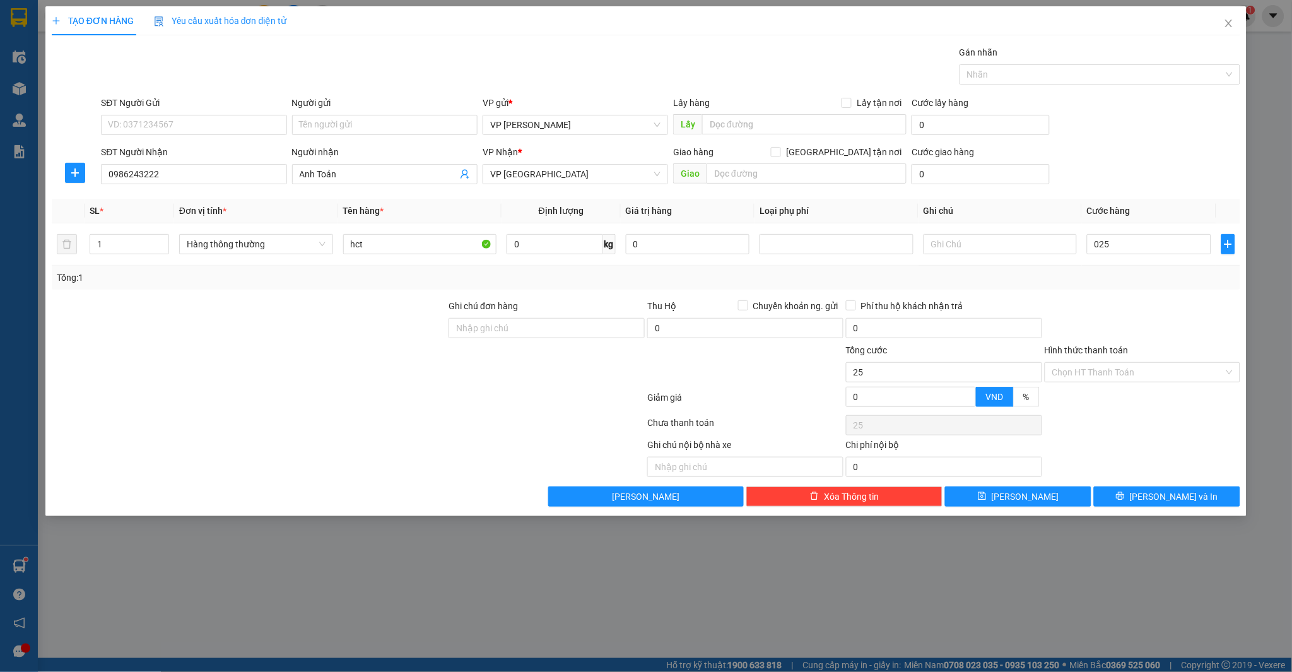
type input "25.000"
click at [1198, 310] on div at bounding box center [1142, 321] width 199 height 44
click at [1162, 368] on input "Hình thức thanh toán" at bounding box center [1138, 372] width 172 height 19
click at [1160, 387] on div "Tại văn phòng" at bounding box center [1142, 397] width 196 height 20
type input "0"
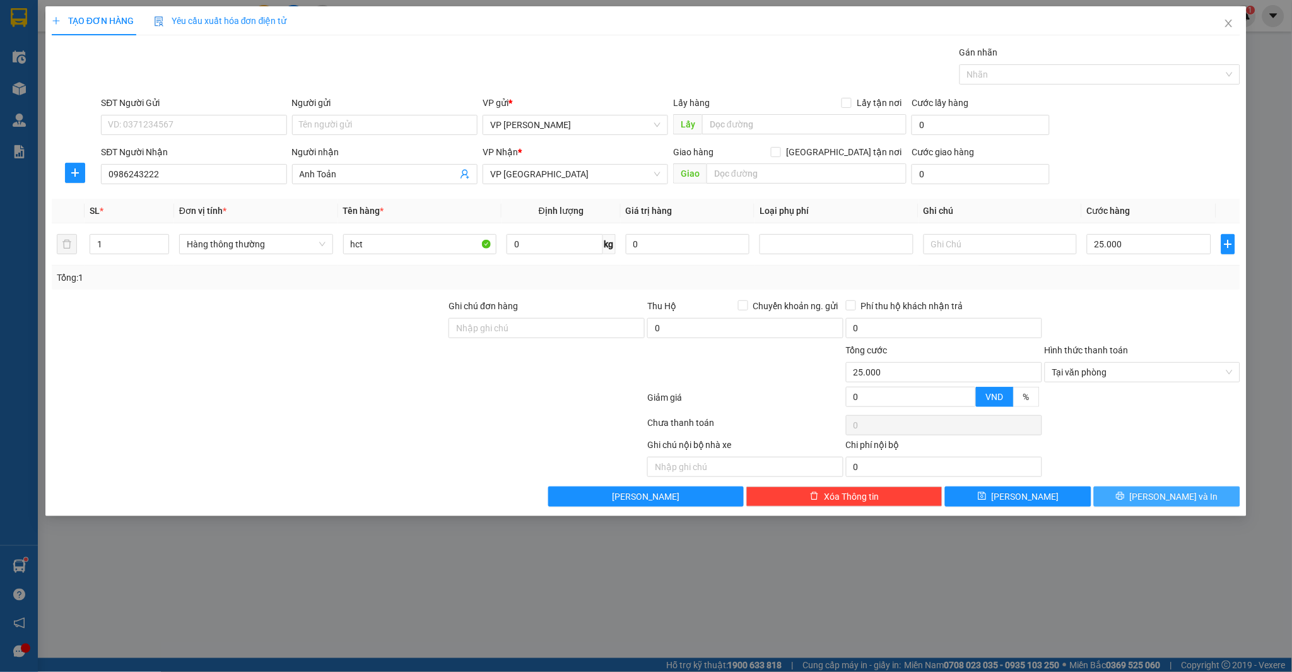
drag, startPoint x: 1147, startPoint y: 494, endPoint x: 858, endPoint y: 8, distance: 565.2
click at [1124, 495] on icon "printer" at bounding box center [1120, 495] width 9 height 9
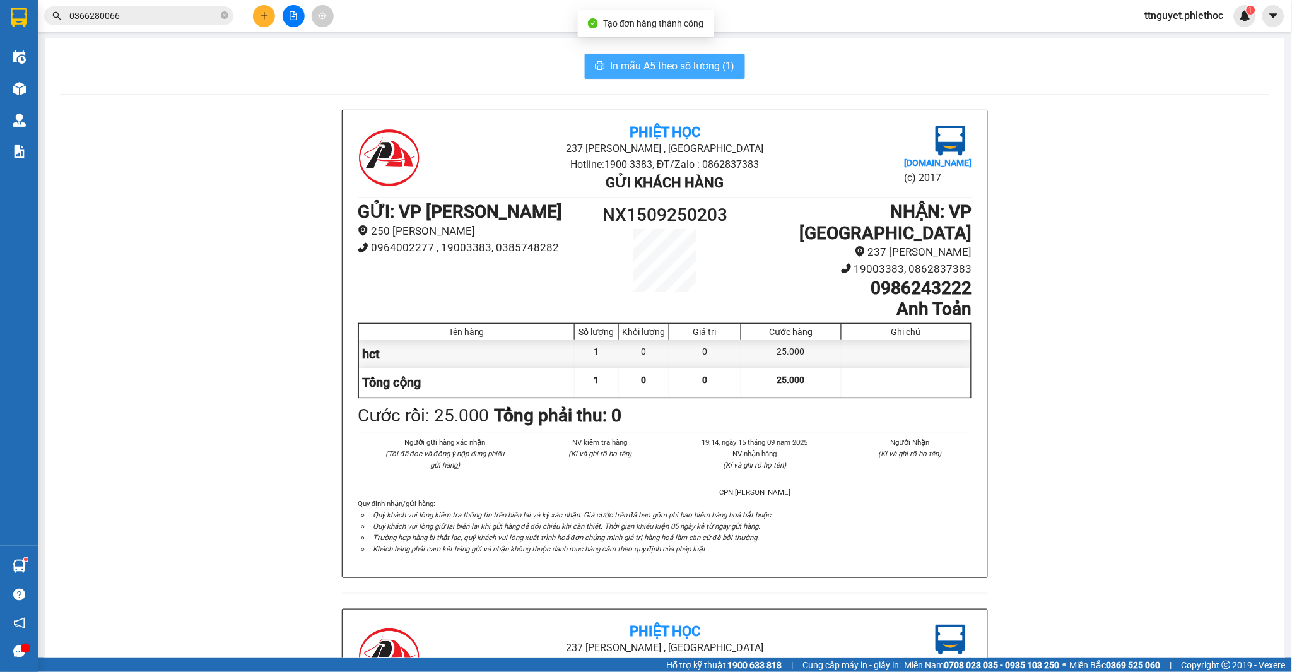
click at [637, 63] on span "In mẫu A5 theo số lượng (1)" at bounding box center [672, 66] width 125 height 16
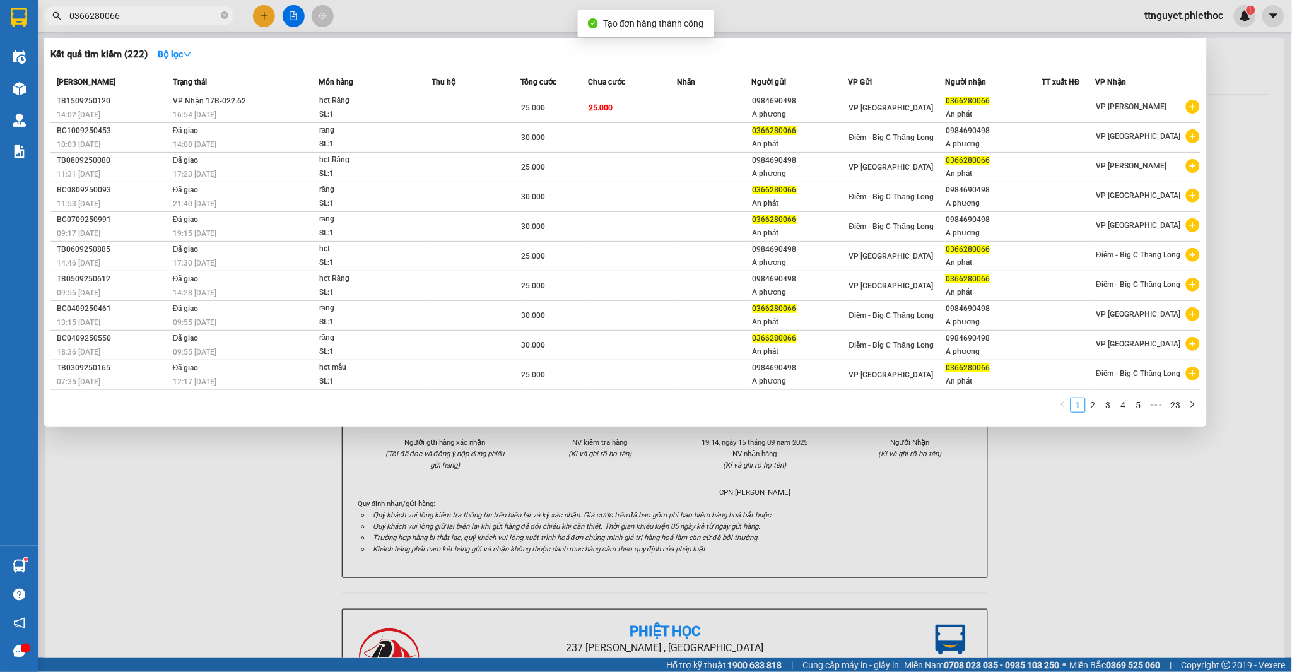
click at [131, 21] on input "0366280066" at bounding box center [143, 16] width 149 height 14
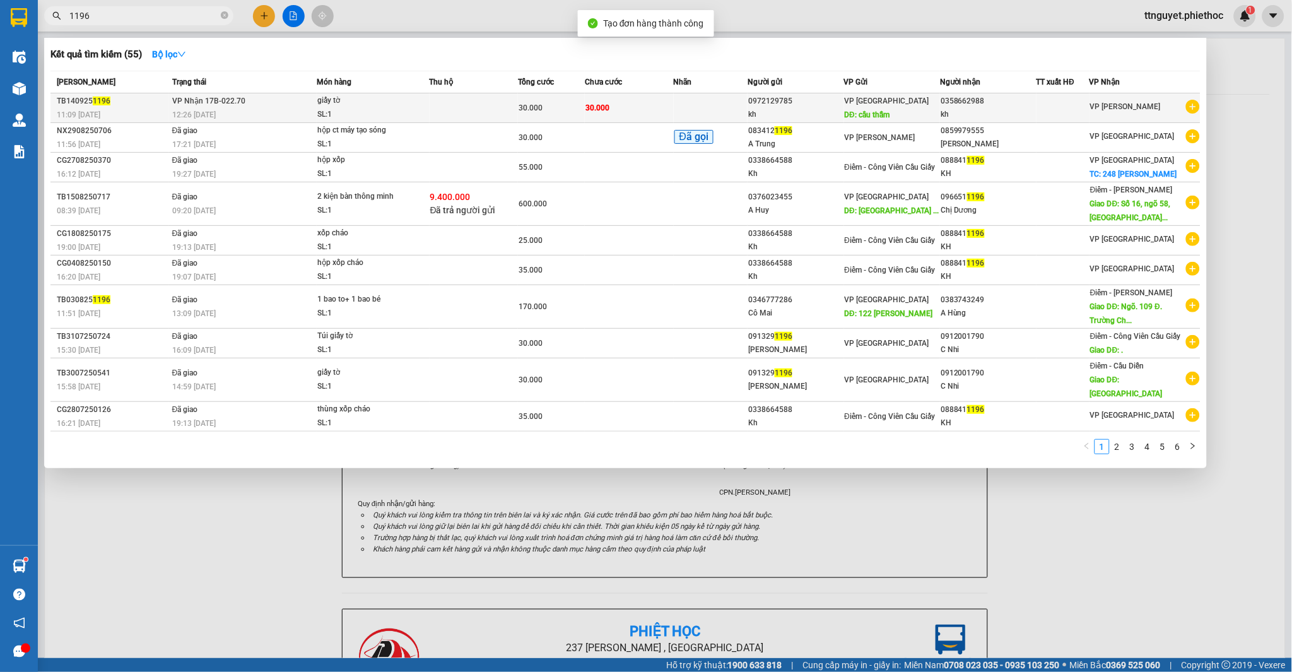
type input "1196"
click at [527, 103] on span "30.000" at bounding box center [530, 107] width 24 height 9
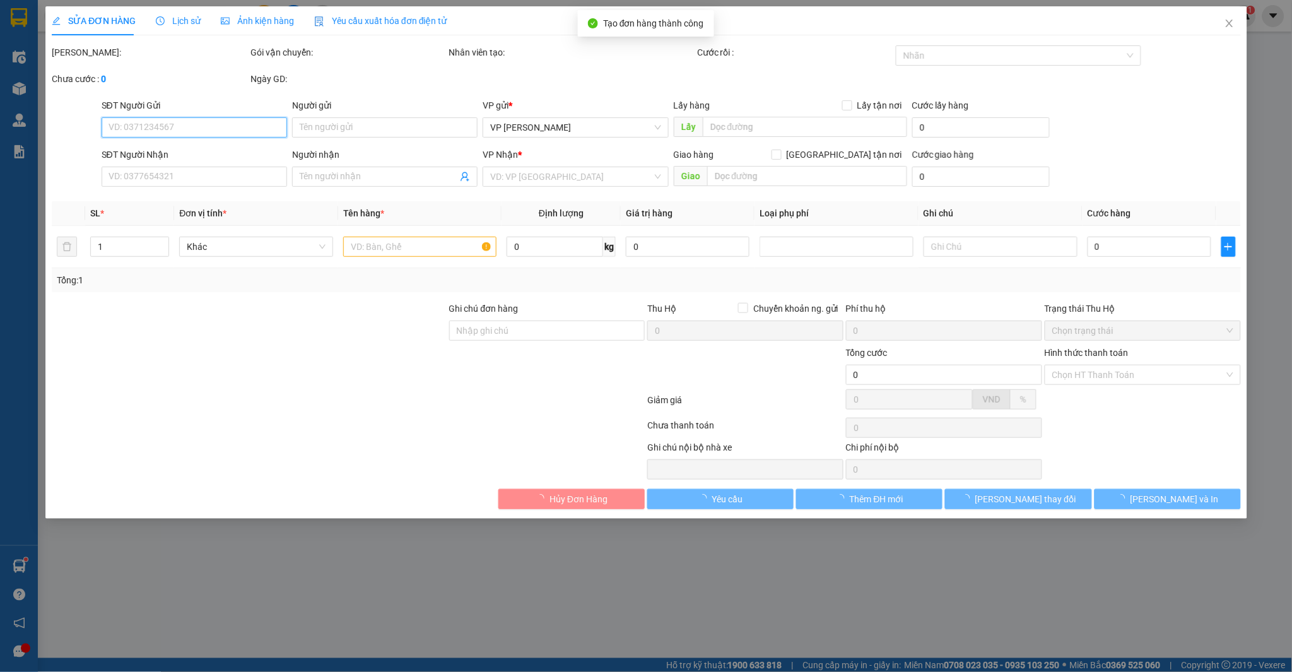
type input "0972129785"
type input "kh"
type input "cầu thẫm"
type input "5.000"
type input "0358662988"
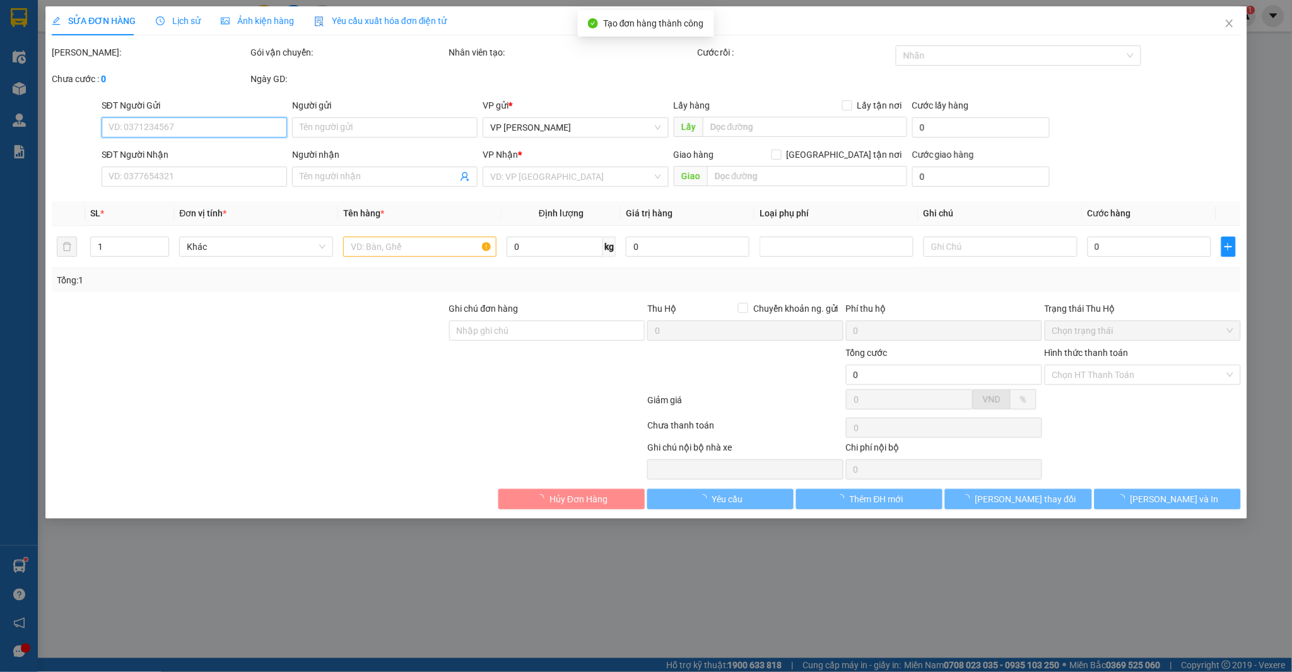
type input "kh"
type input "30.000"
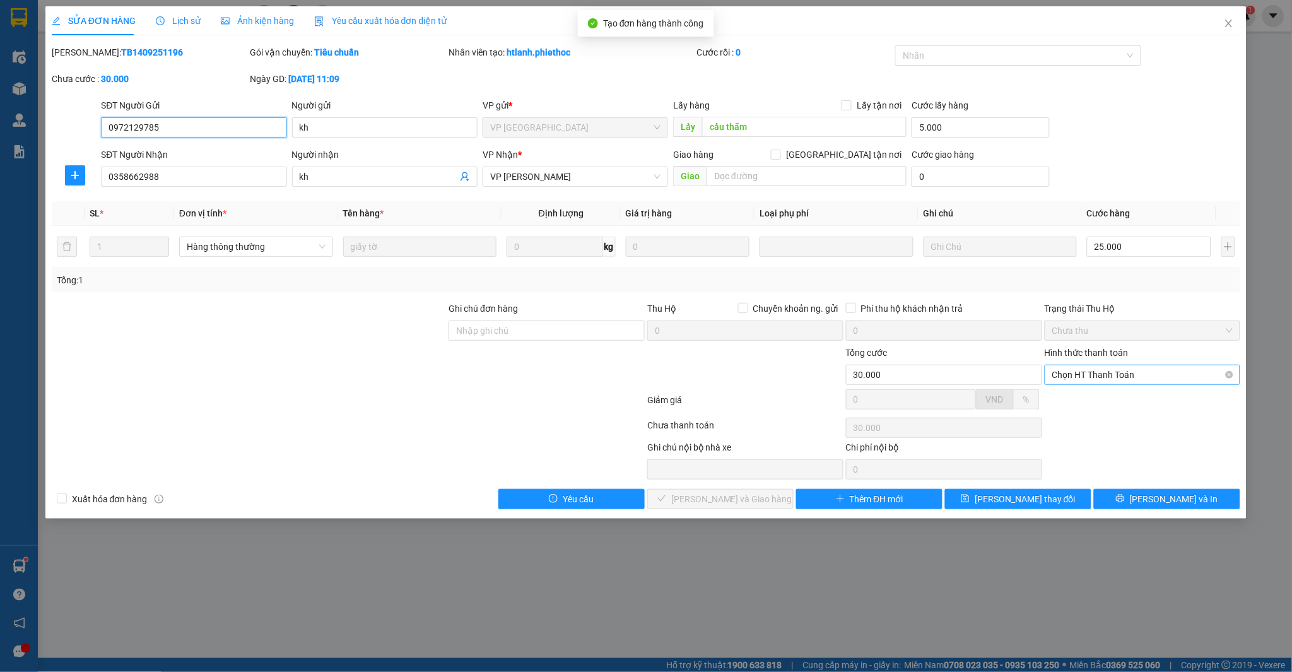
click at [1085, 377] on span "Chọn HT Thanh Toán" at bounding box center [1142, 374] width 181 height 19
click at [1097, 404] on div "Tại văn phòng" at bounding box center [1142, 400] width 181 height 14
type input "0"
click at [738, 496] on span "[PERSON_NAME] và Giao hàng" at bounding box center [731, 499] width 121 height 14
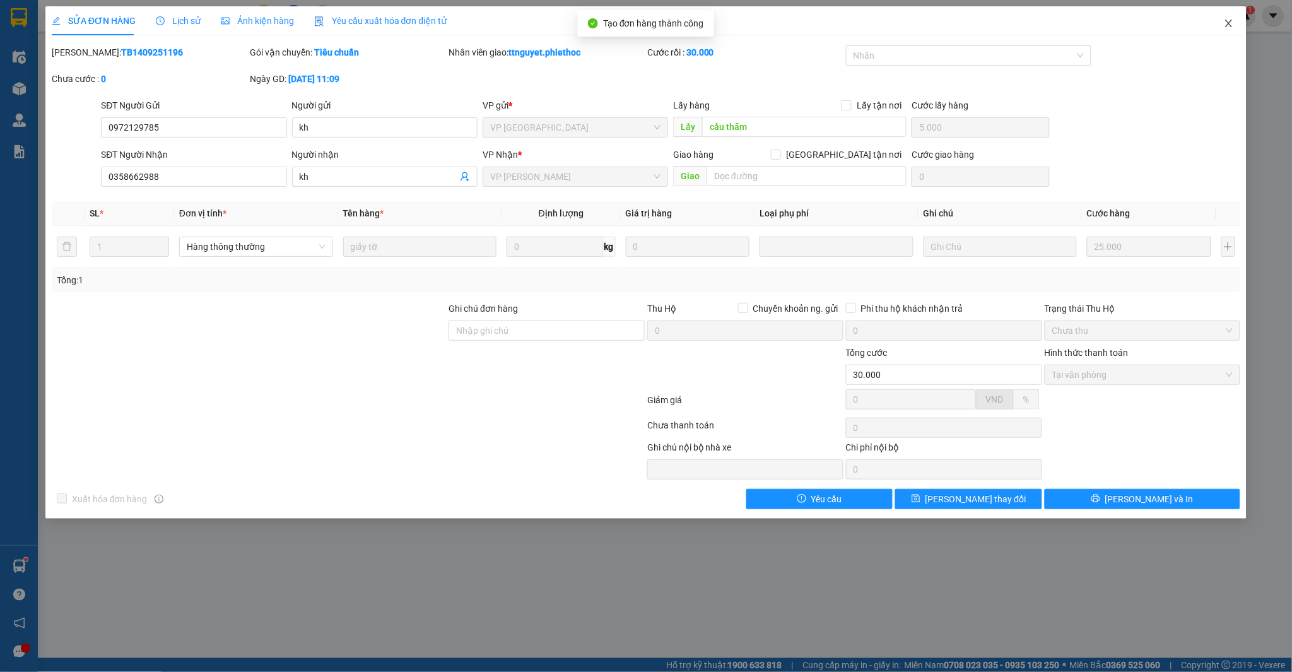
click at [1222, 20] on span "Close" at bounding box center [1228, 23] width 35 height 35
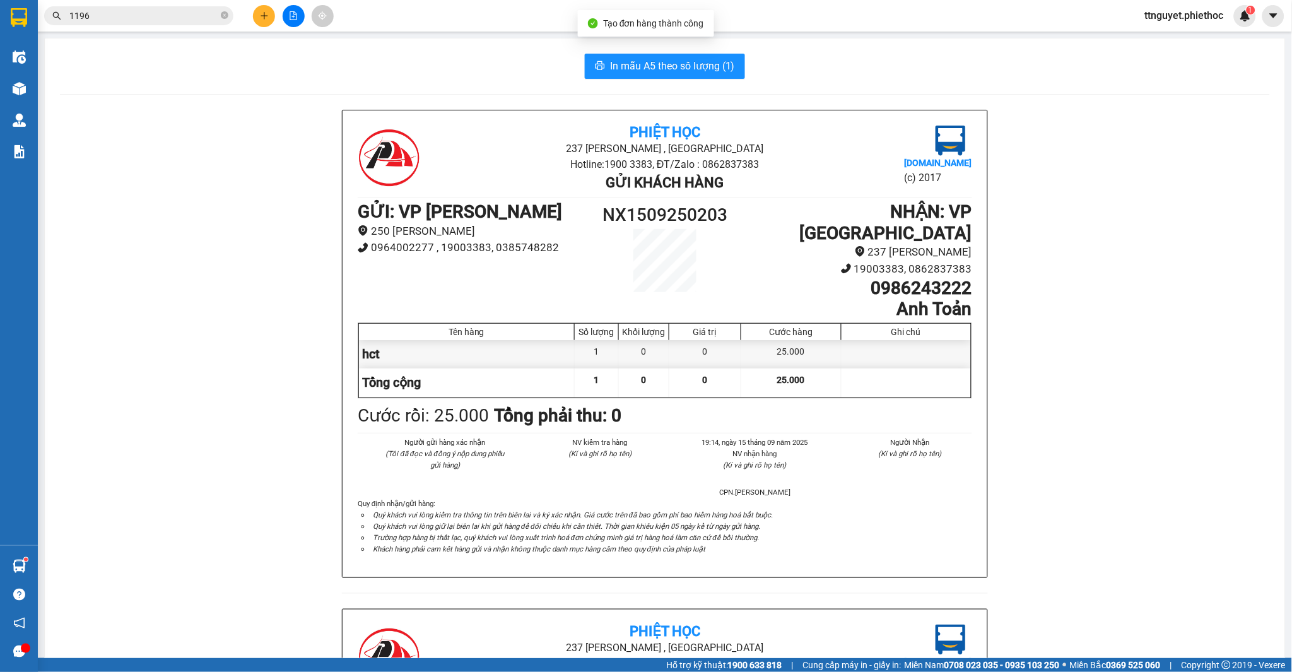
click at [262, 16] on icon "plus" at bounding box center [264, 15] width 9 height 9
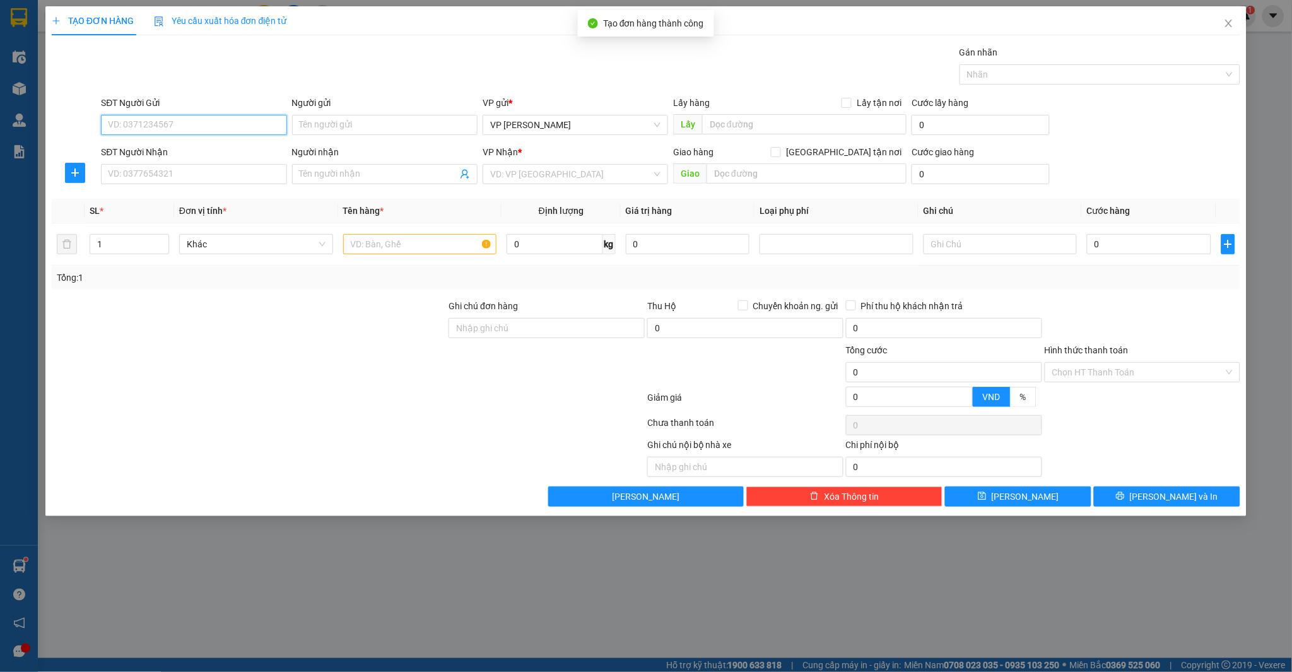
click at [183, 127] on input "SĐT Người Gửi" at bounding box center [193, 125] width 185 height 20
type input "0383898489"
click at [184, 149] on div "0383898489 - KH" at bounding box center [193, 150] width 170 height 14
type input "KH"
type input "0383898489"
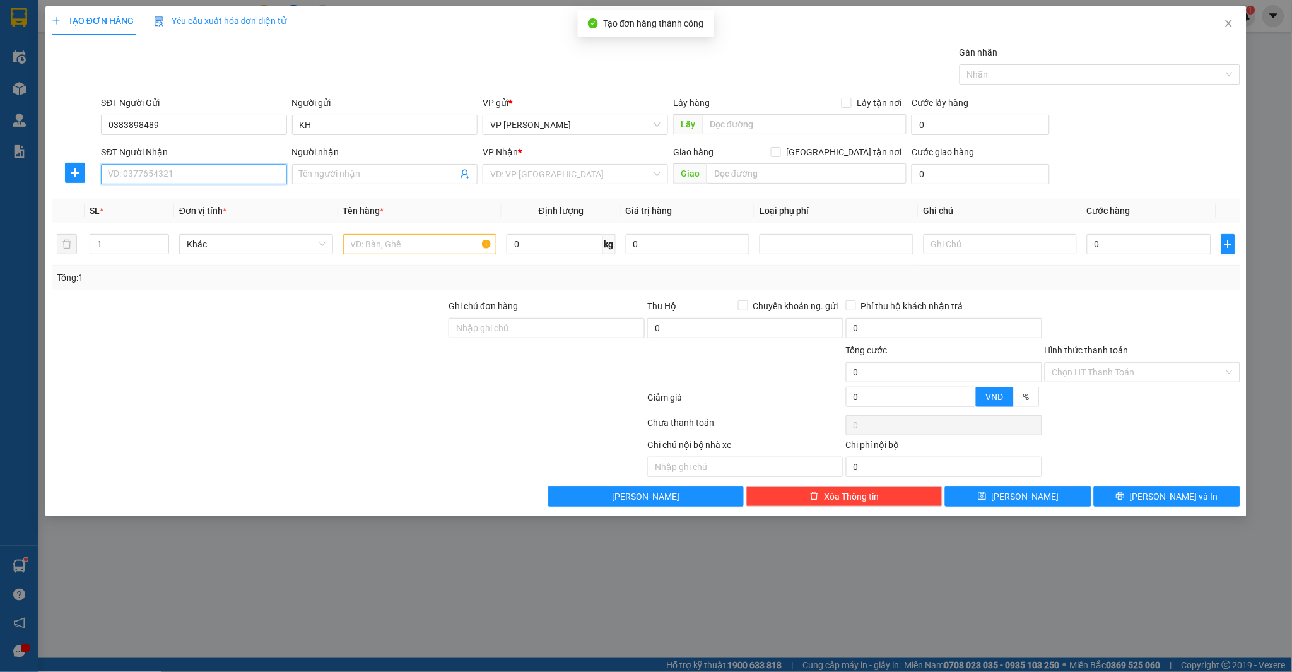
click at [173, 179] on input "SĐT Người Nhận" at bounding box center [193, 174] width 185 height 20
type input "0977051664"
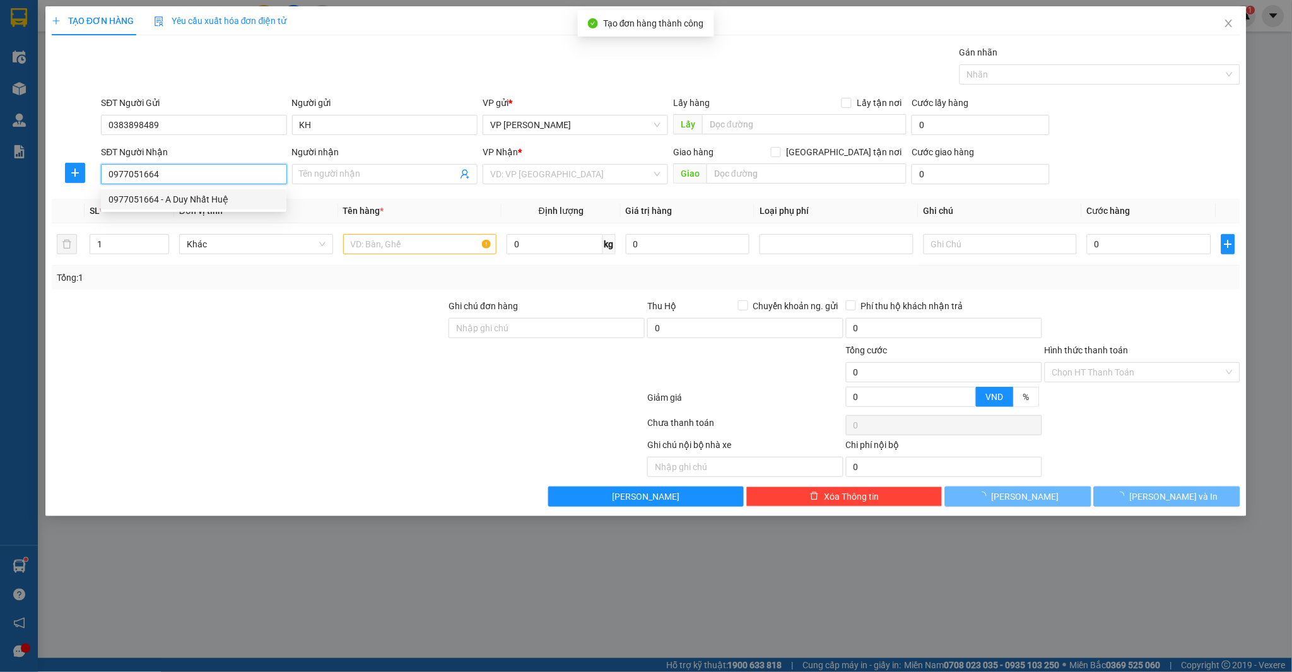
click at [178, 199] on div "0977051664 - A Duy Nhất Huệ" at bounding box center [193, 199] width 170 height 14
type input "A [PERSON_NAME]"
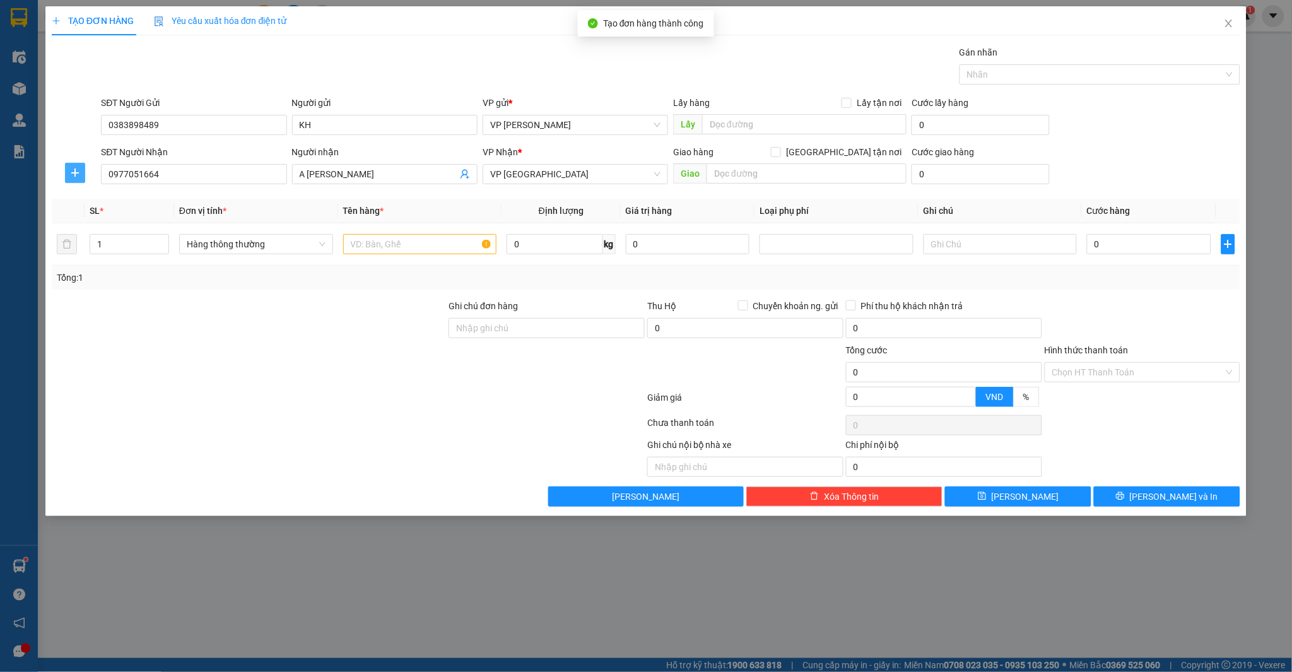
click at [71, 173] on icon "plus" at bounding box center [75, 173] width 10 height 10
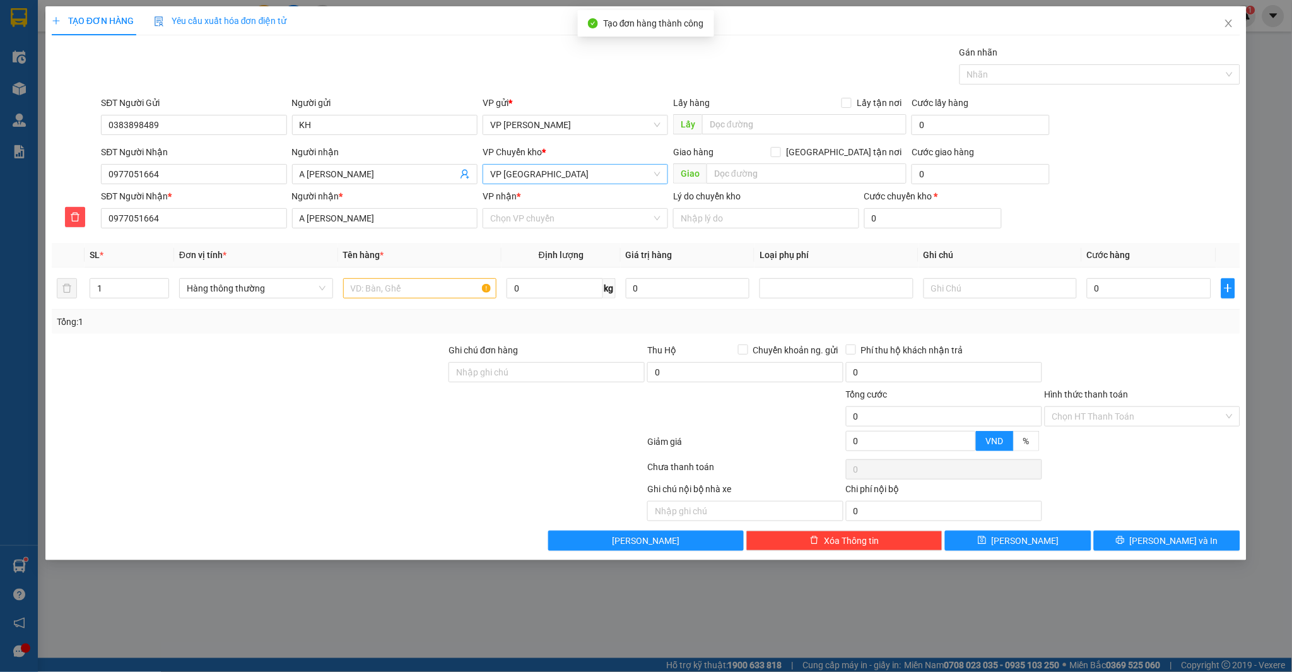
click at [563, 168] on span "VP [GEOGRAPHIC_DATA]" at bounding box center [575, 174] width 170 height 19
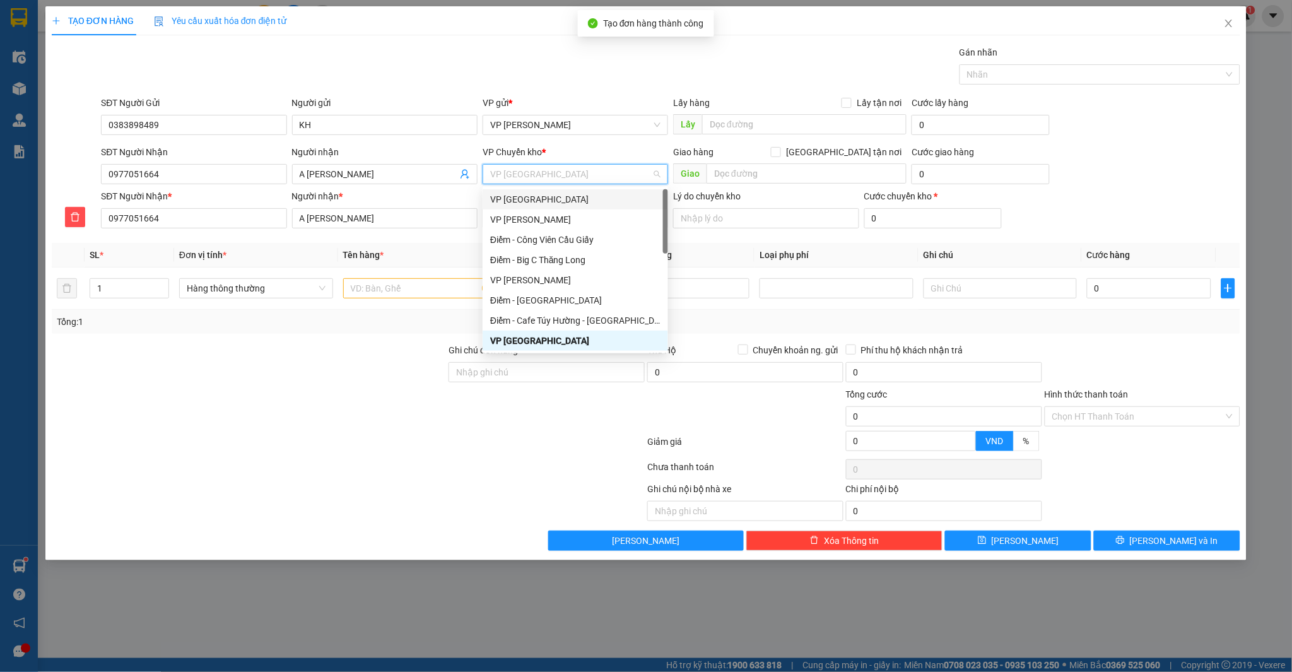
click at [546, 197] on div "VP [GEOGRAPHIC_DATA]" at bounding box center [575, 199] width 170 height 14
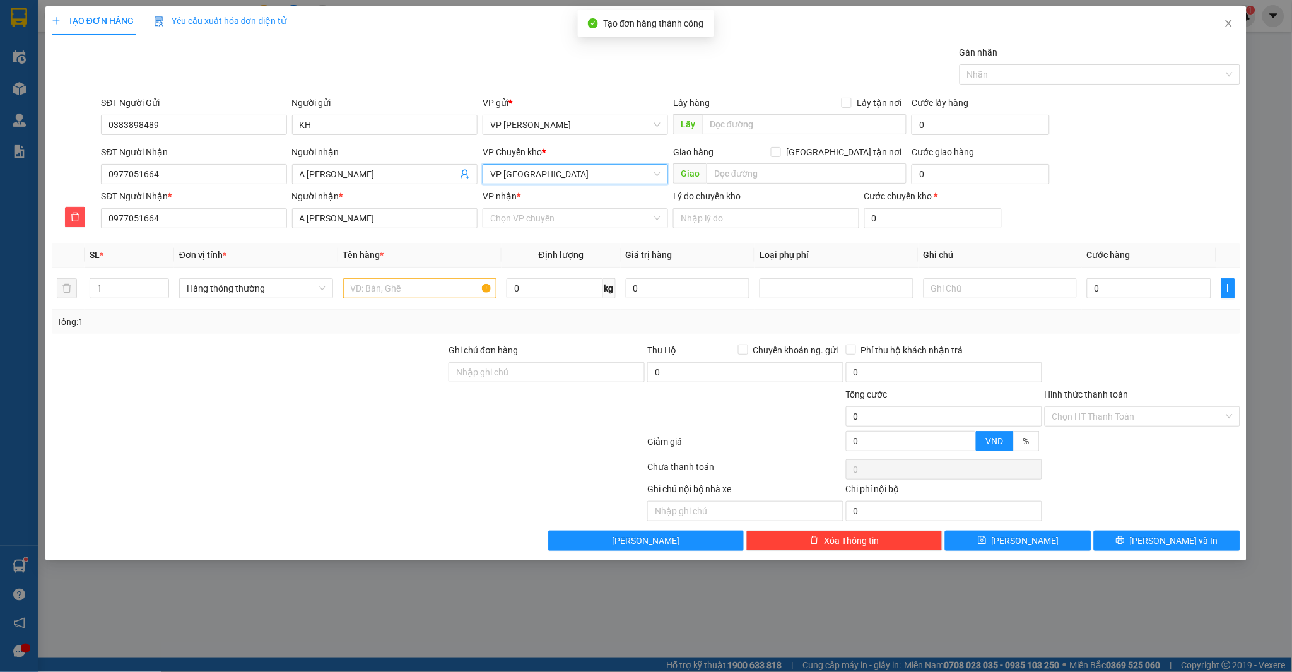
click at [546, 238] on div "Transit Pickup Surcharge Ids Transit Deliver Surcharge Ids Transit Deliver Surc…" at bounding box center [646, 297] width 1189 height 505
click at [546, 222] on input "VP nhận *" at bounding box center [570, 218] width 161 height 19
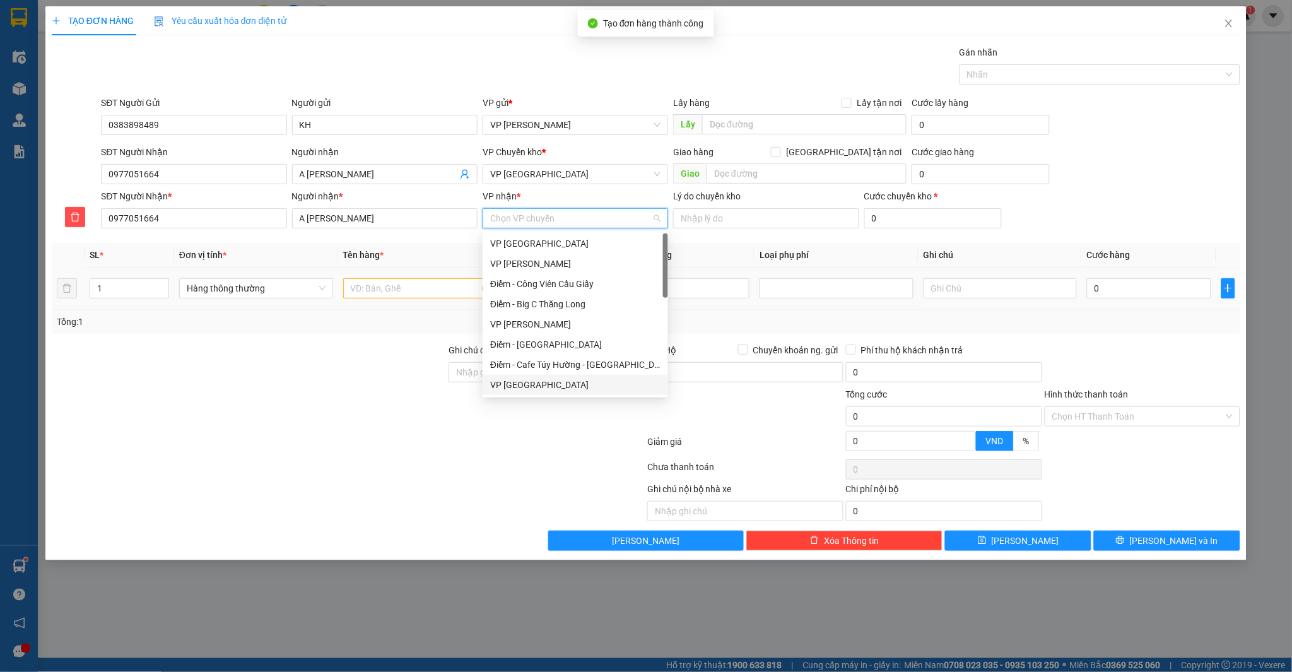
drag, startPoint x: 520, startPoint y: 385, endPoint x: 428, endPoint y: 294, distance: 129.8
click at [520, 385] on div "VP [GEOGRAPHIC_DATA]" at bounding box center [575, 385] width 170 height 14
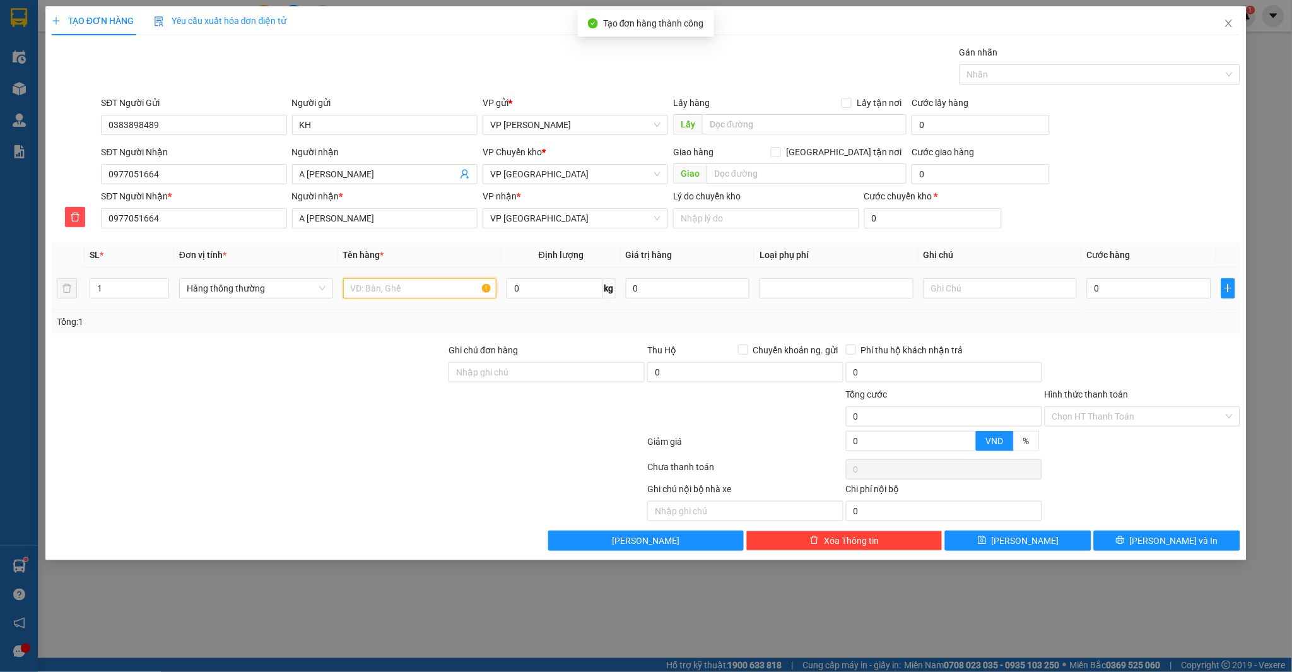
click at [423, 290] on input "text" at bounding box center [420, 288] width 154 height 20
click at [1149, 288] on input "0" at bounding box center [1149, 288] width 124 height 20
click at [1170, 359] on div at bounding box center [1142, 365] width 199 height 44
click at [1128, 539] on button "[PERSON_NAME] và In" at bounding box center [1167, 540] width 146 height 20
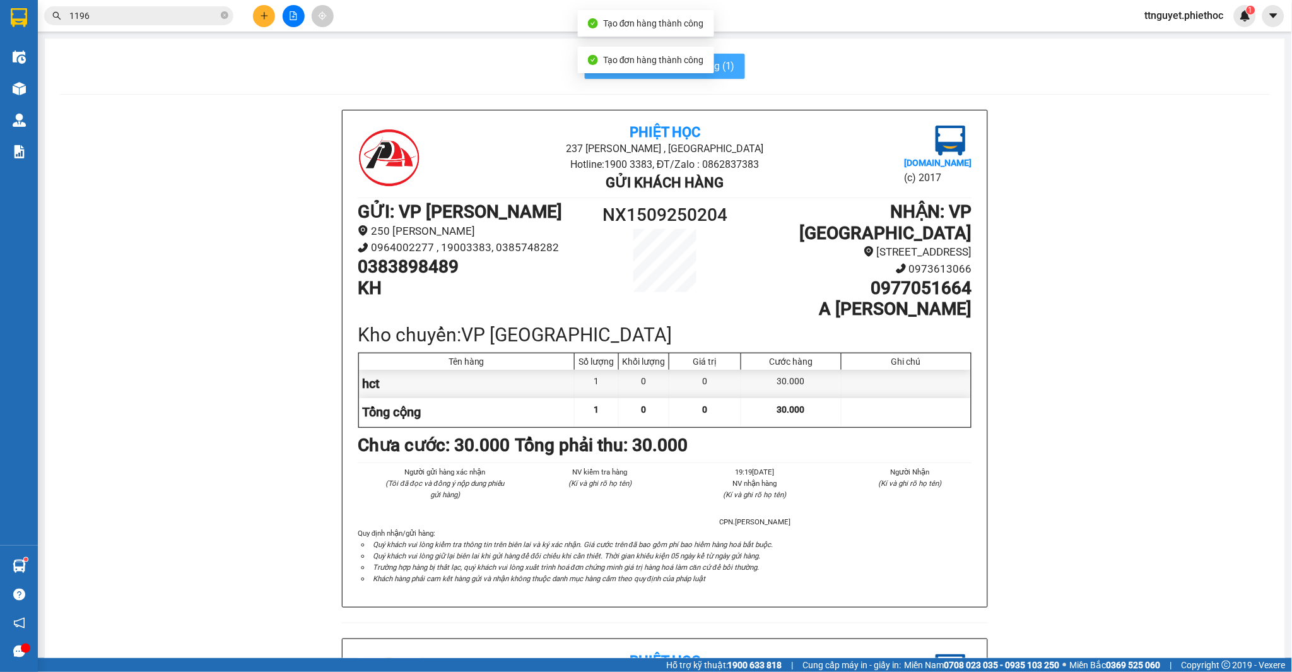
click at [721, 63] on span "In mẫu A5 theo số lượng (1)" at bounding box center [672, 66] width 125 height 16
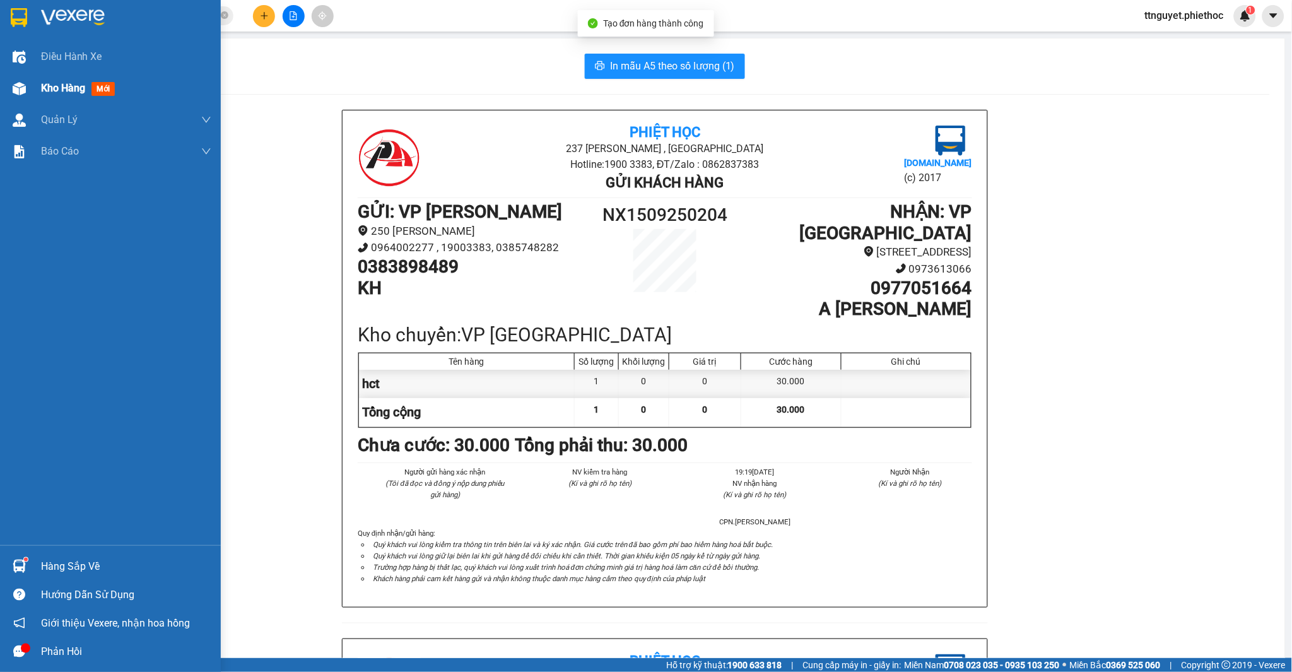
click at [18, 86] on img at bounding box center [19, 88] width 13 height 13
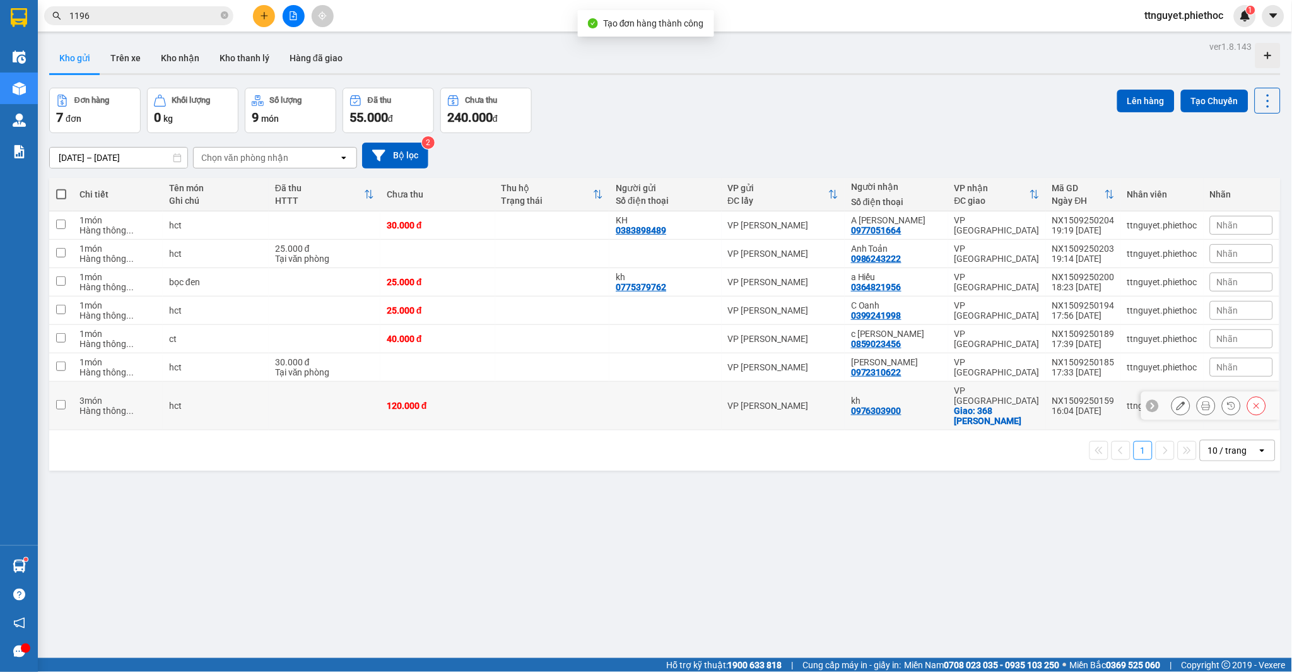
click at [190, 400] on div "hct" at bounding box center [215, 405] width 93 height 10
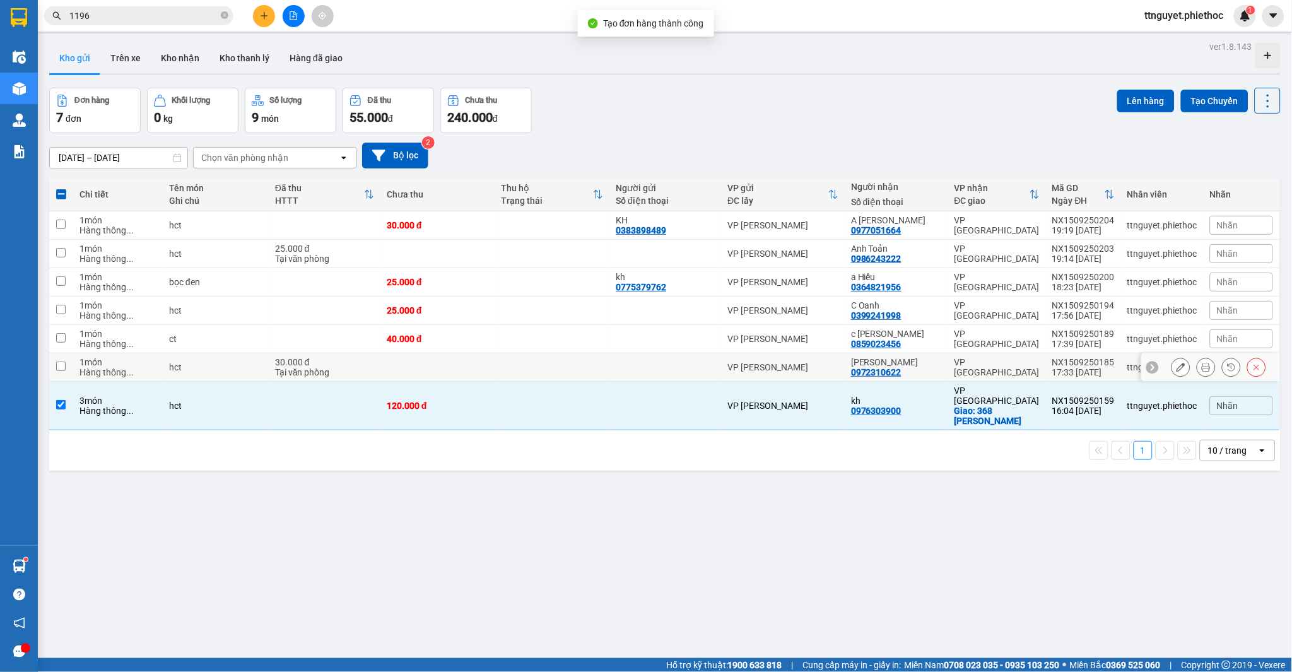
click at [187, 370] on div "hct" at bounding box center [215, 367] width 93 height 10
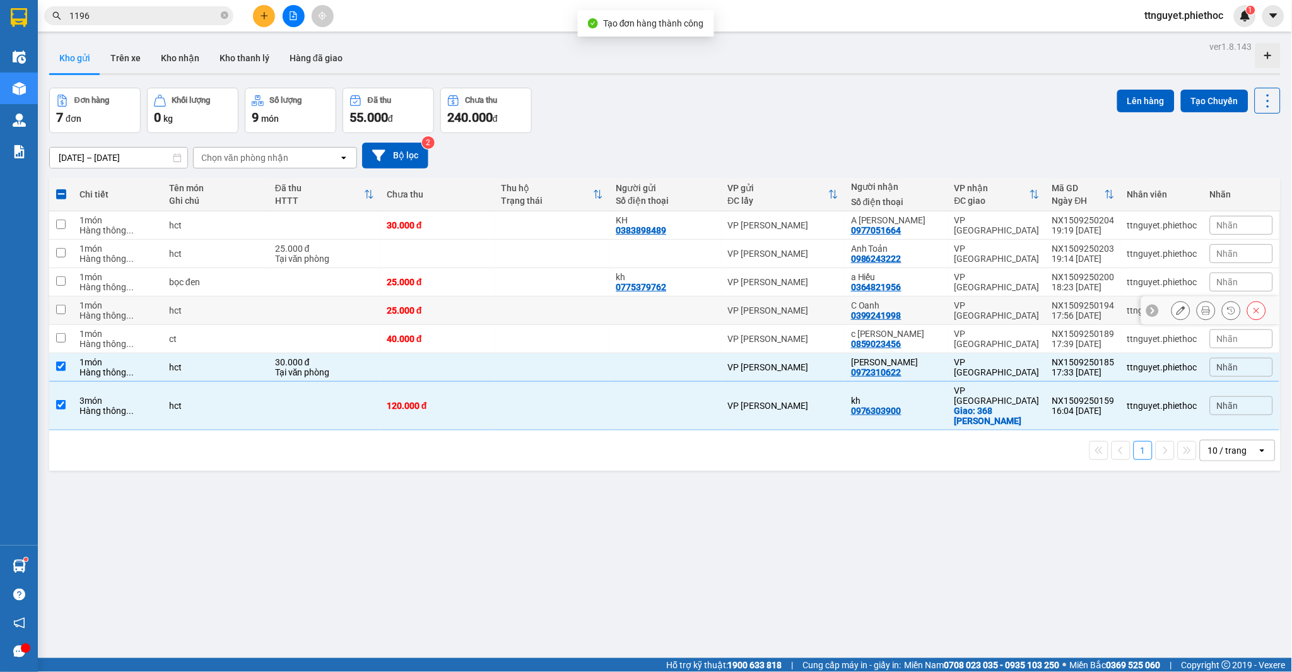
click at [194, 324] on td "hct" at bounding box center [216, 310] width 106 height 28
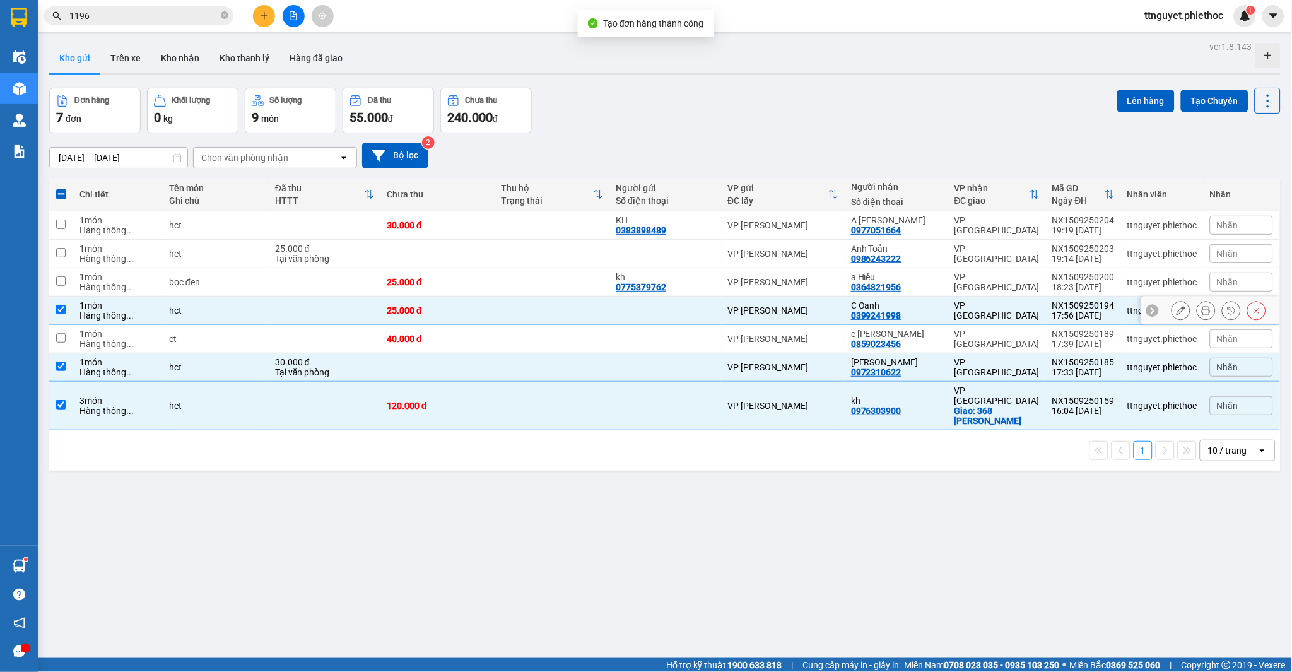
click at [197, 305] on td "hct" at bounding box center [216, 310] width 106 height 28
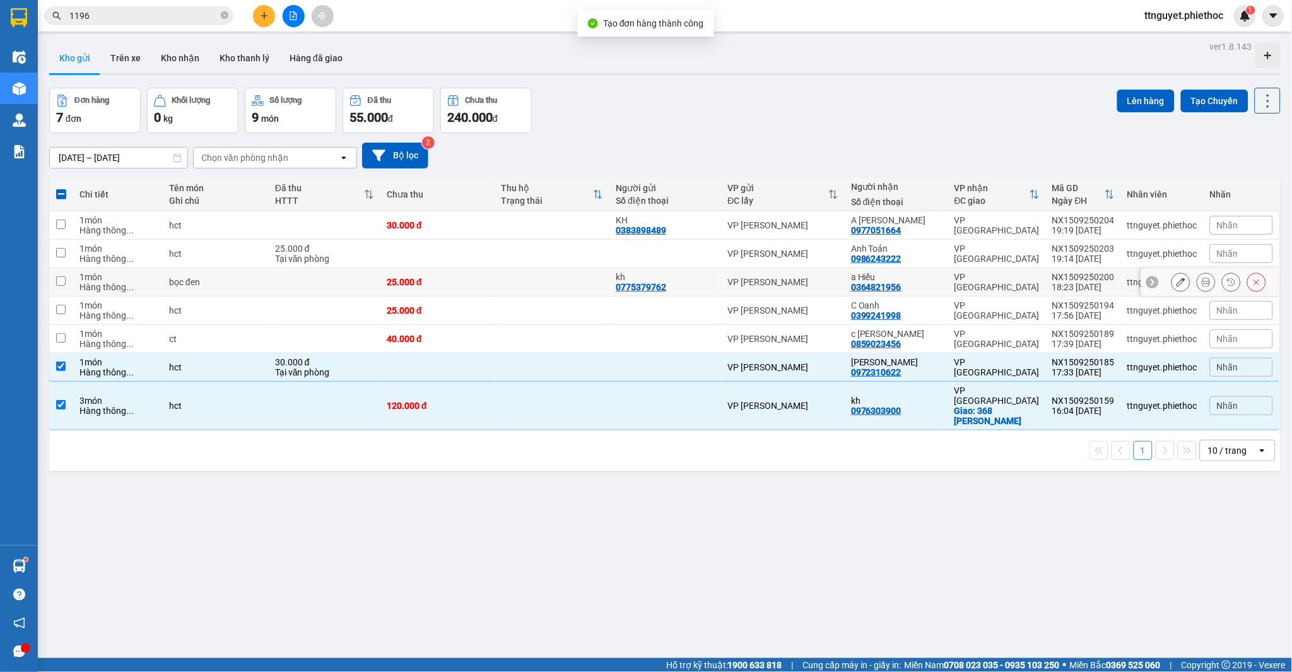
click at [197, 281] on div "bọc đen" at bounding box center [215, 282] width 93 height 10
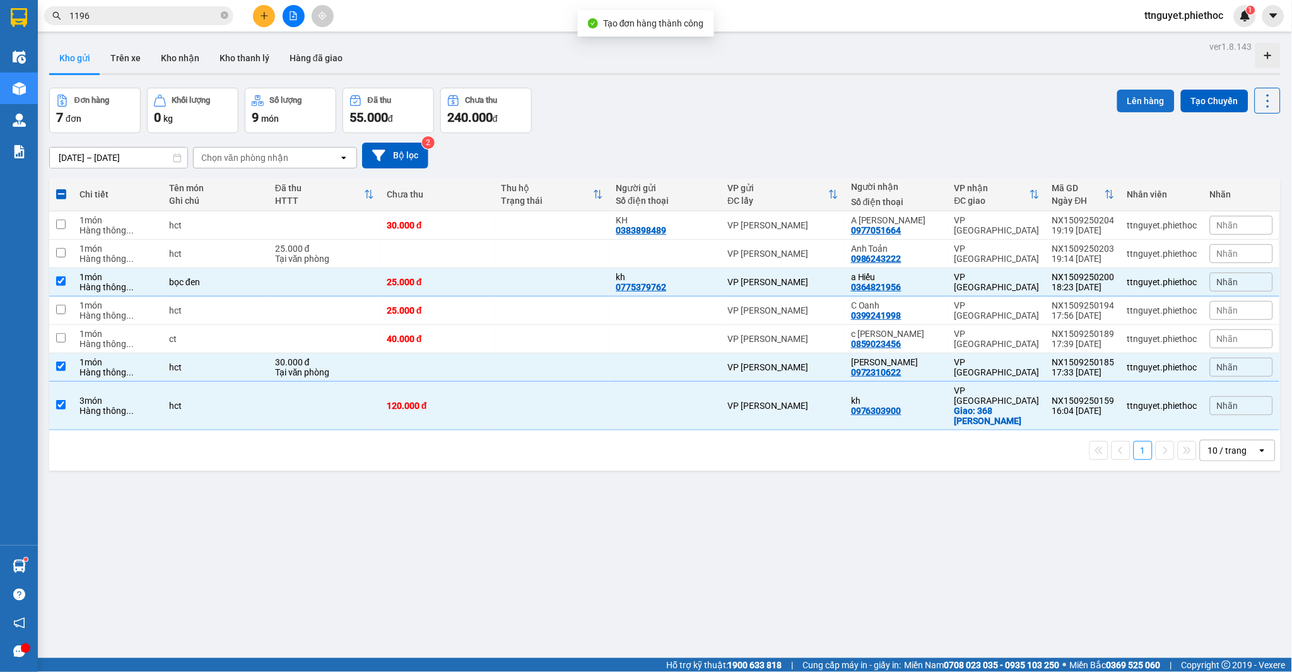
click at [1138, 98] on button "Lên hàng" at bounding box center [1145, 101] width 57 height 23
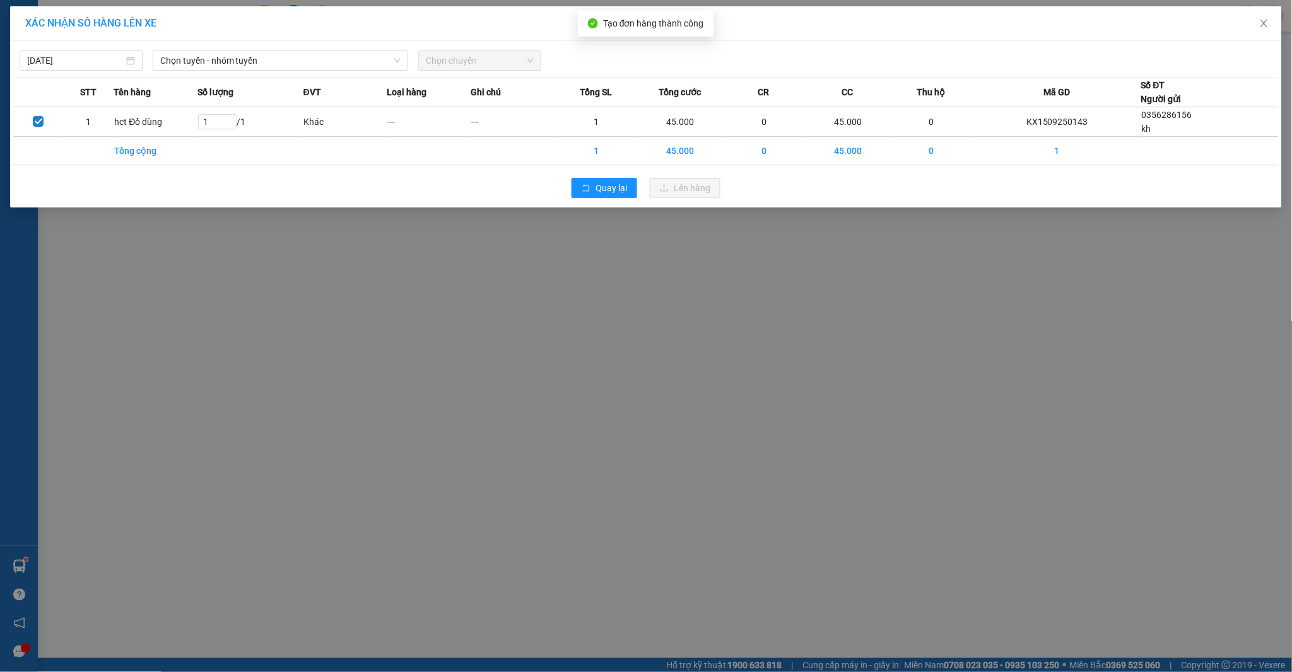
click at [1136, 98] on div "Mã GD" at bounding box center [1056, 92] width 167 height 14
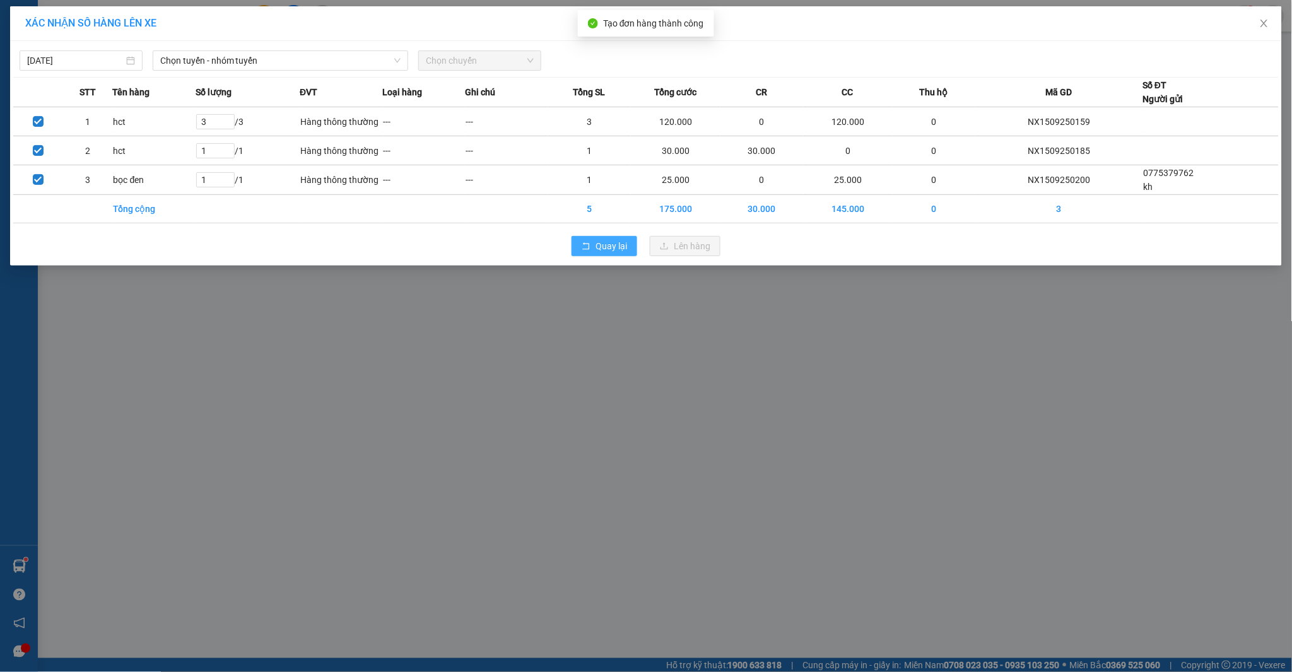
click at [603, 250] on span "Quay lại" at bounding box center [611, 246] width 32 height 14
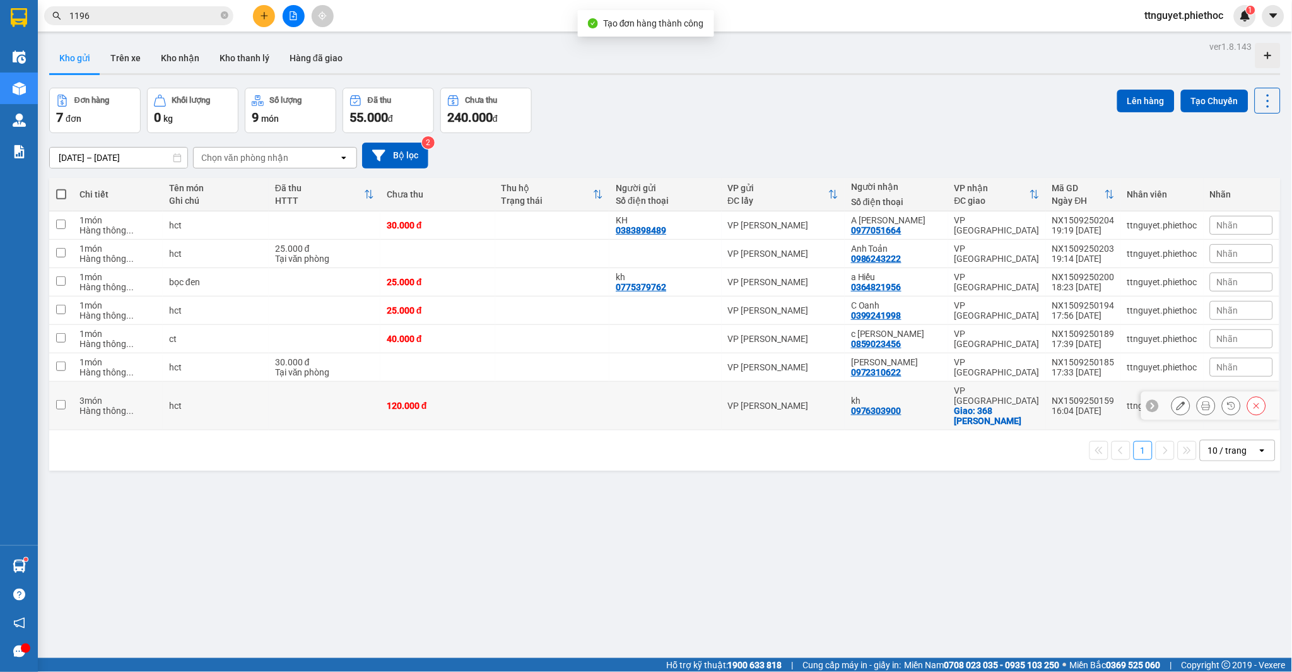
click at [107, 406] on div "Hàng thông ..." at bounding box center [117, 411] width 77 height 10
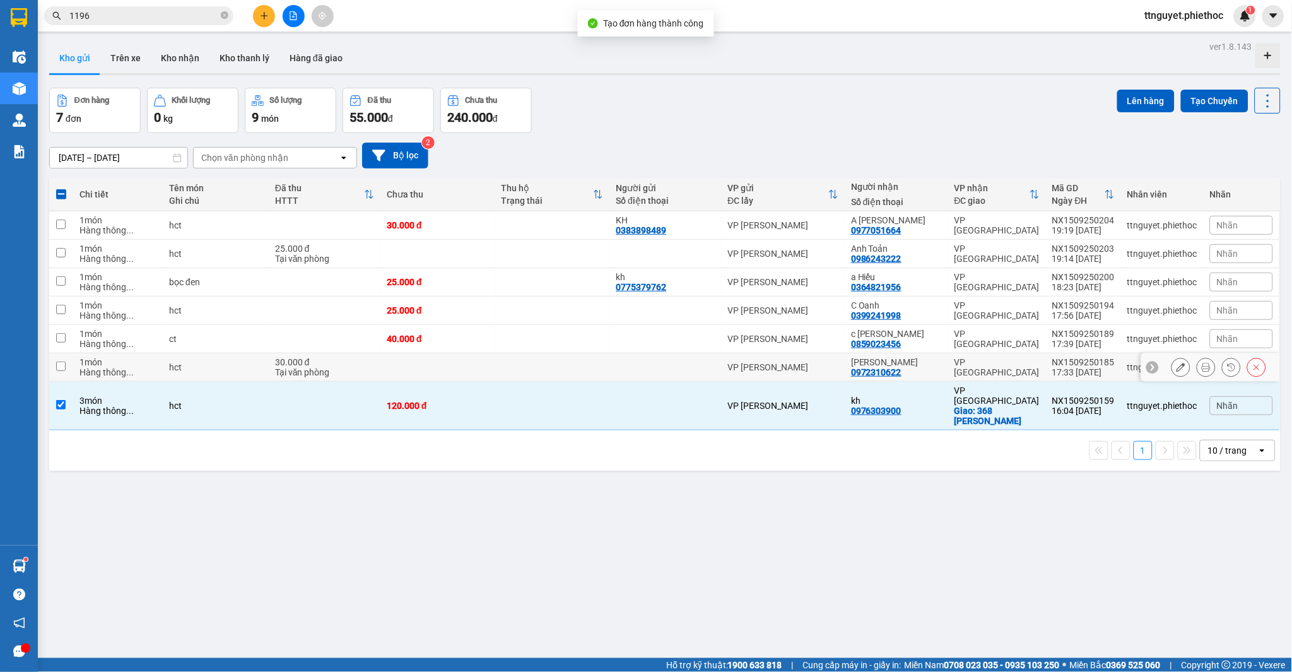
click at [109, 375] on div "Hàng thông ..." at bounding box center [117, 372] width 77 height 10
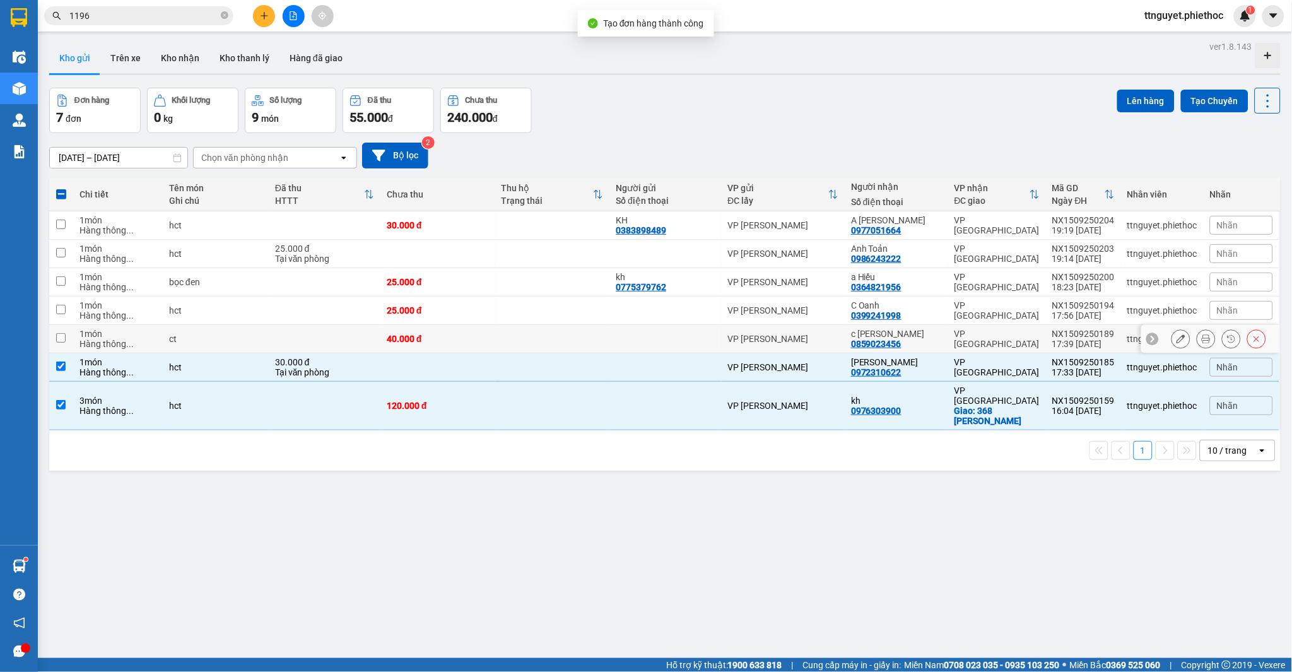
click at [114, 342] on div "Hàng thông ..." at bounding box center [117, 344] width 77 height 10
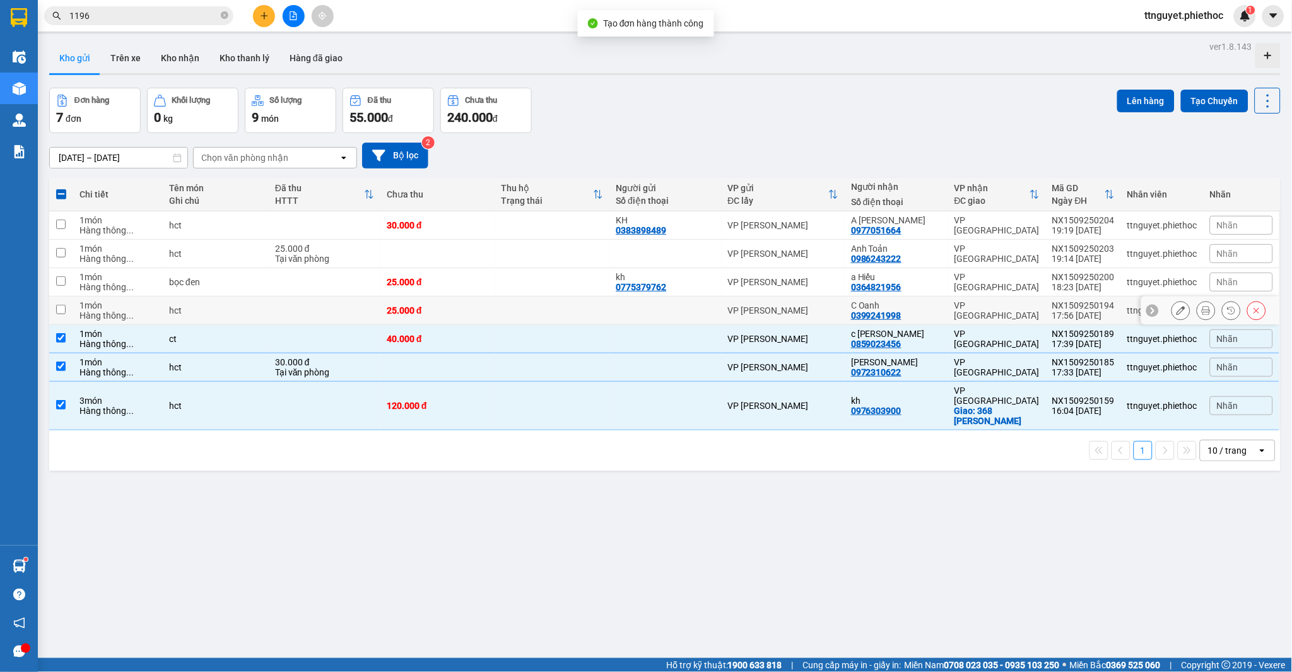
click at [116, 316] on div "Hàng thông ..." at bounding box center [117, 315] width 77 height 10
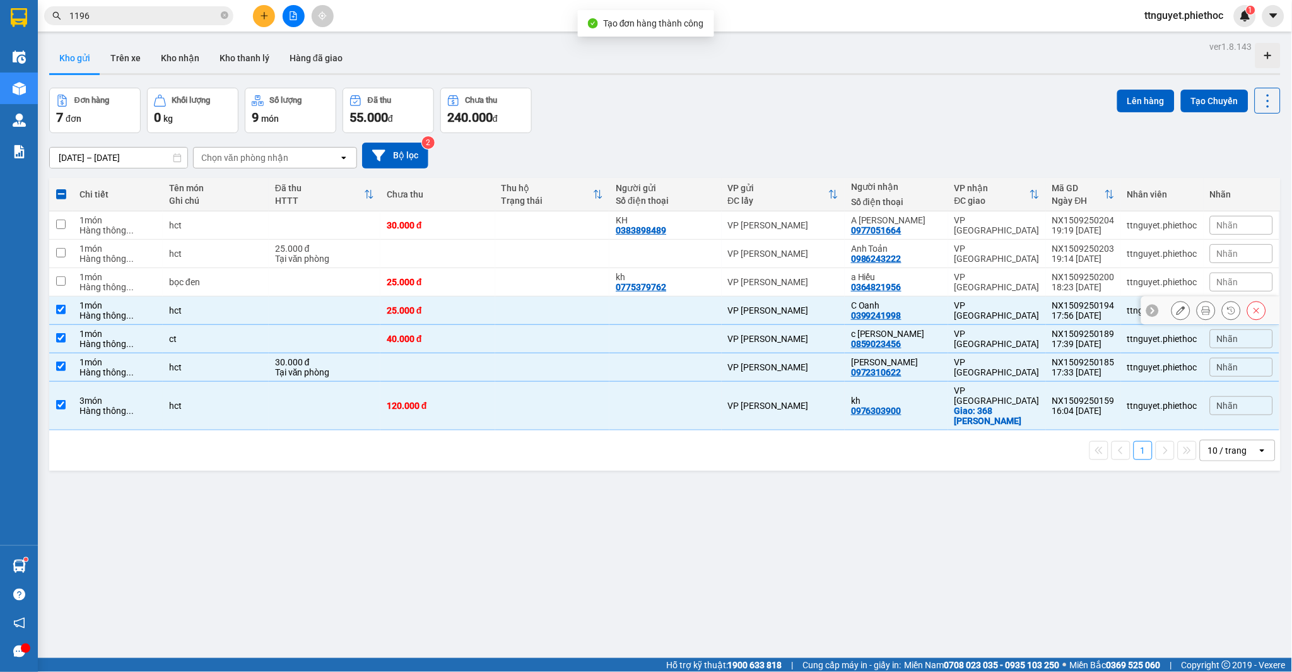
click at [116, 287] on div "Hàng thông ..." at bounding box center [117, 287] width 77 height 10
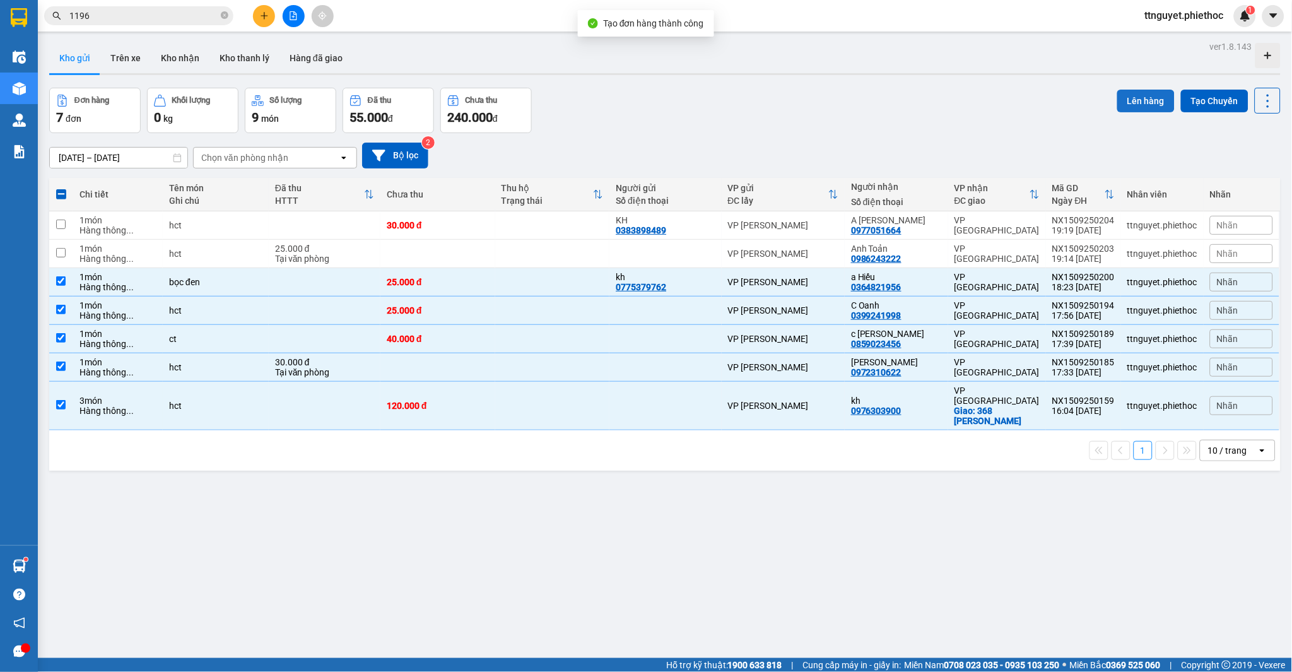
click at [1138, 98] on button "Lên hàng" at bounding box center [1145, 101] width 57 height 23
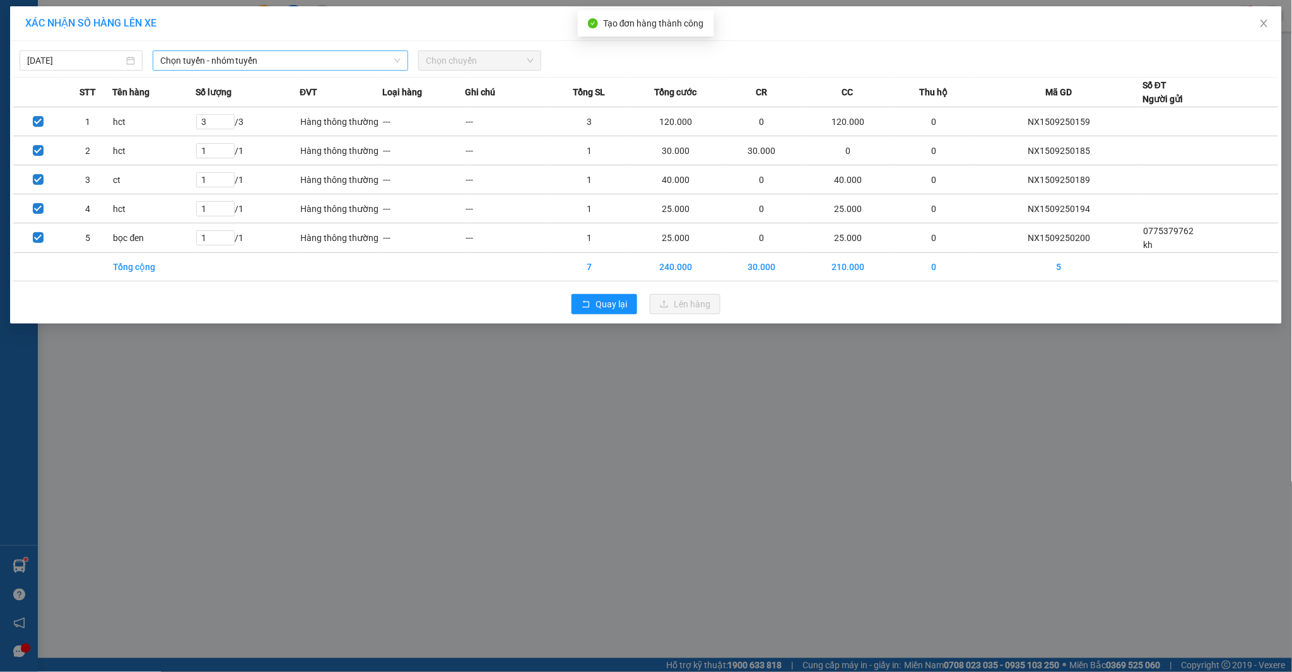
click at [222, 61] on span "Chọn tuyến - nhóm tuyến" at bounding box center [280, 60] width 240 height 19
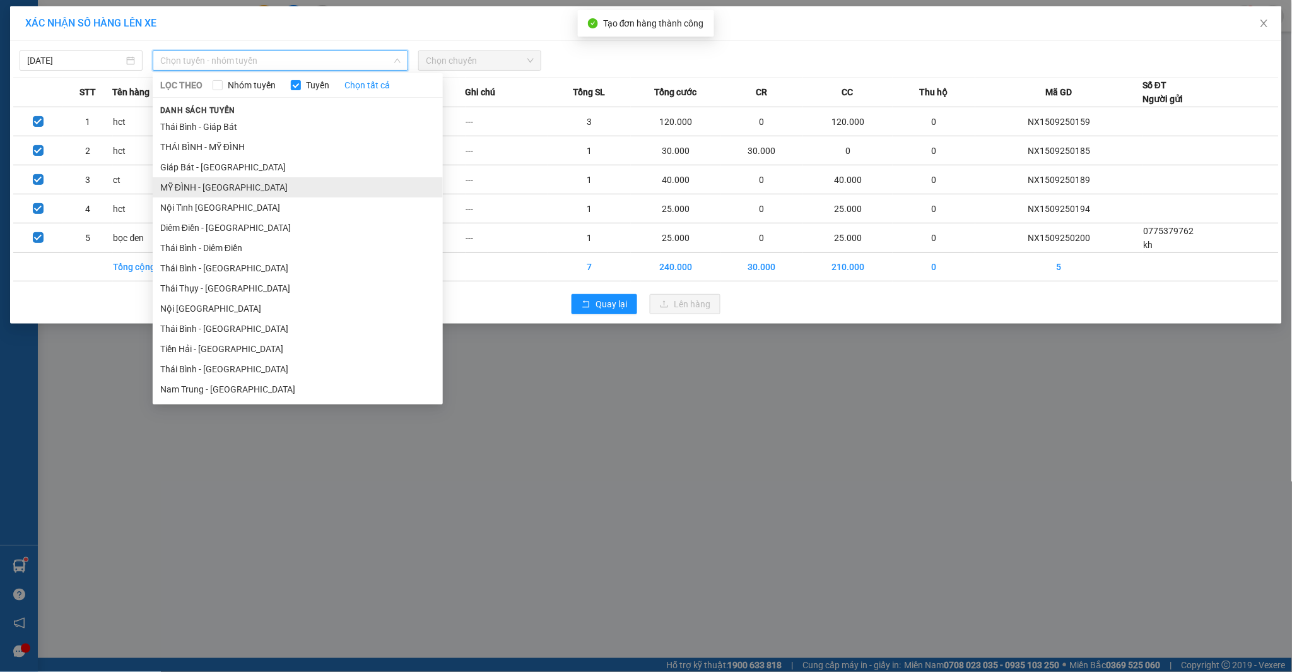
click at [194, 187] on li "MỸ ĐÌNH - [GEOGRAPHIC_DATA]" at bounding box center [298, 187] width 290 height 20
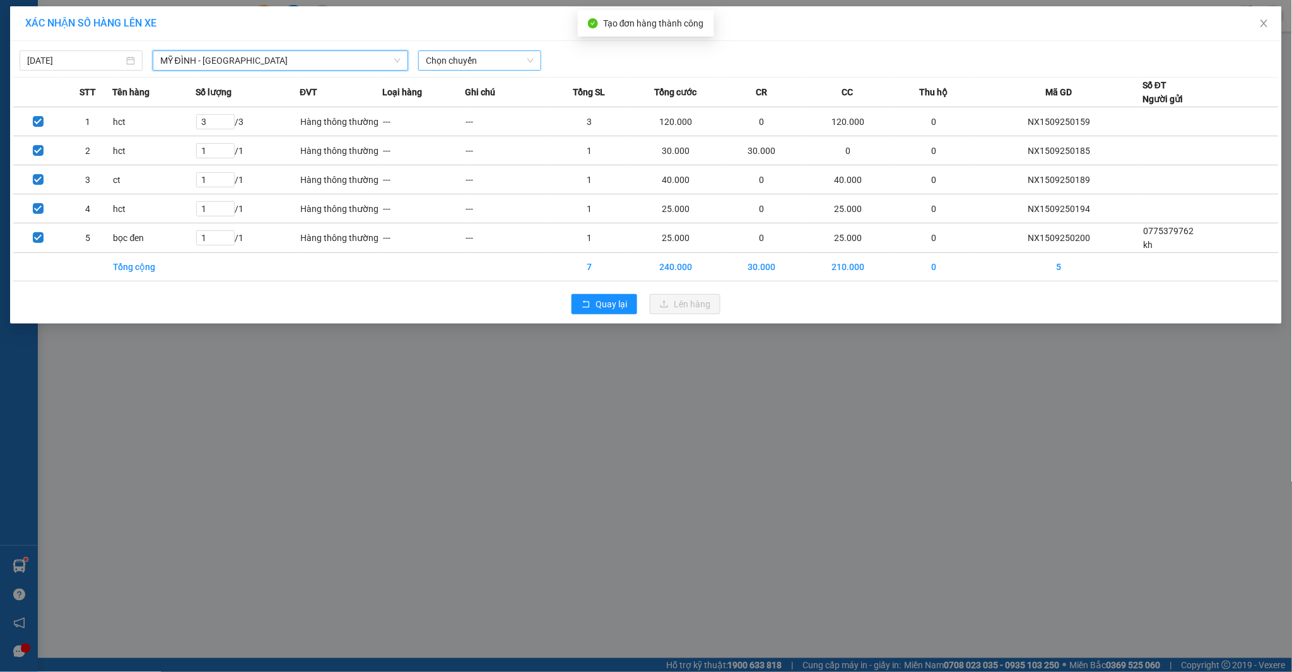
click at [482, 59] on span "Chọn chuyến" at bounding box center [480, 60] width 108 height 19
click at [467, 128] on div "20:02 - 17H-029.36" at bounding box center [475, 126] width 98 height 14
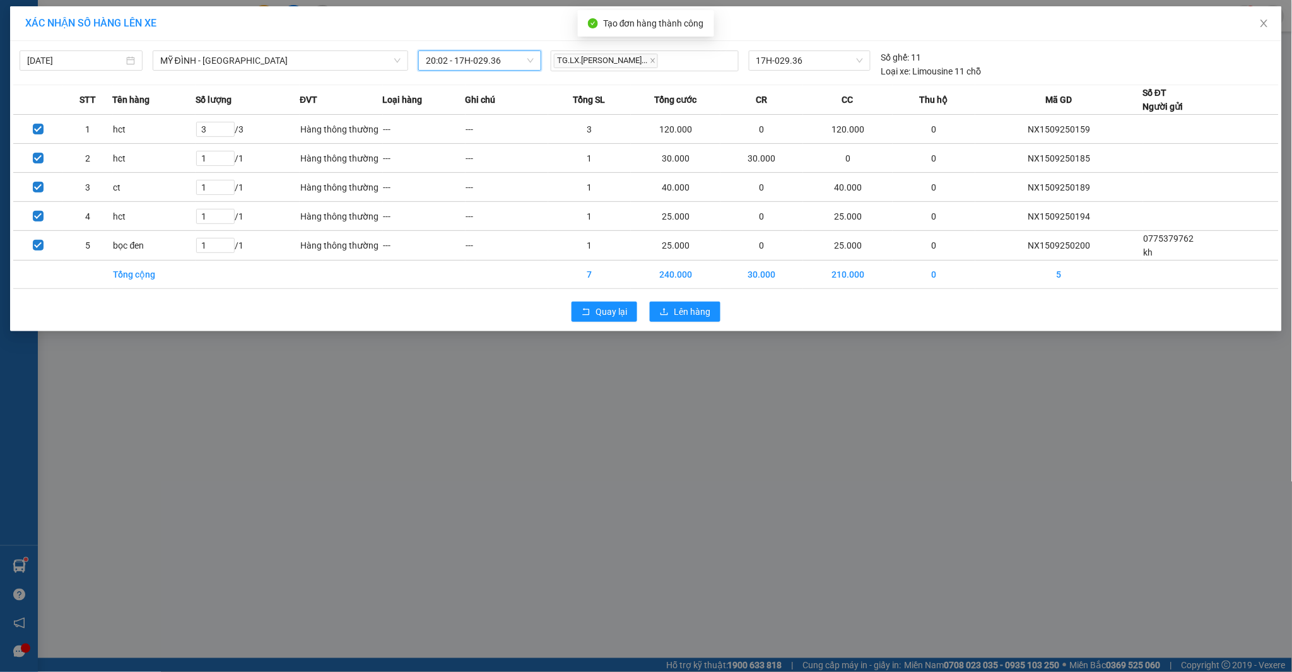
click at [505, 61] on span "20:02 - 17H-029.36" at bounding box center [480, 60] width 108 height 19
click at [468, 127] on div "19:01 - 17B-022.62" at bounding box center [475, 126] width 98 height 14
click at [690, 309] on span "Lên hàng" at bounding box center [692, 312] width 37 height 14
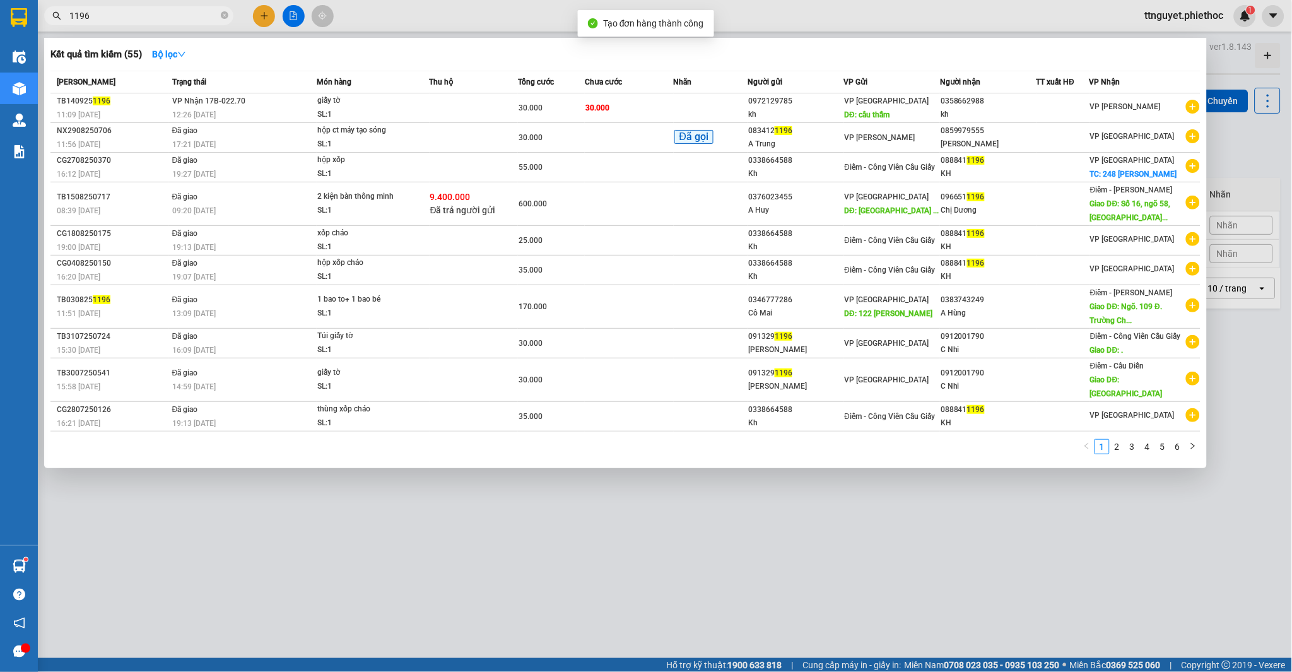
click at [158, 15] on input "1196" at bounding box center [143, 16] width 149 height 14
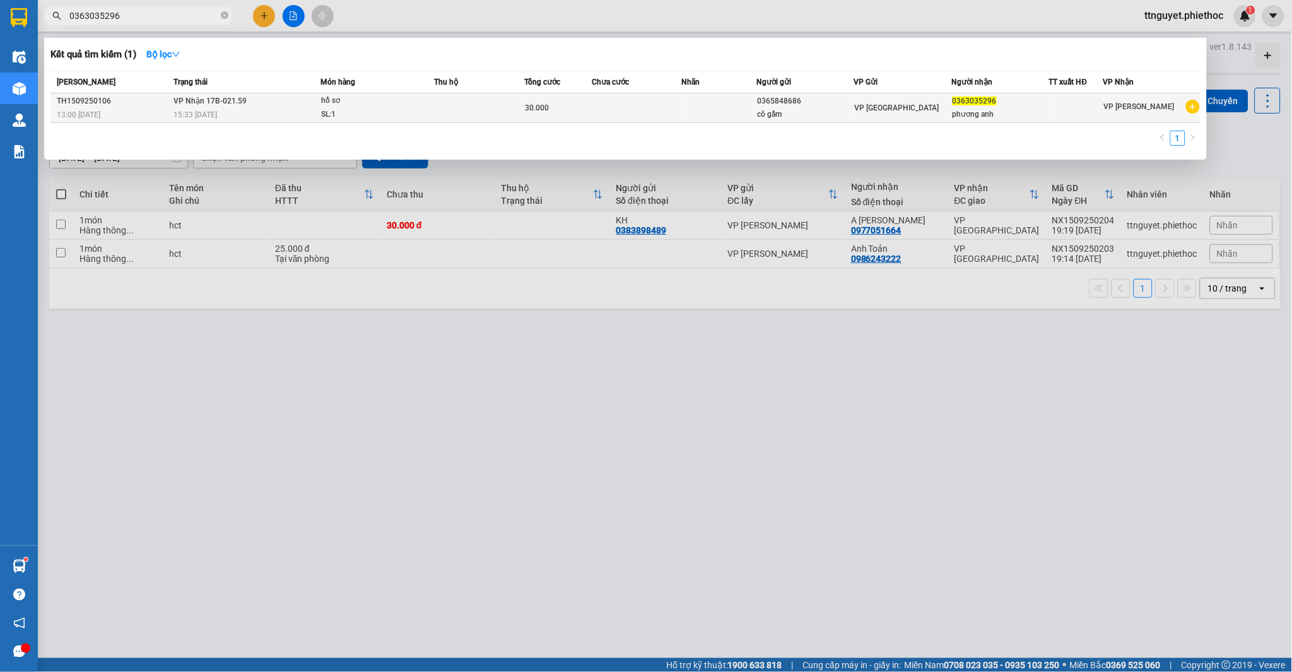
click at [537, 109] on span "30.000" at bounding box center [537, 107] width 24 height 9
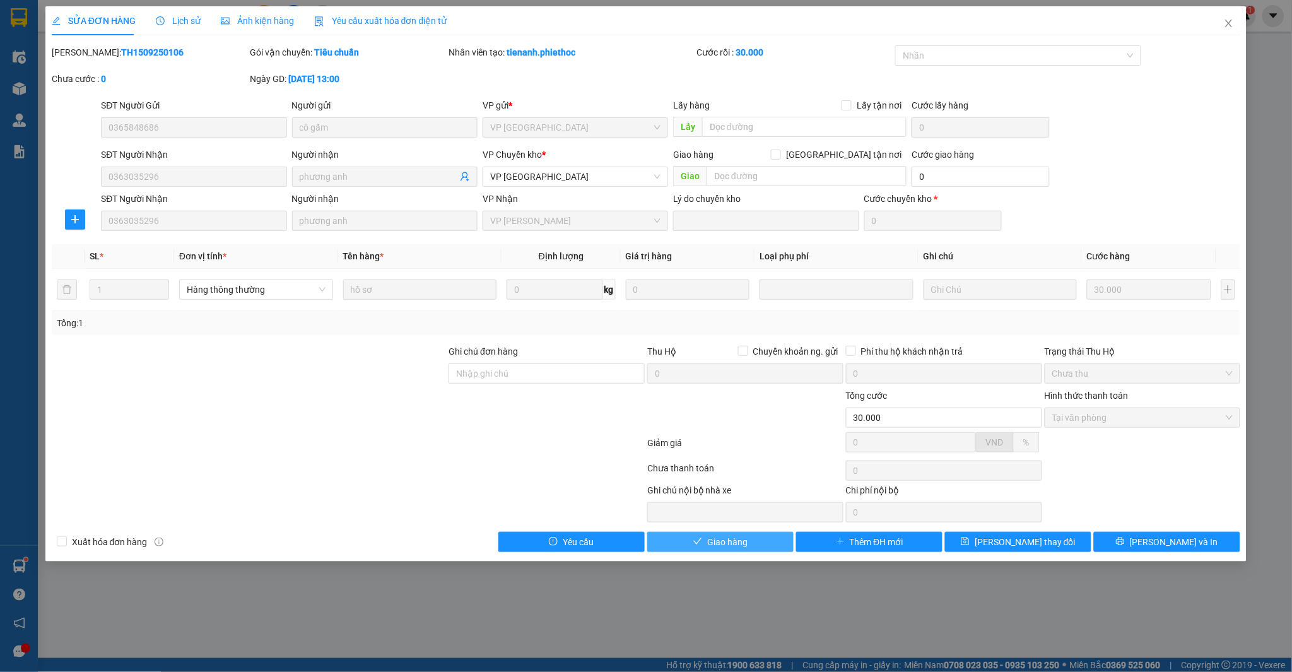
click at [737, 540] on span "Giao hàng" at bounding box center [727, 542] width 40 height 14
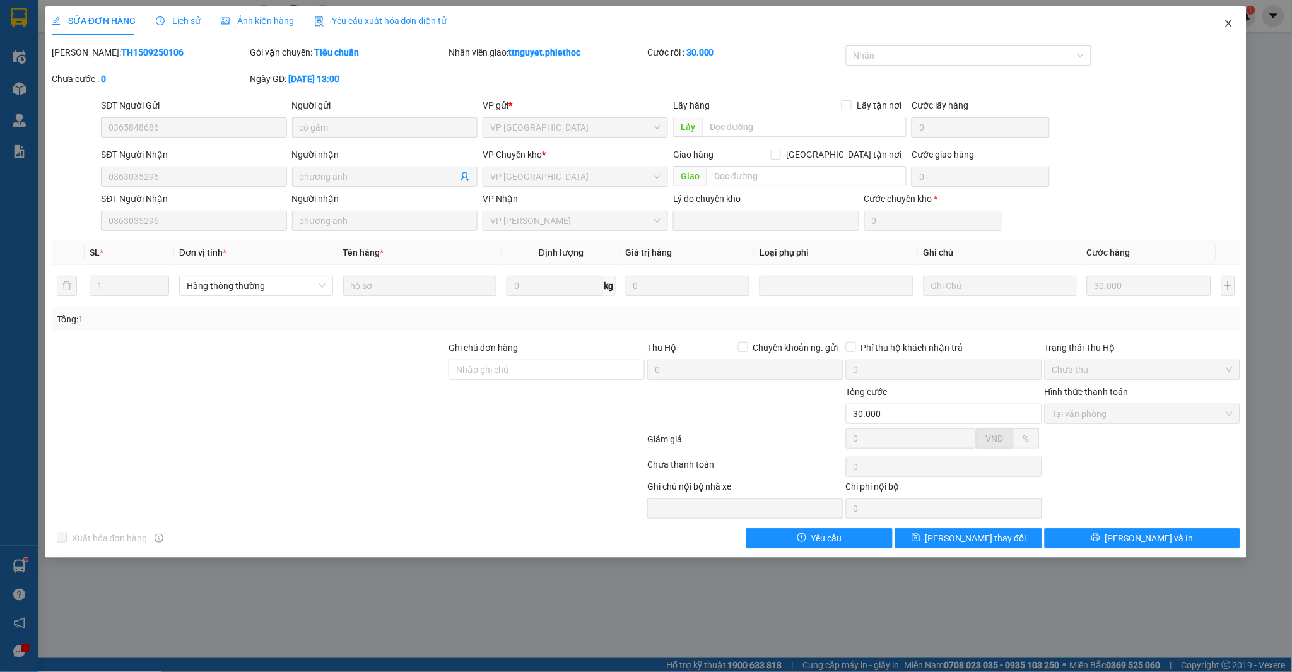
click at [1231, 25] on icon "close" at bounding box center [1228, 23] width 10 height 10
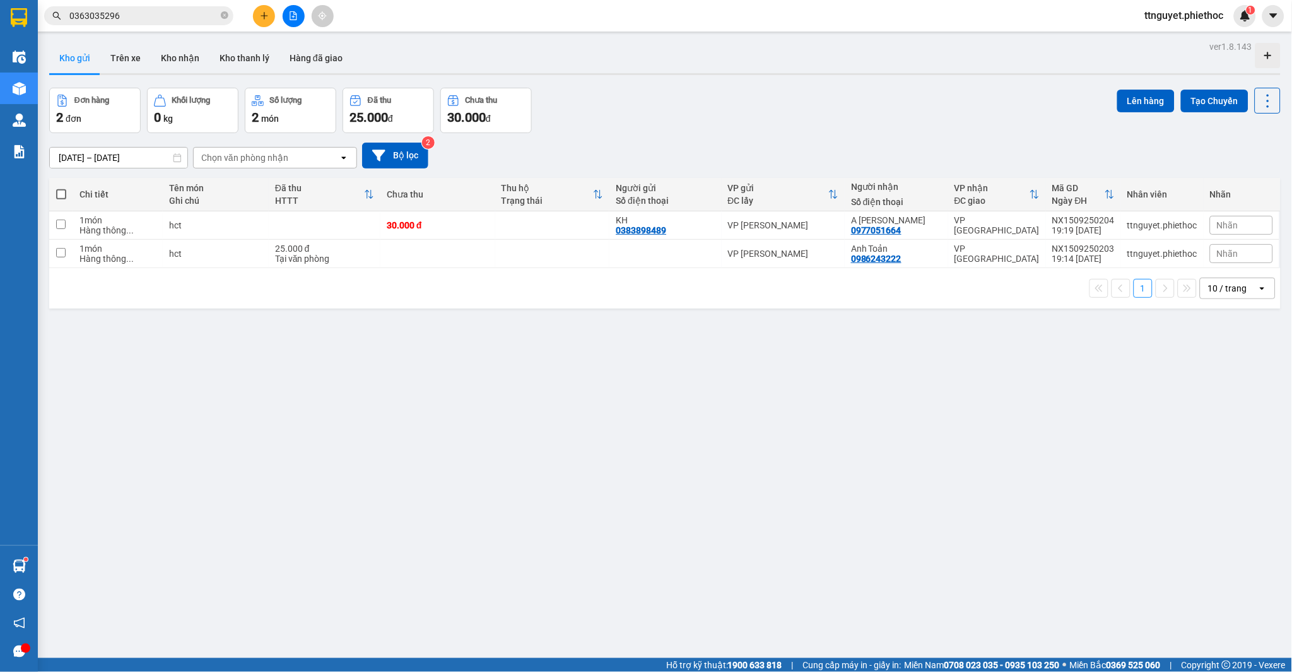
drag, startPoint x: 59, startPoint y: 196, endPoint x: 105, endPoint y: 185, distance: 47.1
click at [59, 196] on span at bounding box center [61, 194] width 10 height 10
click at [61, 188] on input "checkbox" at bounding box center [61, 188] width 0 height 0
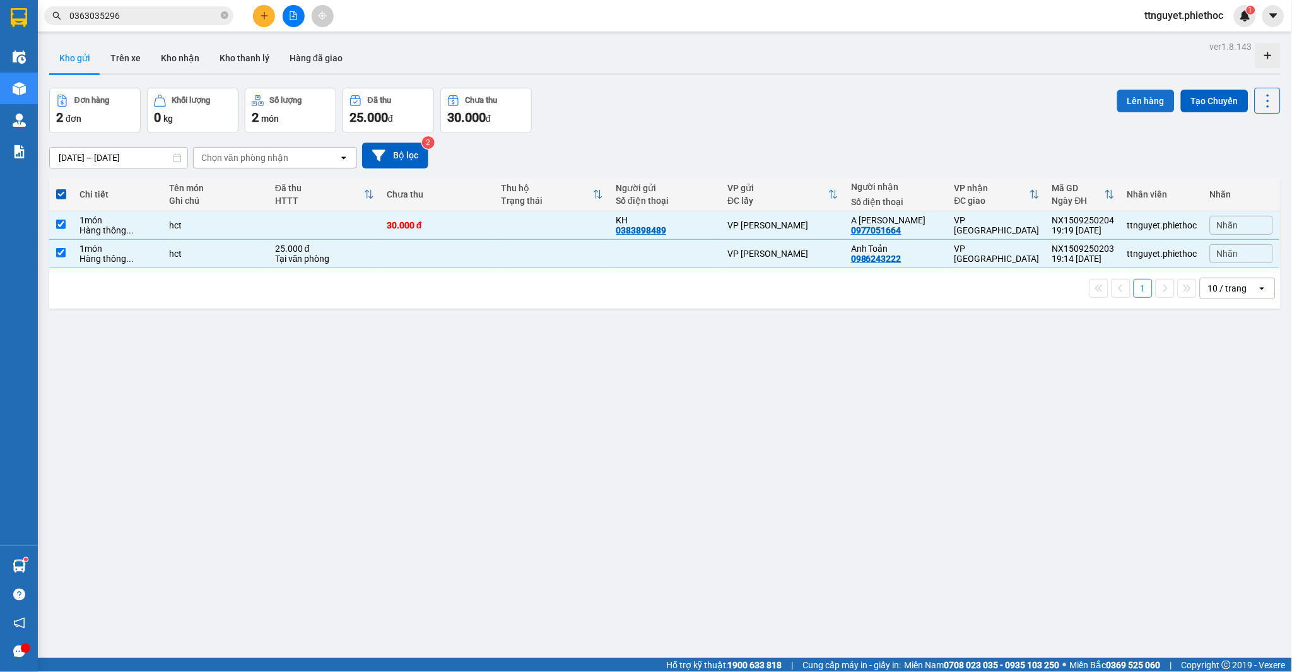
click at [1135, 97] on button "Lên hàng" at bounding box center [1145, 101] width 57 height 23
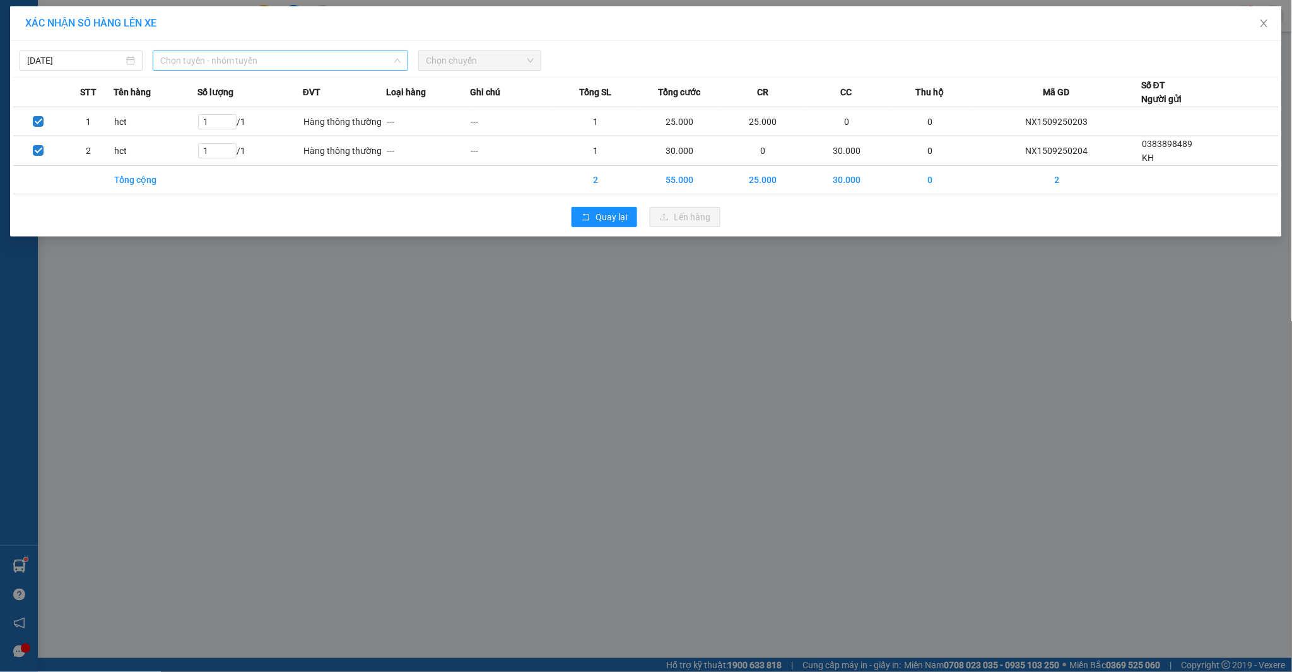
click at [235, 57] on span "Chọn tuyến - nhóm tuyến" at bounding box center [280, 60] width 240 height 19
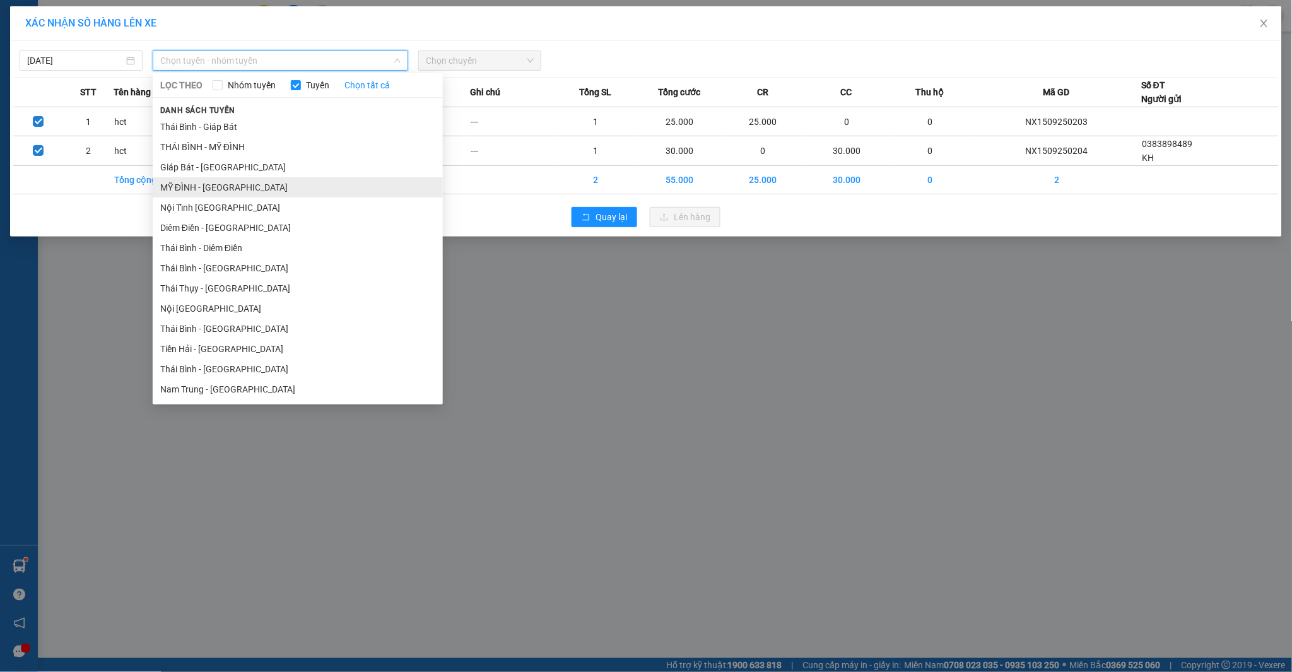
click at [183, 185] on li "MỸ ĐÌNH - [GEOGRAPHIC_DATA]" at bounding box center [298, 187] width 290 height 20
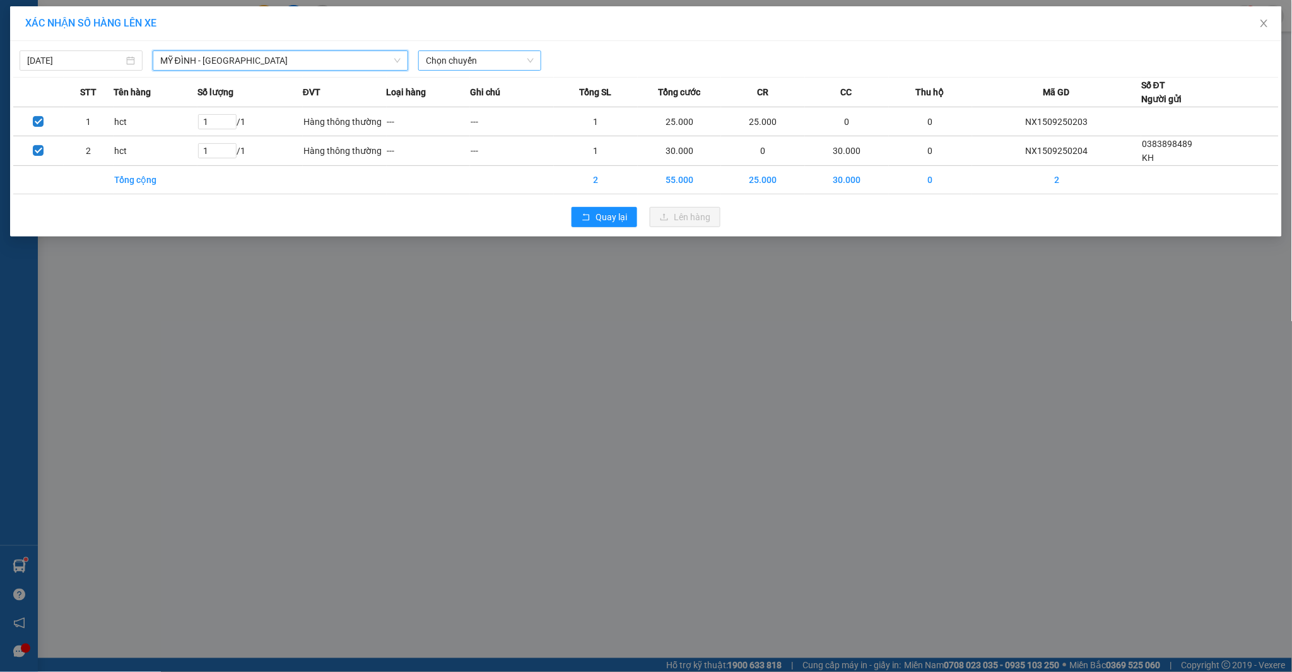
click at [472, 62] on span "Chọn chuyến" at bounding box center [480, 60] width 108 height 19
click at [460, 122] on div "20:01 - 17A-037.56" at bounding box center [475, 126] width 98 height 14
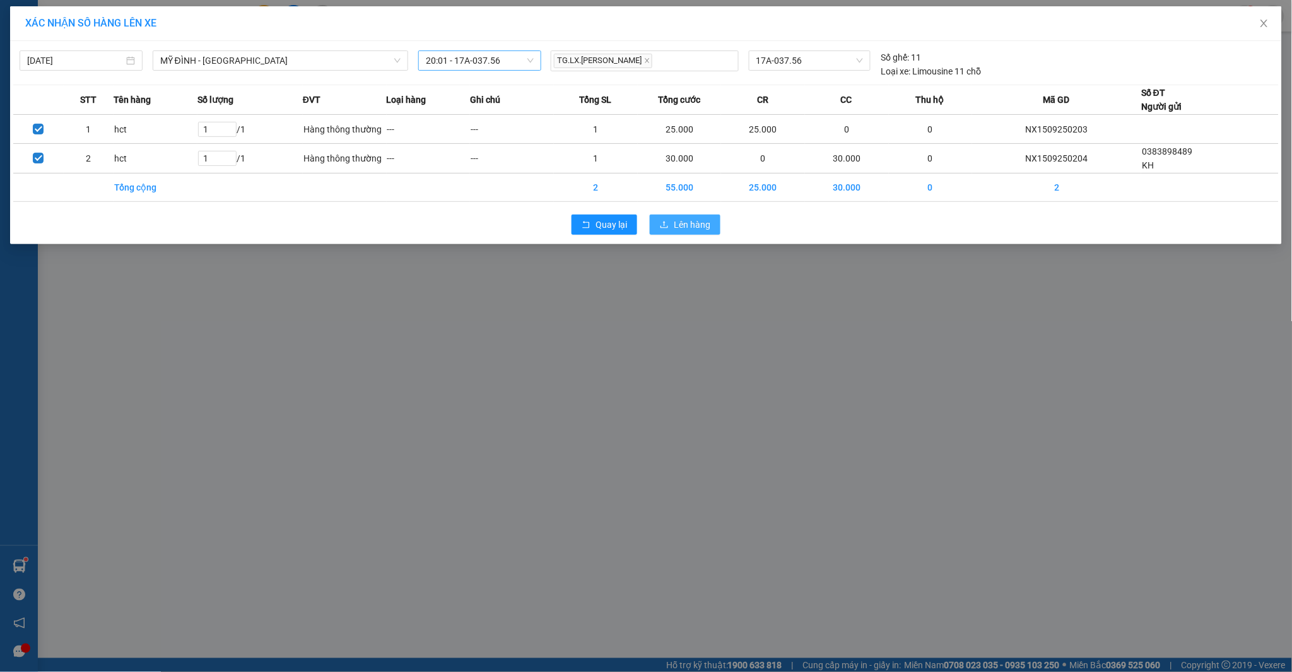
click at [673, 221] on button "Lên hàng" at bounding box center [685, 224] width 71 height 20
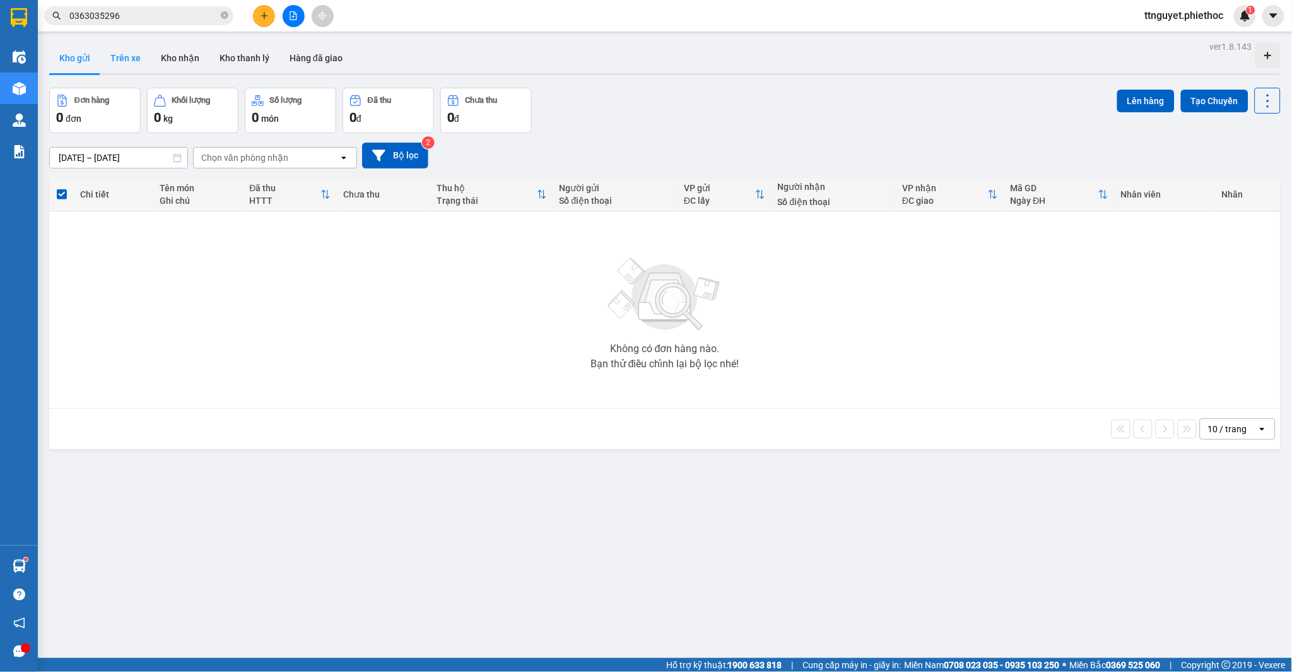
click at [124, 58] on button "Trên xe" at bounding box center [125, 58] width 50 height 30
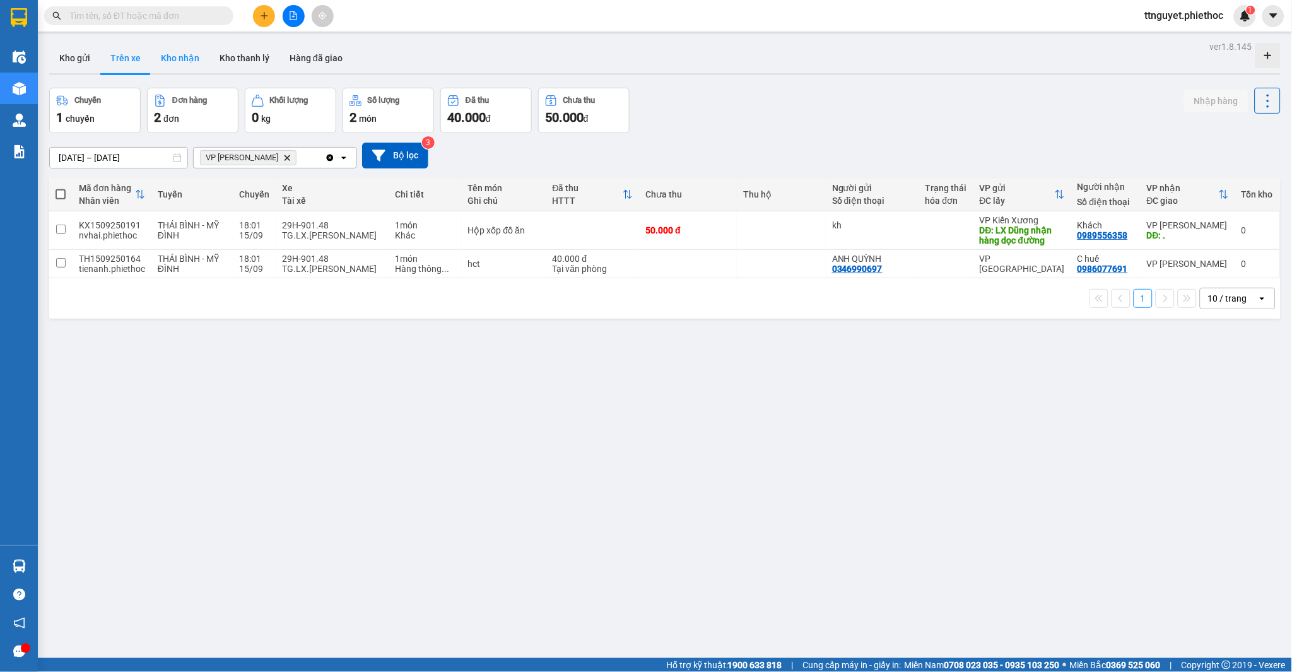
click at [166, 53] on button "Kho nhận" at bounding box center [180, 58] width 59 height 30
